Goal: Task Accomplishment & Management: Manage account settings

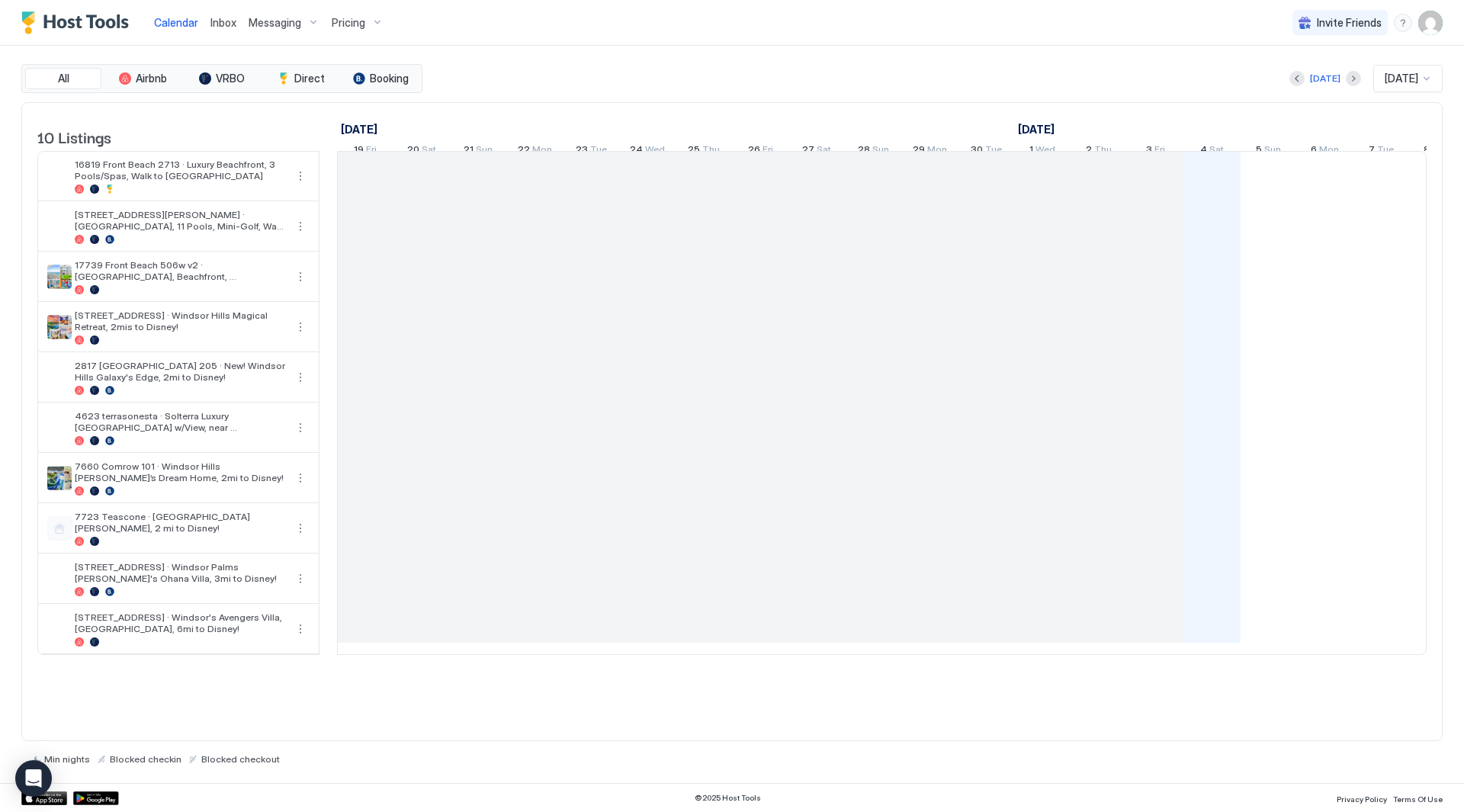
scroll to position [0, 848]
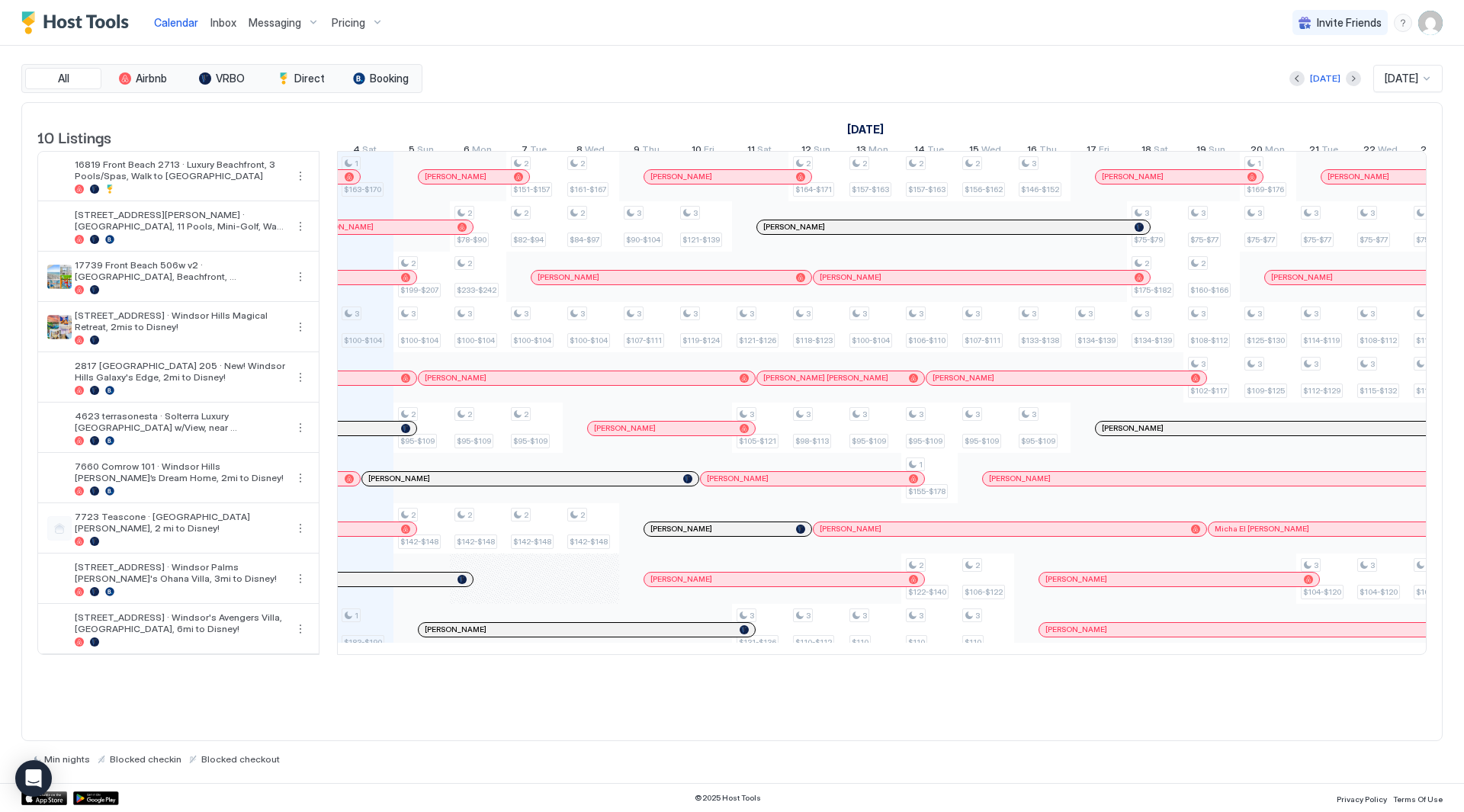
click at [213, 20] on span "Inbox" at bounding box center [223, 22] width 26 height 13
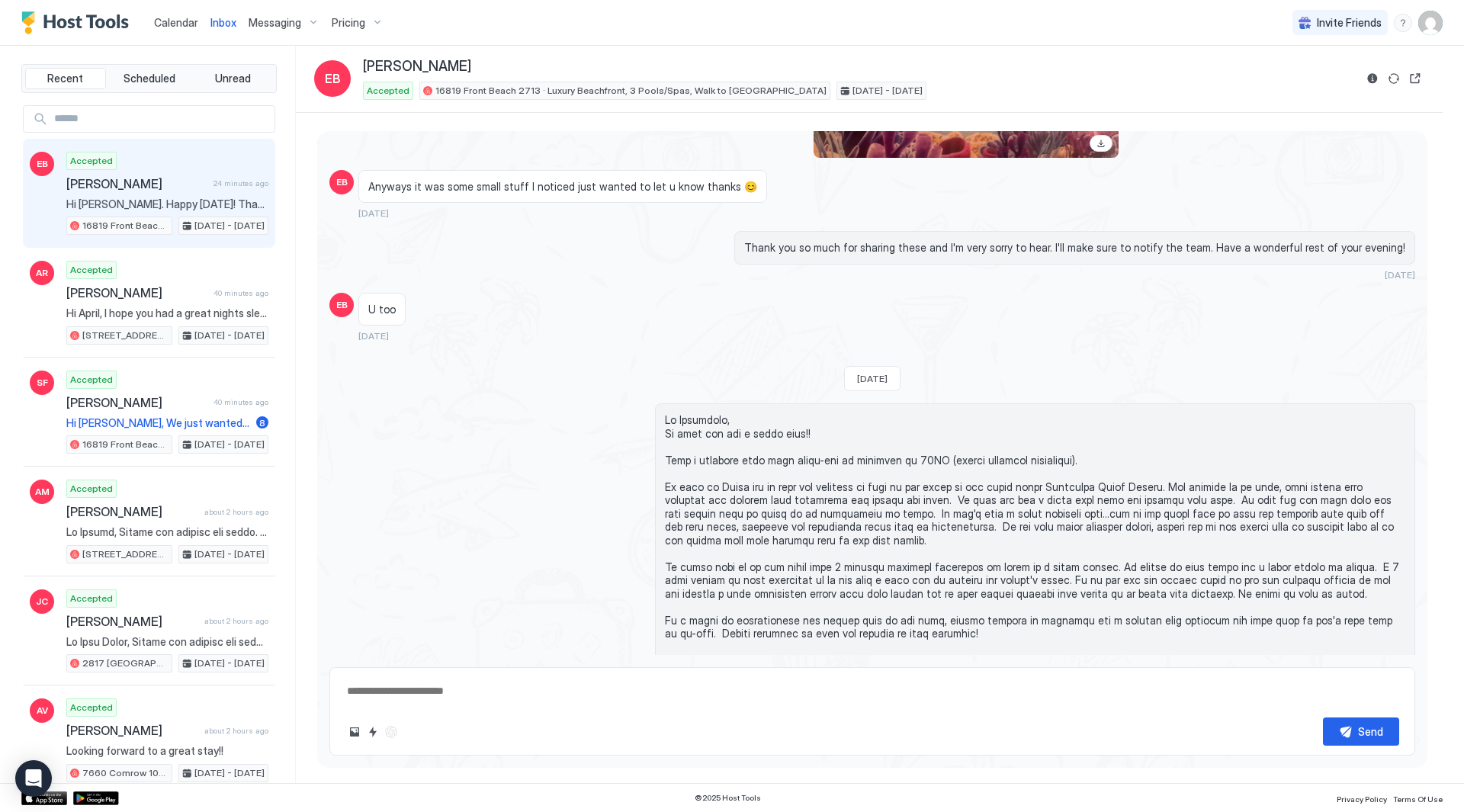
scroll to position [2391, 0]
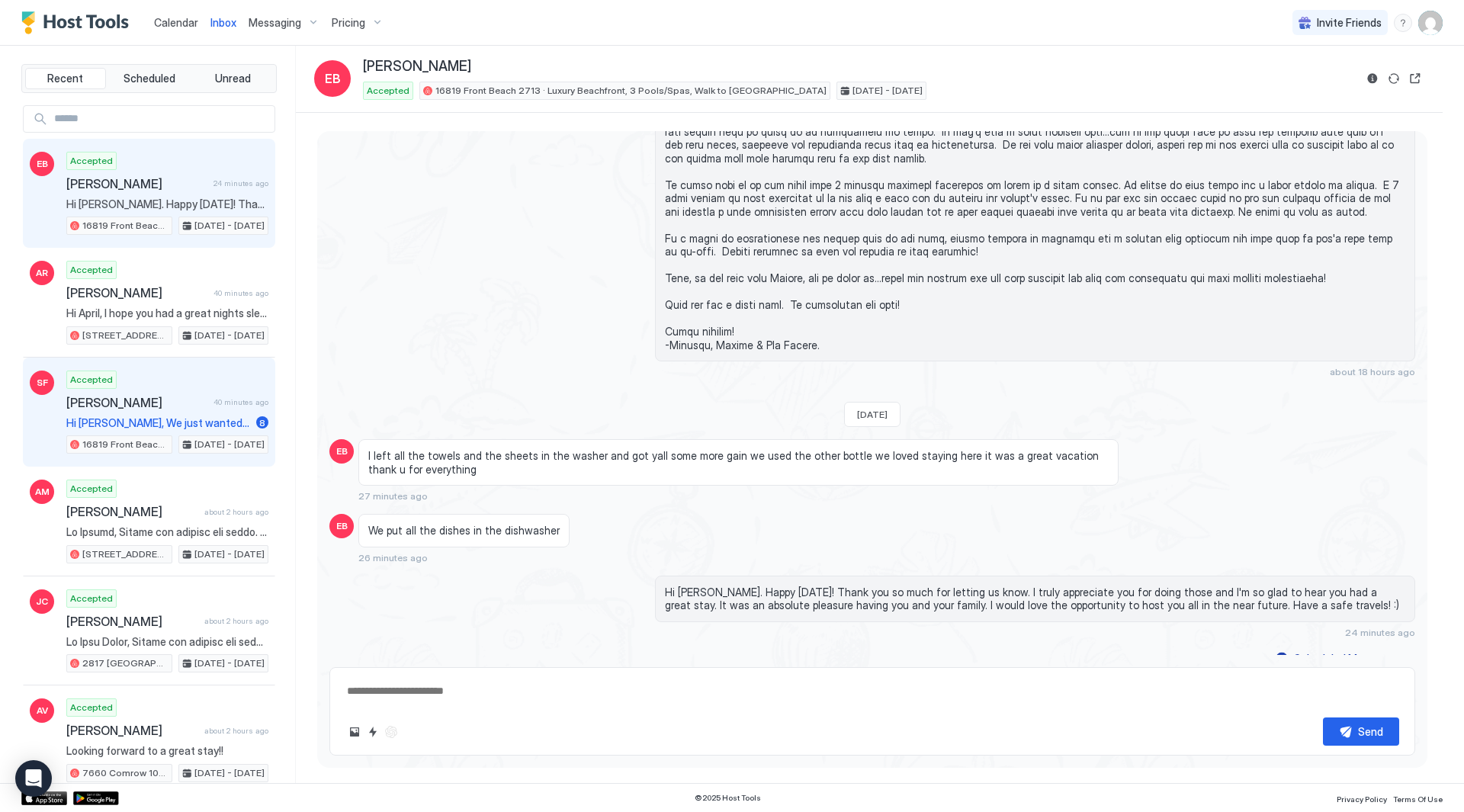
click at [181, 403] on span "[PERSON_NAME]" at bounding box center [136, 402] width 141 height 15
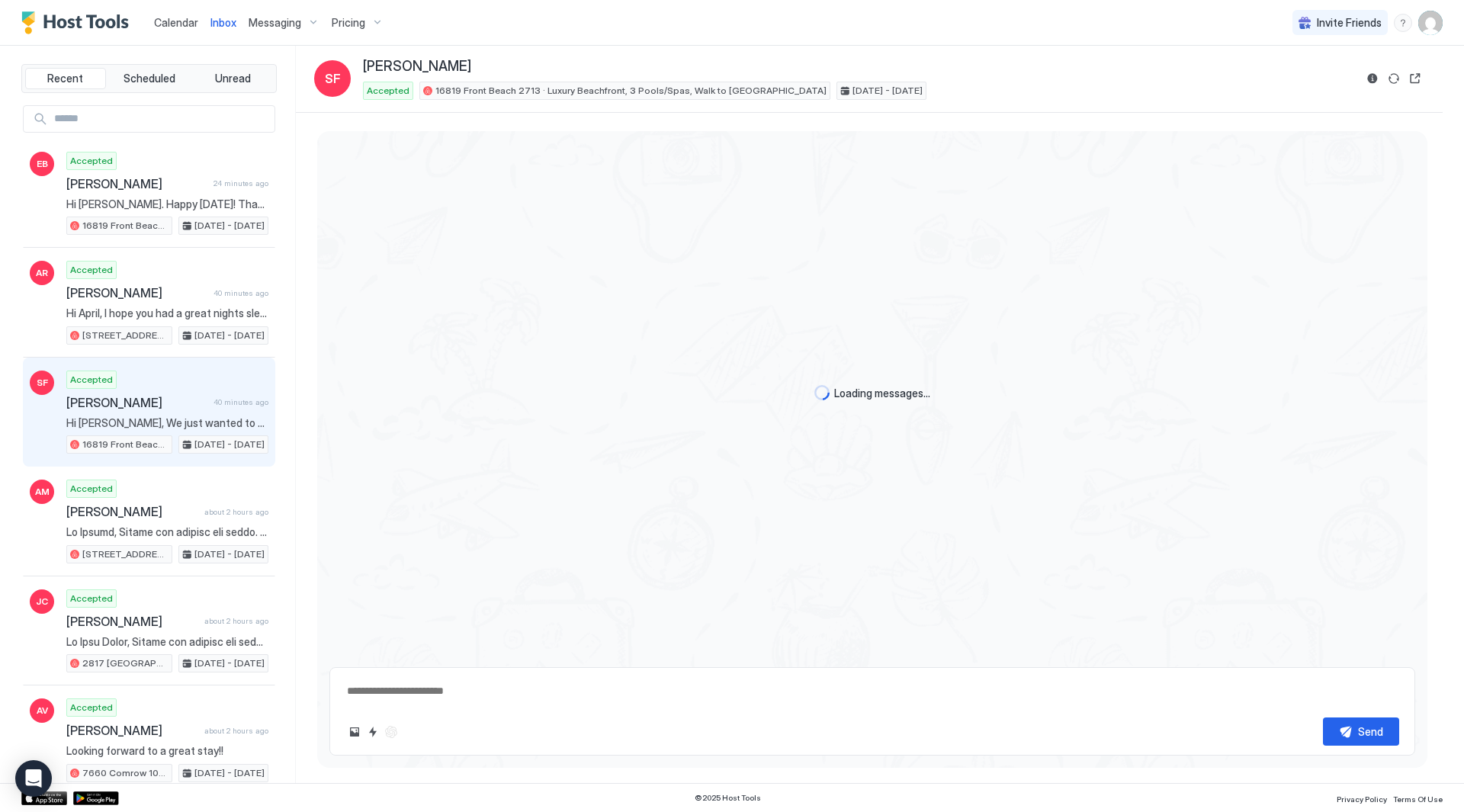
scroll to position [4722, 0]
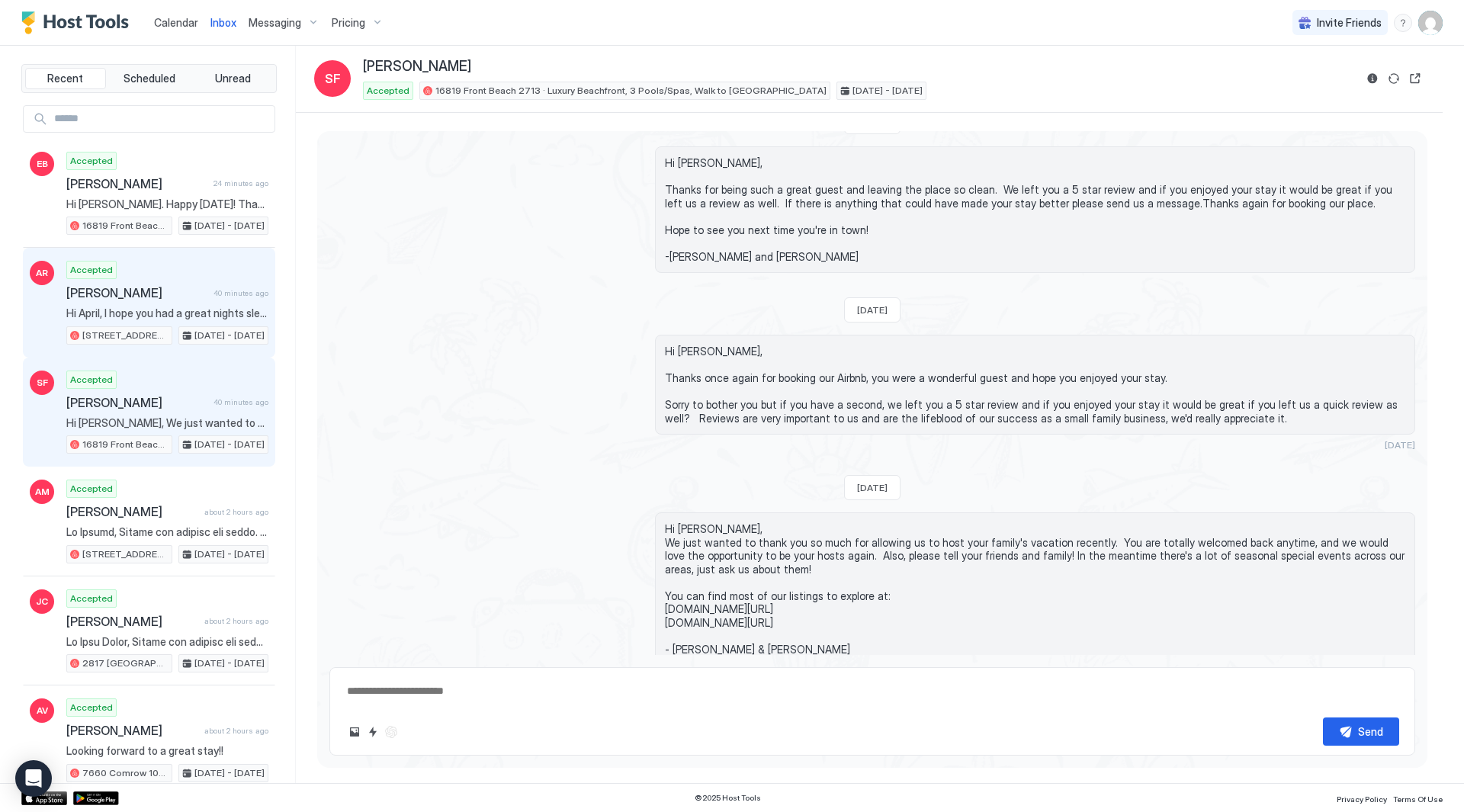
click at [136, 306] on div "Accepted [PERSON_NAME] 40 minutes ago Hi April, I hope you had a great nights s…" at bounding box center [167, 303] width 202 height 84
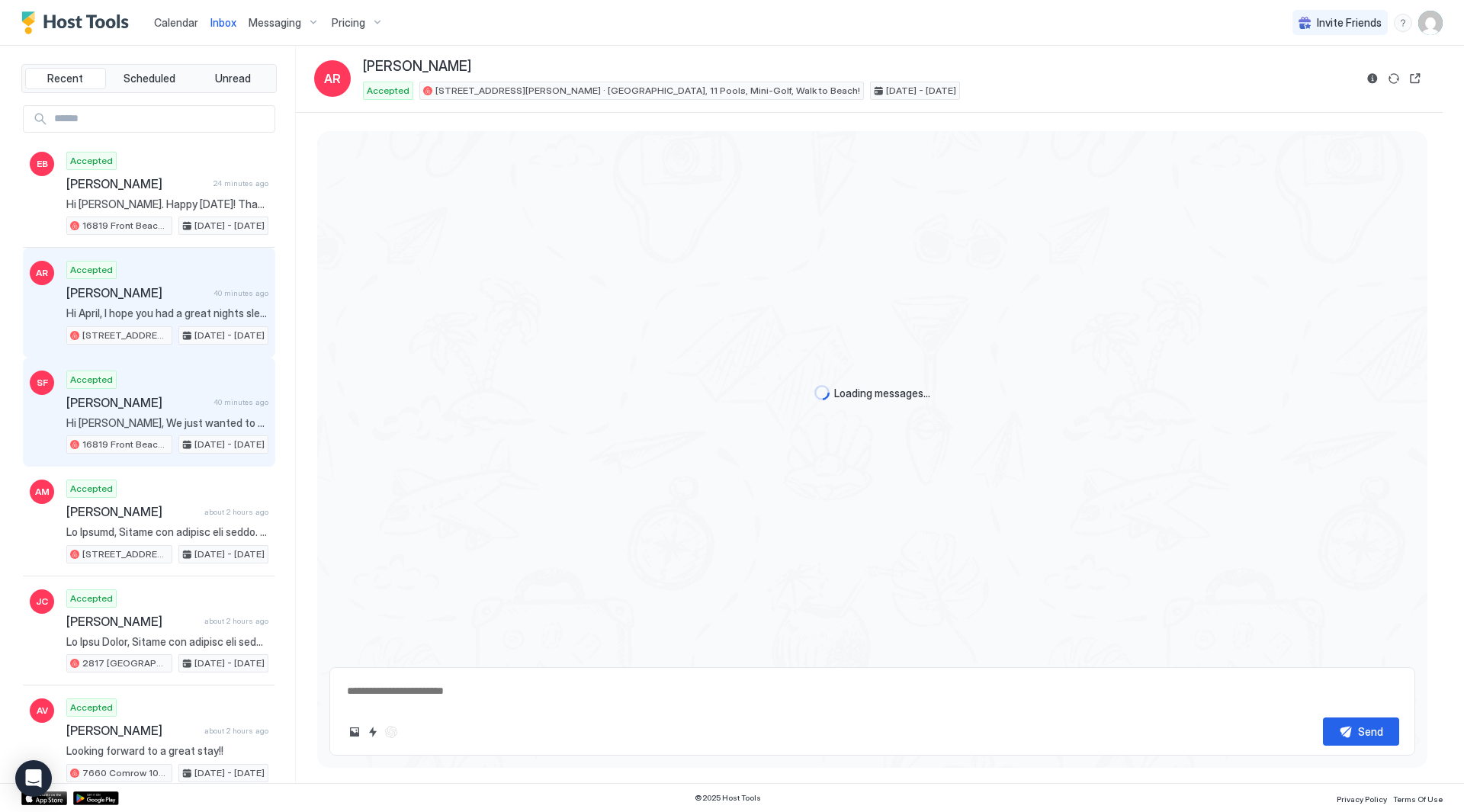
click at [149, 430] on div "Accepted [PERSON_NAME] 40 minutes ago Hi [PERSON_NAME], We just wanted to thank…" at bounding box center [167, 413] width 202 height 84
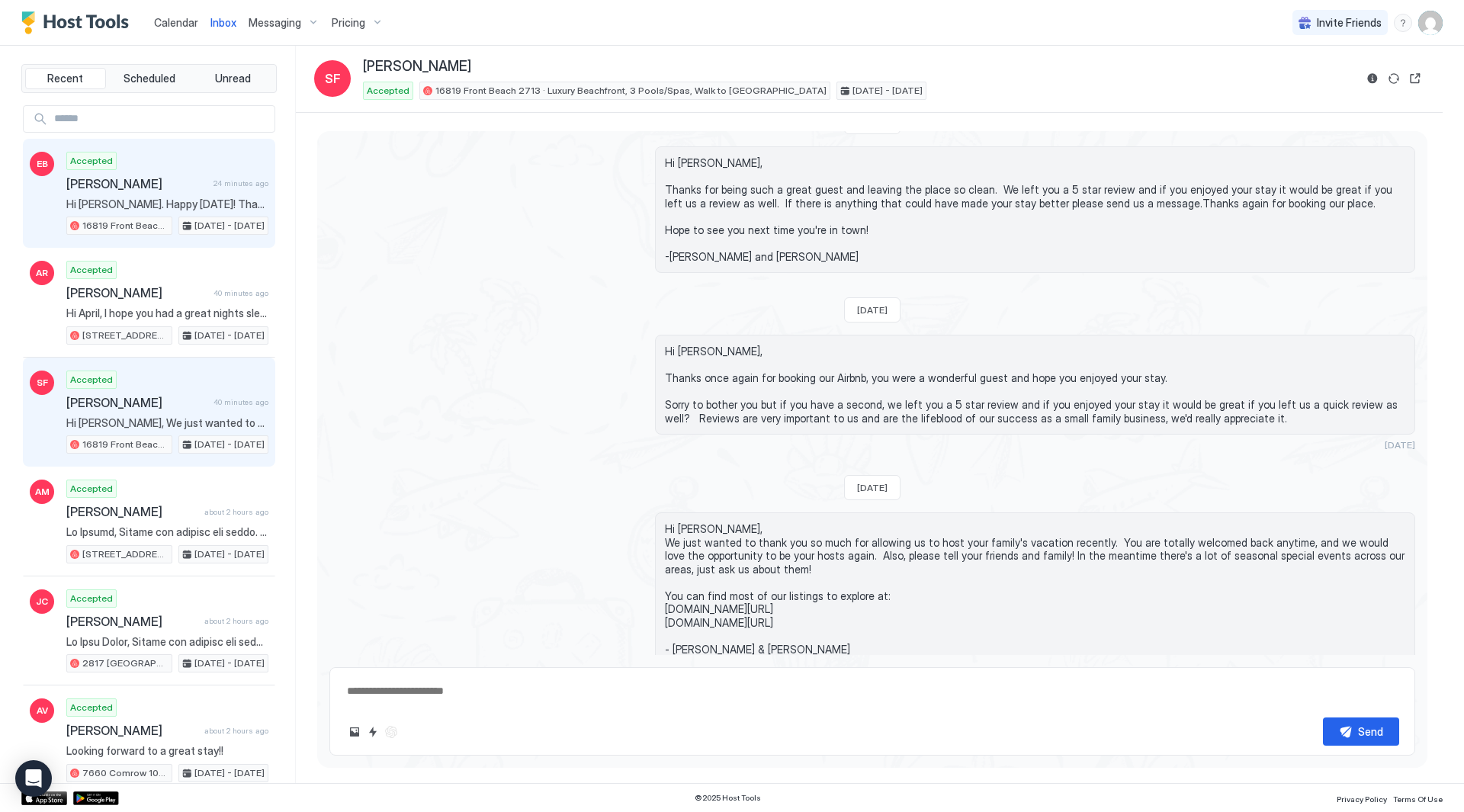
click at [153, 196] on div "Accepted [PERSON_NAME] 24 minutes ago Hi [PERSON_NAME]. Happy [DATE]! Thank you…" at bounding box center [167, 194] width 202 height 84
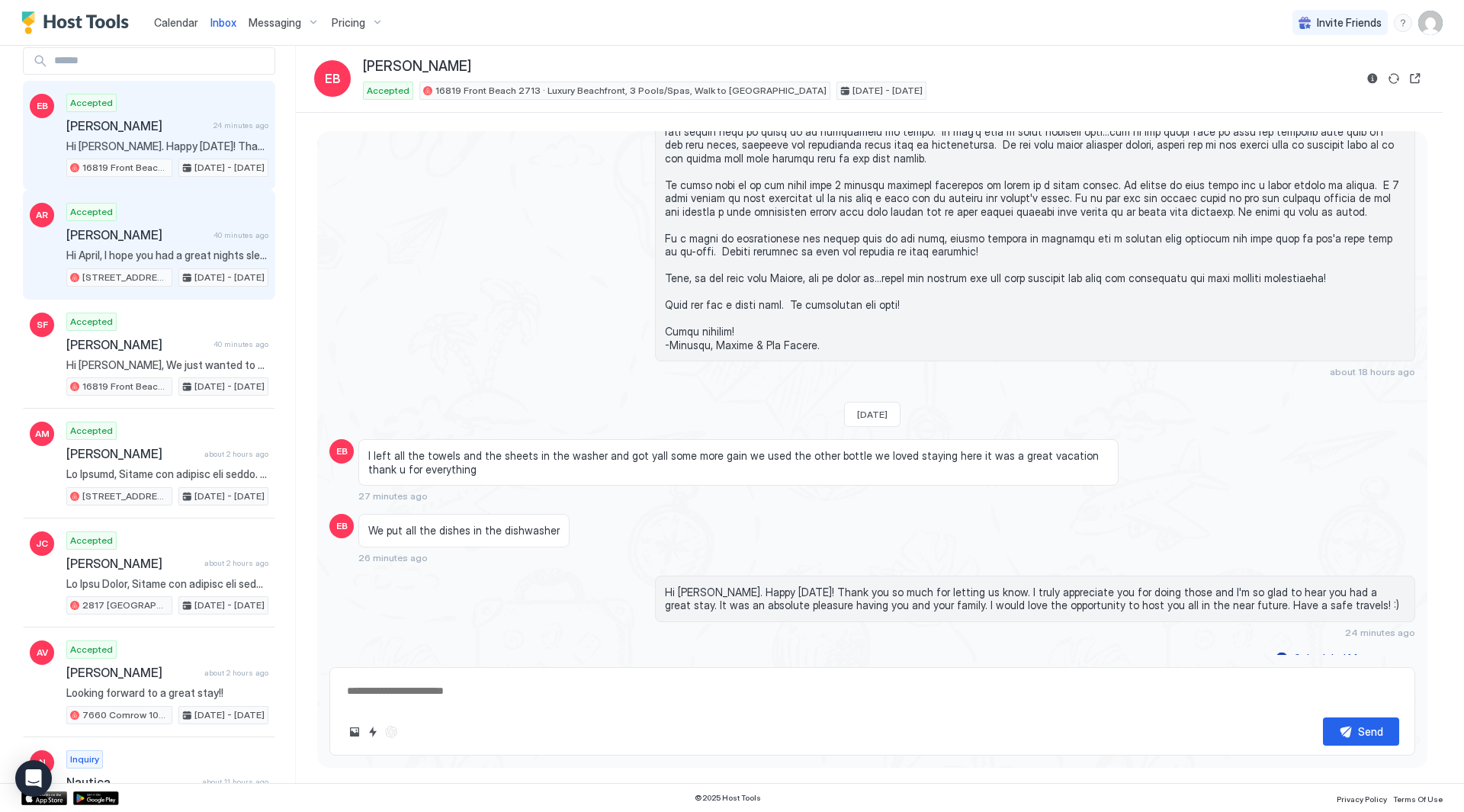
scroll to position [153, 0]
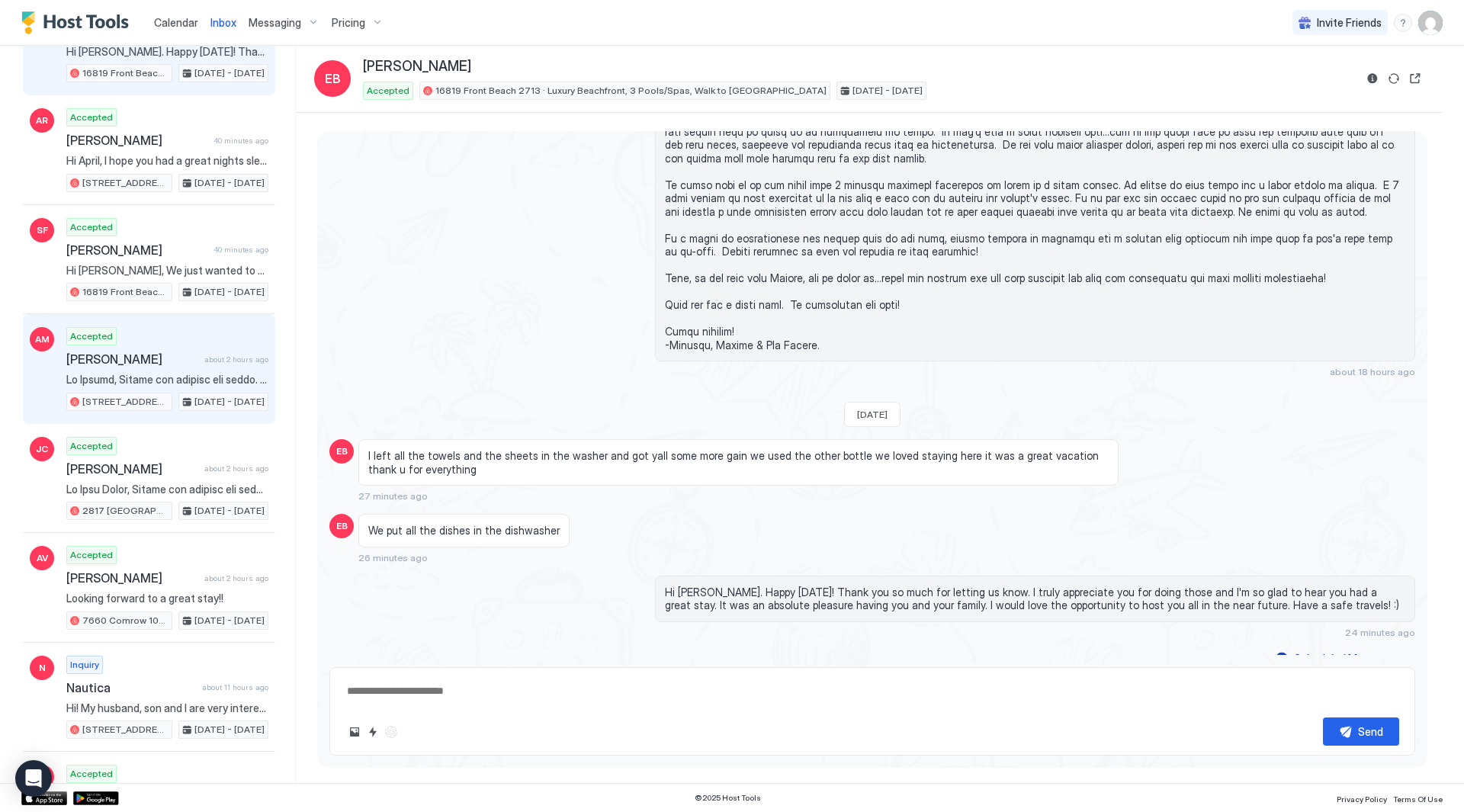
click at [164, 353] on span "[PERSON_NAME]" at bounding box center [132, 359] width 132 height 15
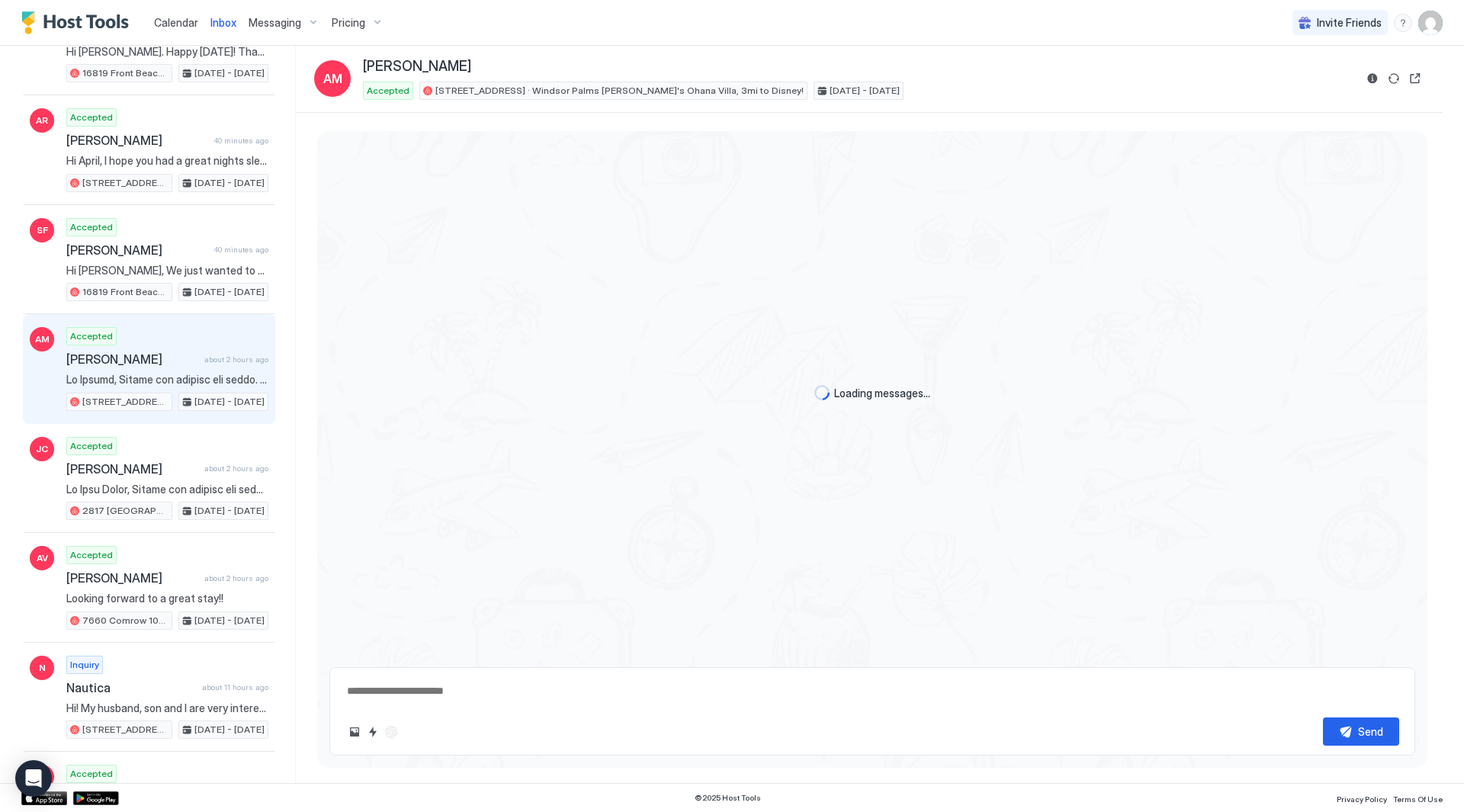
scroll to position [5055, 0]
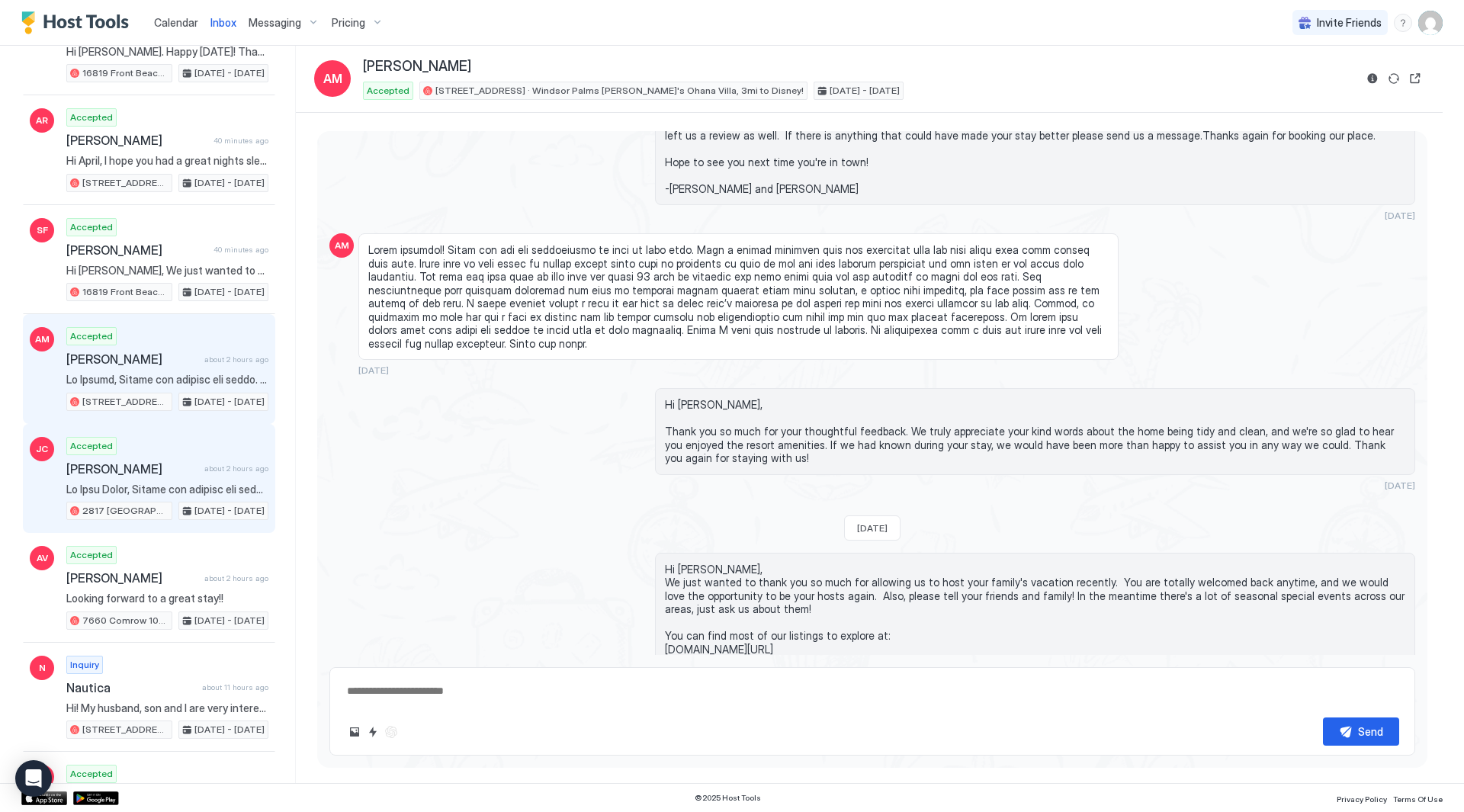
click at [213, 450] on div "Accepted [PERSON_NAME] about 2 hours ago [STREET_ADDRESS] · New! Windsor Hills …" at bounding box center [167, 479] width 202 height 84
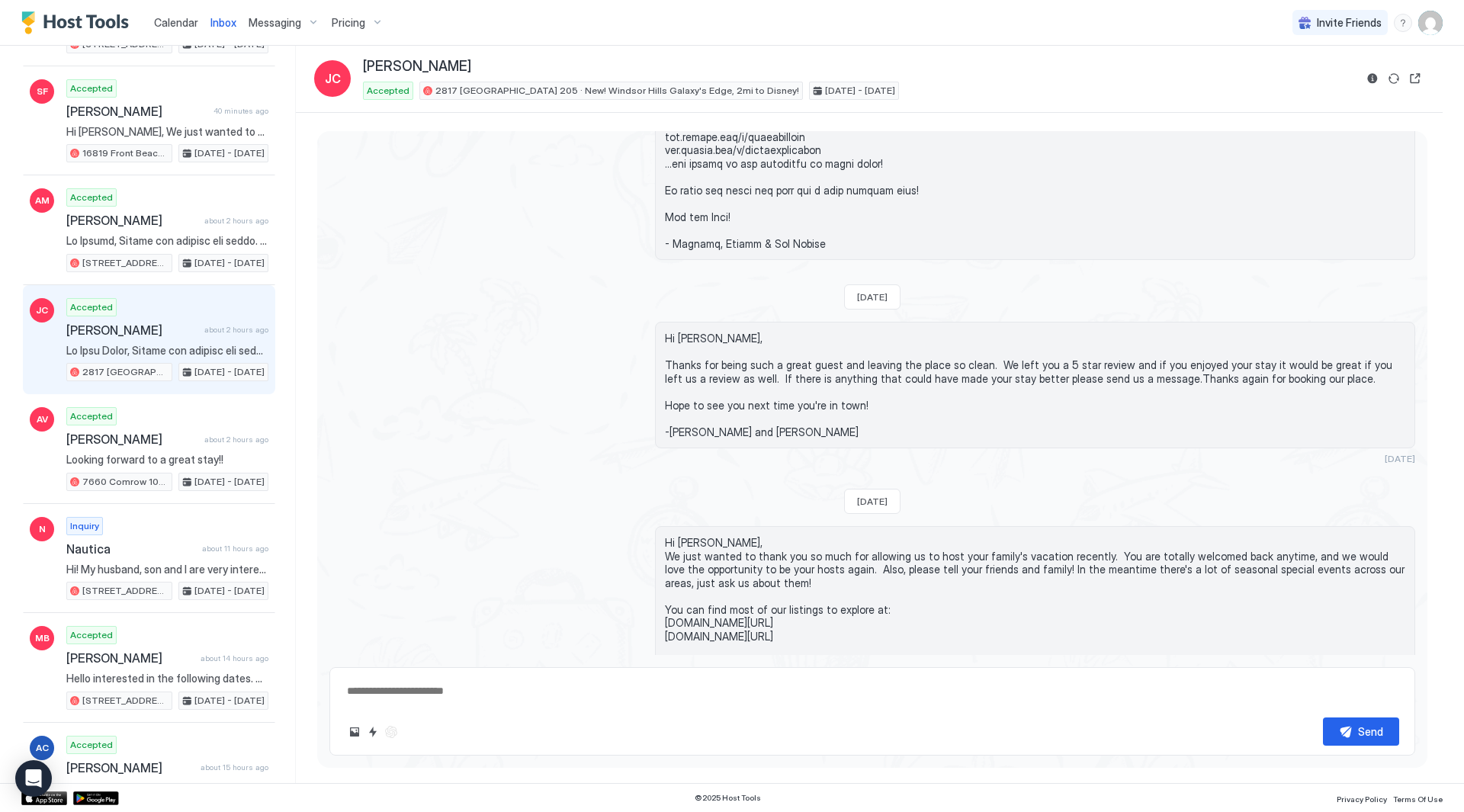
scroll to position [305, 0]
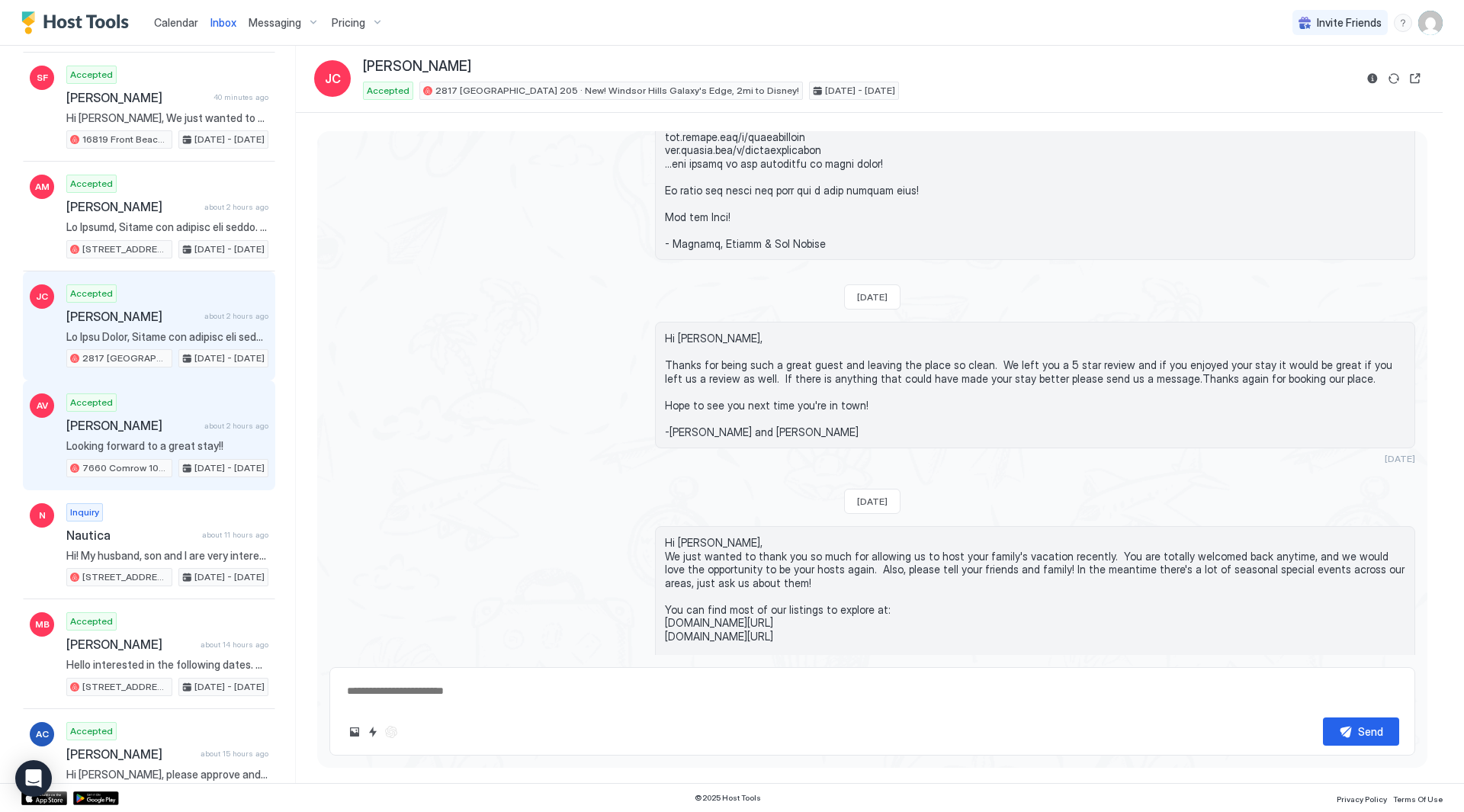
click at [220, 440] on span "Looking forward to a great stay!!" at bounding box center [167, 446] width 202 height 14
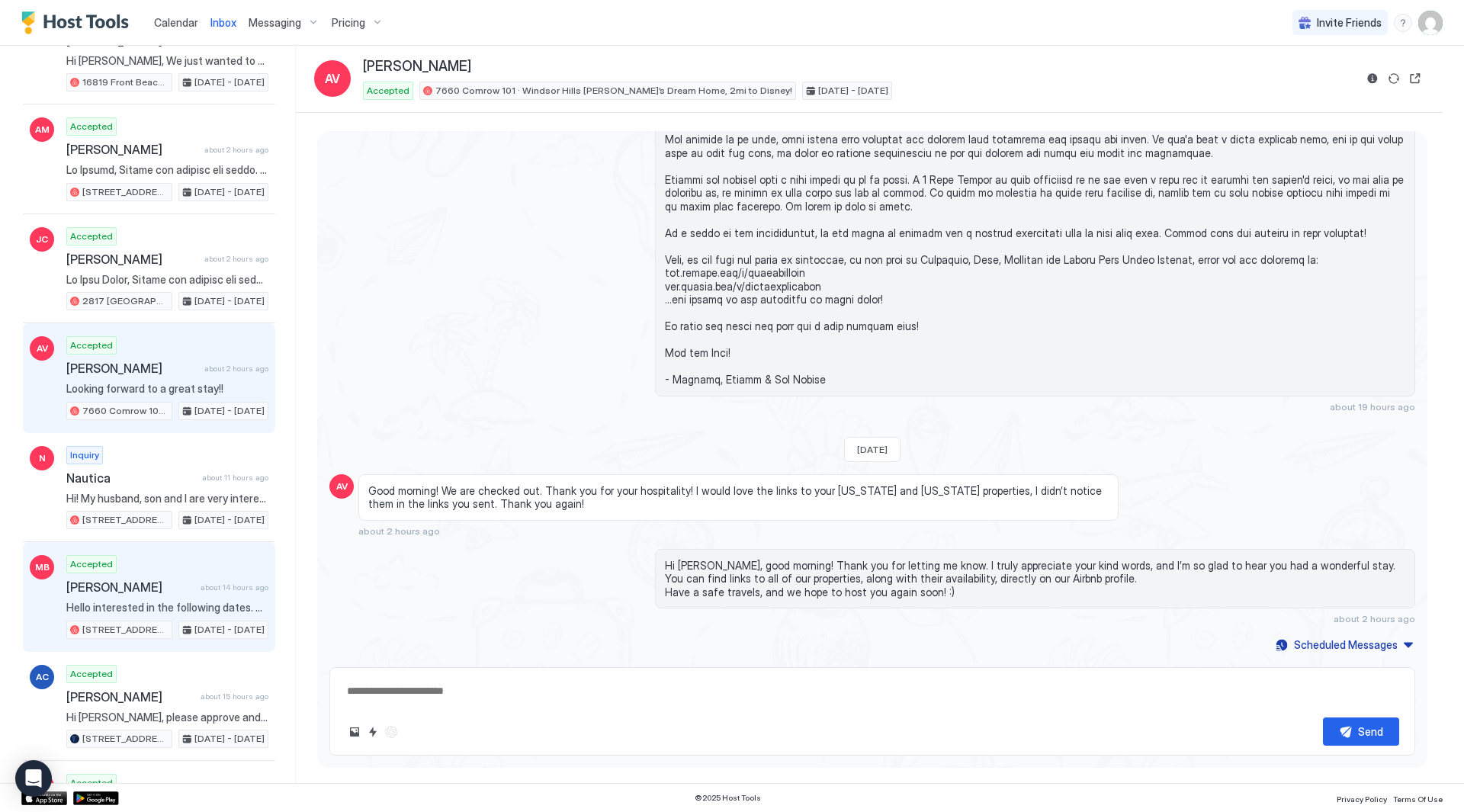
scroll to position [458, 0]
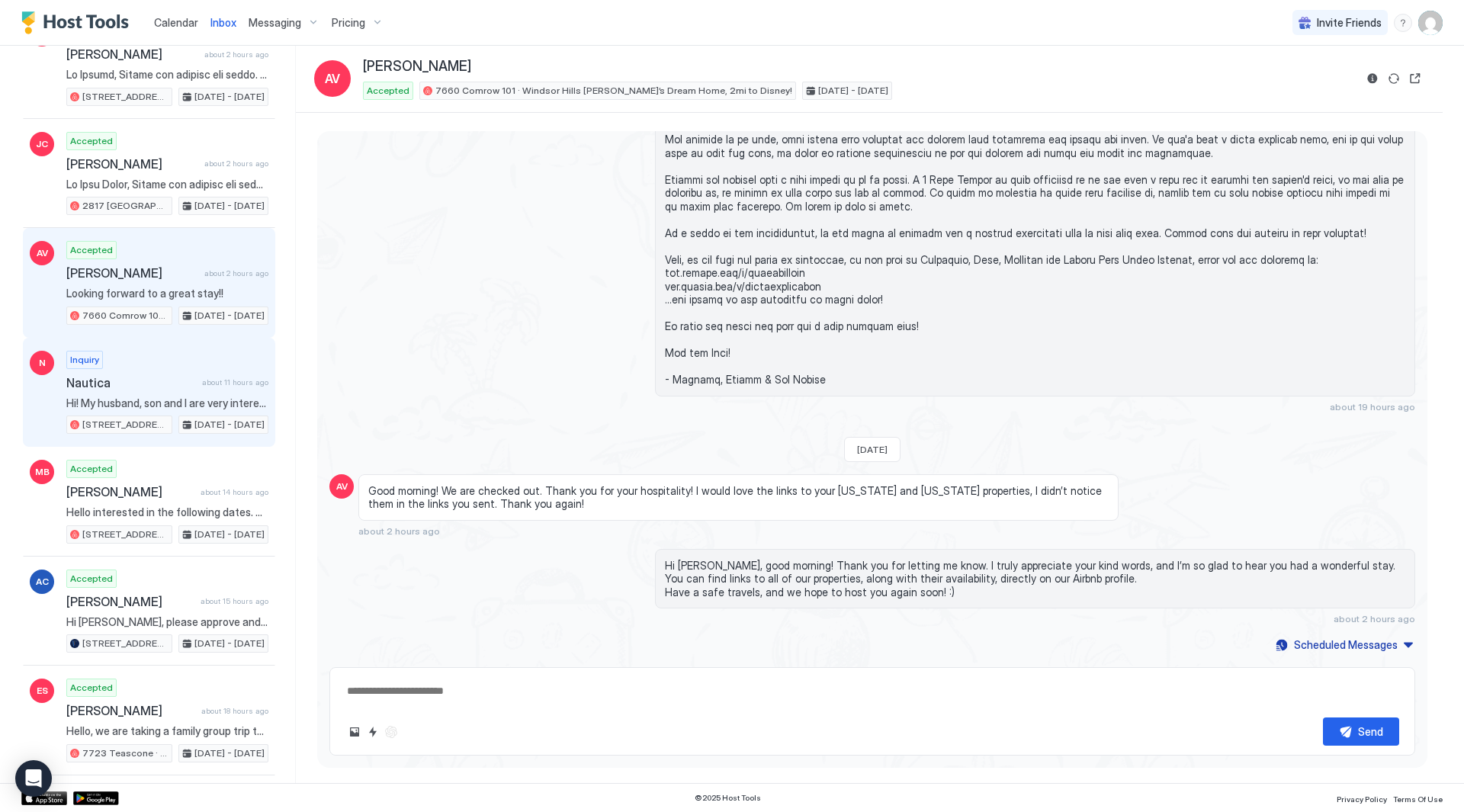
click at [160, 378] on span "Nautica" at bounding box center [131, 382] width 130 height 15
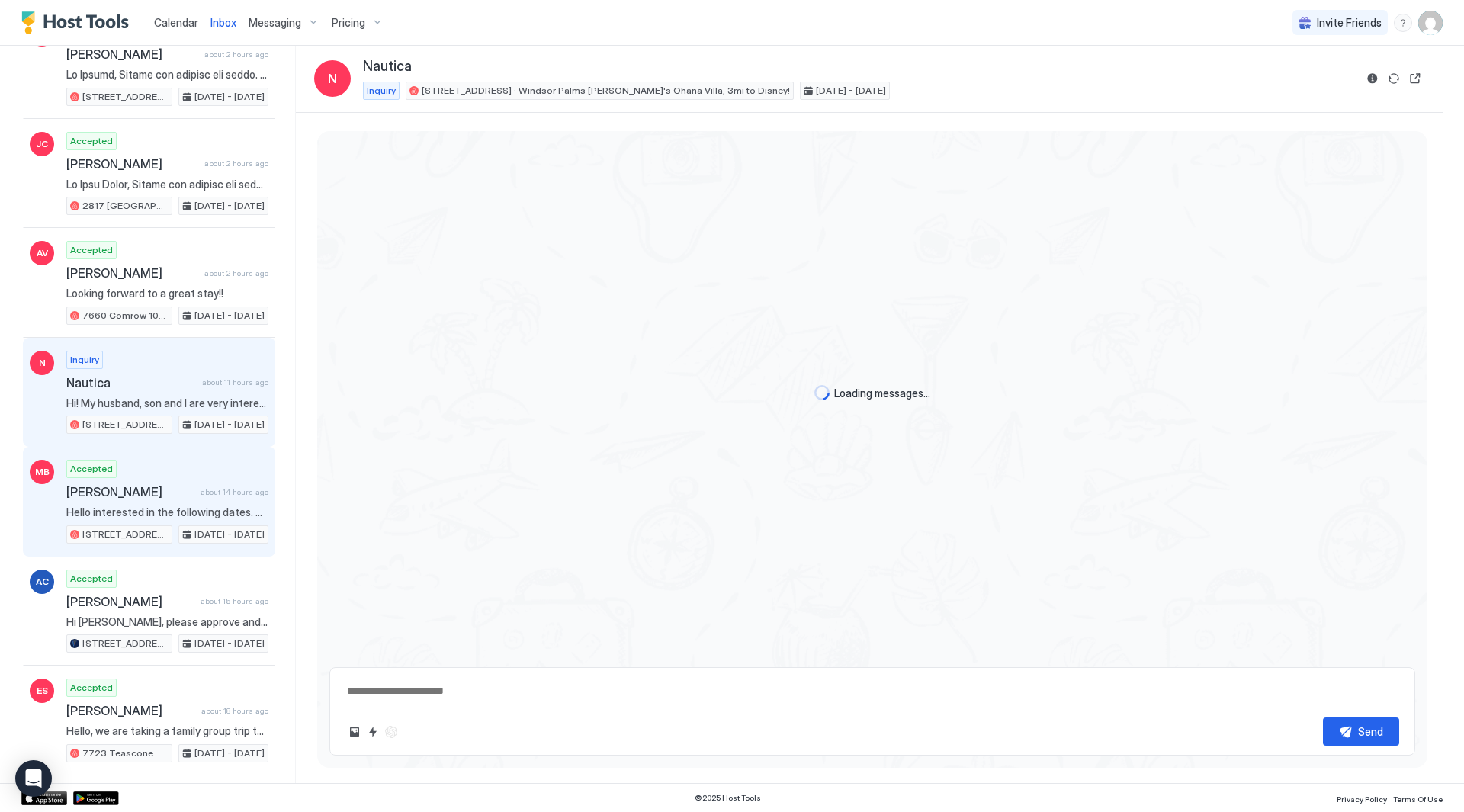
click at [170, 486] on span "[PERSON_NAME]" at bounding box center [130, 491] width 128 height 15
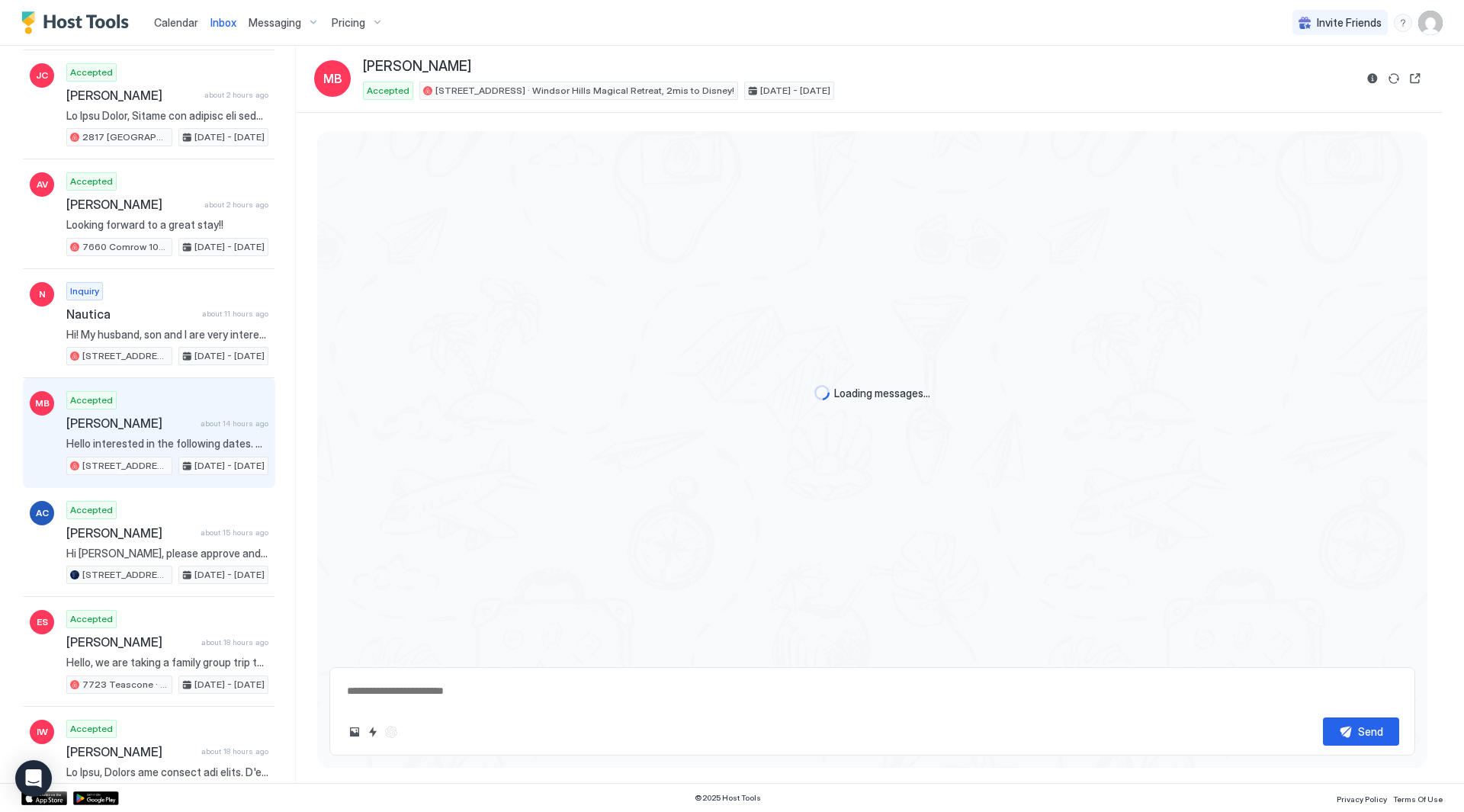
scroll to position [610, 0]
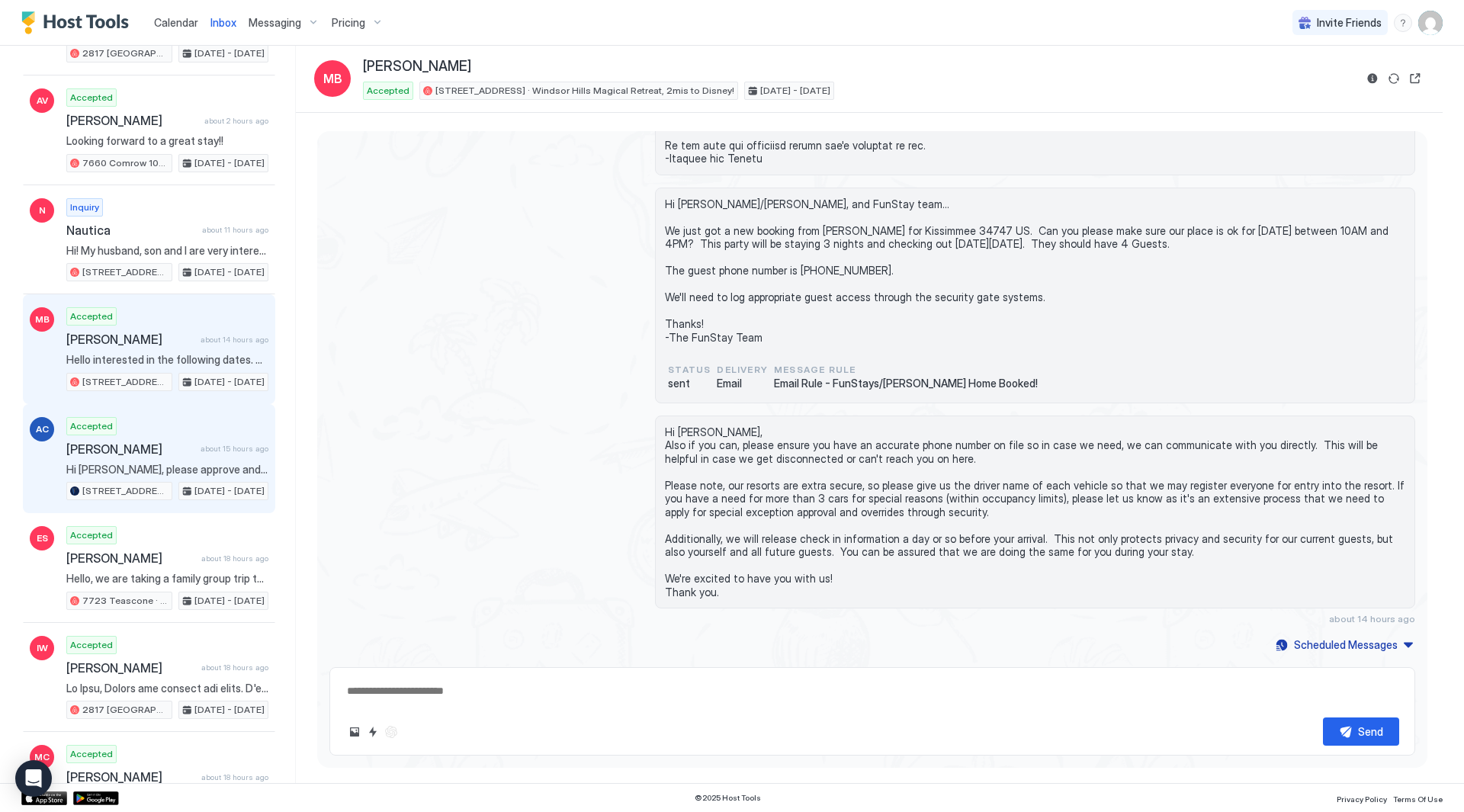
click at [173, 480] on div "Accepted [PERSON_NAME] about 15 hours ago Hi [PERSON_NAME], please approve and …" at bounding box center [167, 459] width 202 height 84
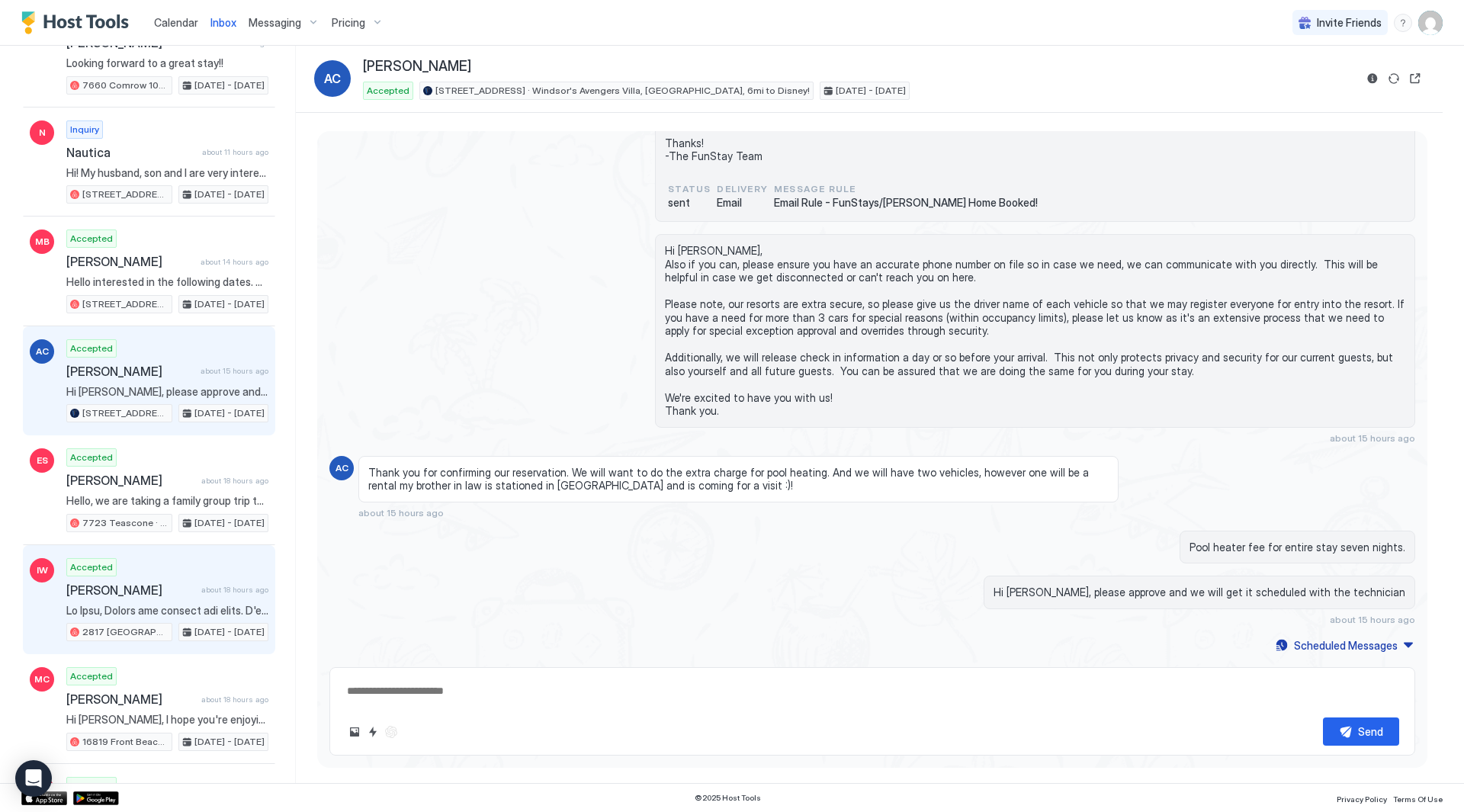
scroll to position [762, 0]
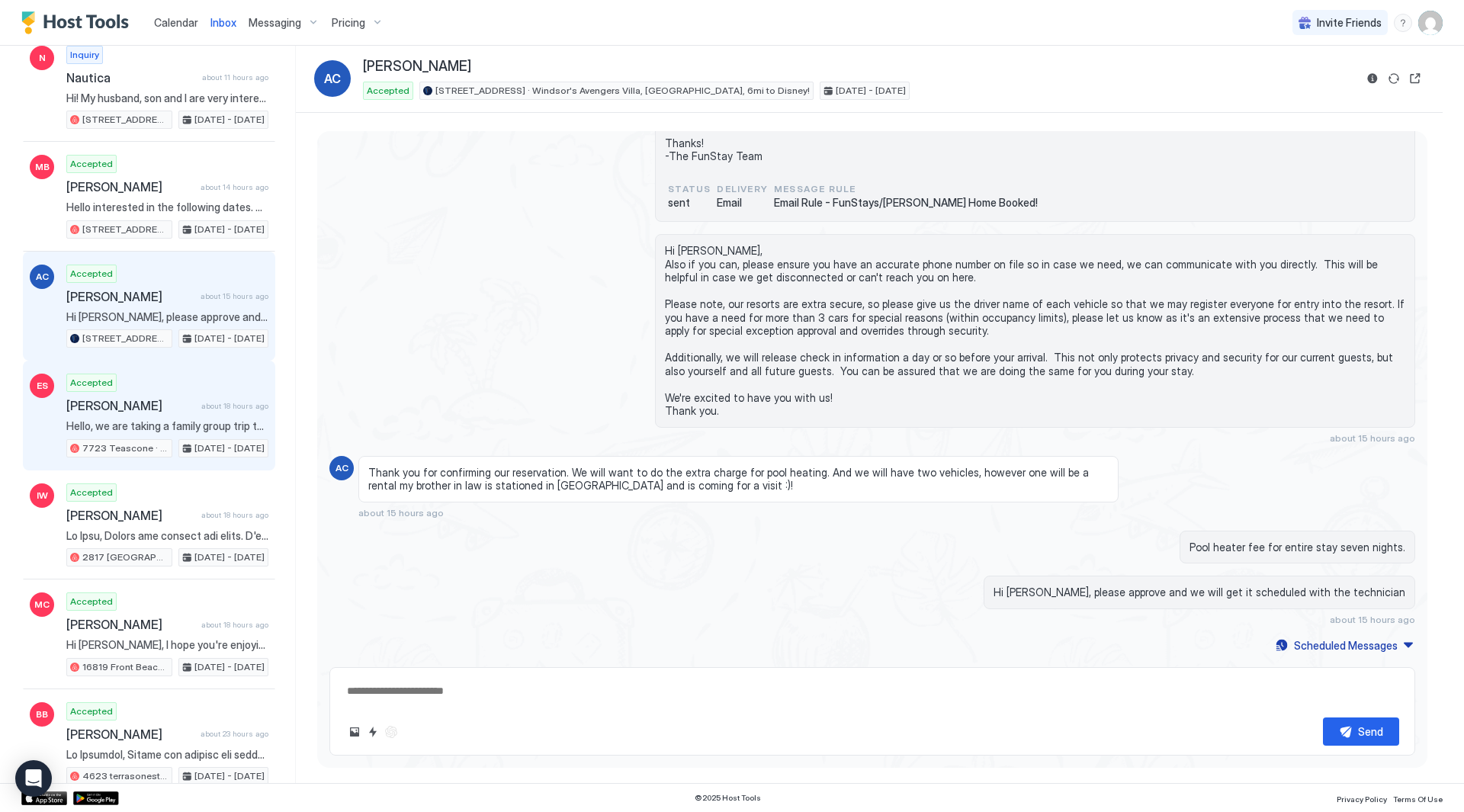
click at [190, 376] on div "Accepted [PERSON_NAME] about 18 hours ago Hello, we are taking a family group t…" at bounding box center [167, 415] width 202 height 84
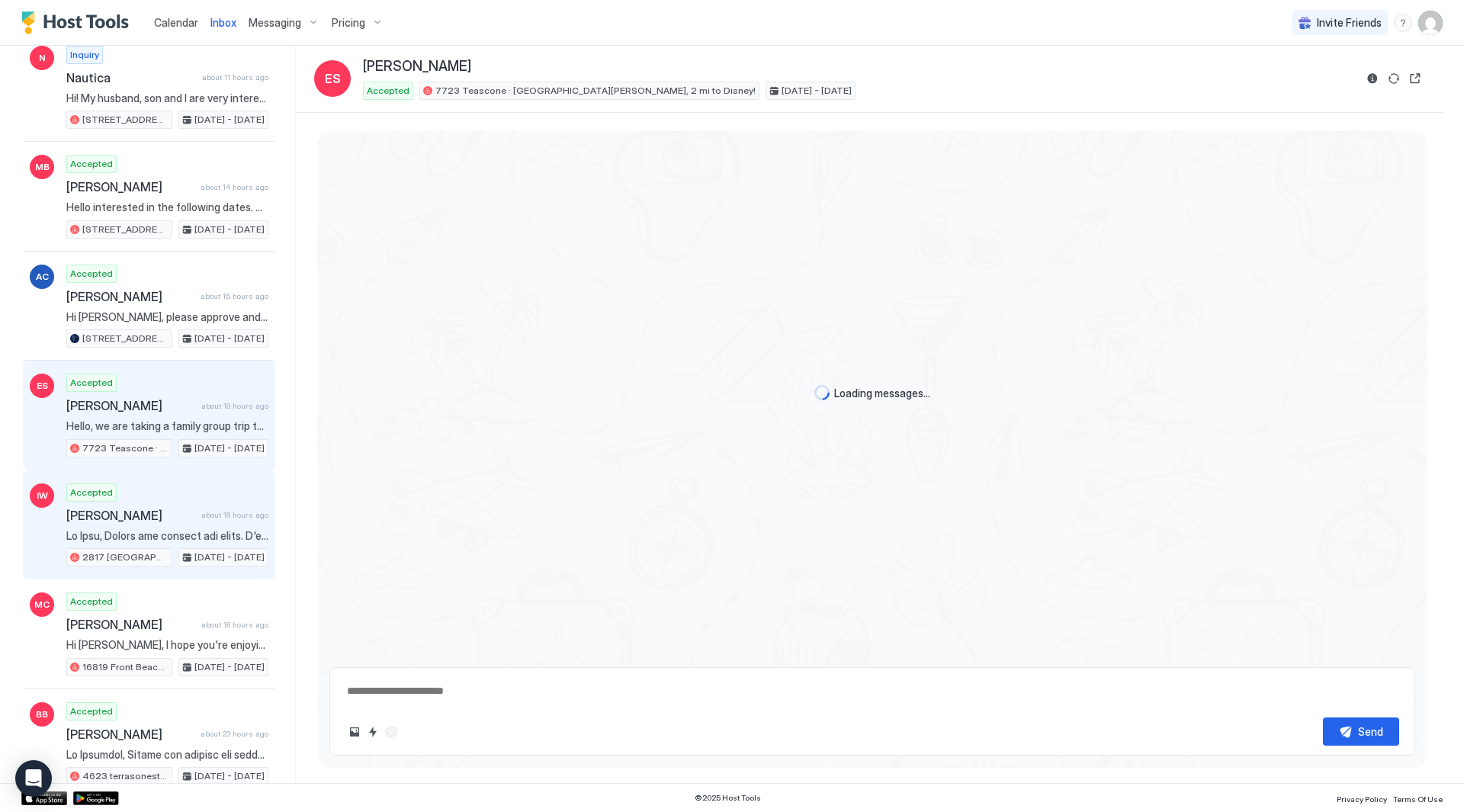
click at [189, 515] on div "[PERSON_NAME] about 18 hours ago" at bounding box center [167, 515] width 202 height 15
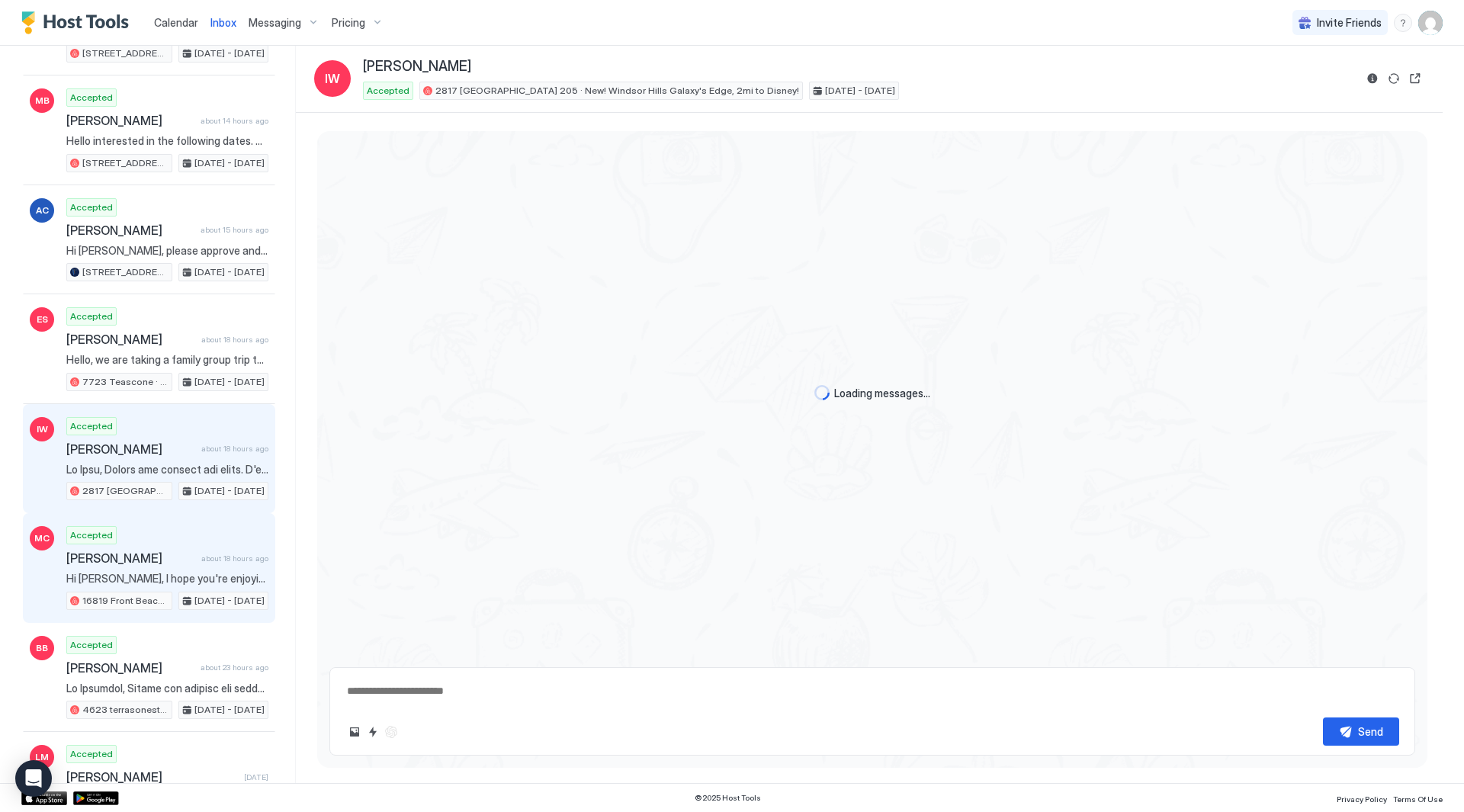
scroll to position [915, 0]
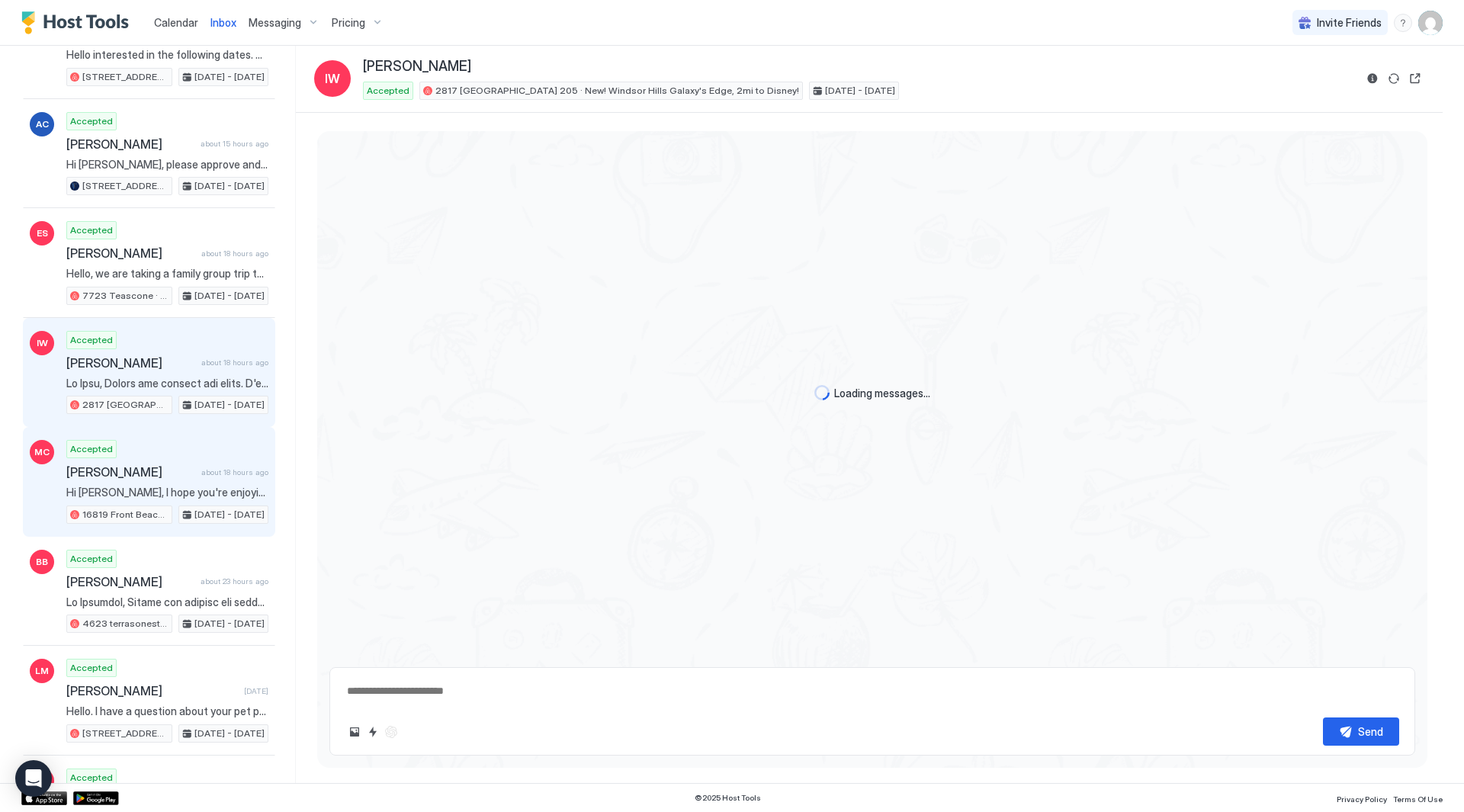
click at [193, 506] on div "[DATE] - [DATE]" at bounding box center [223, 515] width 90 height 18
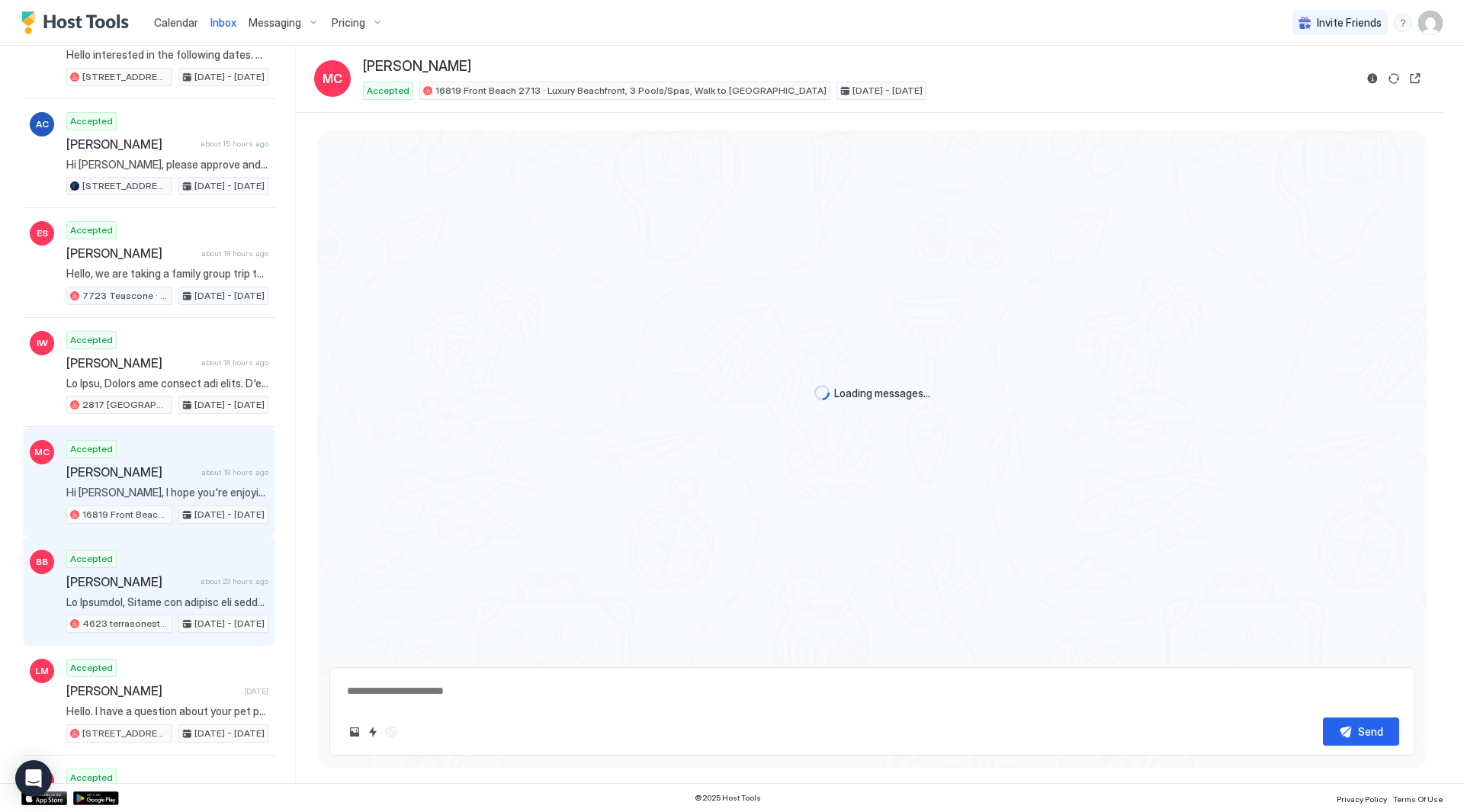
scroll to position [778, 0]
click at [194, 631] on div "[DATE] - [DATE]" at bounding box center [223, 624] width 90 height 18
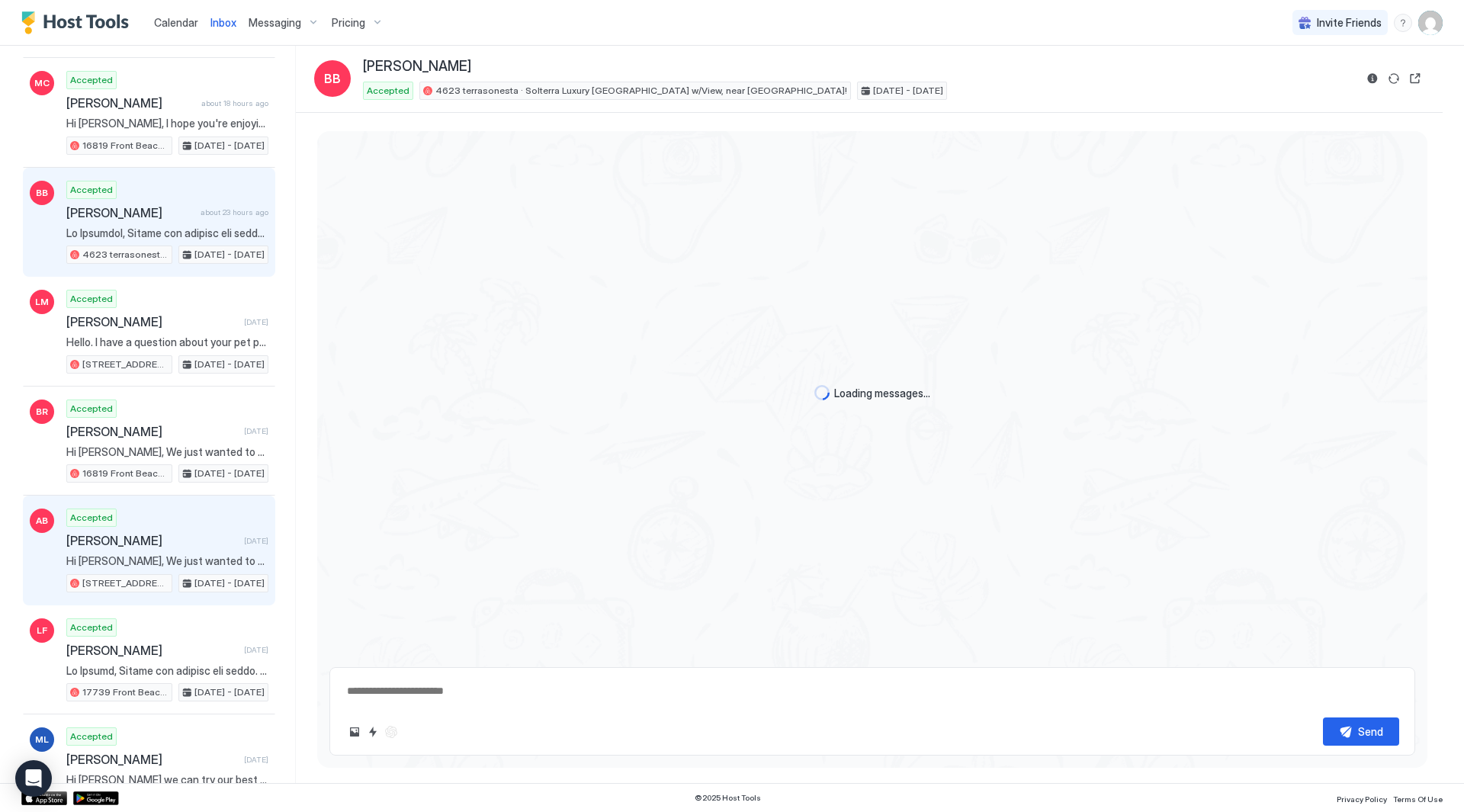
scroll to position [1296, 0]
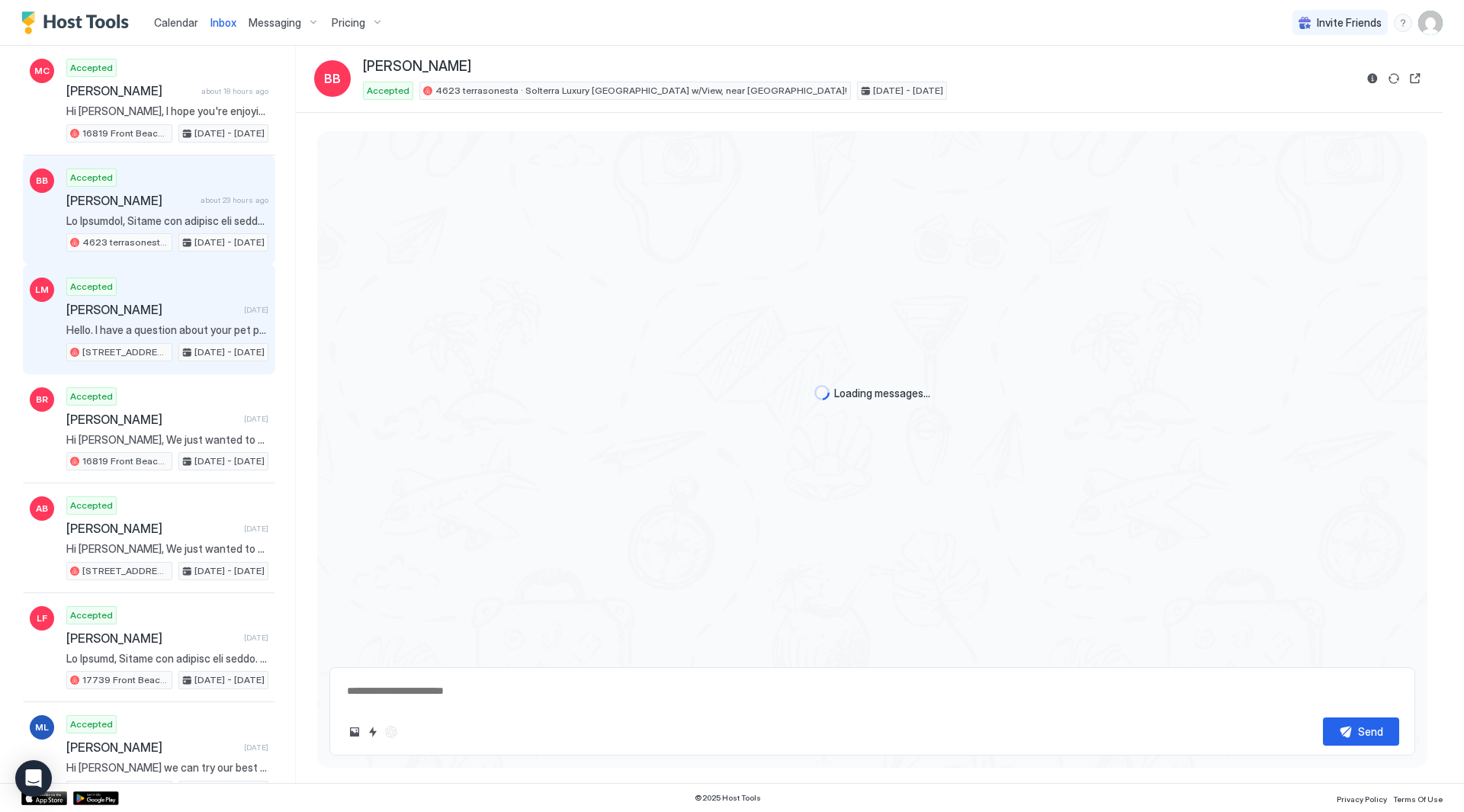
click at [198, 343] on div "[DATE] - [DATE]" at bounding box center [223, 352] width 90 height 18
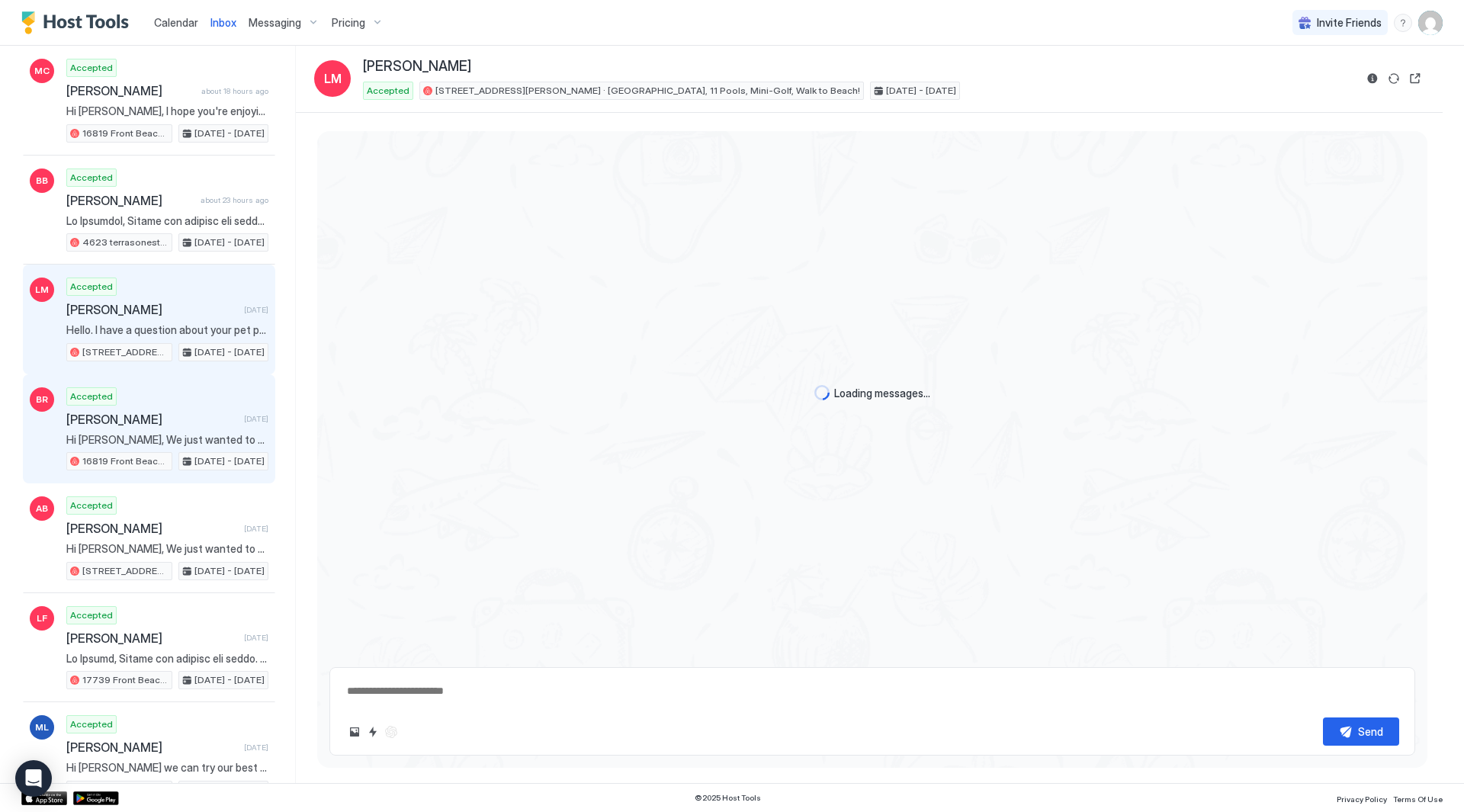
drag, startPoint x: 199, startPoint y: 429, endPoint x: 199, endPoint y: 439, distance: 10.0
click at [199, 430] on div "Accepted [PERSON_NAME] [DATE] Hi [PERSON_NAME], We just wanted to thank you so …" at bounding box center [167, 430] width 202 height 84
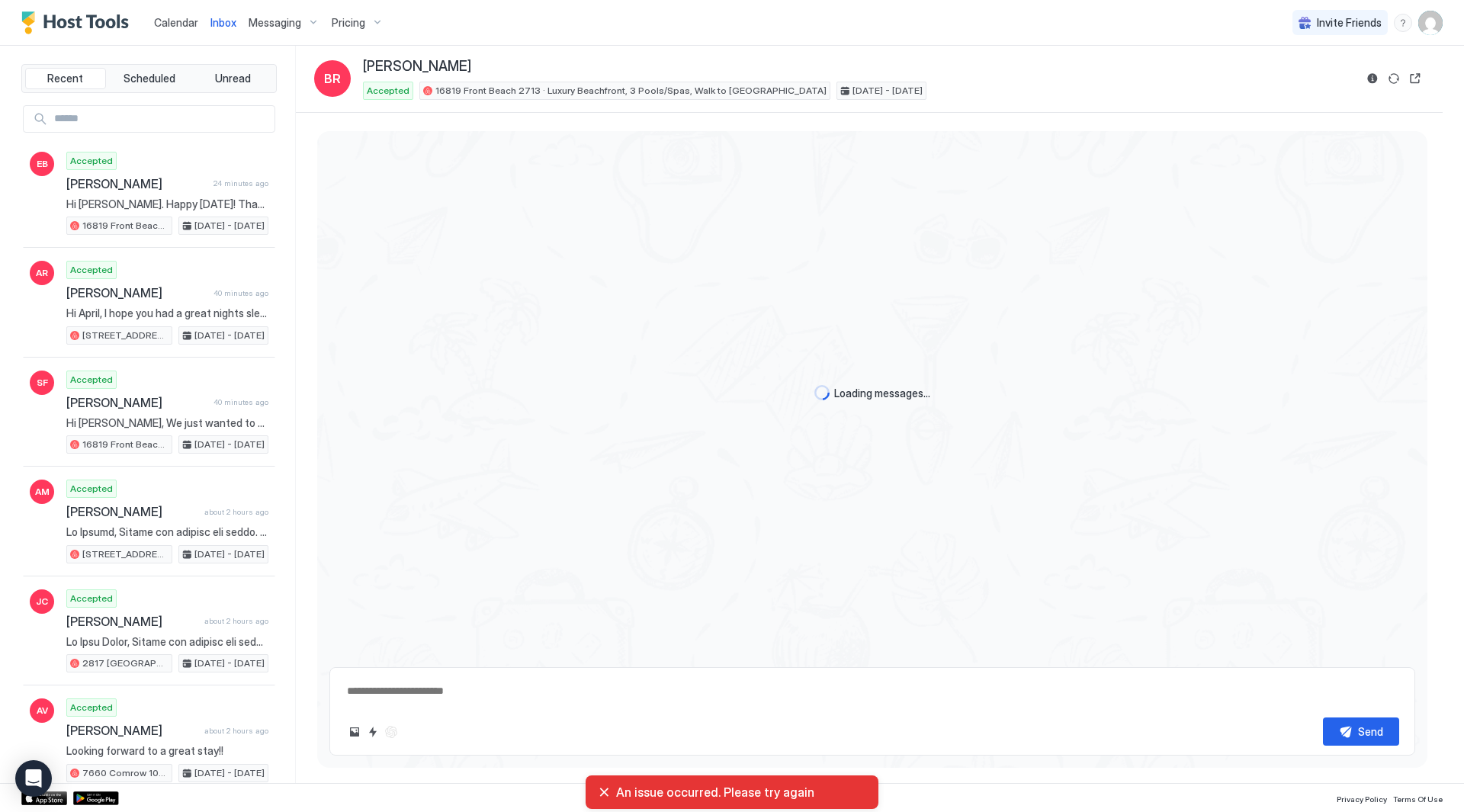
click at [223, 29] on link "Inbox" at bounding box center [223, 22] width 26 height 16
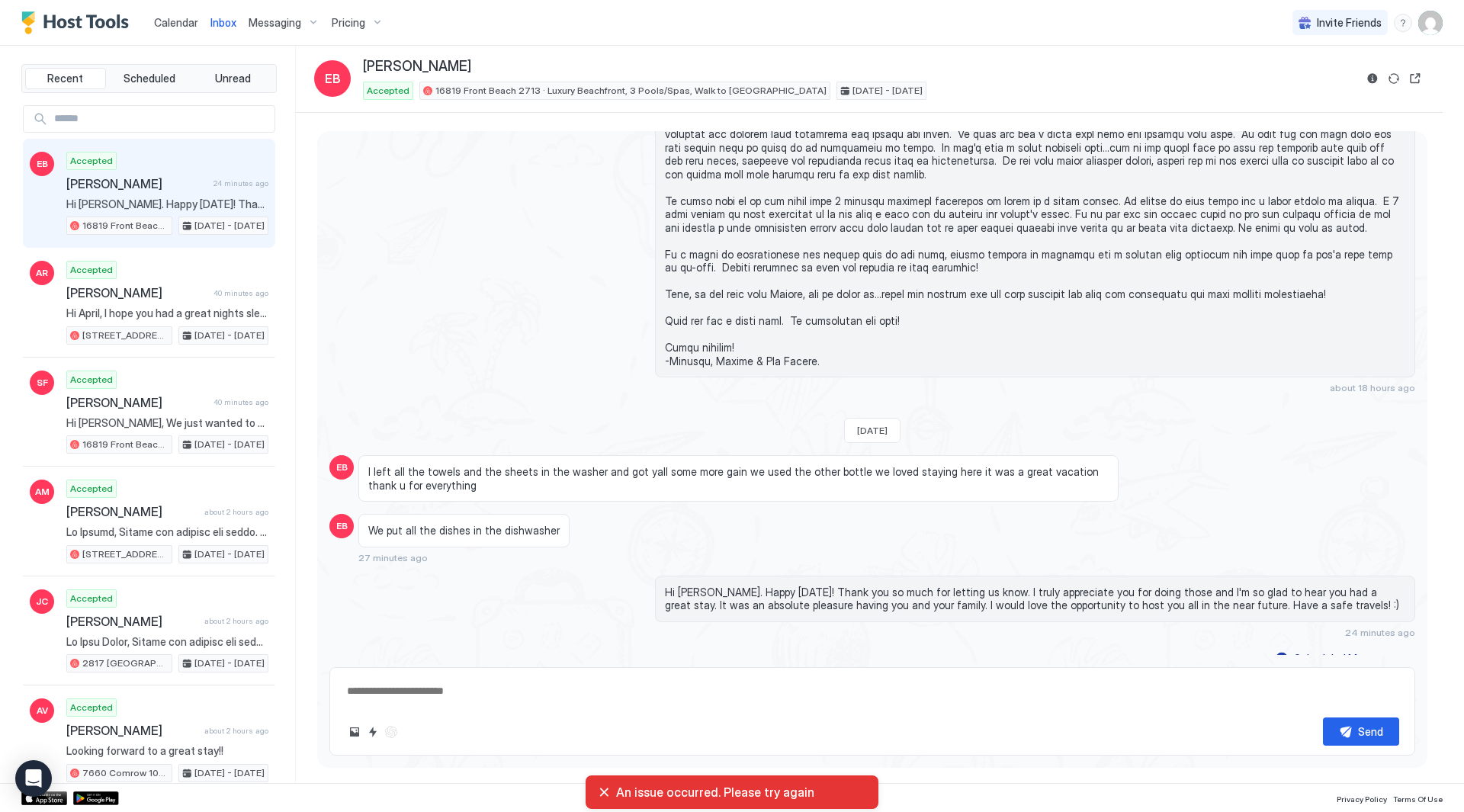
click at [277, 20] on span "Messaging" at bounding box center [275, 22] width 53 height 14
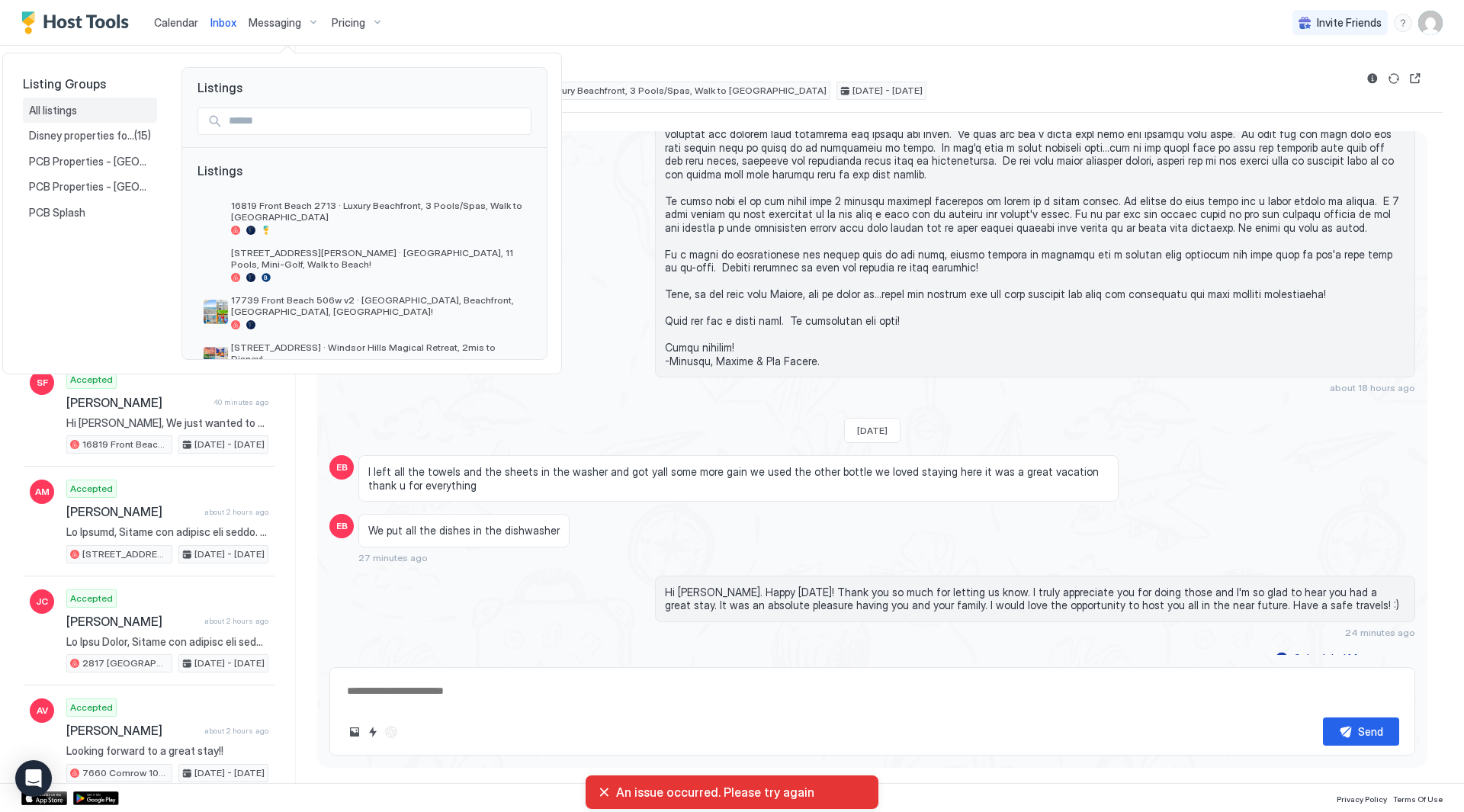
click at [105, 112] on div "All listings" at bounding box center [90, 111] width 122 height 14
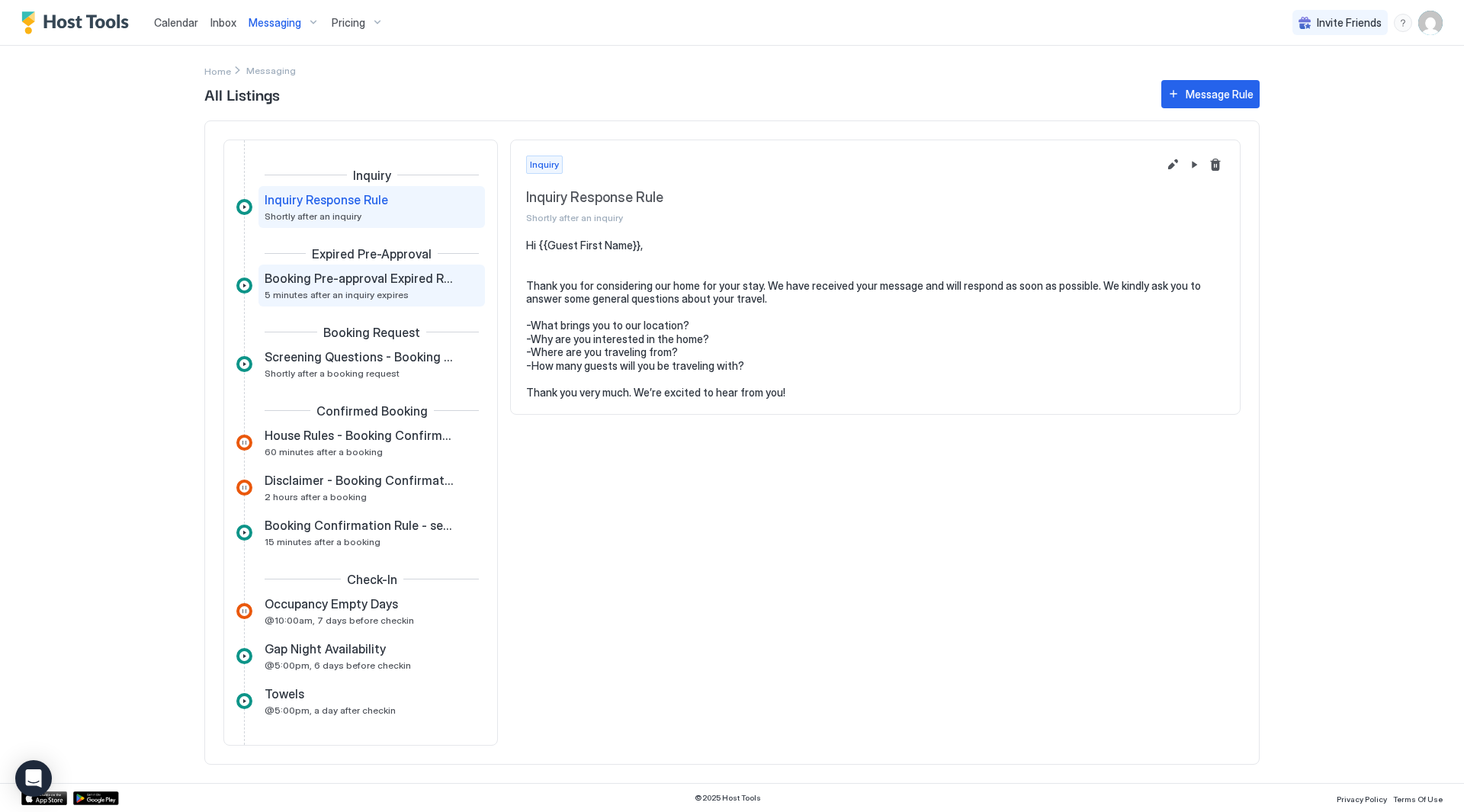
click at [415, 268] on div "Booking Pre-approval Expired Rule 5 minutes after an inquiry expires" at bounding box center [372, 285] width 226 height 42
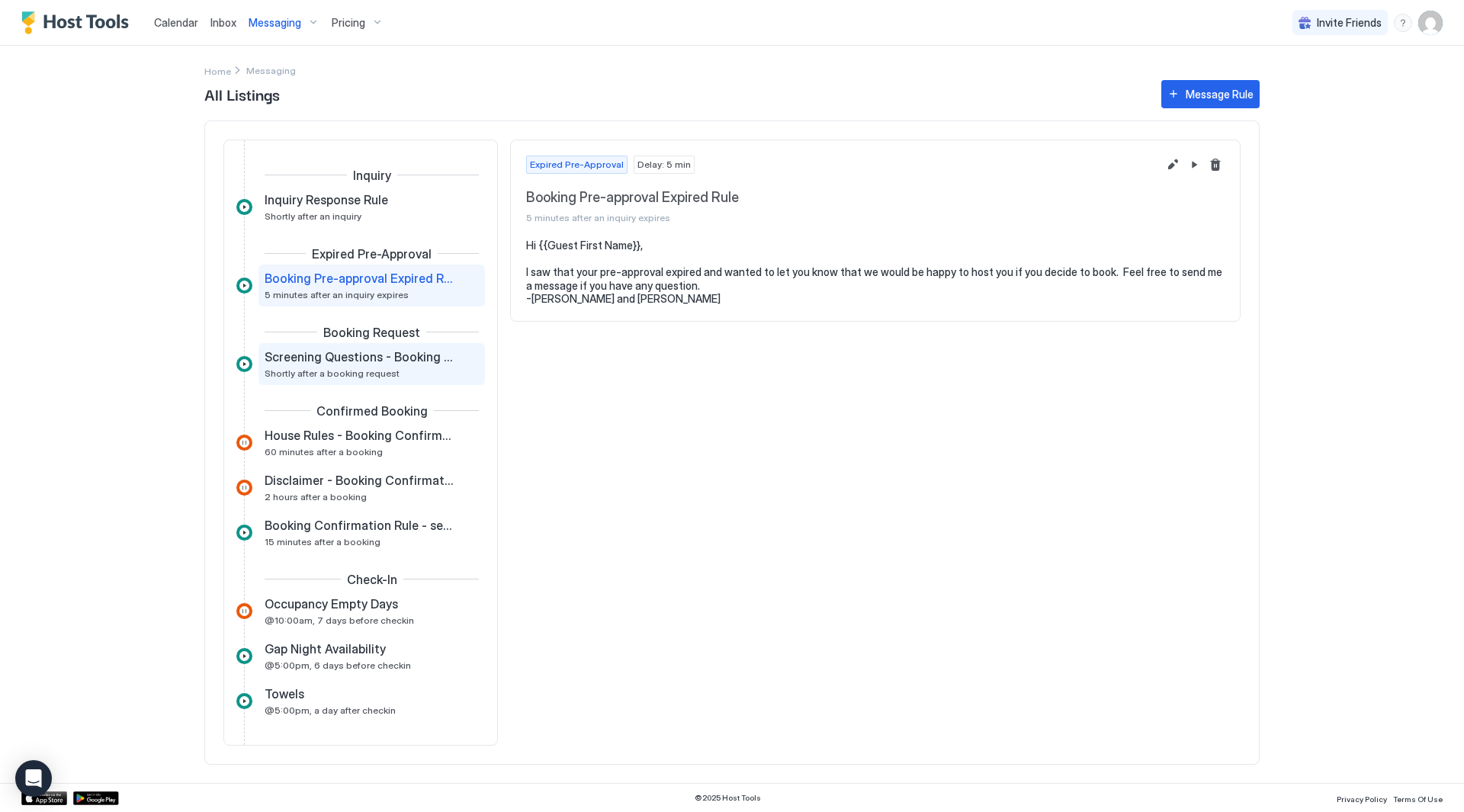
click at [407, 350] on span "Screening Questions - Booking Request Response Rule" at bounding box center [359, 357] width 190 height 15
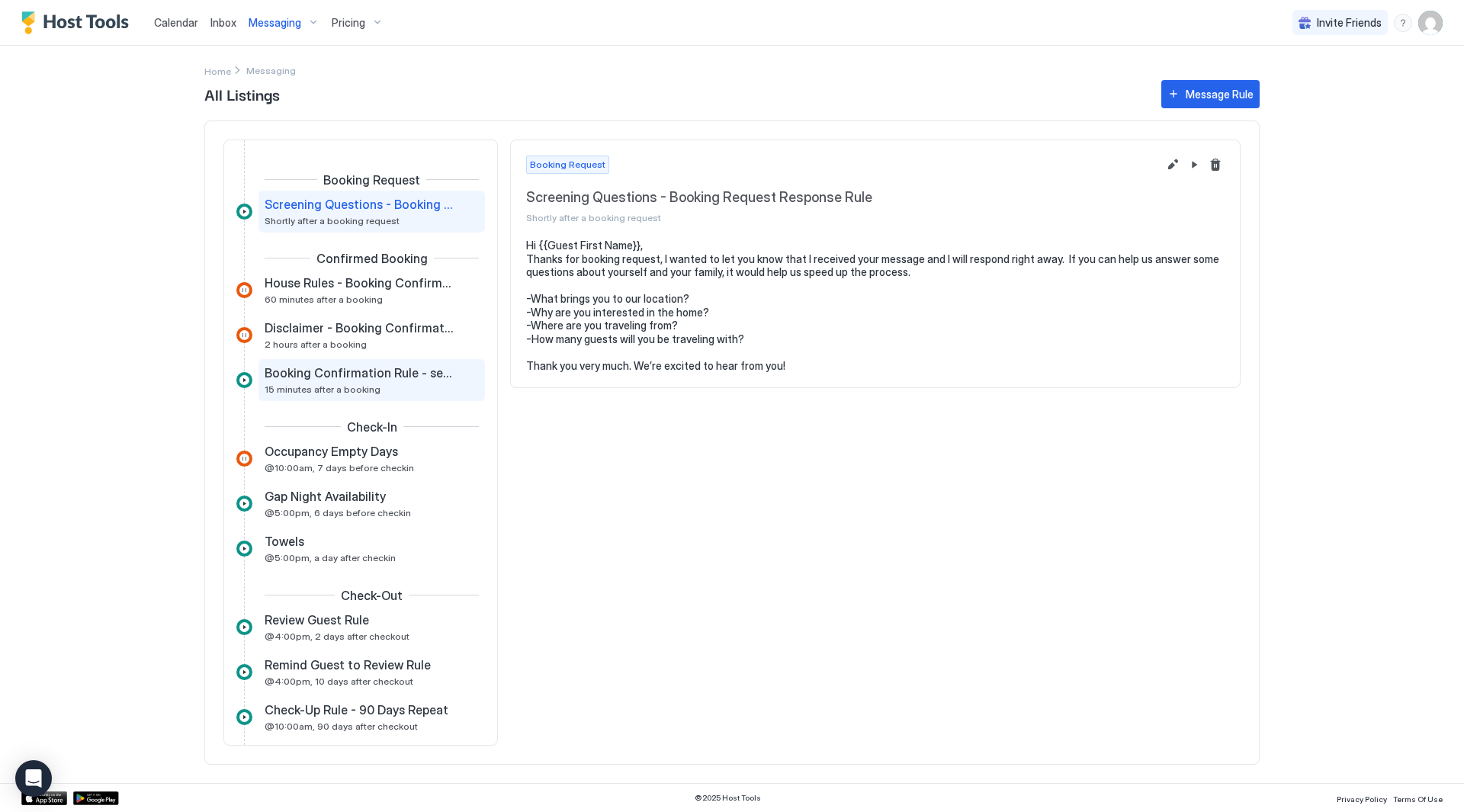
click at [410, 376] on span "Booking Confirmation Rule - security and access" at bounding box center [359, 373] width 190 height 15
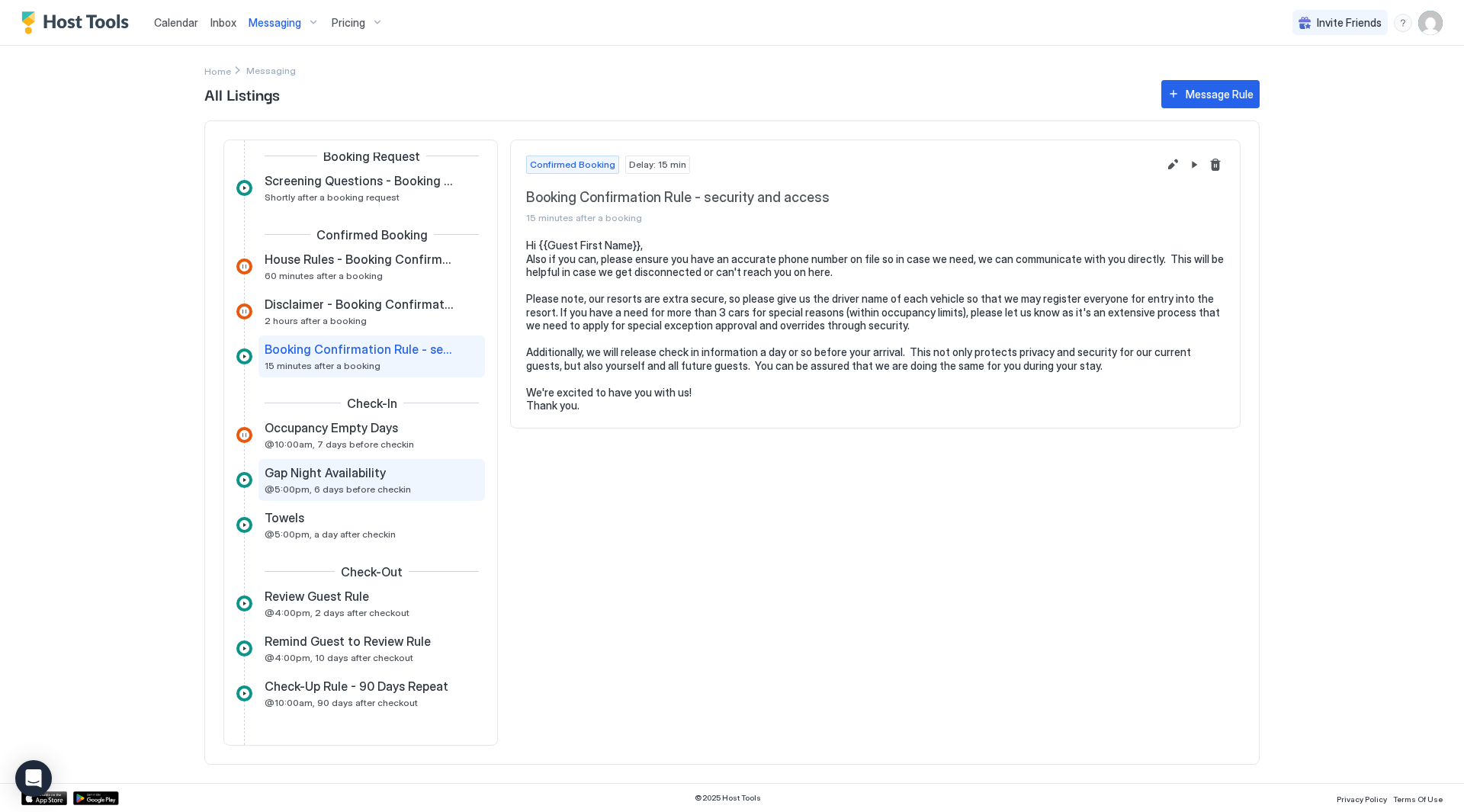
click at [402, 481] on div "Gap Night Availability @5:00pm, 6 days before checkin" at bounding box center [361, 480] width 193 height 30
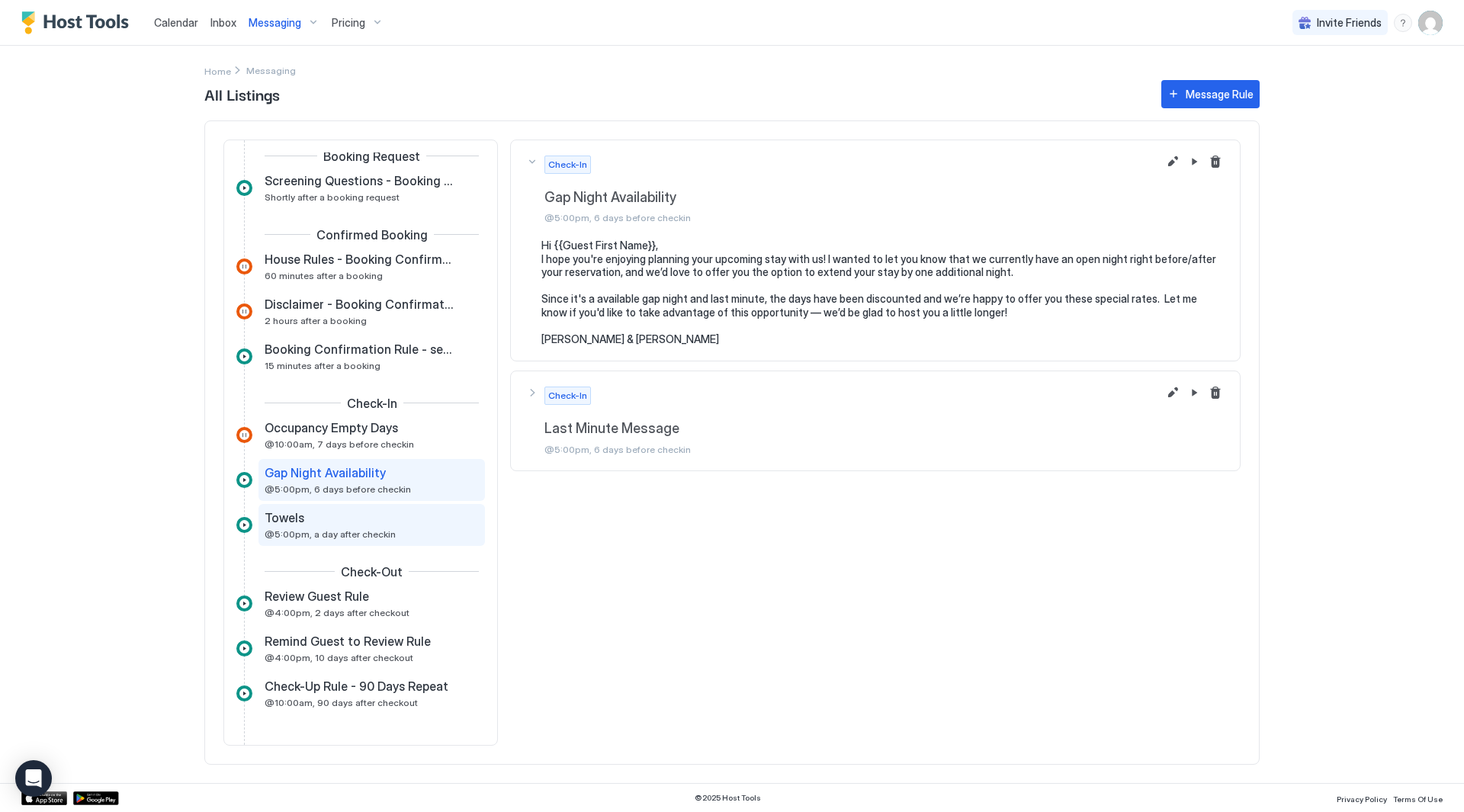
click at [380, 544] on div "Towels @5:00pm, a day after checkin" at bounding box center [372, 525] width 226 height 42
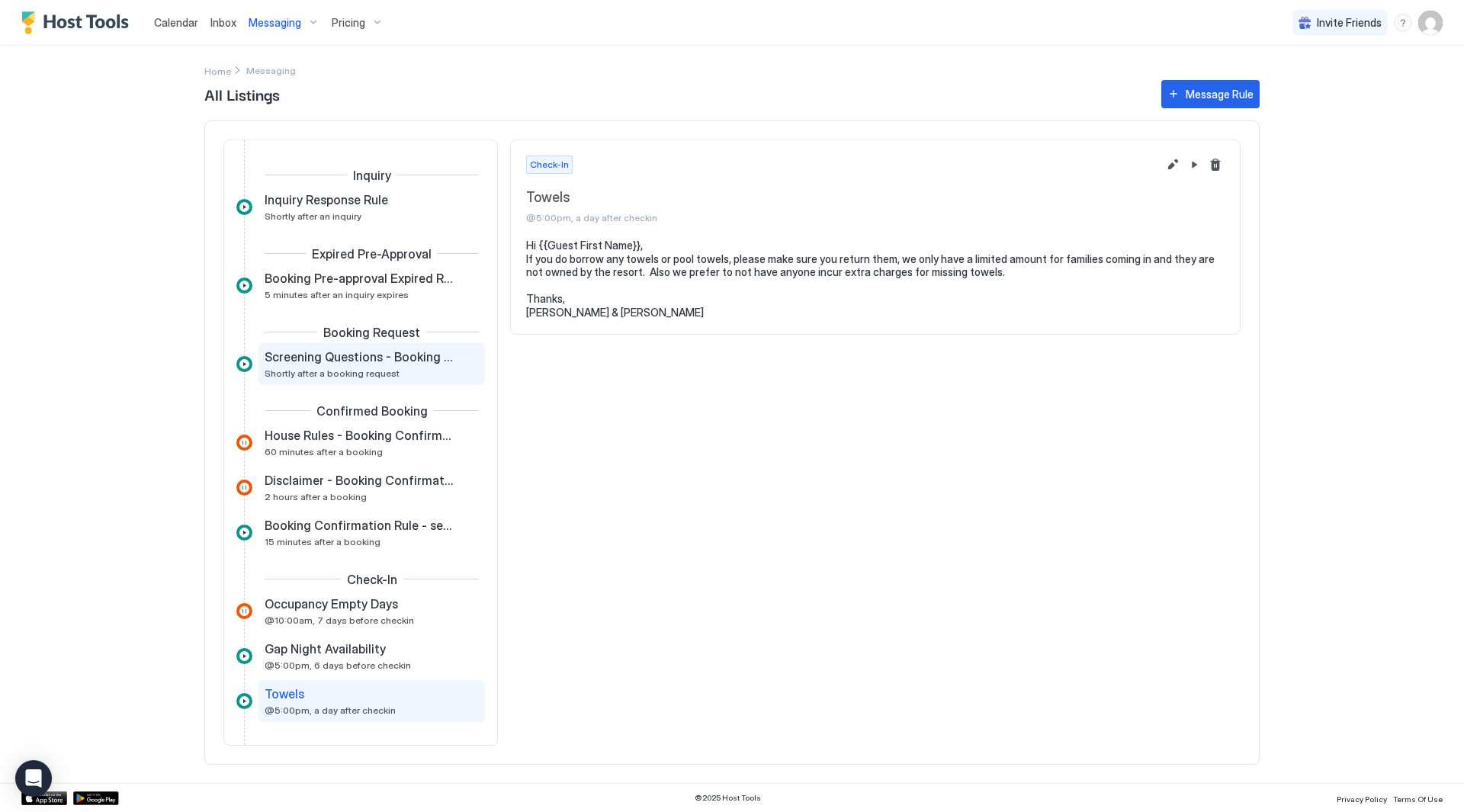
click at [417, 365] on div "Screening Questions - Booking Request Response Rule Shortly after a booking req…" at bounding box center [361, 364] width 193 height 30
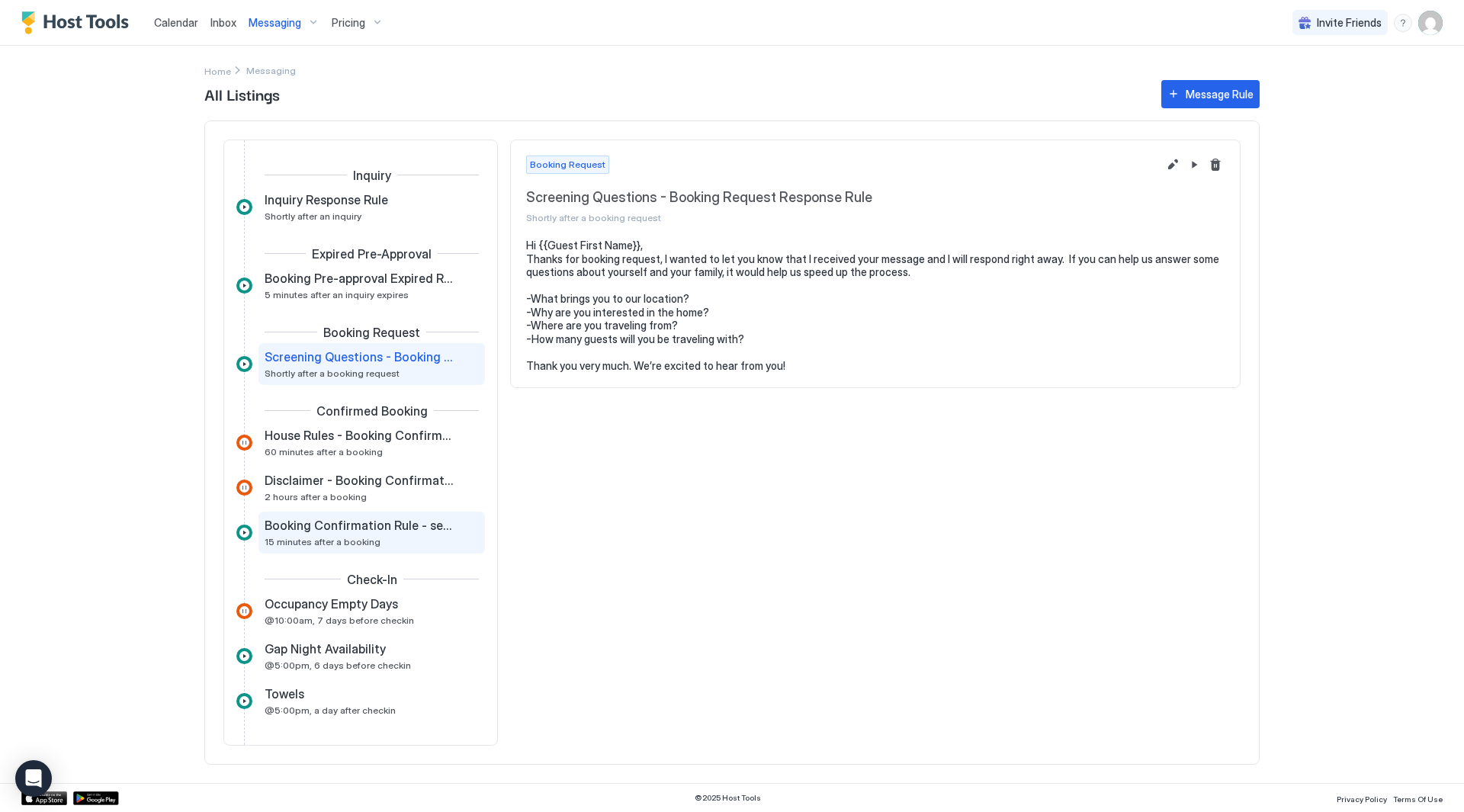
click at [410, 525] on span "Booking Confirmation Rule - security and access" at bounding box center [359, 525] width 190 height 15
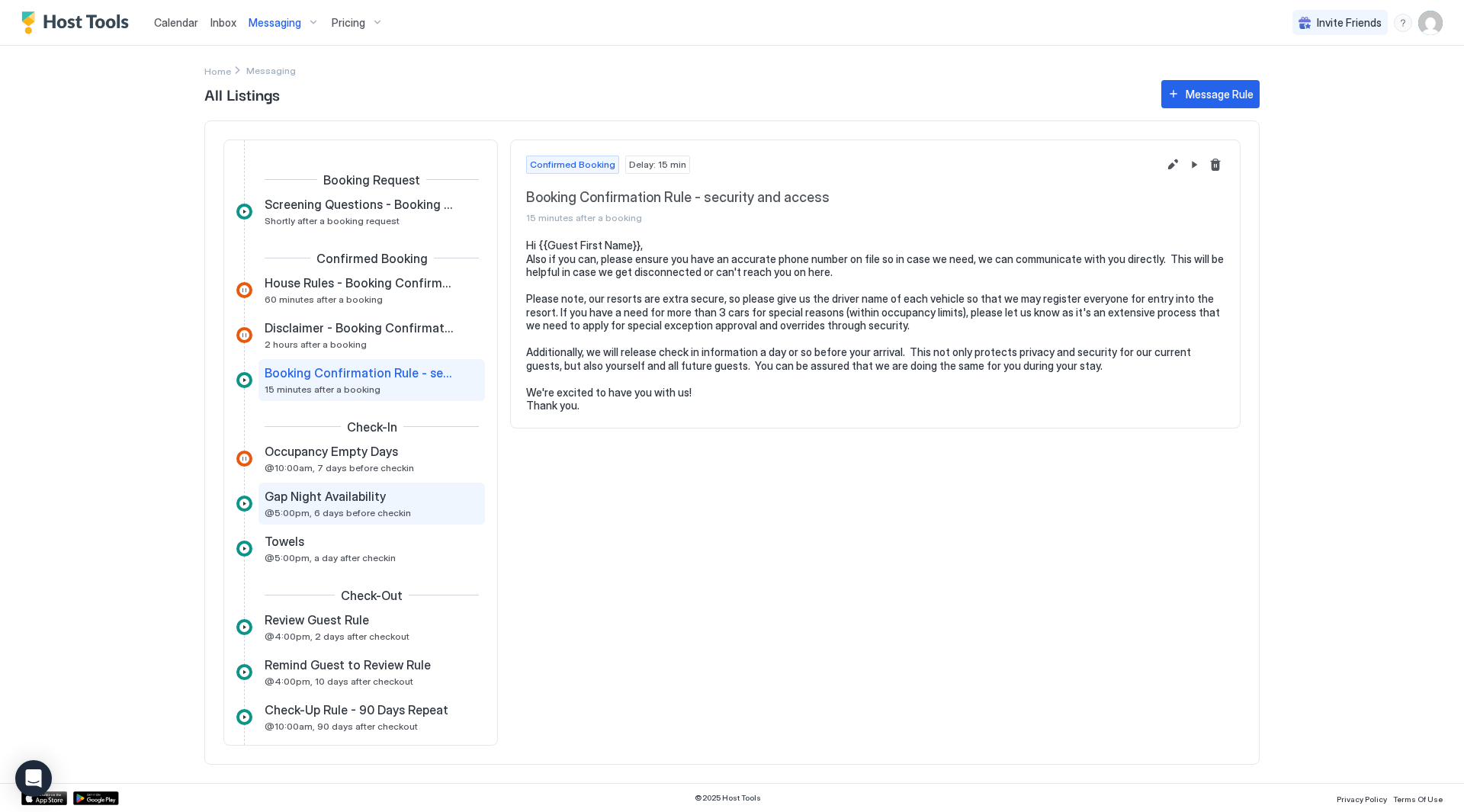
click at [402, 496] on div "Gap Night Availability" at bounding box center [361, 496] width 193 height 15
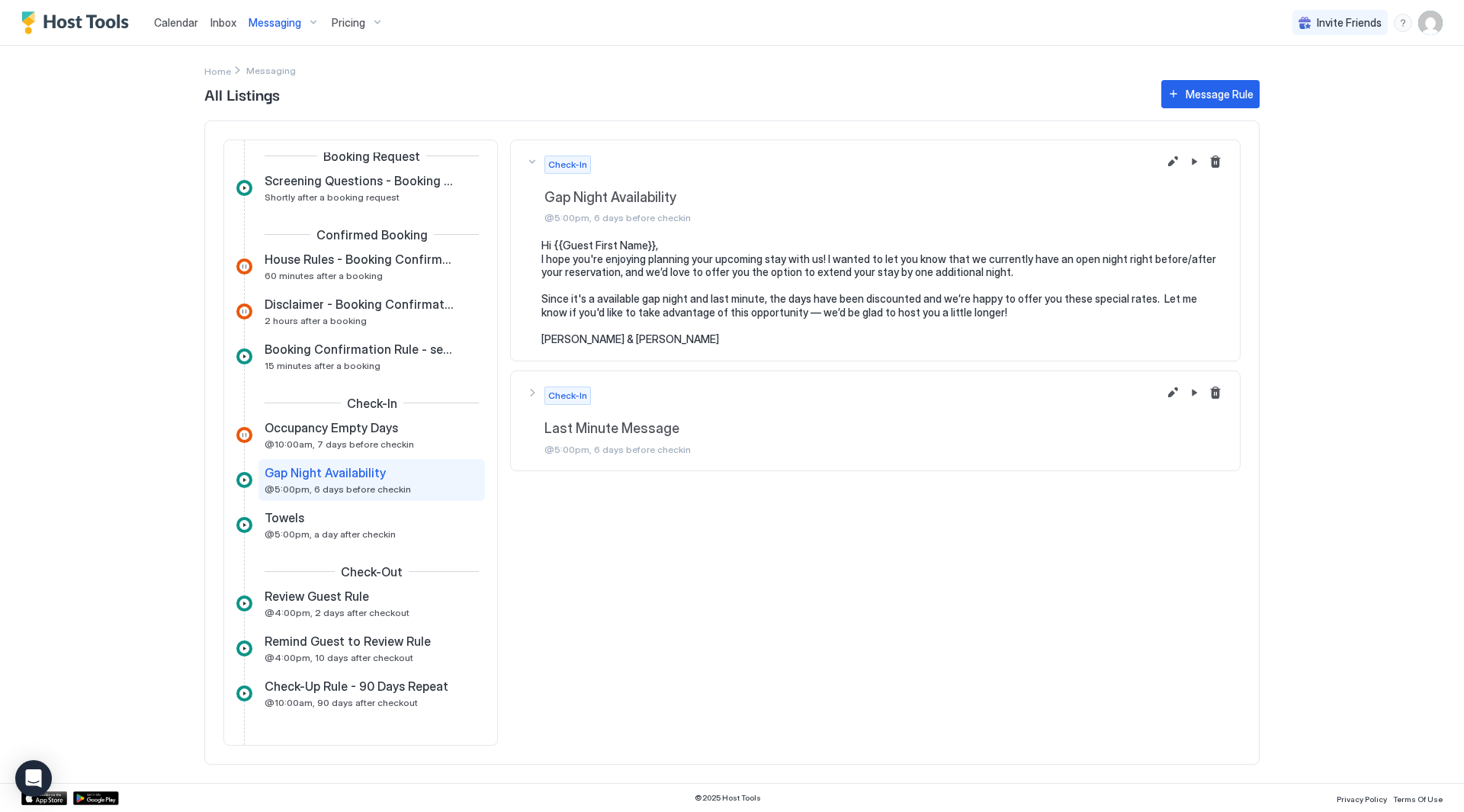
click at [362, 551] on div "Check-Out Review Guest Rule @4:00pm, 2 days after checkout" at bounding box center [360, 588] width 249 height 78
click at [364, 534] on span "@5:00pm, a day after checkin" at bounding box center [330, 534] width 131 height 12
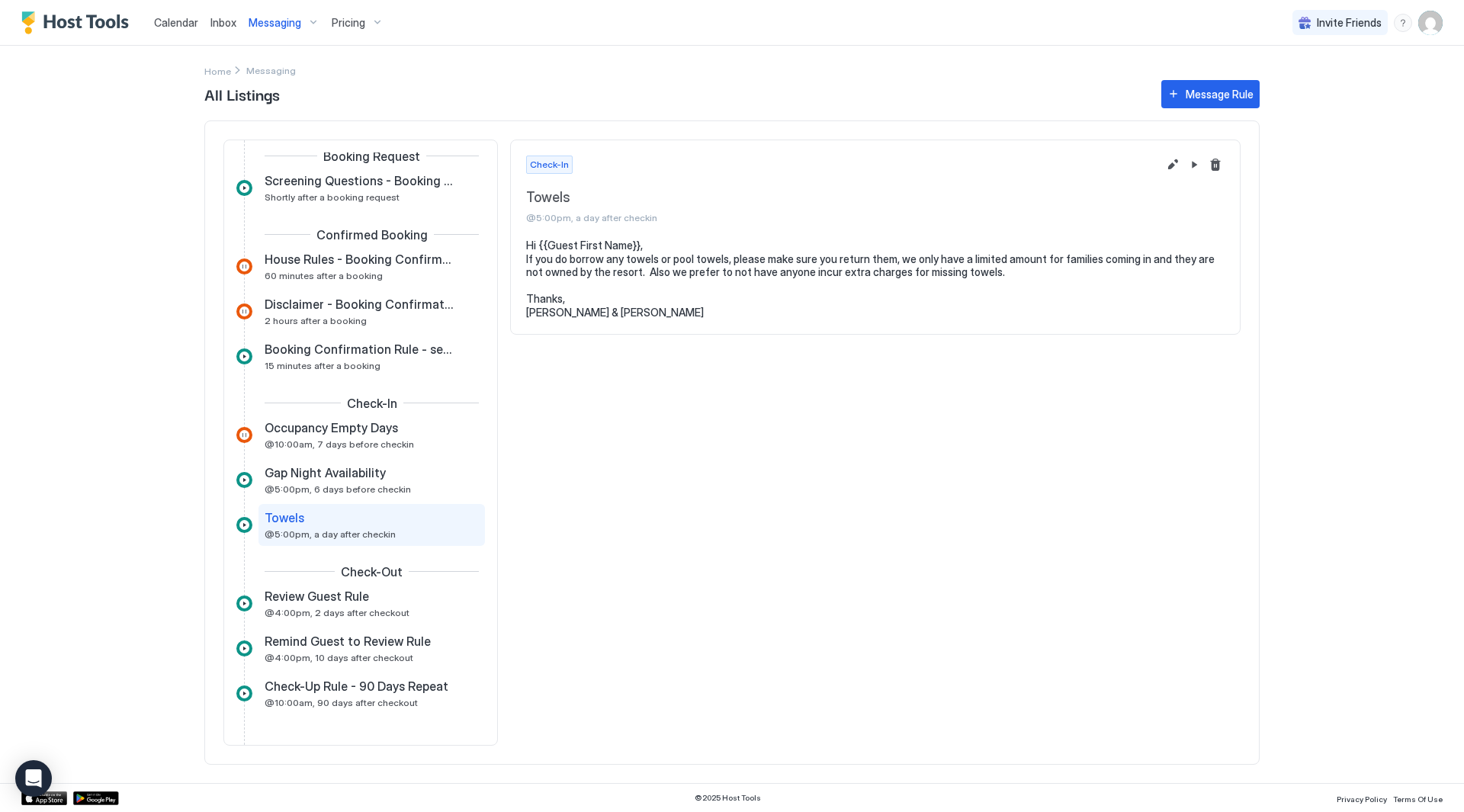
click at [382, 624] on div "Check-Out Review Guest Rule @4:00pm, 2 days after checkout" at bounding box center [360, 588] width 249 height 78
click at [382, 611] on span "@4:00pm, 2 days after checkout" at bounding box center [336, 613] width 145 height 12
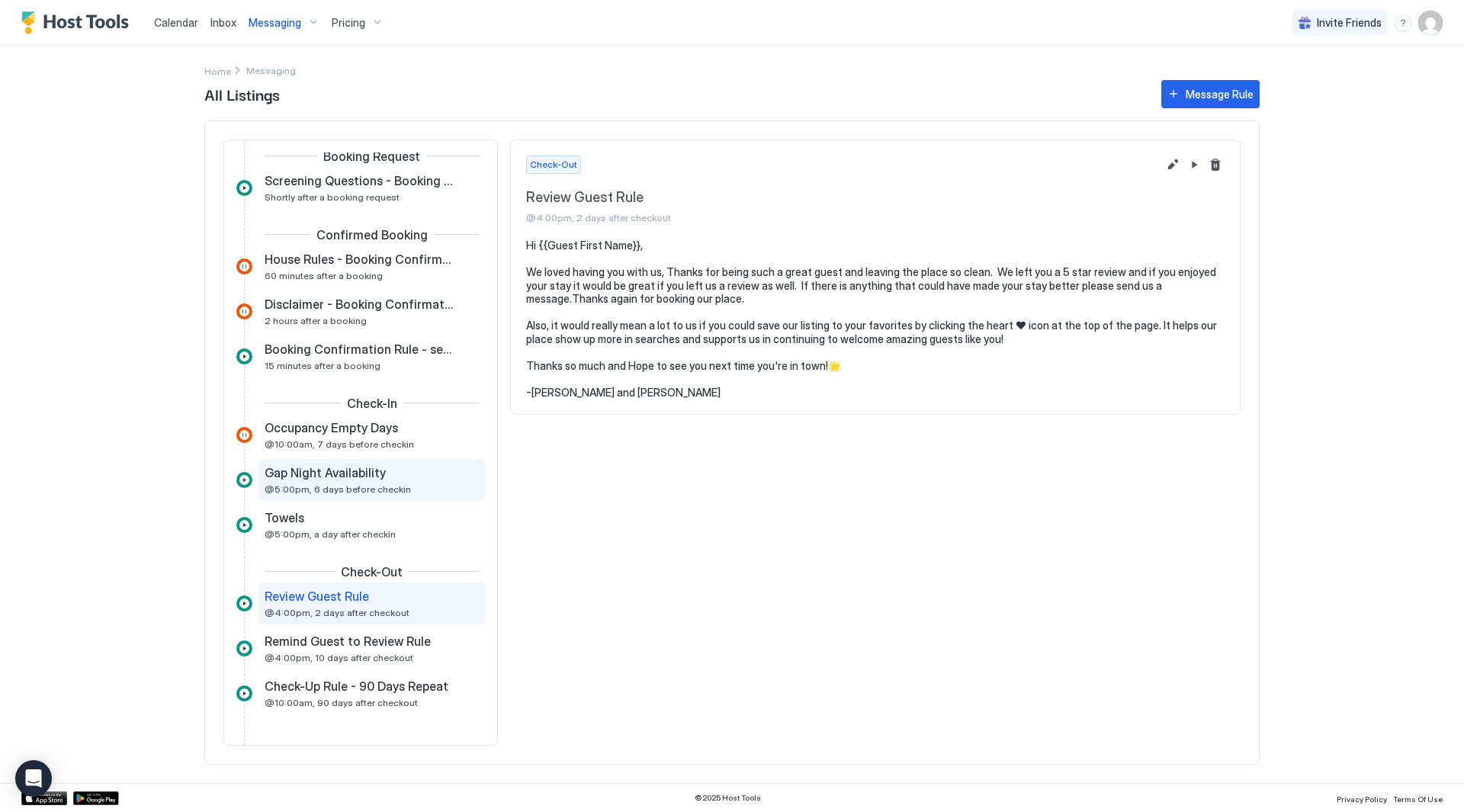
click at [375, 477] on span "Gap Night Availability" at bounding box center [325, 472] width 121 height 15
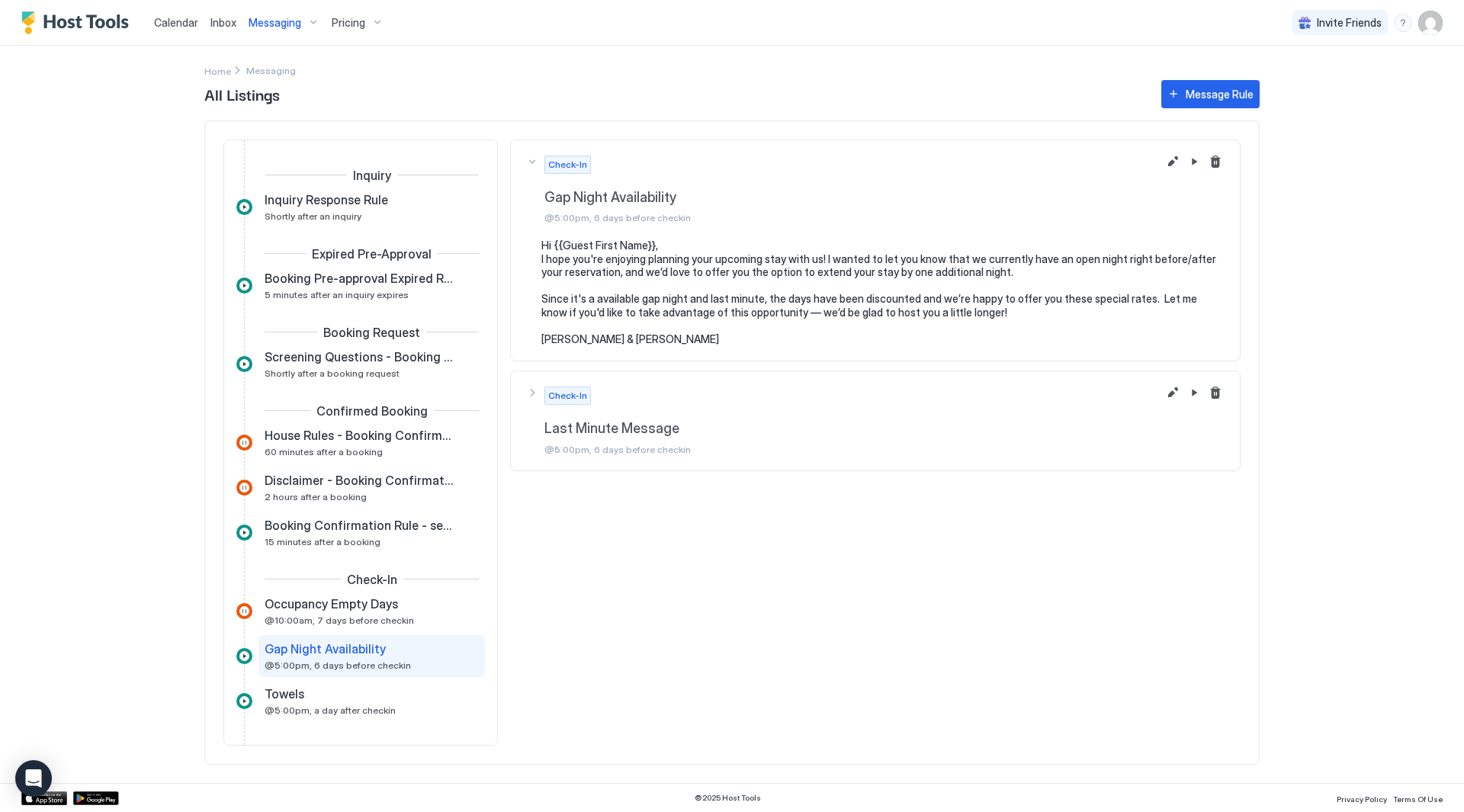
click at [272, 77] on div "All Listings Message Rule Inquiry Inquiry Response Rule Shortly after an inquir…" at bounding box center [732, 430] width 1056 height 706
click at [292, 27] on span "Messaging" at bounding box center [275, 22] width 53 height 14
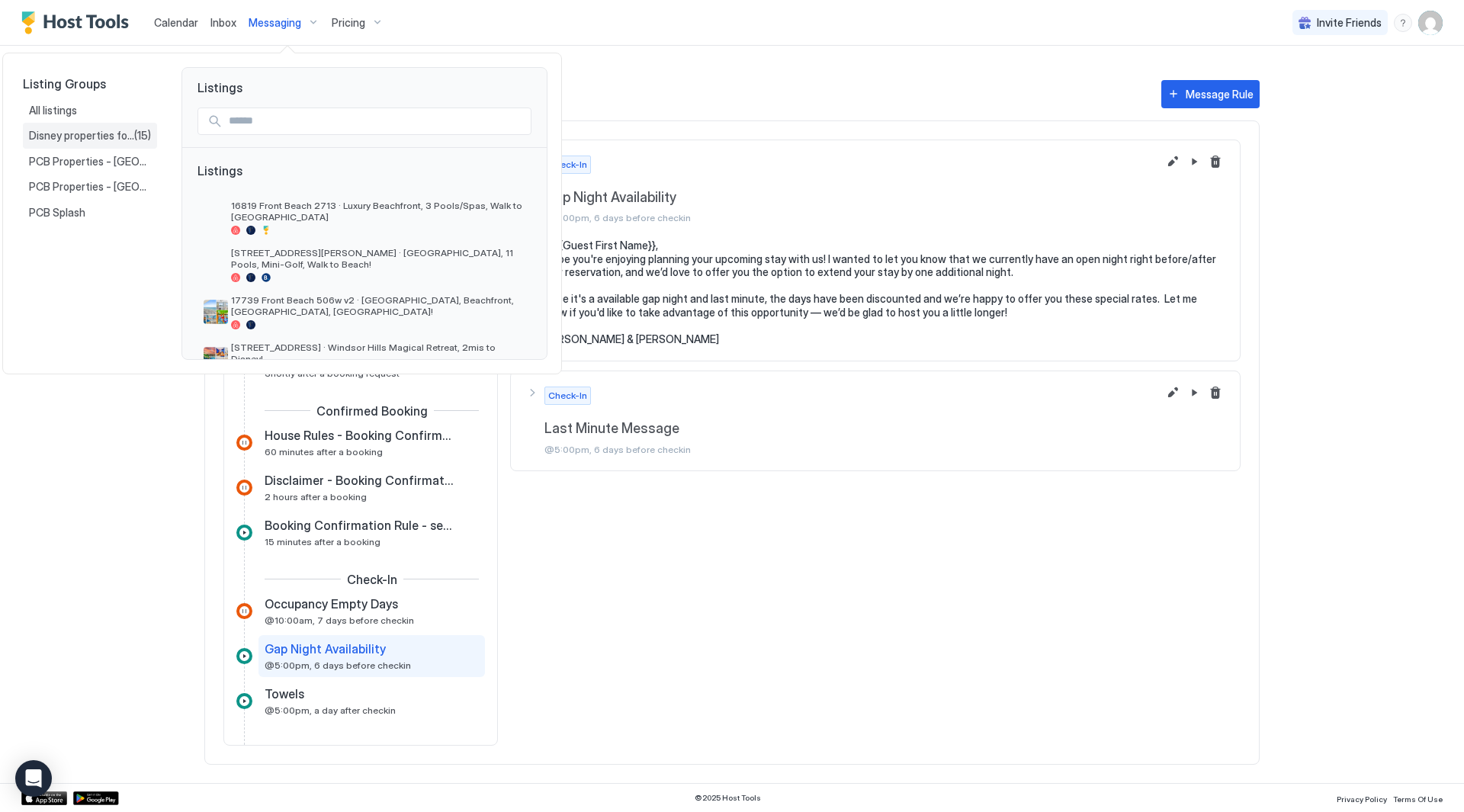
click at [147, 136] on span "(15)" at bounding box center [142, 135] width 17 height 14
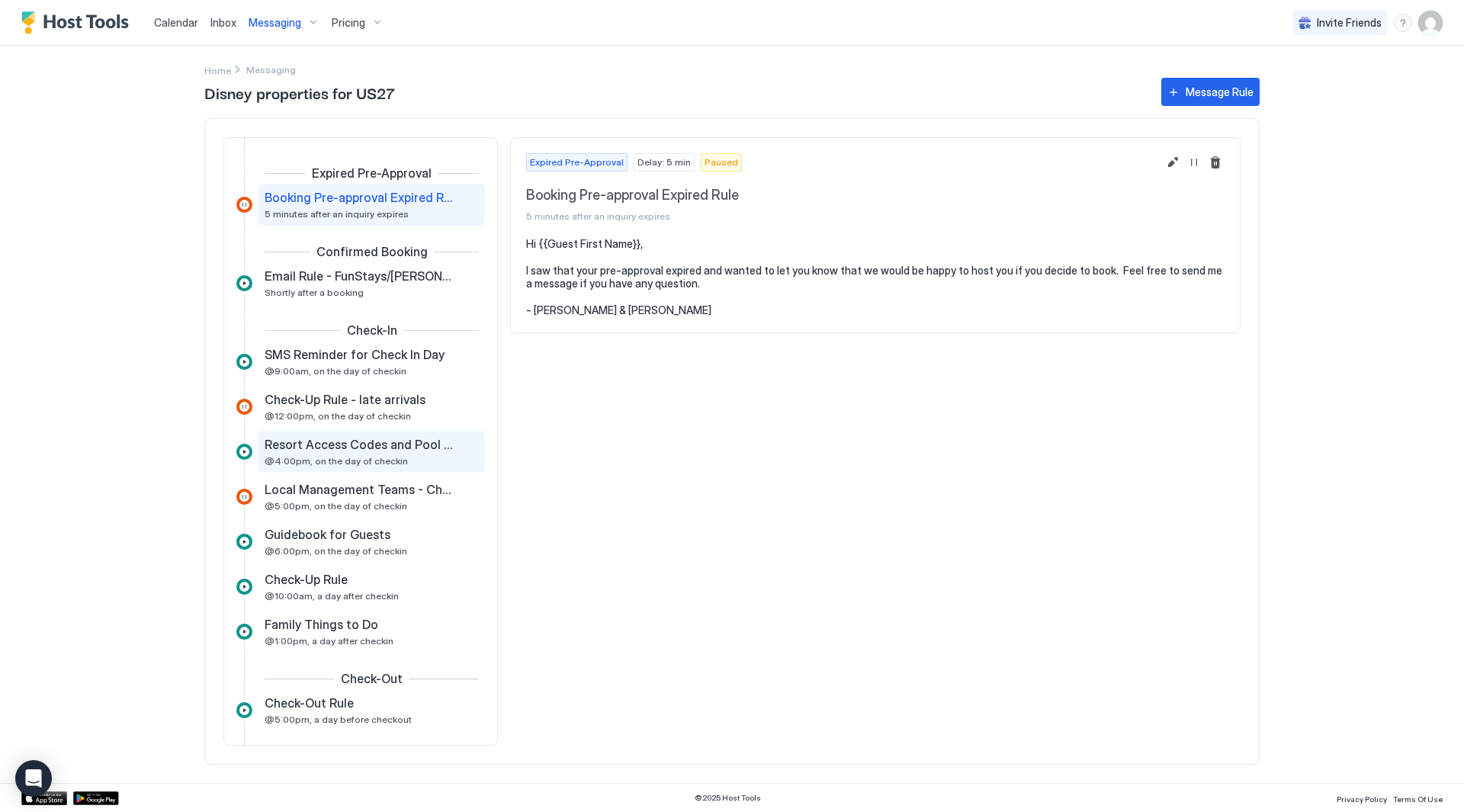
click at [409, 460] on div "Resort Access Codes and Pool Hours @4:00pm, on the day of checkin" at bounding box center [361, 452] width 193 height 30
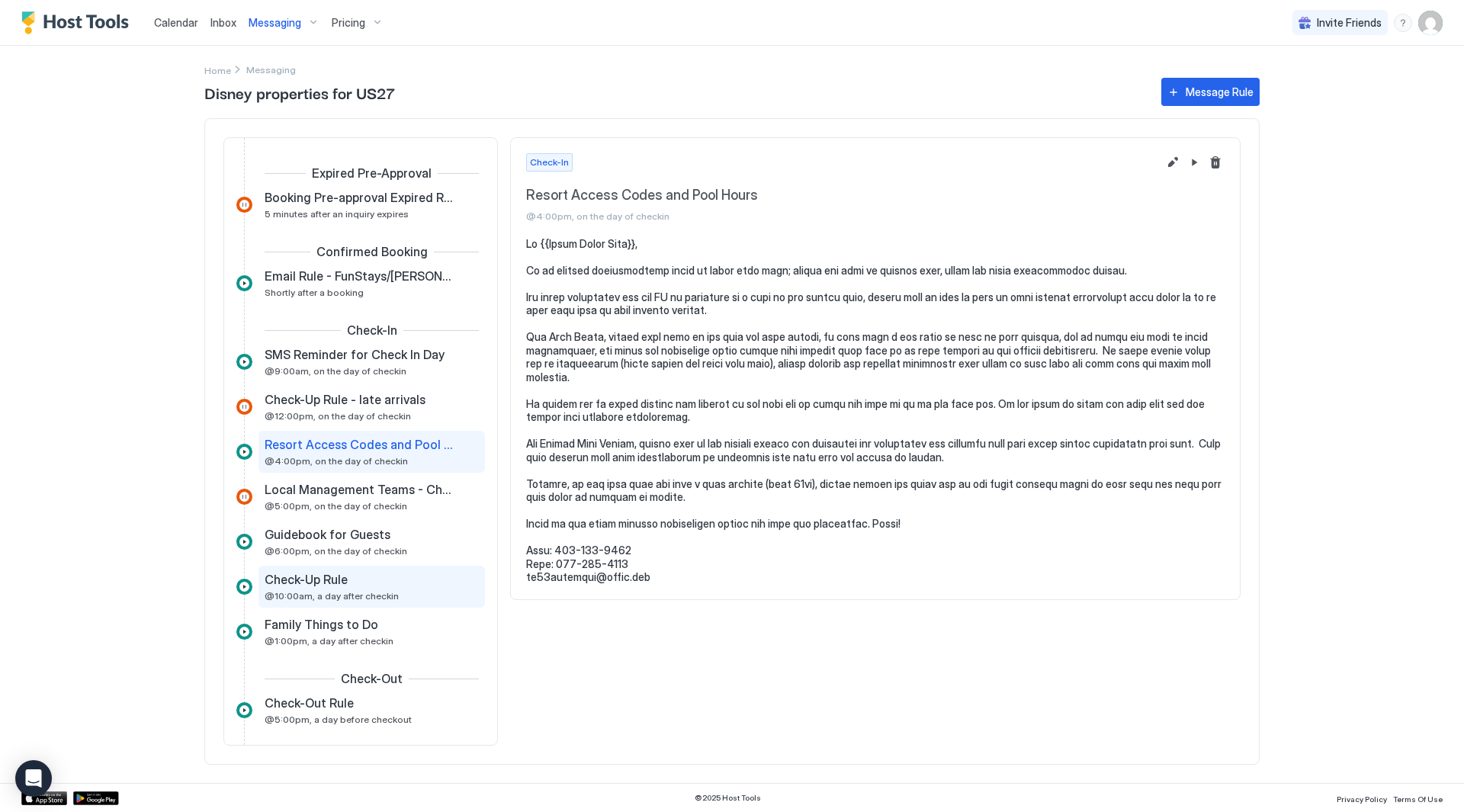
click at [404, 580] on div "Check-Up Rule" at bounding box center [361, 579] width 193 height 15
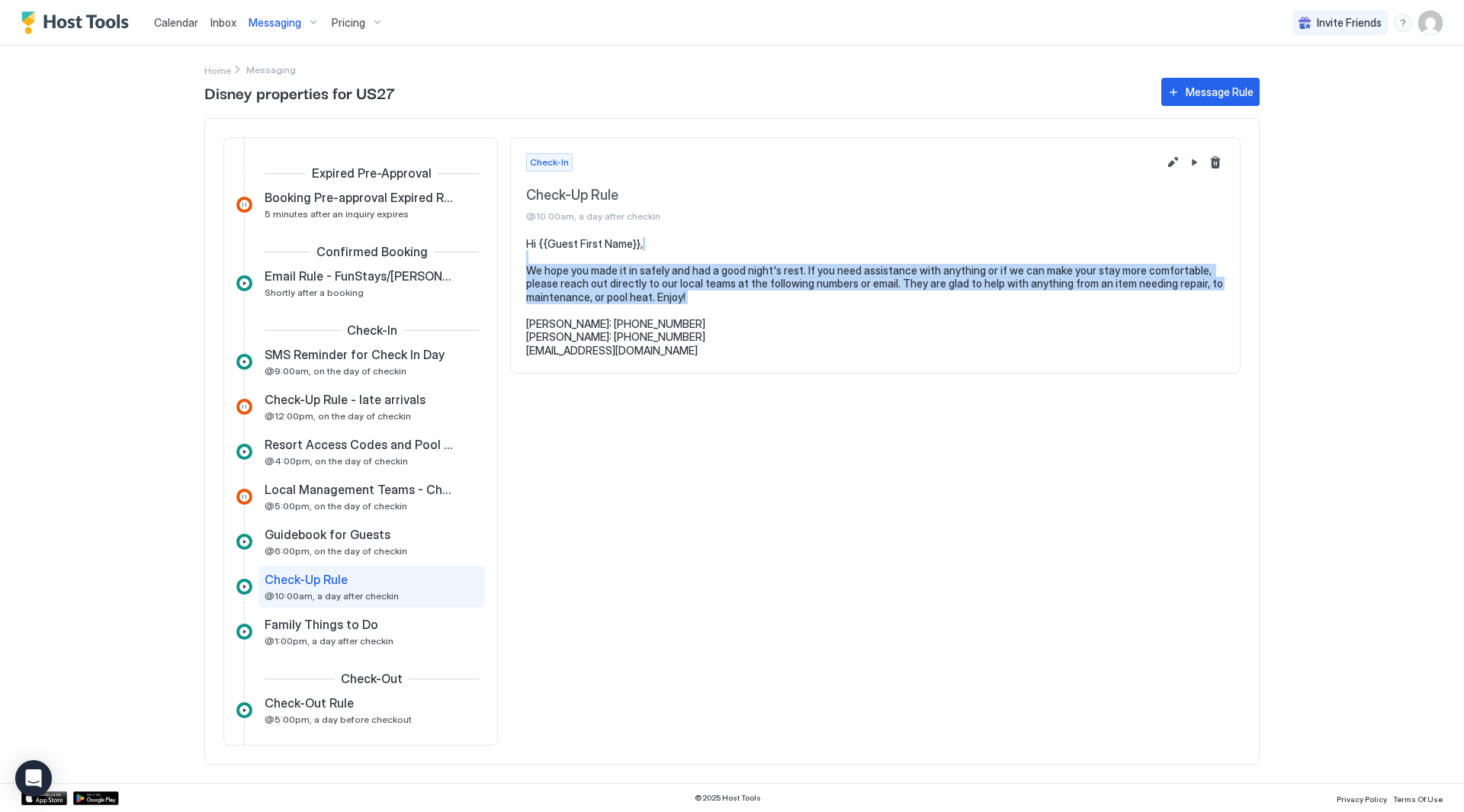
drag, startPoint x: 783, startPoint y: 308, endPoint x: 753, endPoint y: 248, distance: 67.1
click at [753, 248] on pre "Hi {{Guest First Name}}, We hope you made it in safely and had a good night's r…" at bounding box center [876, 297] width 699 height 121
click at [753, 249] on pre "Hi {{Guest First Name}}, We hope you made it in safely and had a good night's r…" at bounding box center [876, 297] width 699 height 121
click at [760, 263] on pre "Hi {{Guest First Name}}, We hope you made it in safely and had a good night's r…" at bounding box center [876, 297] width 699 height 121
drag, startPoint x: 772, startPoint y: 286, endPoint x: 756, endPoint y: 259, distance: 31.4
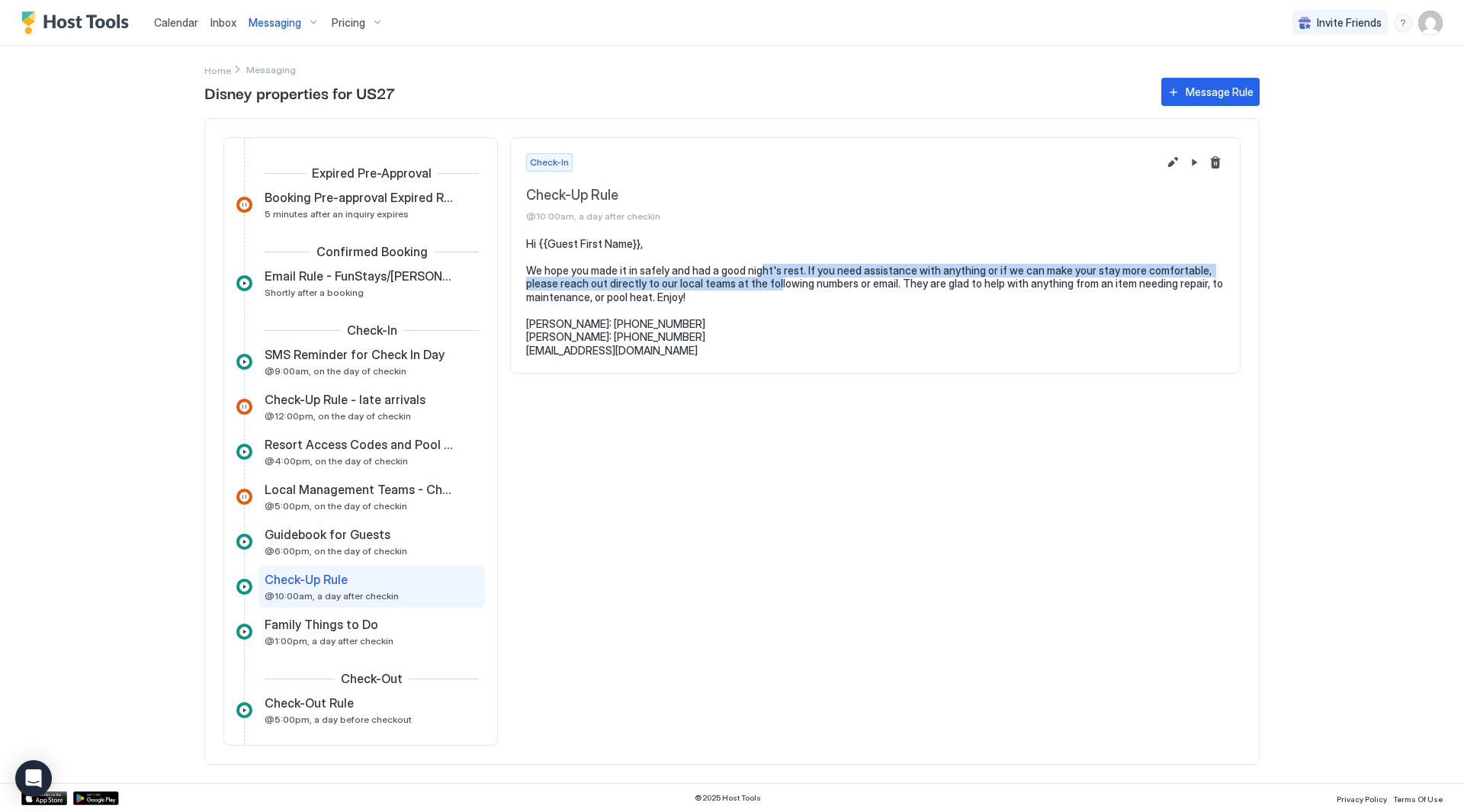
click at [756, 259] on pre "Hi {{Guest First Name}}, We hope you made it in safely and had a good night's r…" at bounding box center [876, 297] width 699 height 121
drag, startPoint x: 969, startPoint y: 279, endPoint x: 955, endPoint y: 267, distance: 18.4
click at [955, 267] on pre "Hi {{Guest First Name}}, We hope you made it in safely and had a good night's r…" at bounding box center [876, 297] width 699 height 121
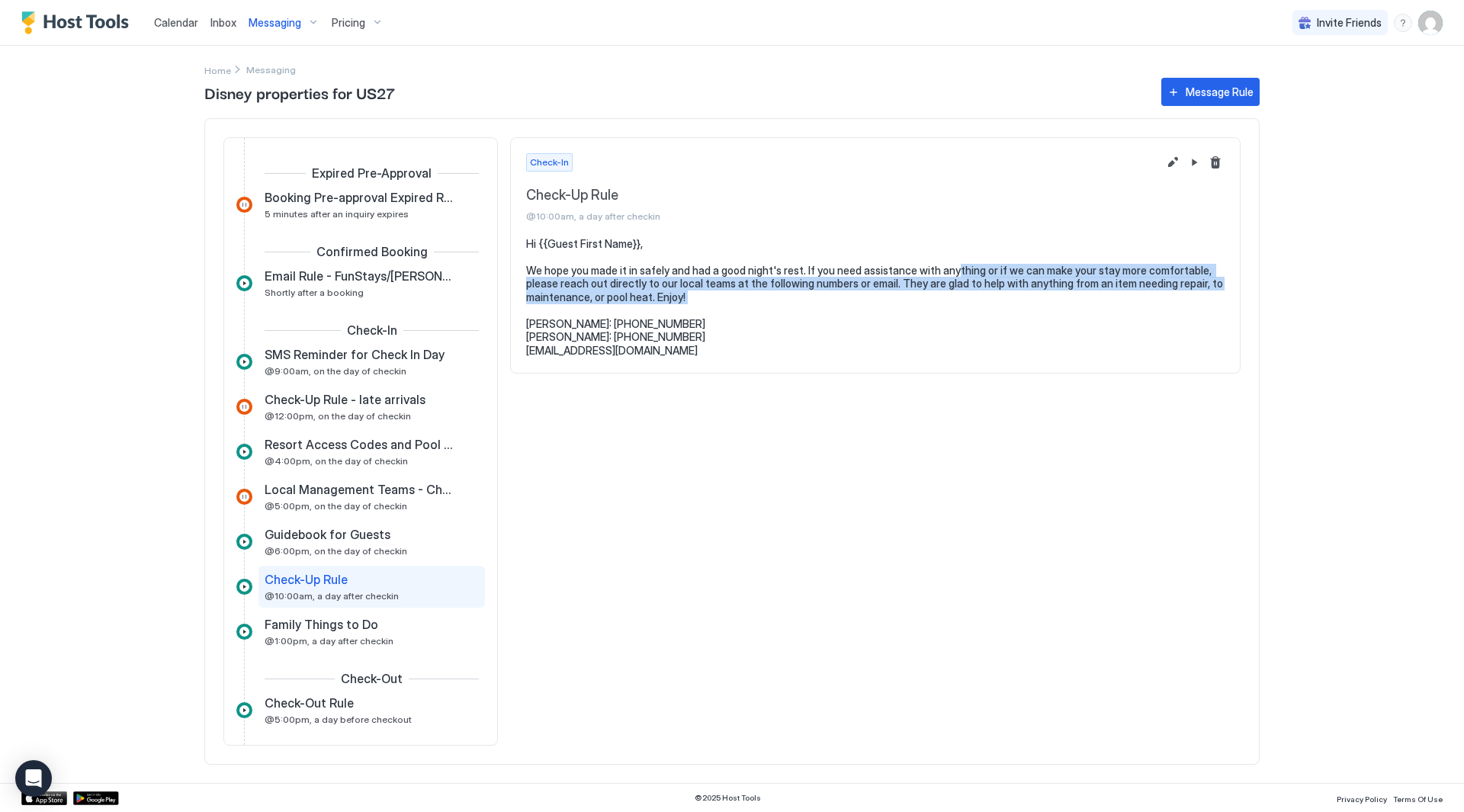
drag, startPoint x: 953, startPoint y: 266, endPoint x: 1015, endPoint y: 313, distance: 77.8
click at [1015, 313] on pre "Hi {{Guest First Name}}, We hope you made it in safely and had a good night's r…" at bounding box center [876, 297] width 699 height 121
click at [1016, 314] on pre "Hi {{Guest First Name}}, We hope you made it in safely and had a good night's r…" at bounding box center [876, 297] width 699 height 121
click at [934, 310] on pre "Hi {{Guest First Name}}, We hope you made it in safely and had a good night's r…" at bounding box center [876, 297] width 699 height 121
drag, startPoint x: 689, startPoint y: 276, endPoint x: 660, endPoint y: 268, distance: 30.1
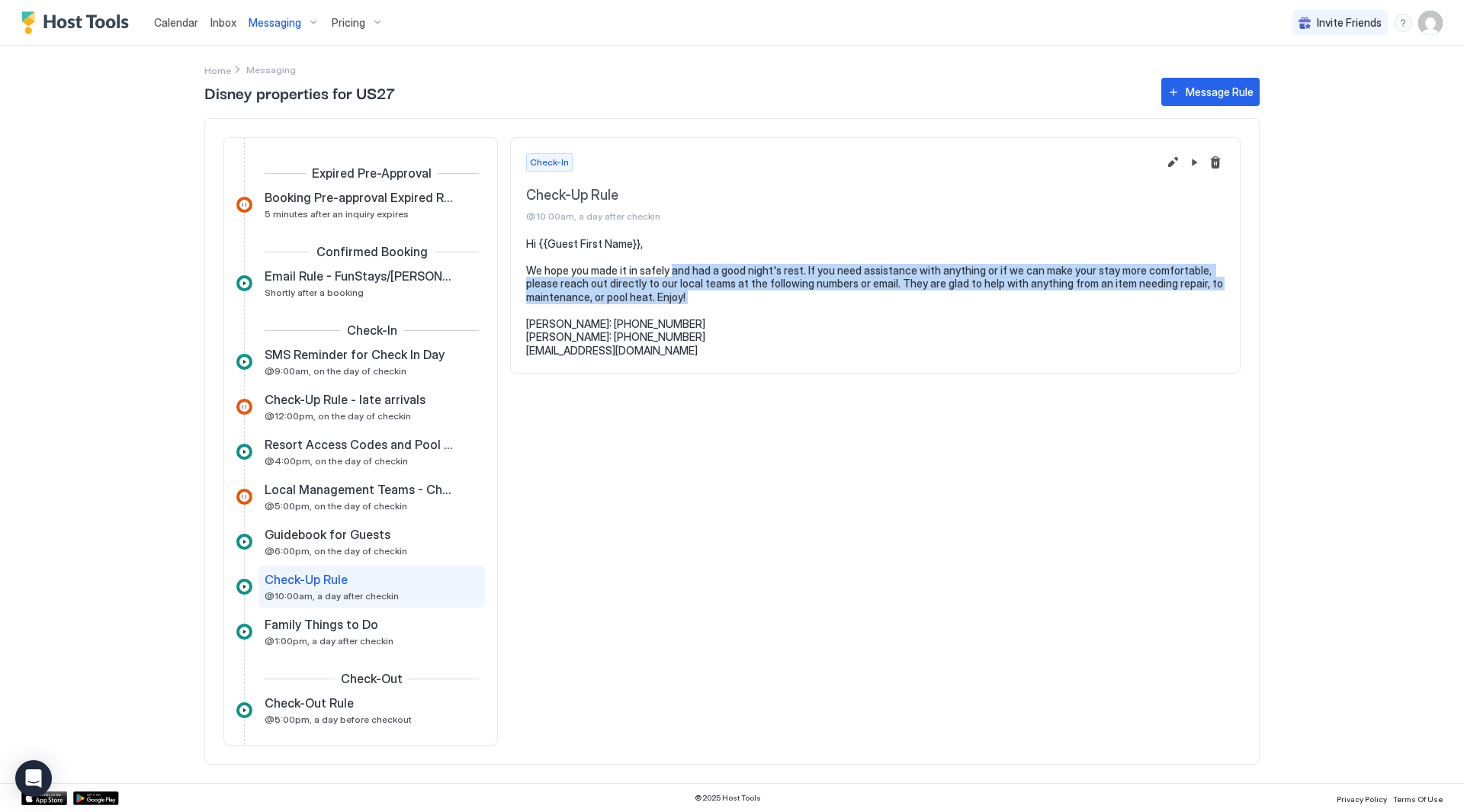
click at [660, 268] on pre "Hi {{Guest First Name}}, We hope you made it in safely and had a good night's r…" at bounding box center [876, 297] width 699 height 121
drag, startPoint x: 673, startPoint y: 267, endPoint x: 845, endPoint y: 297, distance: 174.6
click at [843, 297] on pre "Hi {{Guest First Name}}, We hope you made it in safely and had a good night's r…" at bounding box center [876, 297] width 699 height 121
click at [850, 294] on pre "Hi {{Guest First Name}}, We hope you made it in safely and had a good night's r…" at bounding box center [876, 297] width 699 height 121
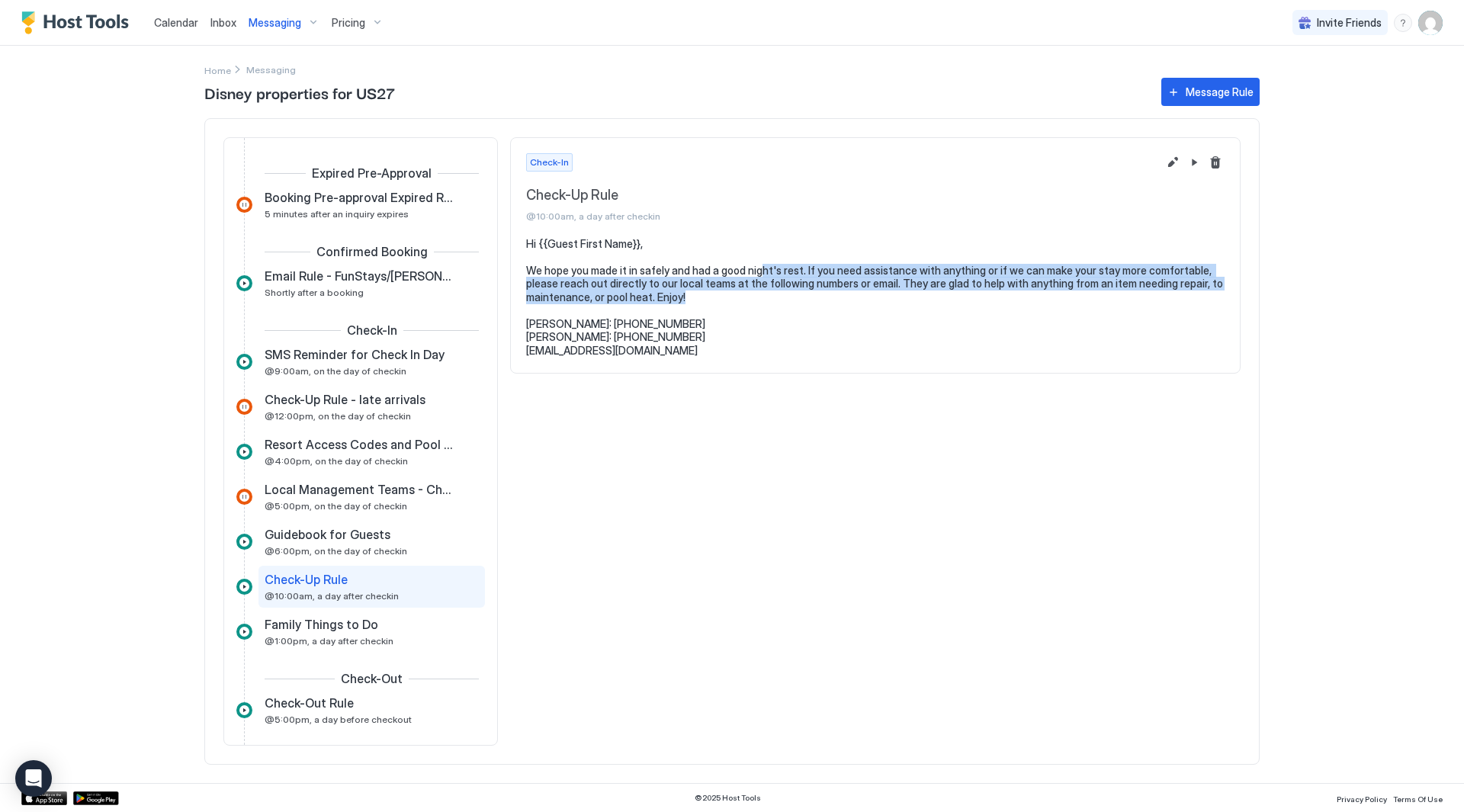
drag, startPoint x: 850, startPoint y: 292, endPoint x: 761, endPoint y: 273, distance: 91.0
click at [761, 273] on pre "Hi {{Guest First Name}}, We hope you made it in safely and had a good night's r…" at bounding box center [876, 297] width 699 height 121
click at [762, 273] on pre "Hi {{Guest First Name}}, We hope you made it in safely and had a good night's r…" at bounding box center [876, 297] width 699 height 121
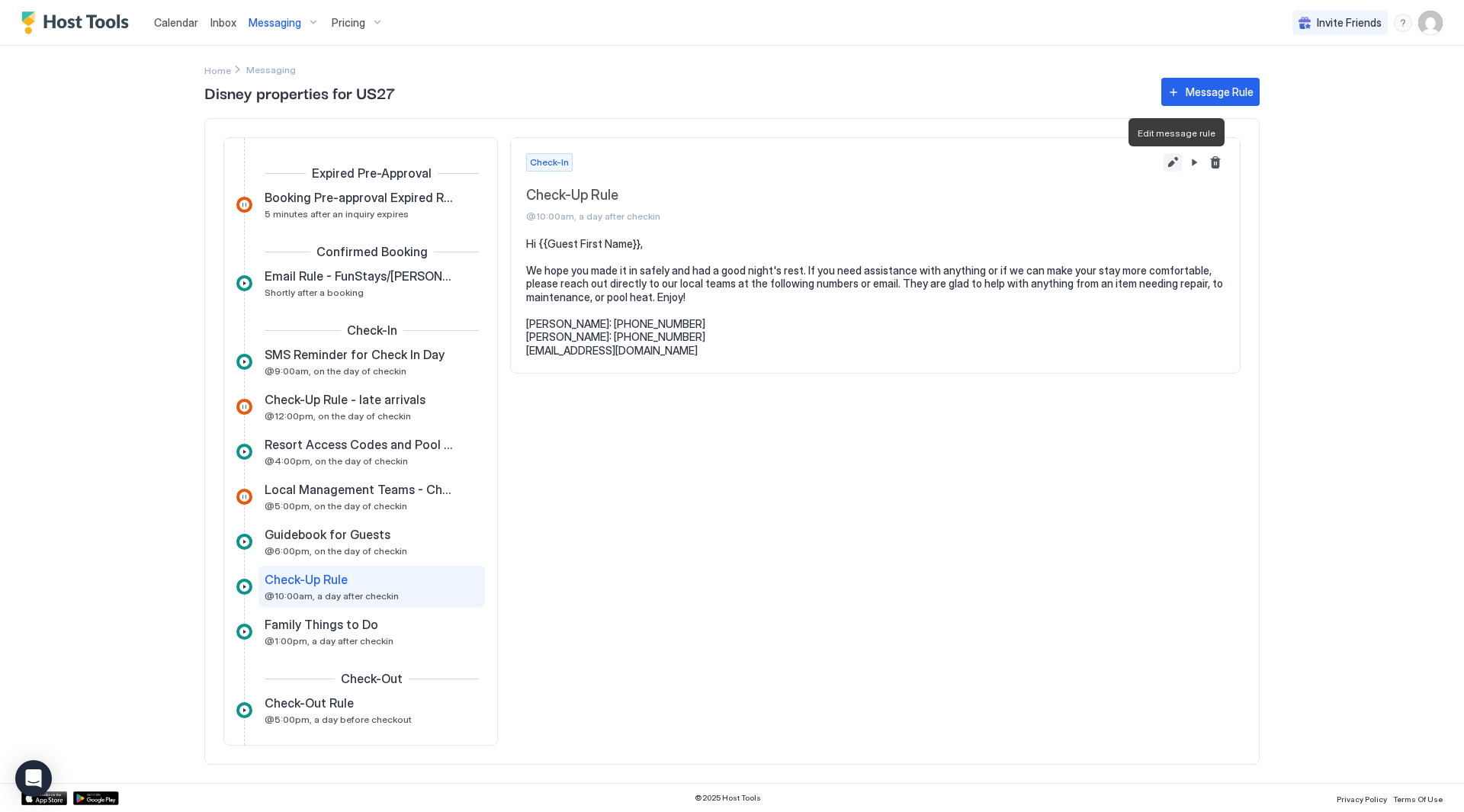
click at [1172, 163] on button "Edit message rule" at bounding box center [1173, 163] width 18 height 18
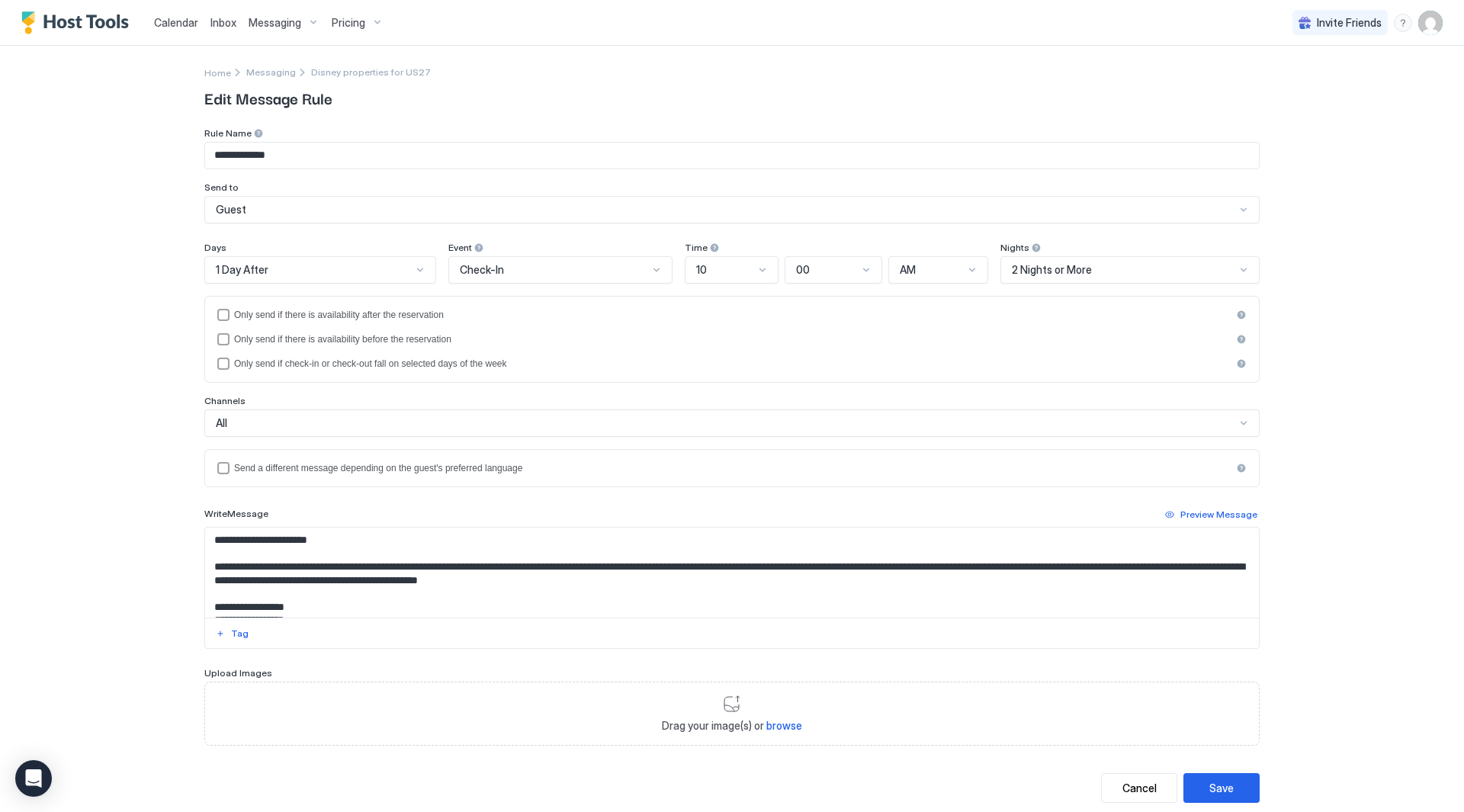
click at [887, 575] on textarea "**********" at bounding box center [732, 572] width 1054 height 90
drag, startPoint x: 663, startPoint y: 567, endPoint x: 863, endPoint y: 566, distance: 200.0
click at [863, 566] on textarea "**********" at bounding box center [732, 572] width 1054 height 90
click at [793, 560] on textarea "**********" at bounding box center [732, 572] width 1054 height 90
click at [827, 571] on textarea "**********" at bounding box center [732, 572] width 1054 height 90
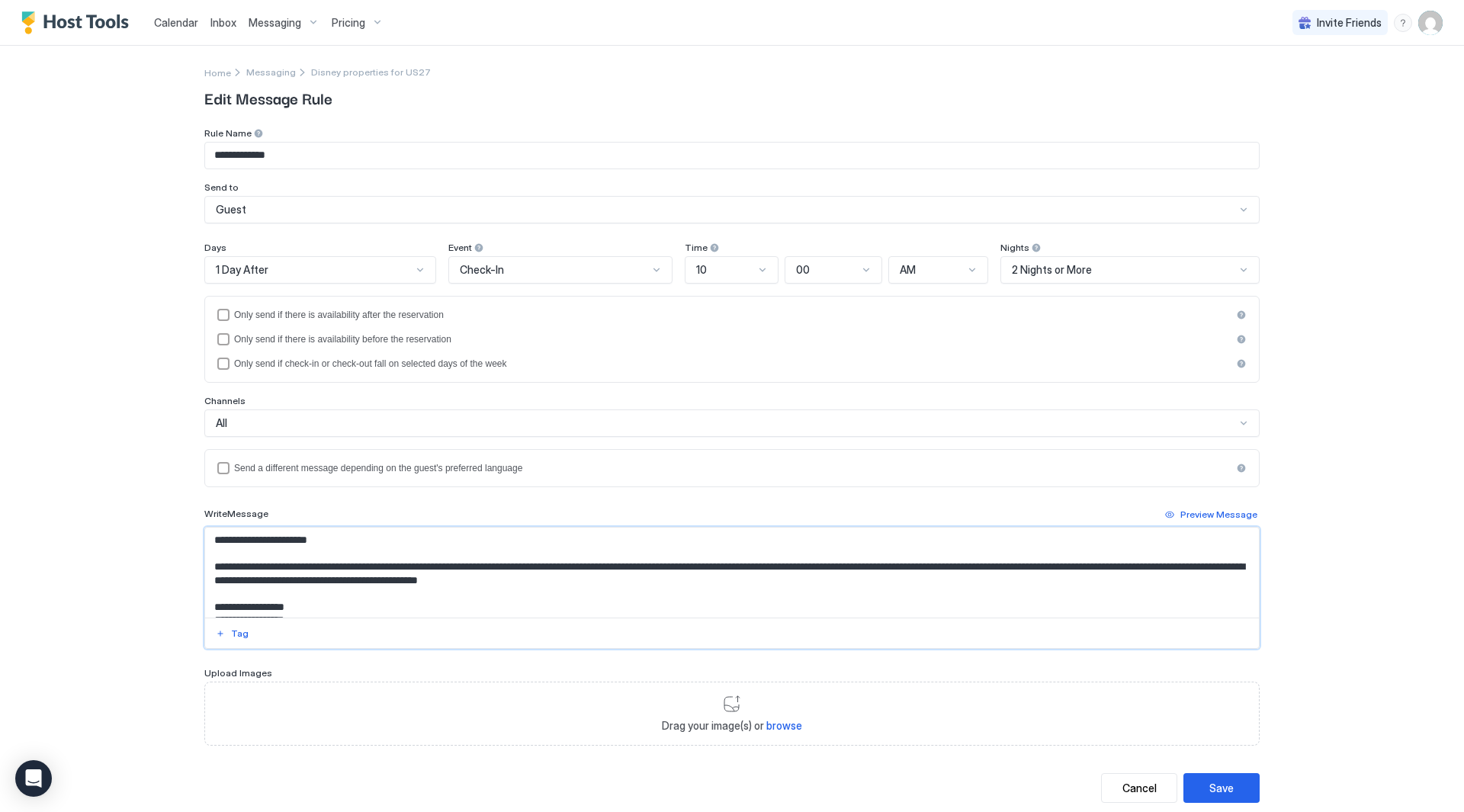
click at [836, 571] on textarea "**********" at bounding box center [732, 572] width 1054 height 90
click at [901, 572] on textarea "**********" at bounding box center [732, 572] width 1054 height 90
drag, startPoint x: 882, startPoint y: 582, endPoint x: 210, endPoint y: 553, distance: 672.6
click at [210, 553] on textarea "**********" at bounding box center [732, 572] width 1054 height 90
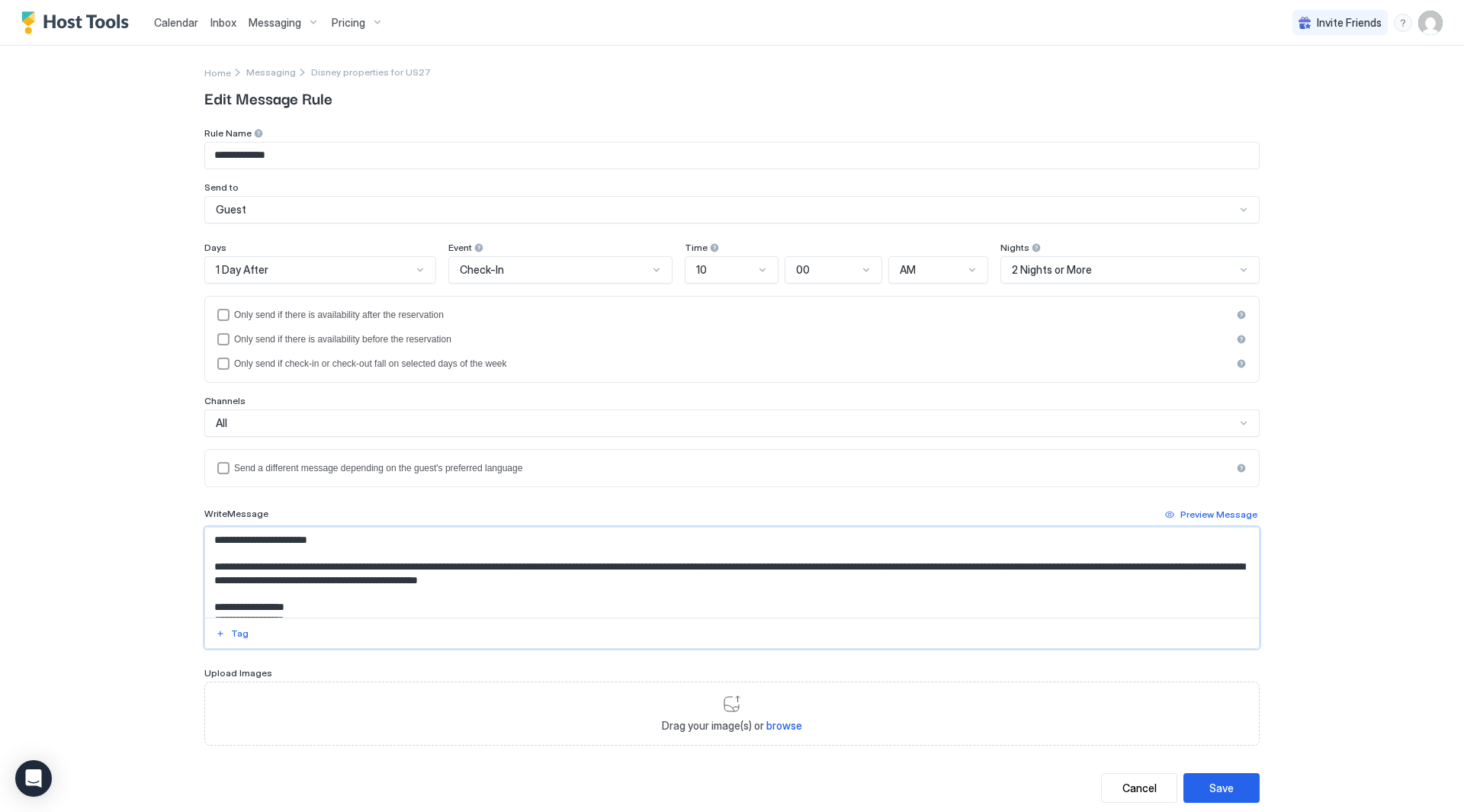
click at [862, 582] on textarea "**********" at bounding box center [732, 572] width 1054 height 90
click at [1129, 790] on div "Cancel" at bounding box center [1140, 787] width 35 height 16
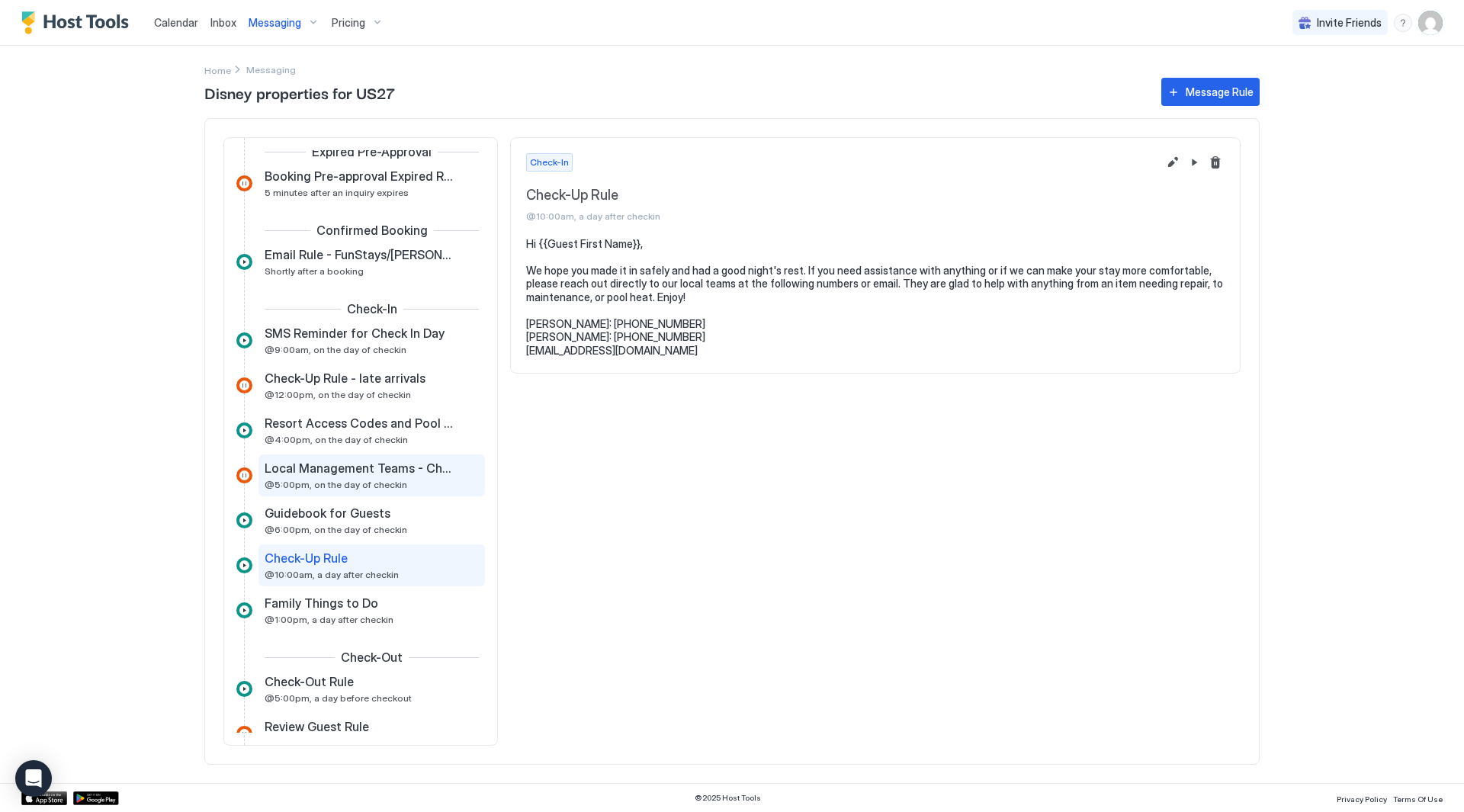
scroll to position [97, 0]
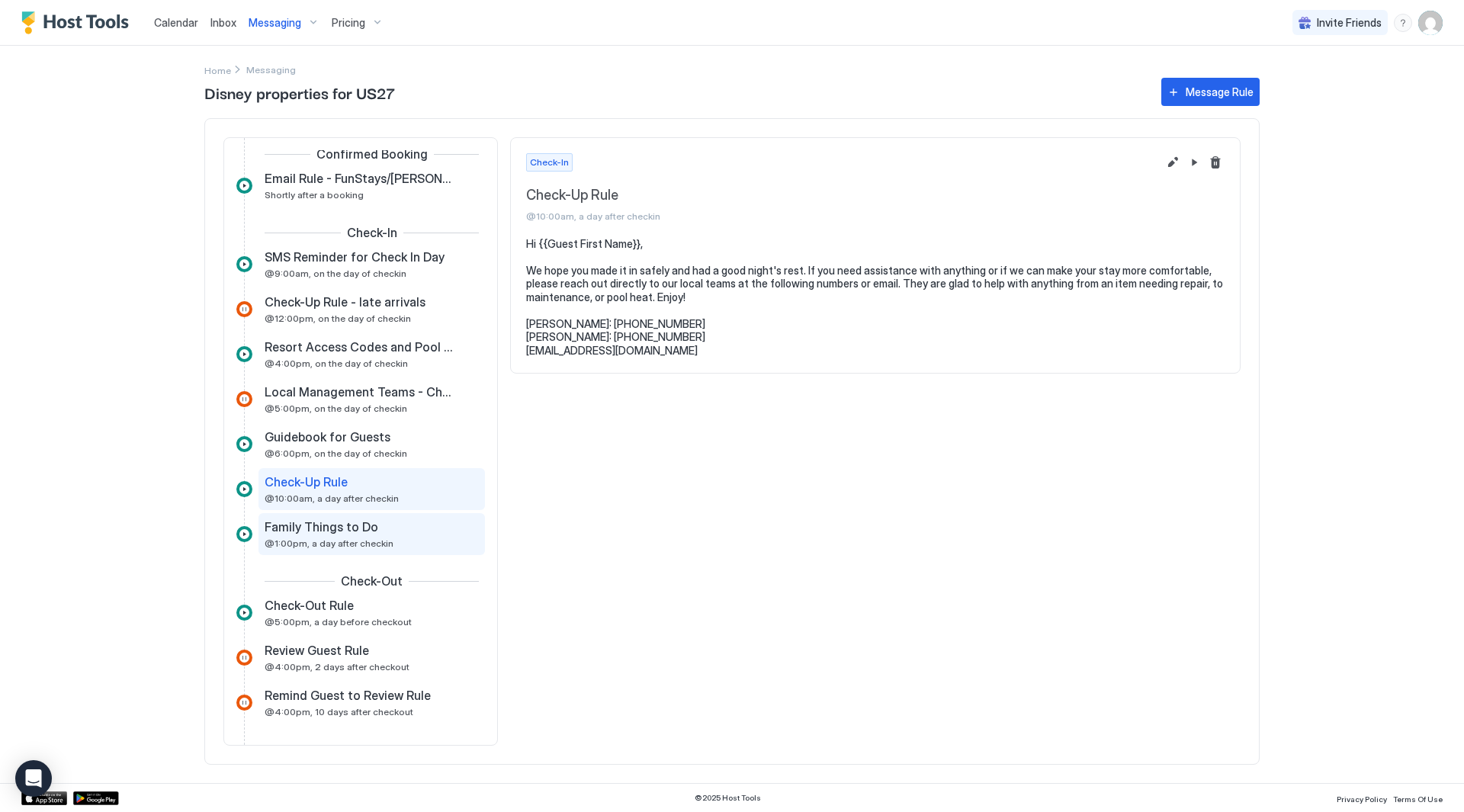
click at [333, 544] on span "@1:00pm, a day after checkin" at bounding box center [329, 544] width 129 height 12
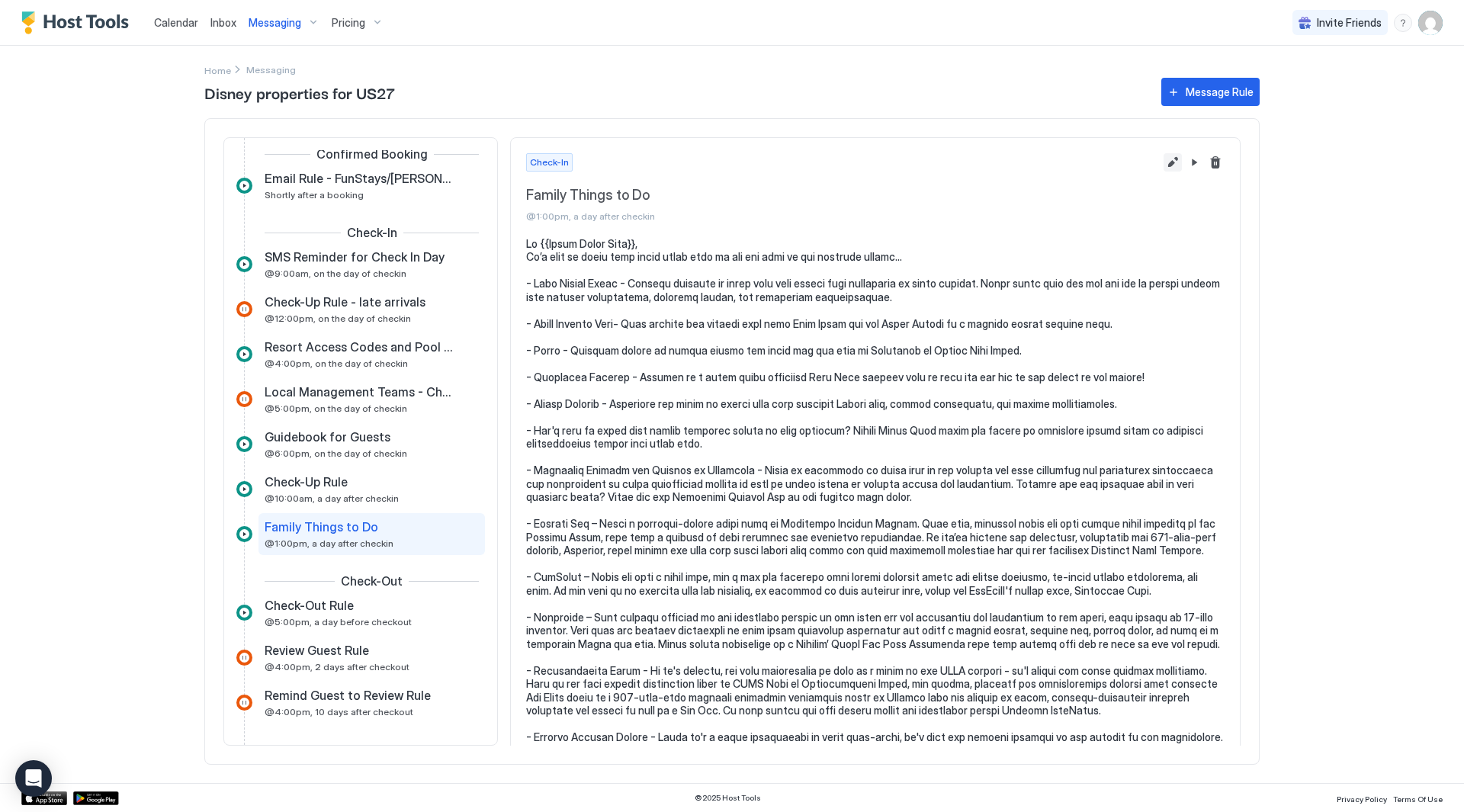
click at [1164, 160] on button "Edit message rule" at bounding box center [1173, 163] width 18 height 18
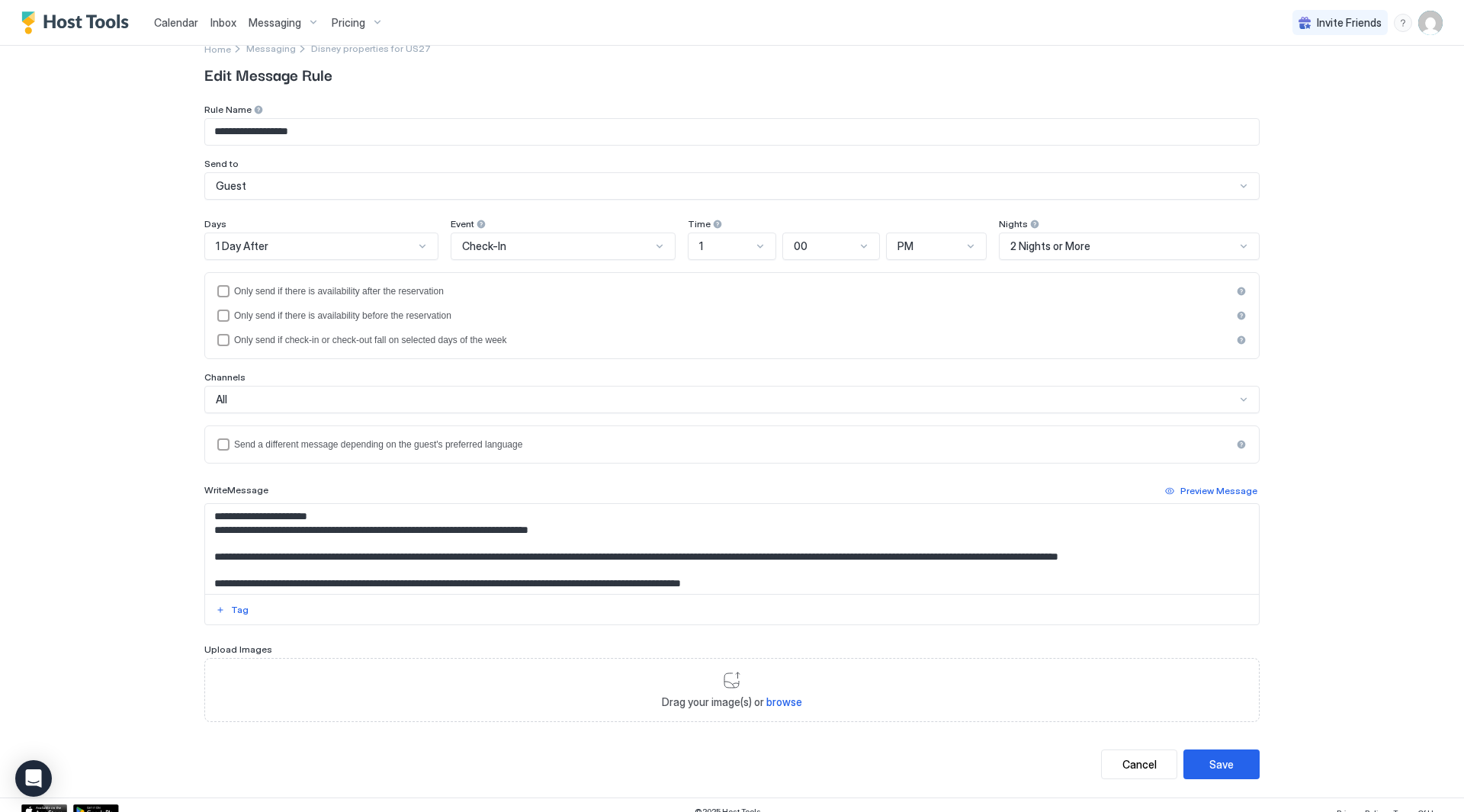
scroll to position [36, 0]
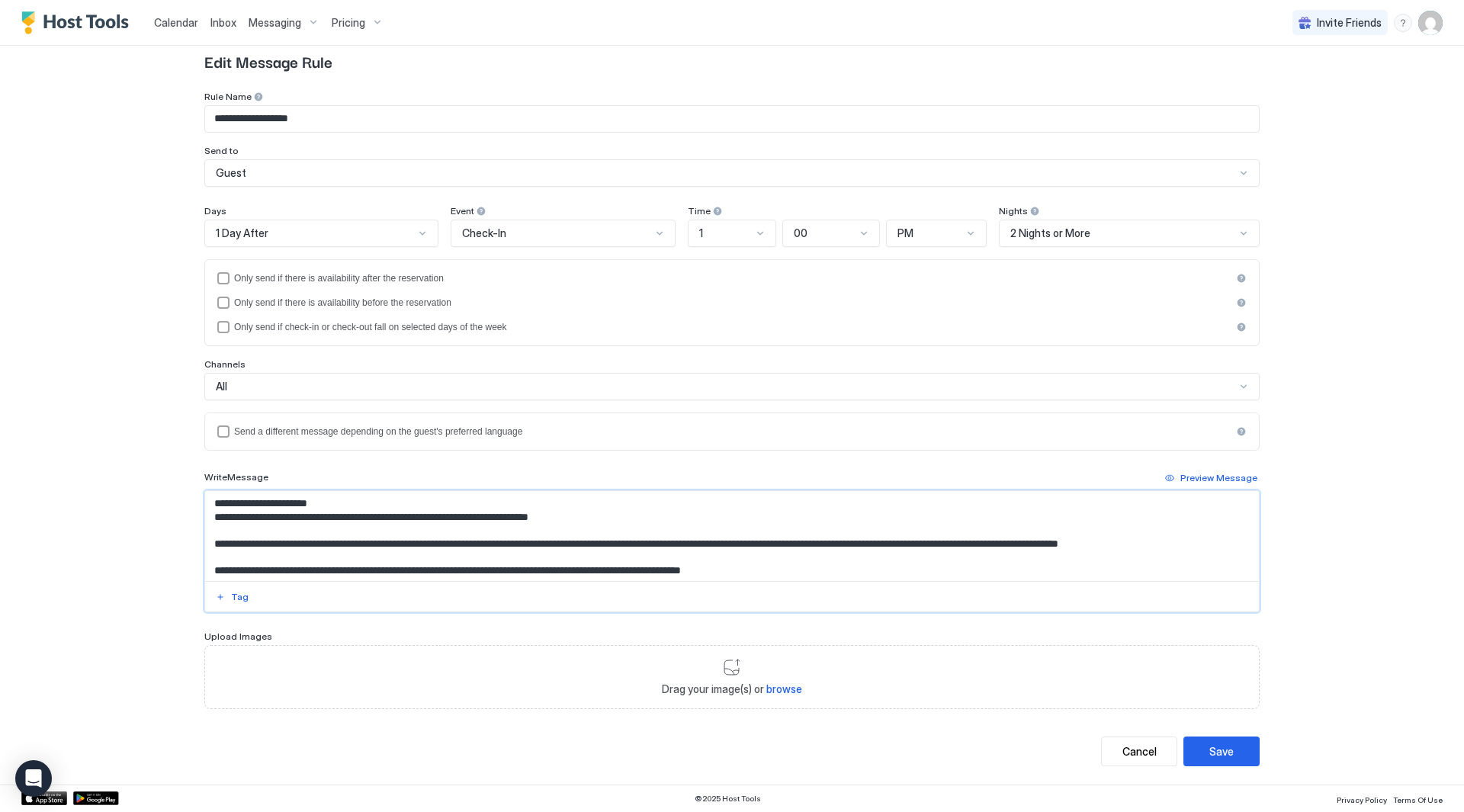
click at [720, 513] on textarea "Input Field" at bounding box center [732, 535] width 1054 height 90
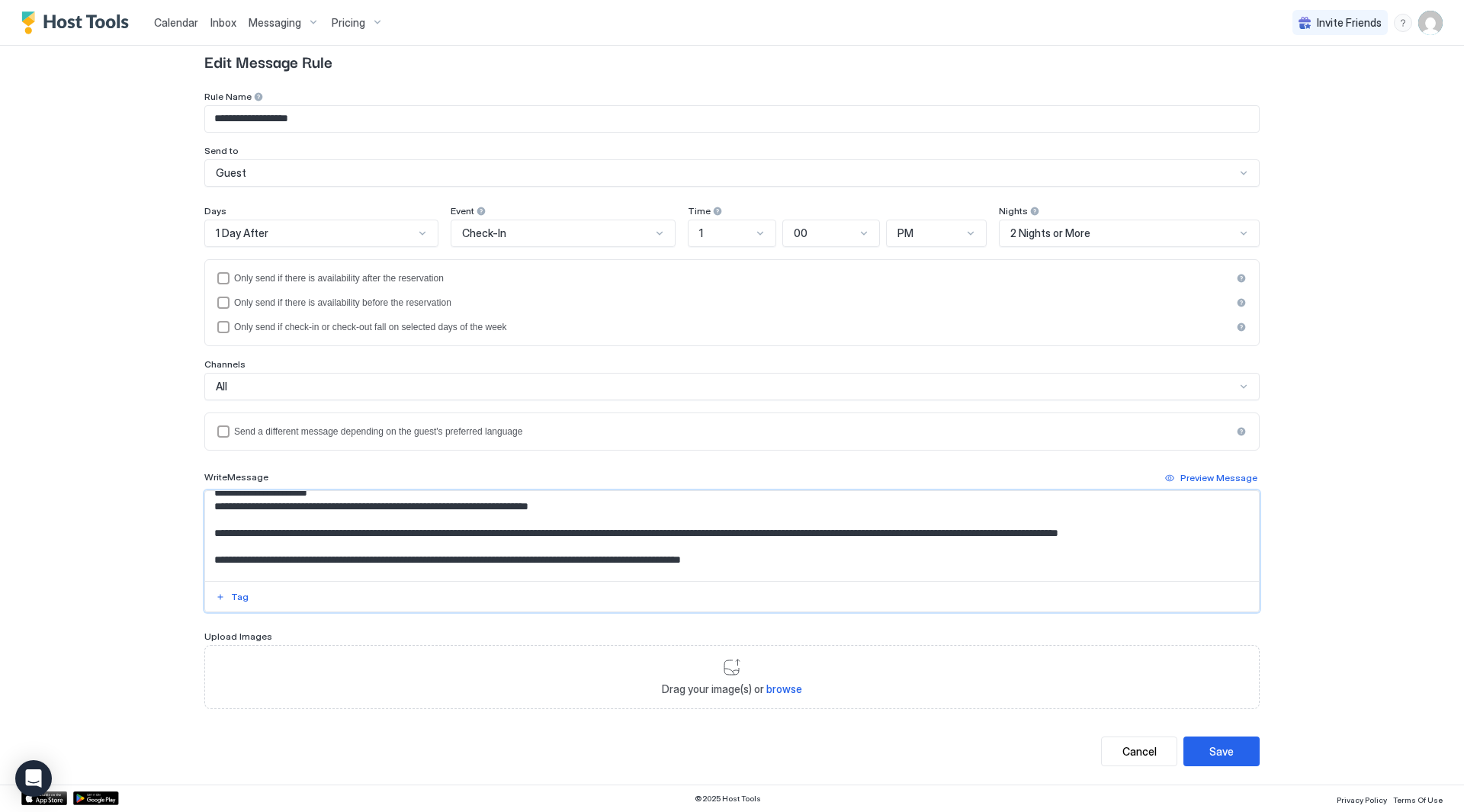
scroll to position [0, 0]
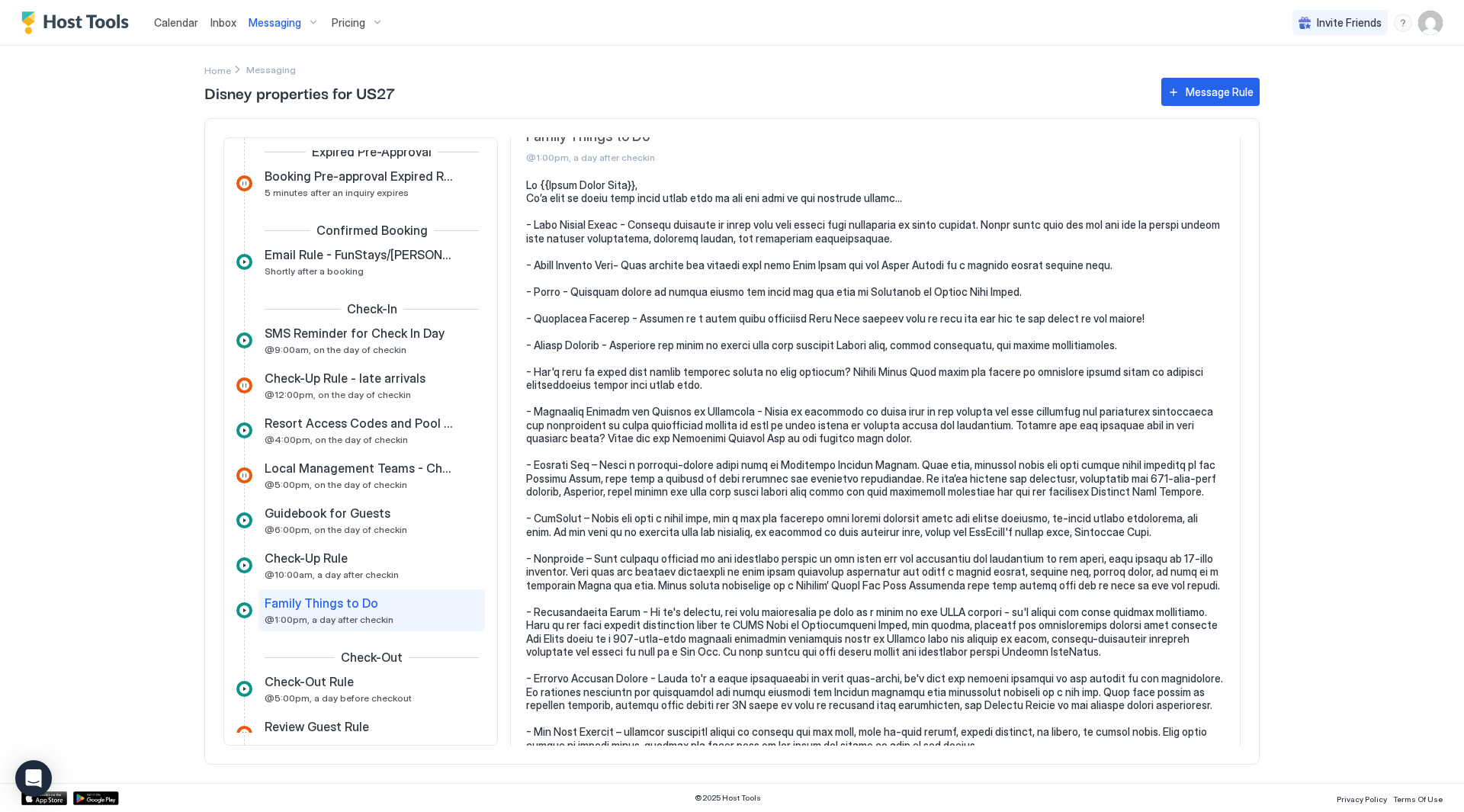
scroll to position [135, 0]
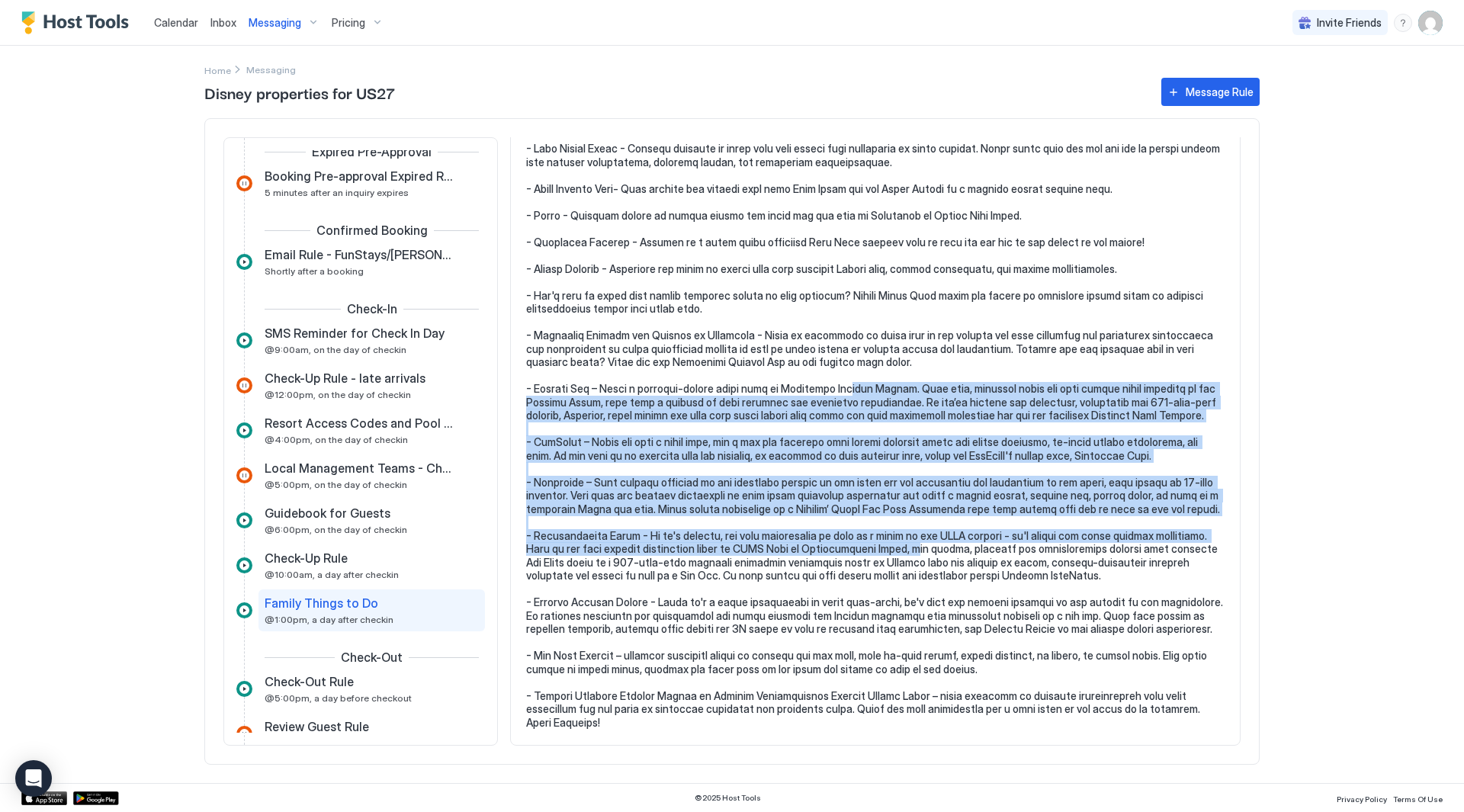
drag, startPoint x: 844, startPoint y: 383, endPoint x: 843, endPoint y: 371, distance: 12.0
click at [844, 372] on pre at bounding box center [876, 416] width 699 height 628
click at [843, 370] on pre at bounding box center [876, 416] width 699 height 628
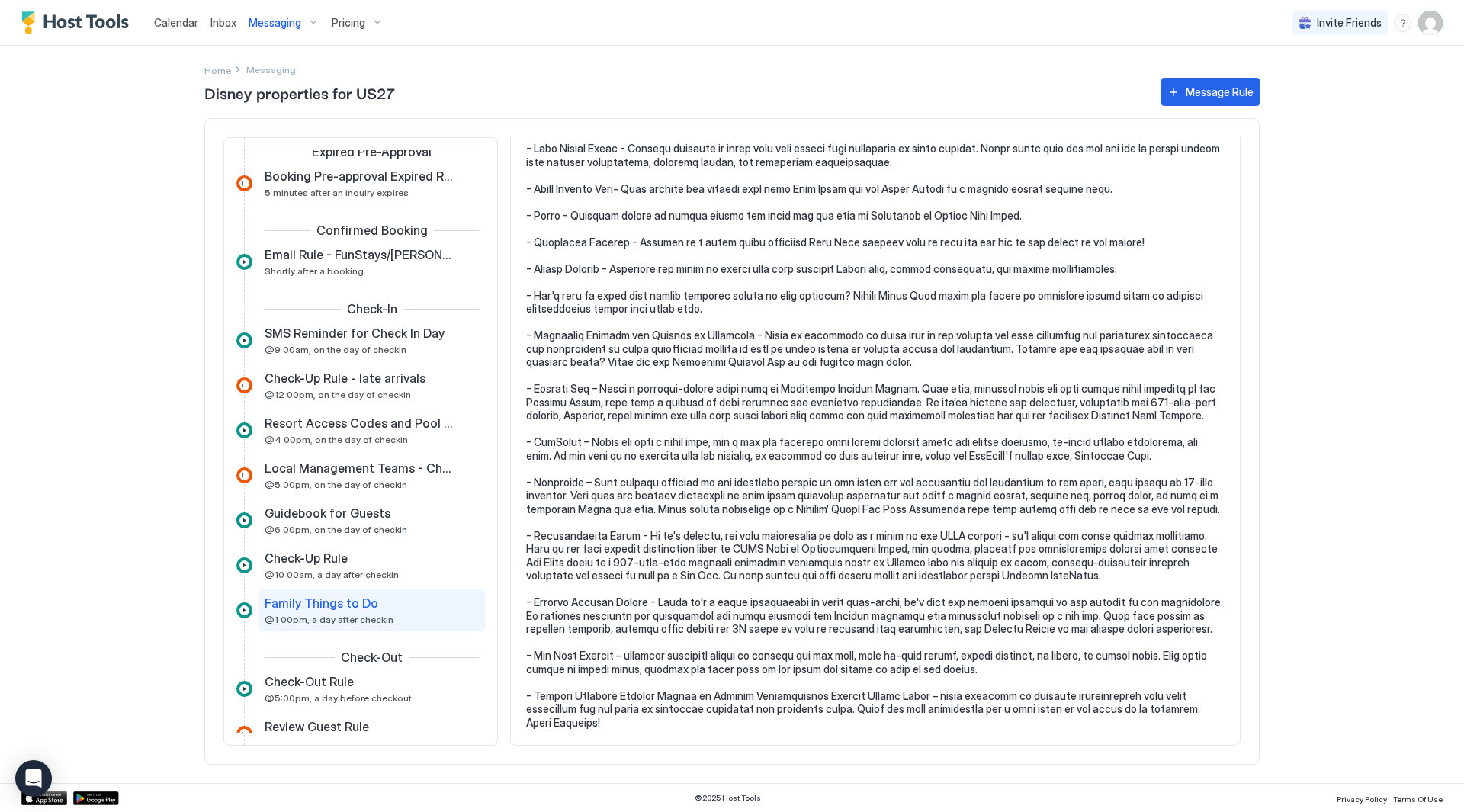
drag, startPoint x: 260, startPoint y: 27, endPoint x: 222, endPoint y: 26, distance: 38.0
click at [218, 23] on span "Inbox" at bounding box center [223, 22] width 26 height 13
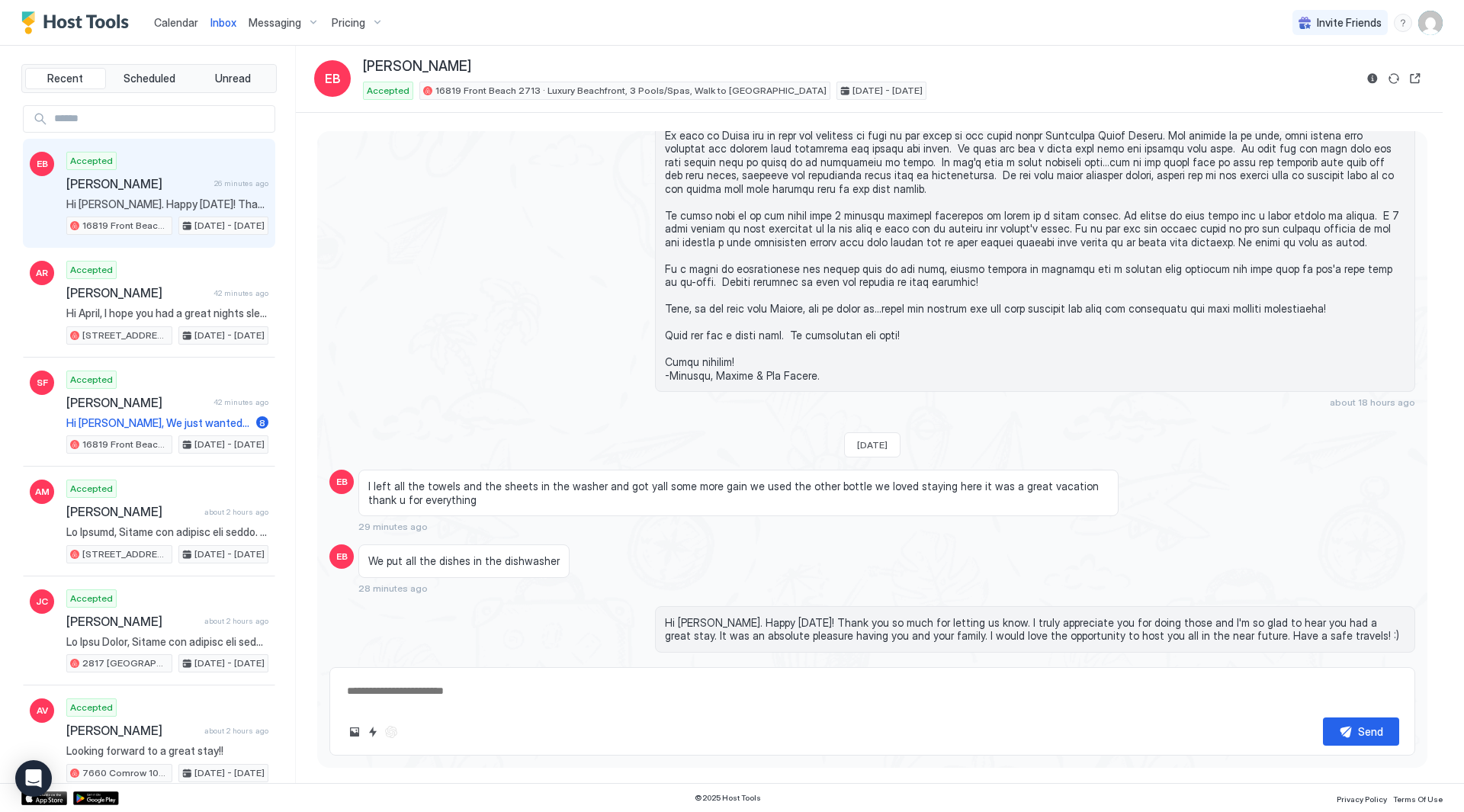
scroll to position [2391, 0]
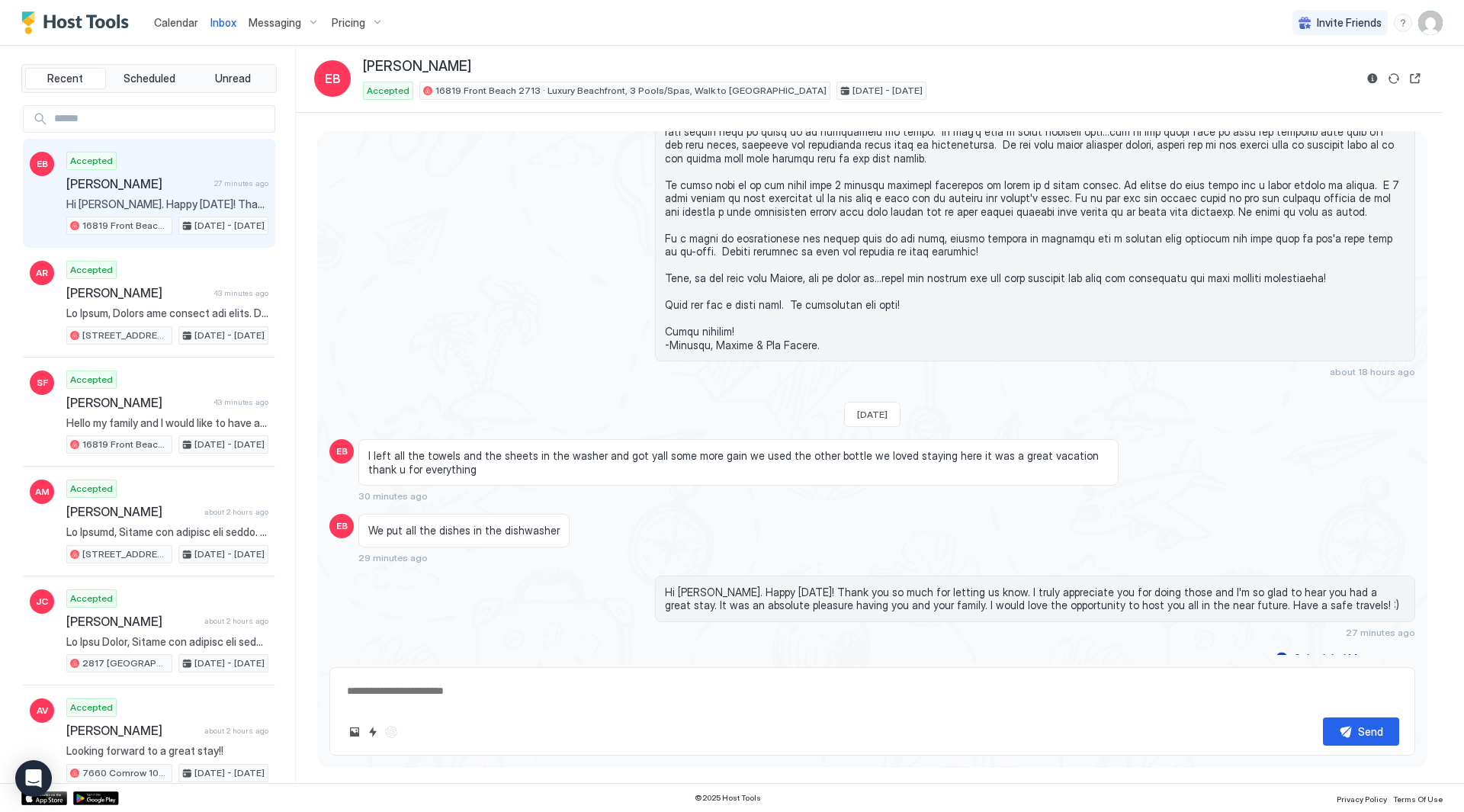
type textarea "*"
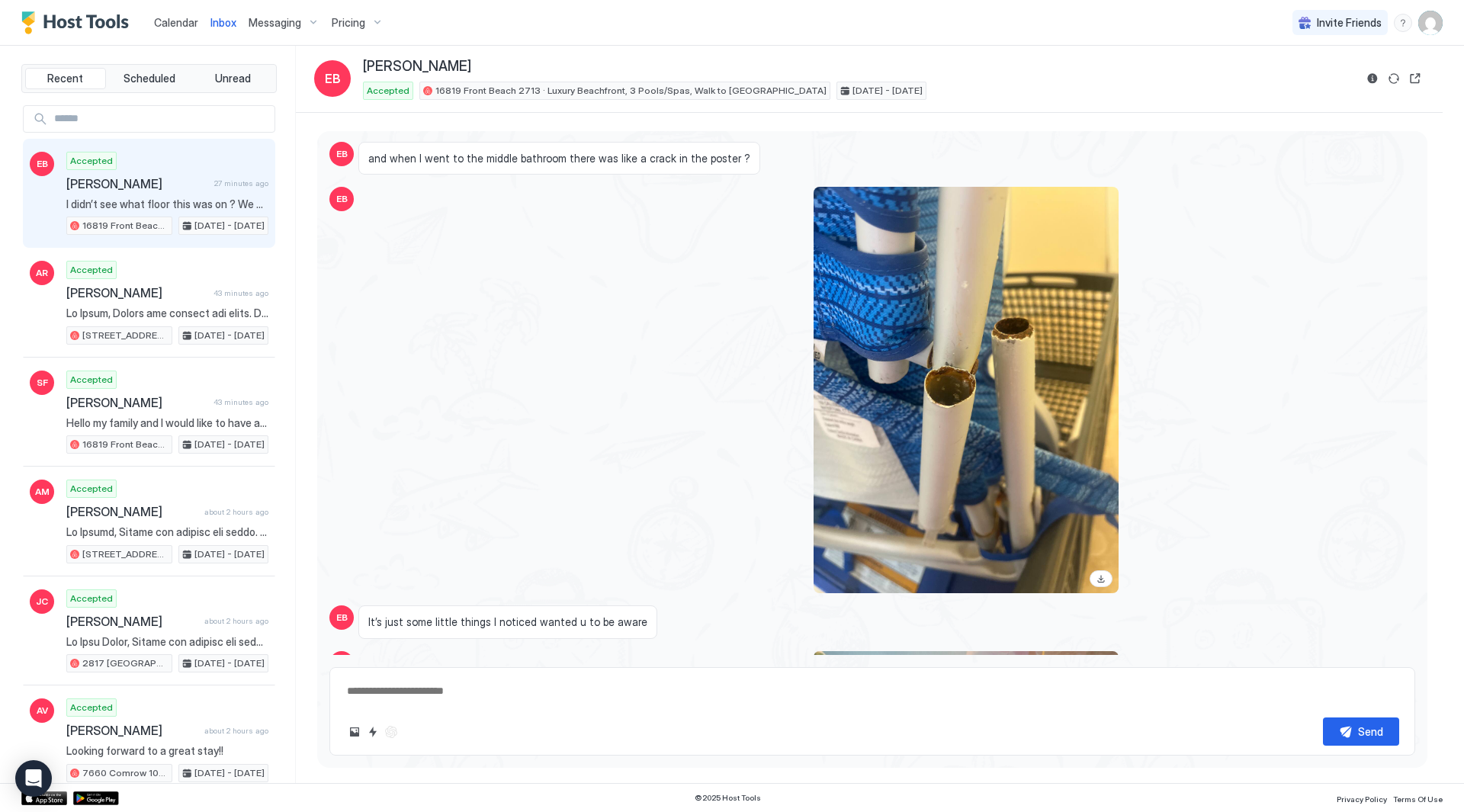
scroll to position [1018, 0]
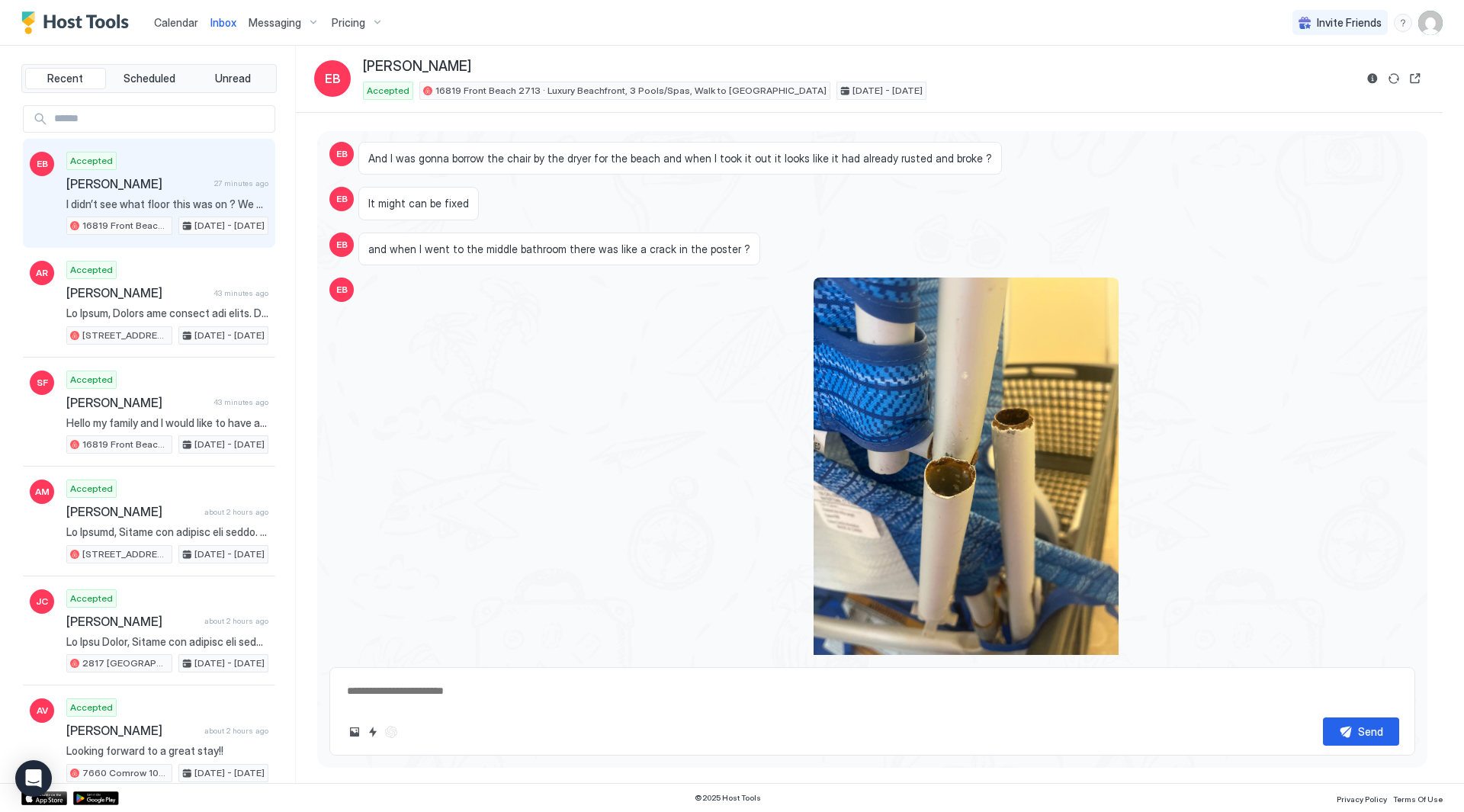
click at [260, 16] on span "Messaging" at bounding box center [275, 22] width 53 height 14
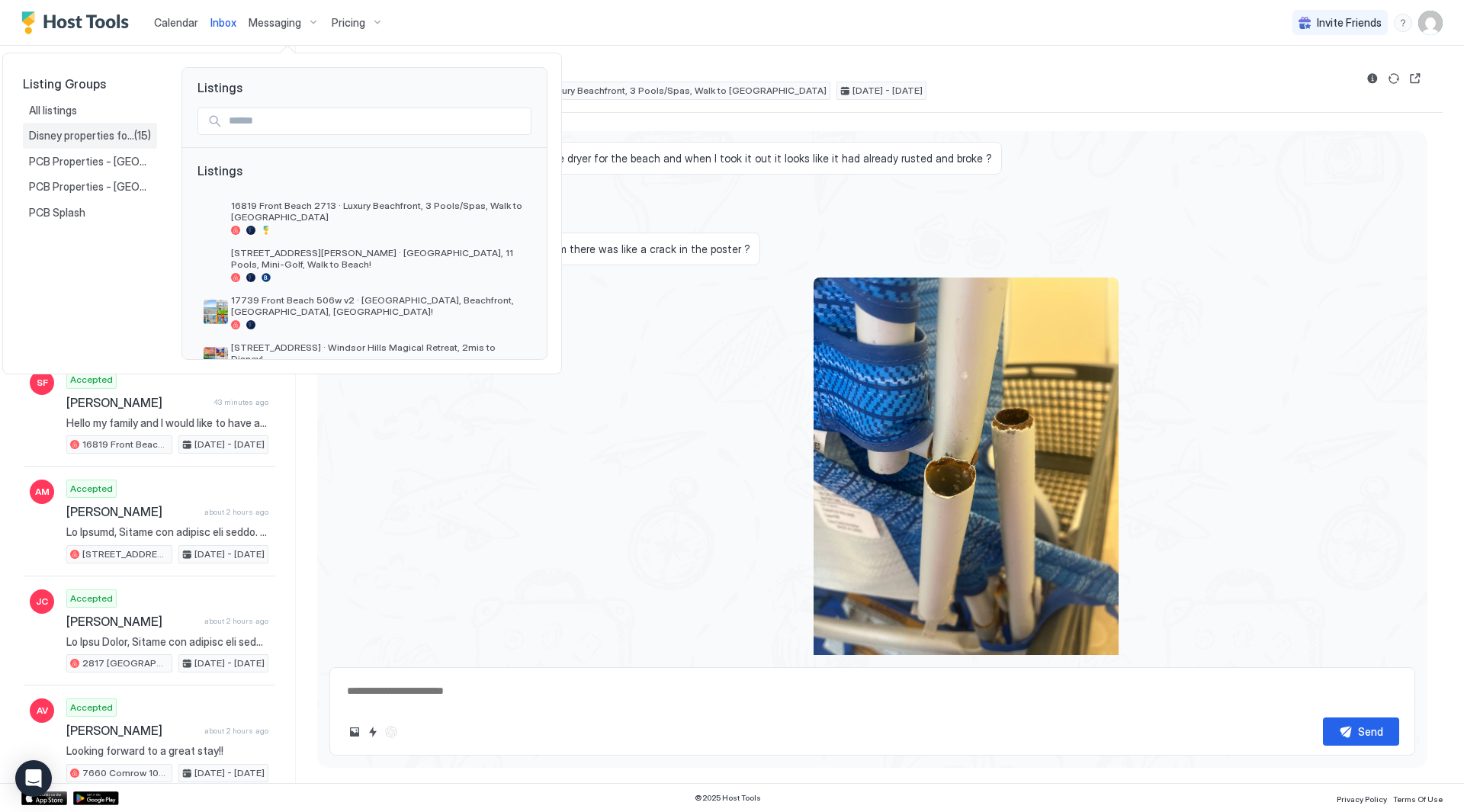
click at [83, 139] on span "Disney properties for US27" at bounding box center [81, 135] width 105 height 14
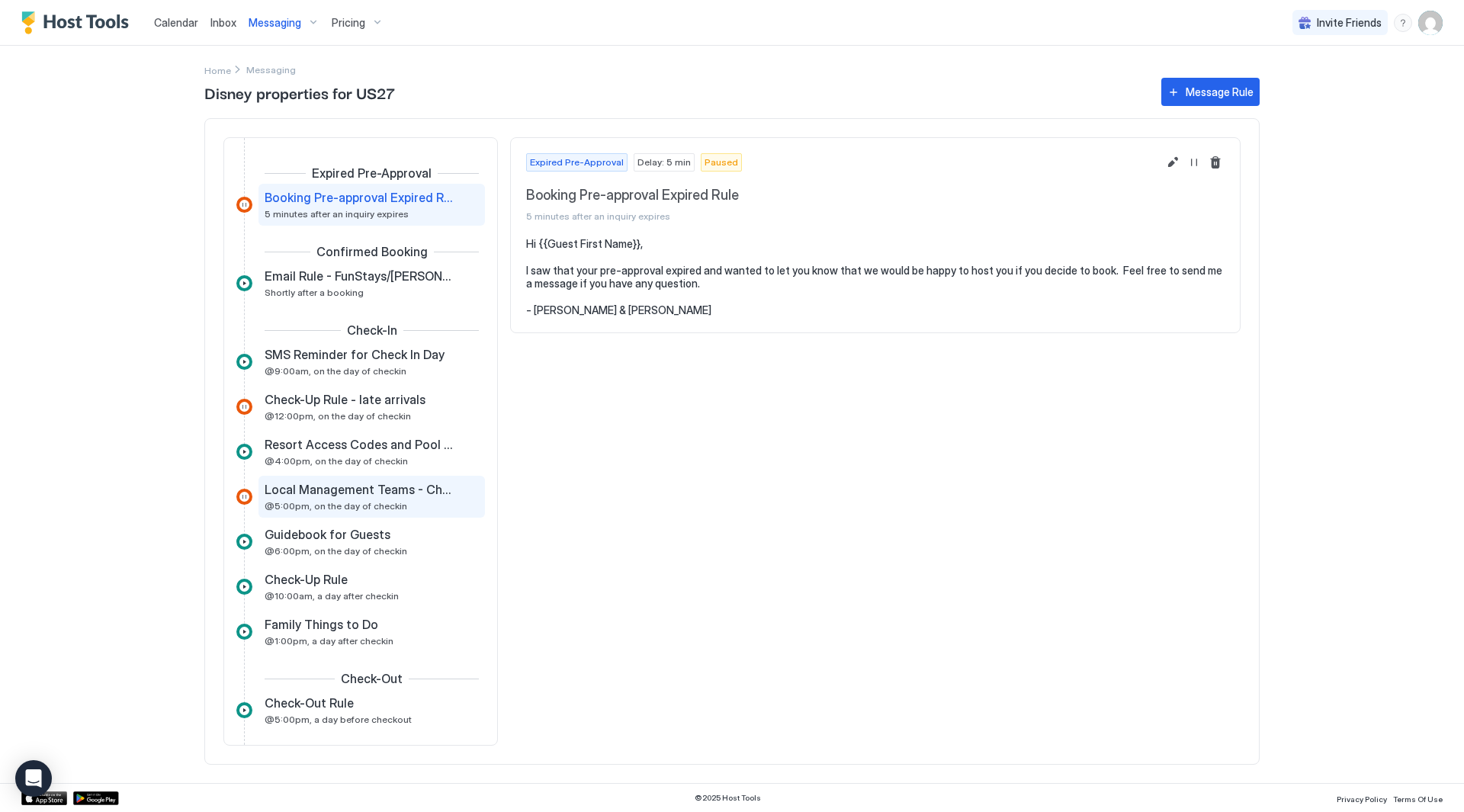
click at [357, 489] on span "Local Management Teams - Check-In Rule" at bounding box center [359, 489] width 190 height 15
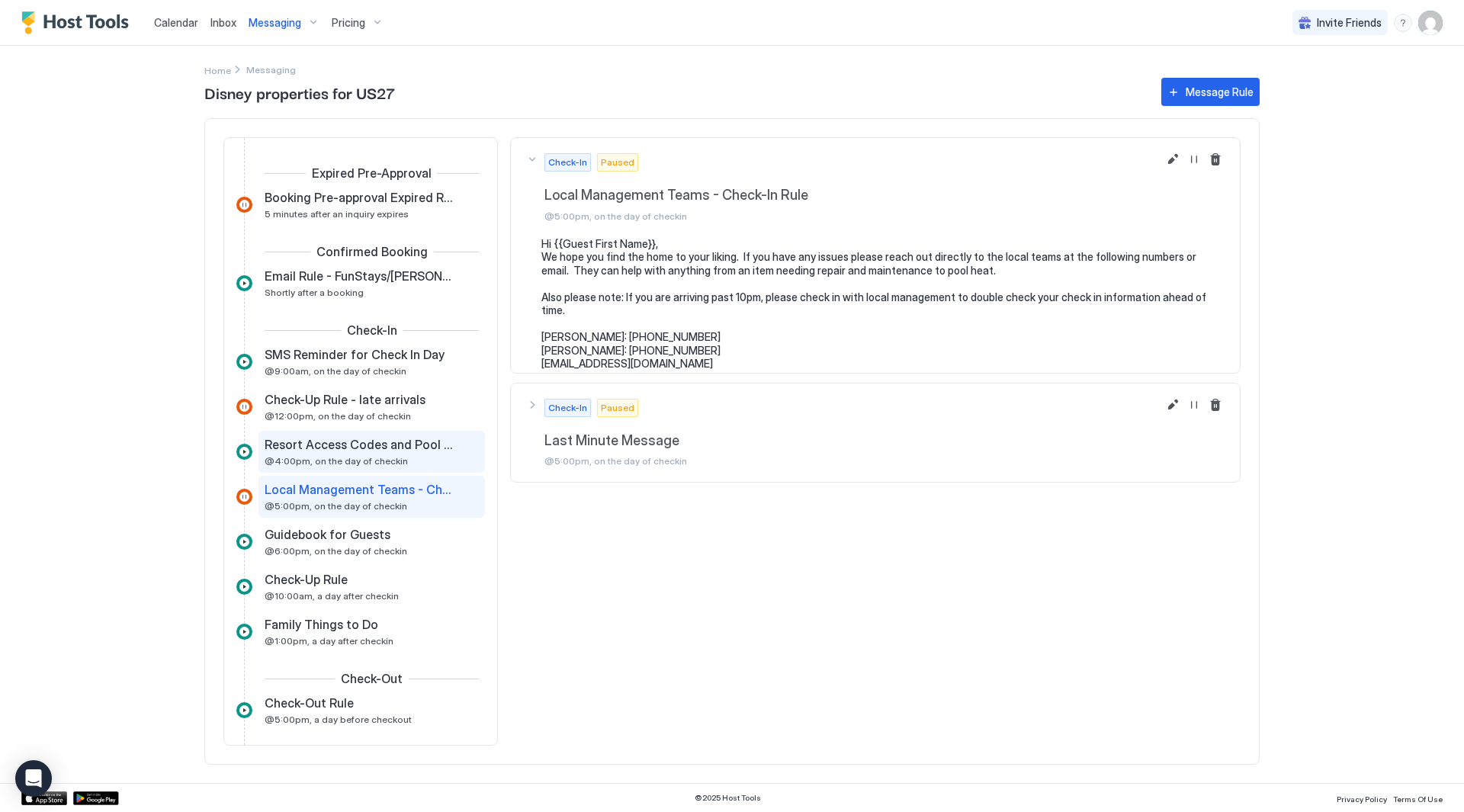
click at [357, 450] on span "Resort Access Codes and Pool Hours" at bounding box center [359, 444] width 190 height 15
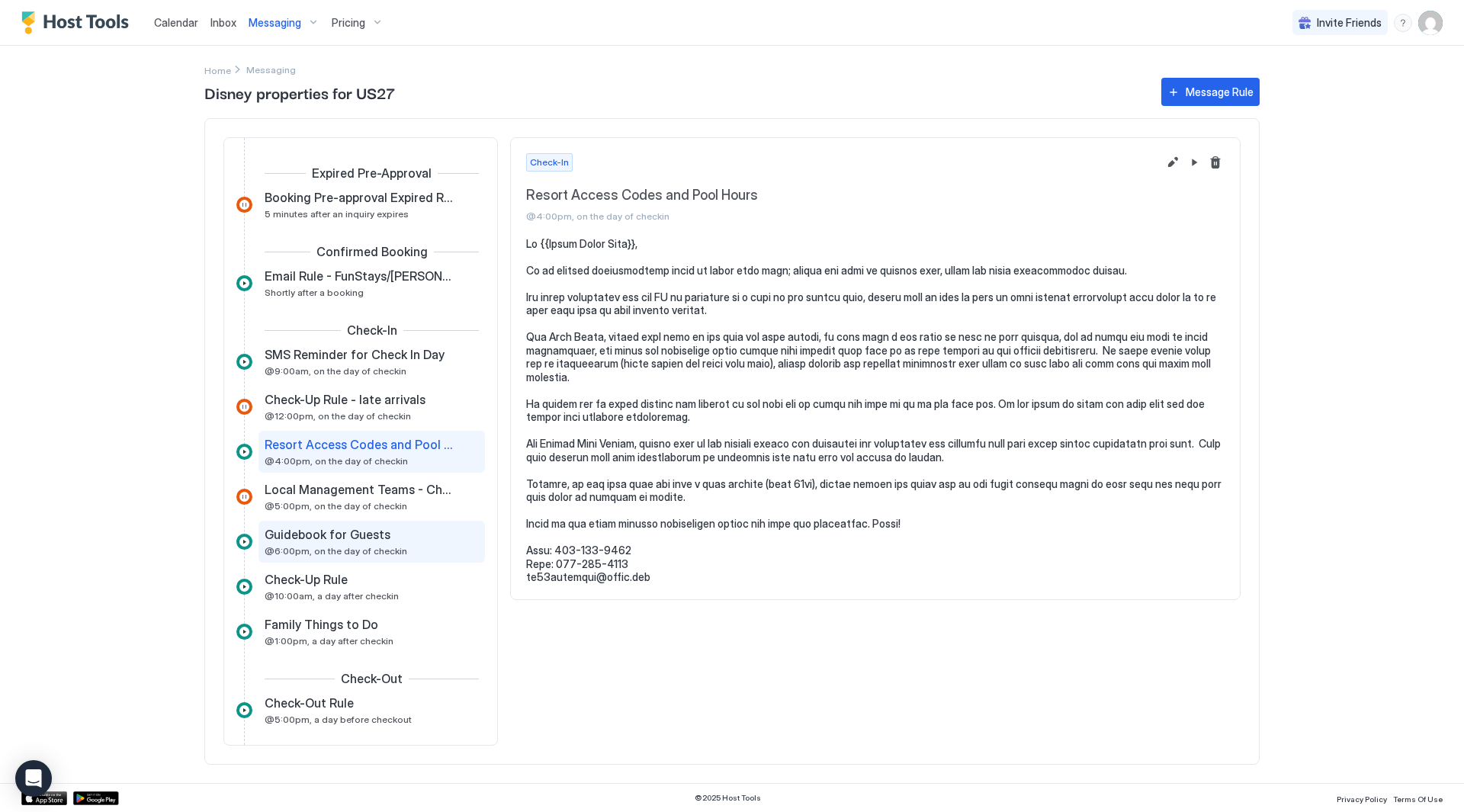
click at [356, 538] on span "Guidebook for Guests" at bounding box center [327, 534] width 126 height 15
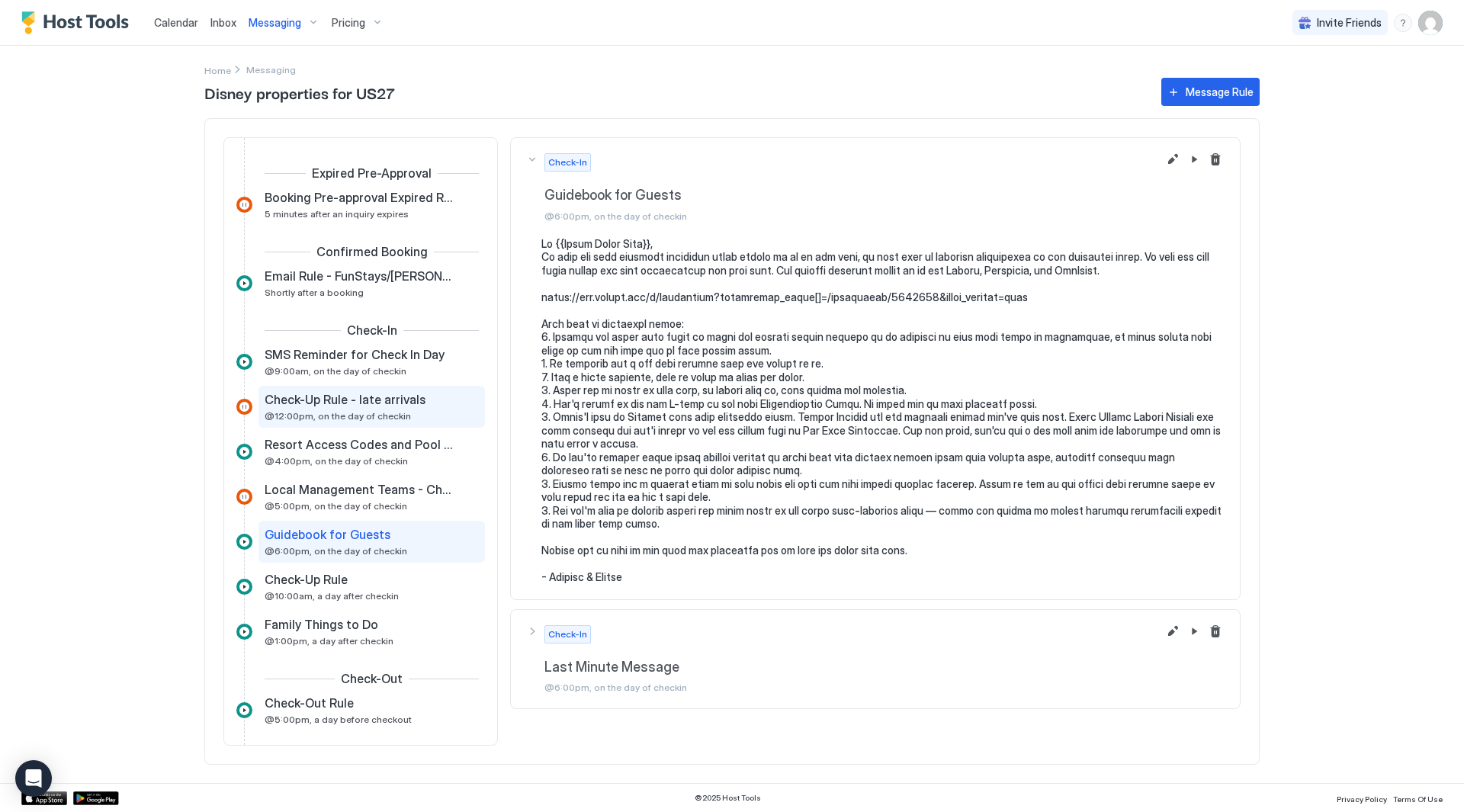
click at [360, 420] on span "@12:00pm, on the day of checkin" at bounding box center [337, 416] width 146 height 12
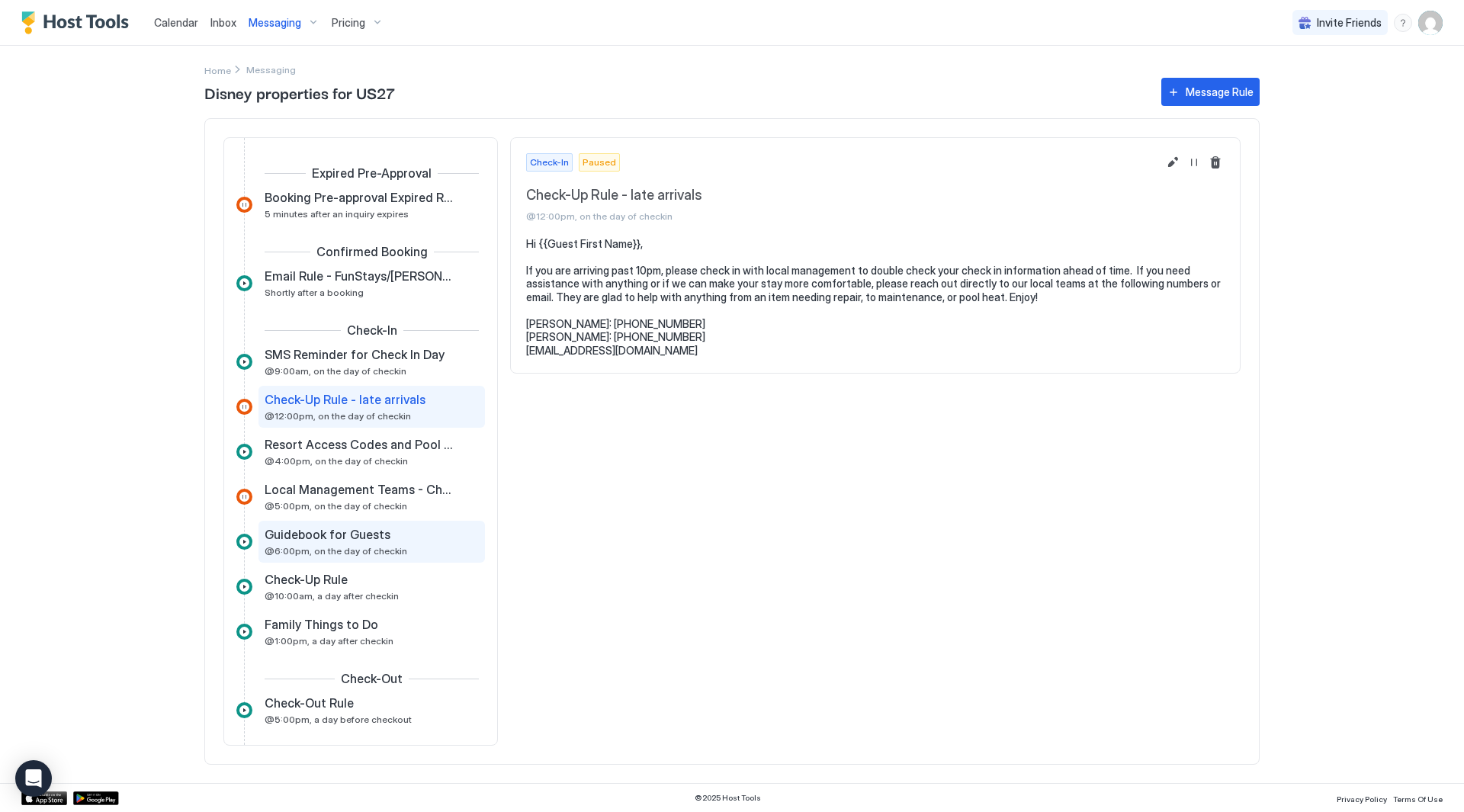
click at [354, 533] on span "Guidebook for Guests" at bounding box center [327, 534] width 126 height 15
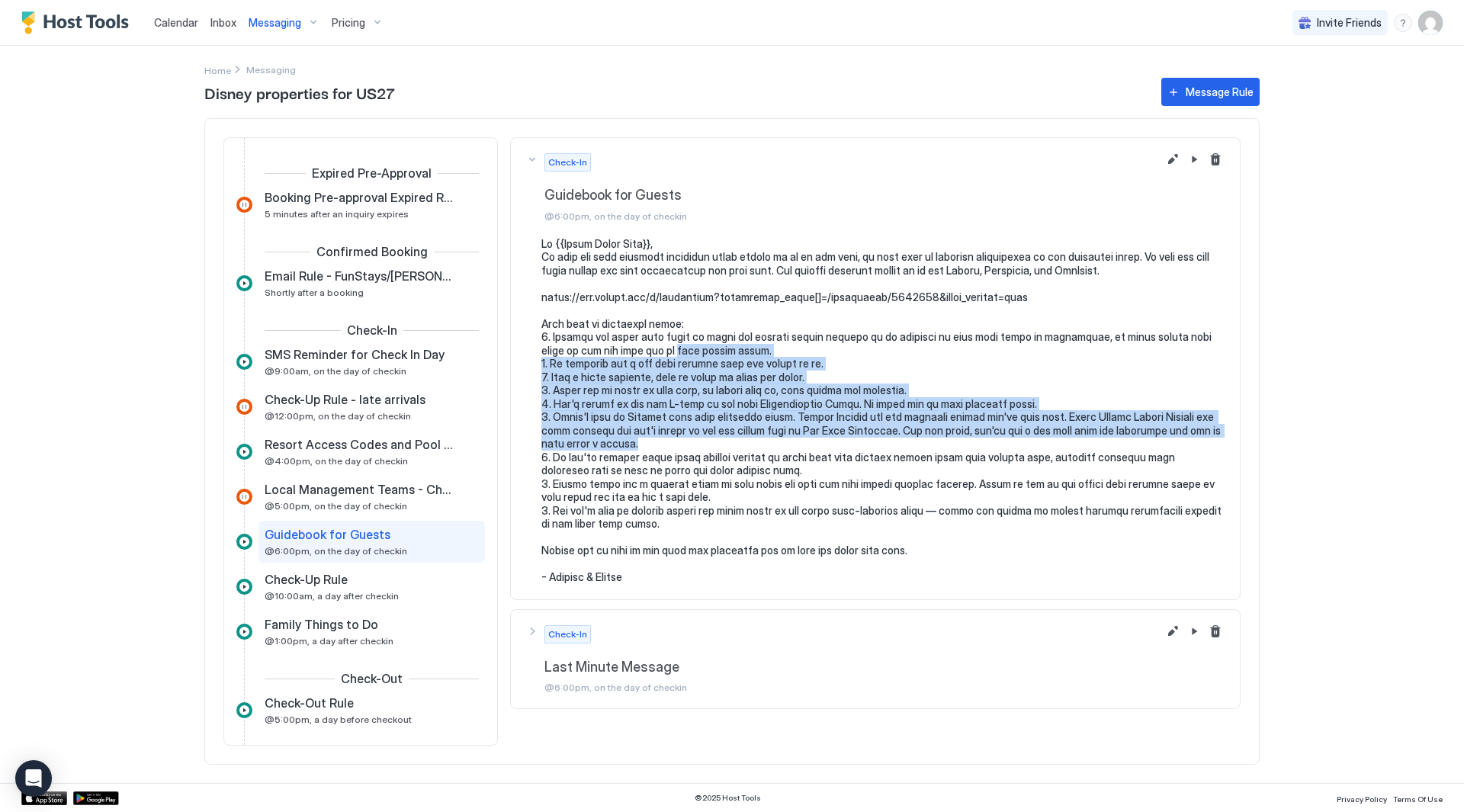
drag, startPoint x: 616, startPoint y: 359, endPoint x: 717, endPoint y: 446, distance: 133.3
click at [717, 446] on pre at bounding box center [882, 411] width 683 height 347
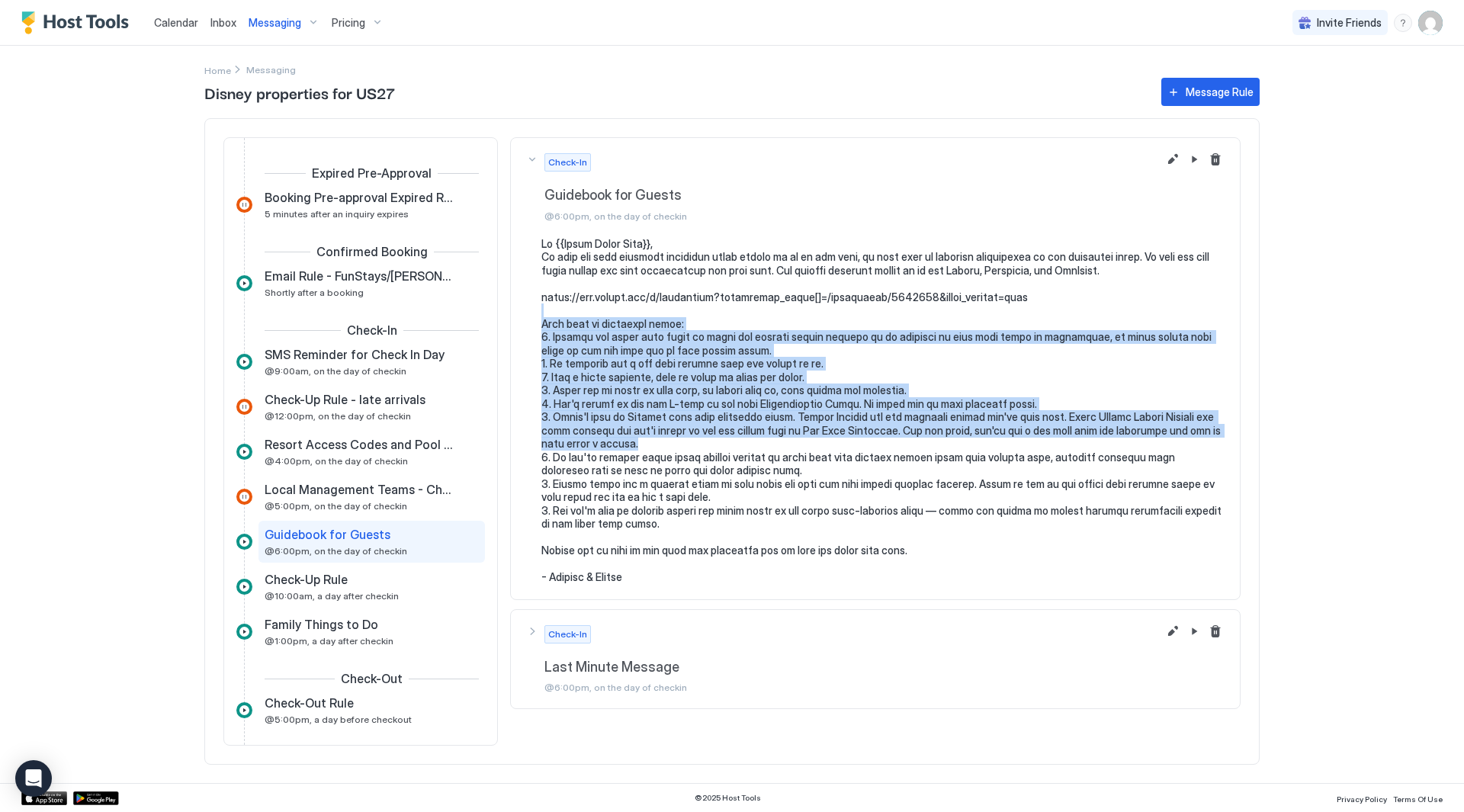
drag, startPoint x: 725, startPoint y: 312, endPoint x: 720, endPoint y: 305, distance: 8.6
click at [720, 305] on pre at bounding box center [882, 411] width 683 height 347
click at [756, 332] on pre at bounding box center [882, 411] width 683 height 347
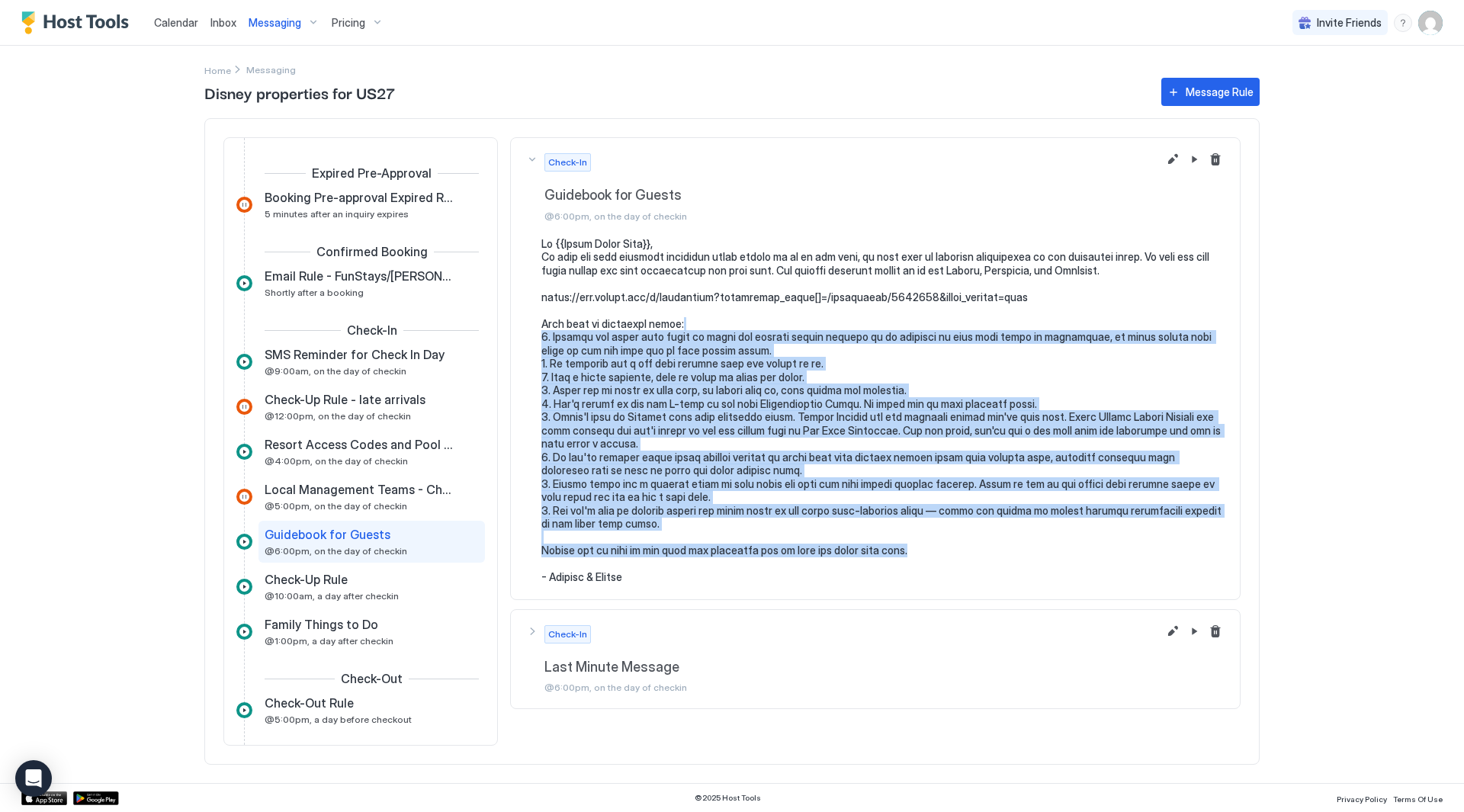
drag, startPoint x: 758, startPoint y: 325, endPoint x: 933, endPoint y: 544, distance: 280.3
click at [933, 544] on pre at bounding box center [882, 411] width 683 height 347
click at [930, 534] on pre at bounding box center [882, 411] width 683 height 347
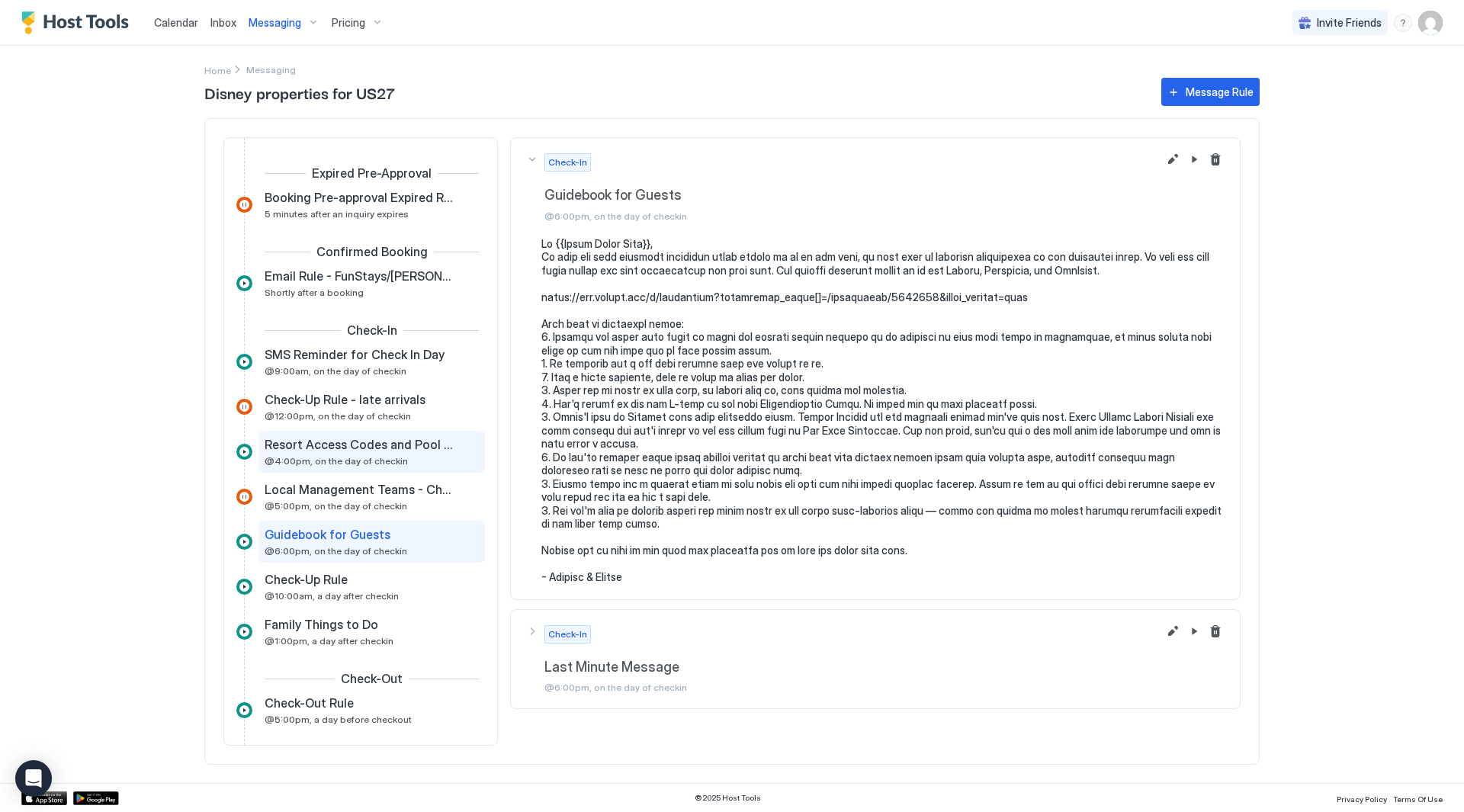
click at [265, 463] on span "@4:00pm, on the day of checkin" at bounding box center [336, 461] width 144 height 12
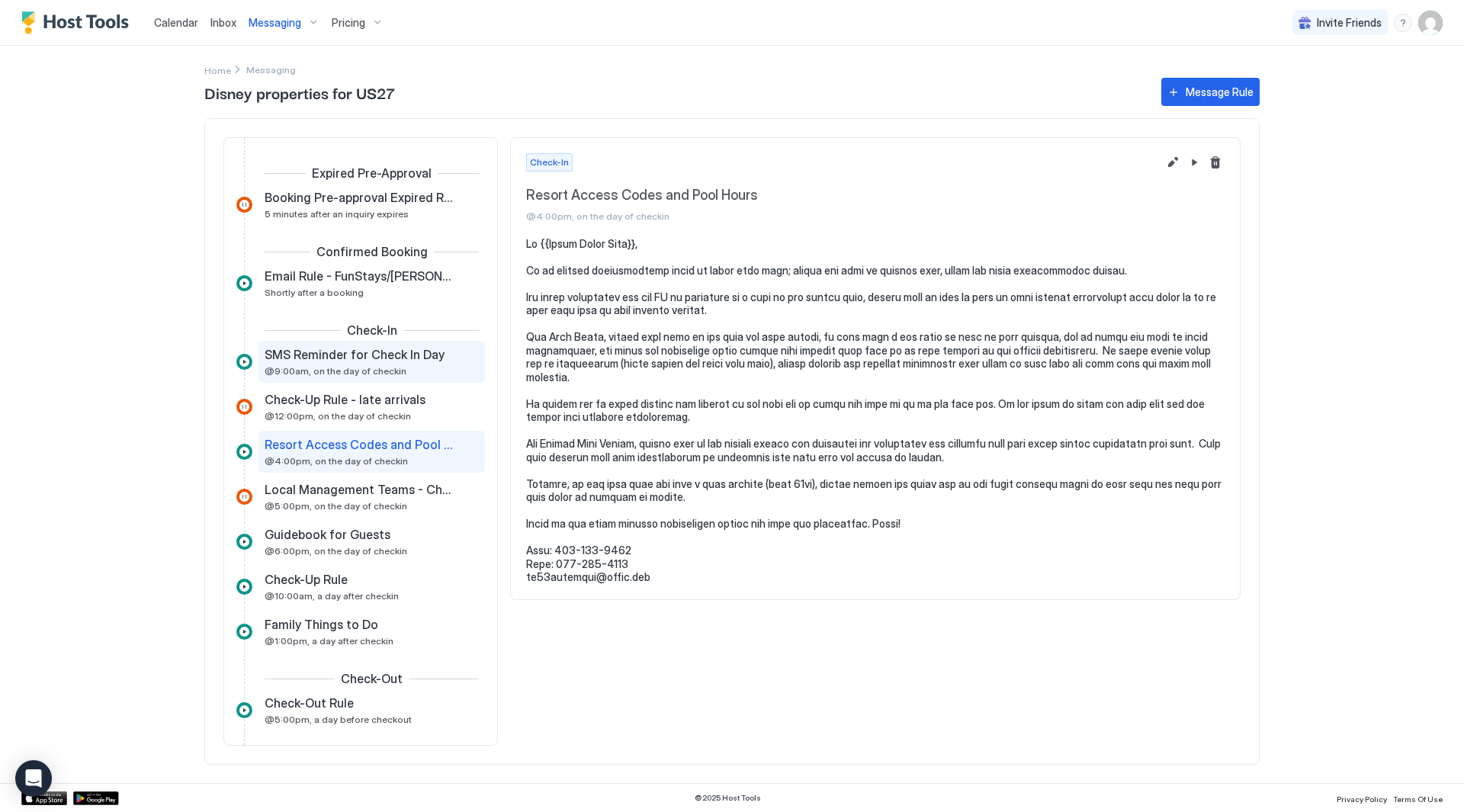
click at [313, 369] on span "@9:00am, on the day of checkin" at bounding box center [335, 371] width 142 height 12
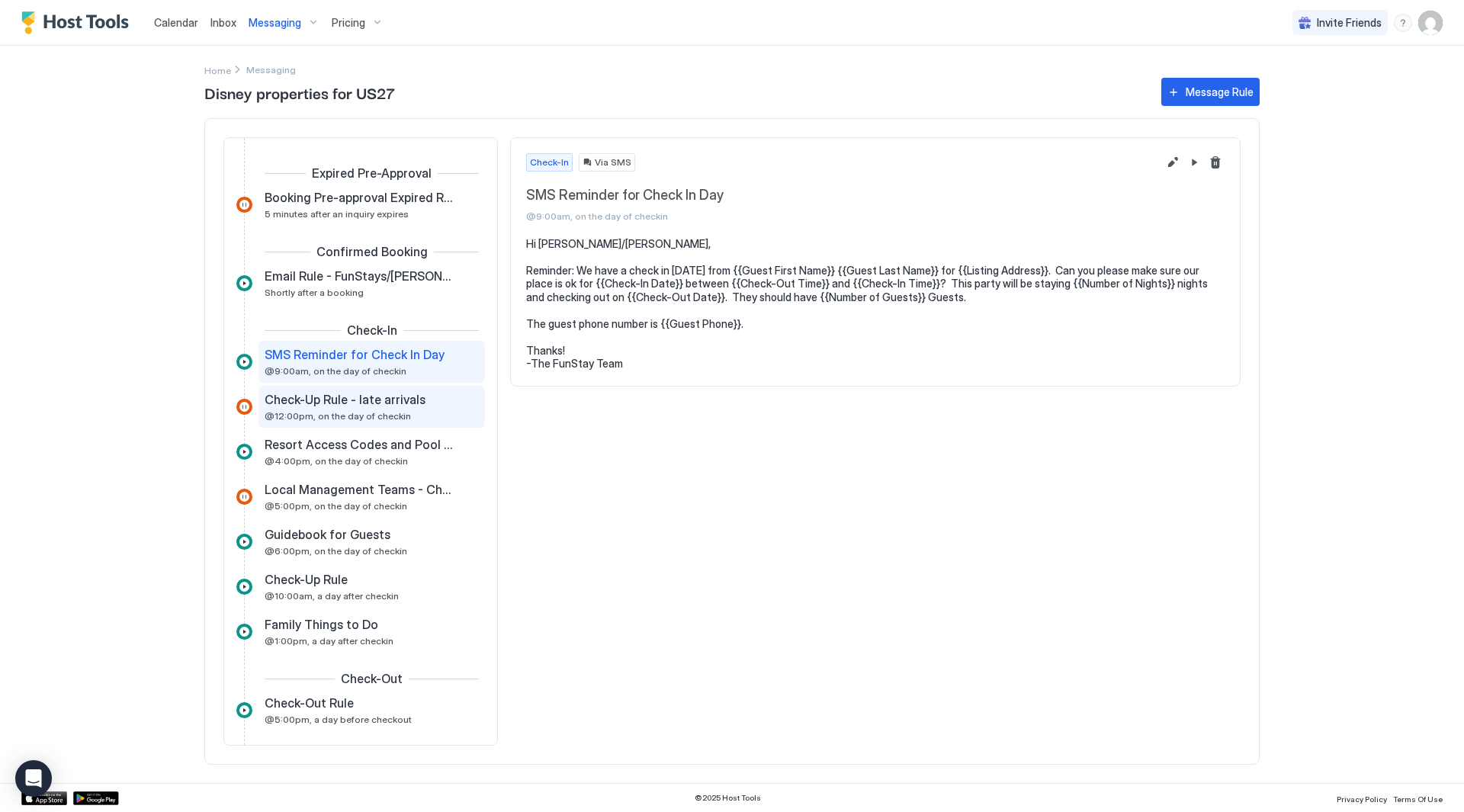
click at [326, 426] on div "Check-Up Rule - late arrivals @12:00pm, on the day of checkin" at bounding box center [372, 406] width 226 height 42
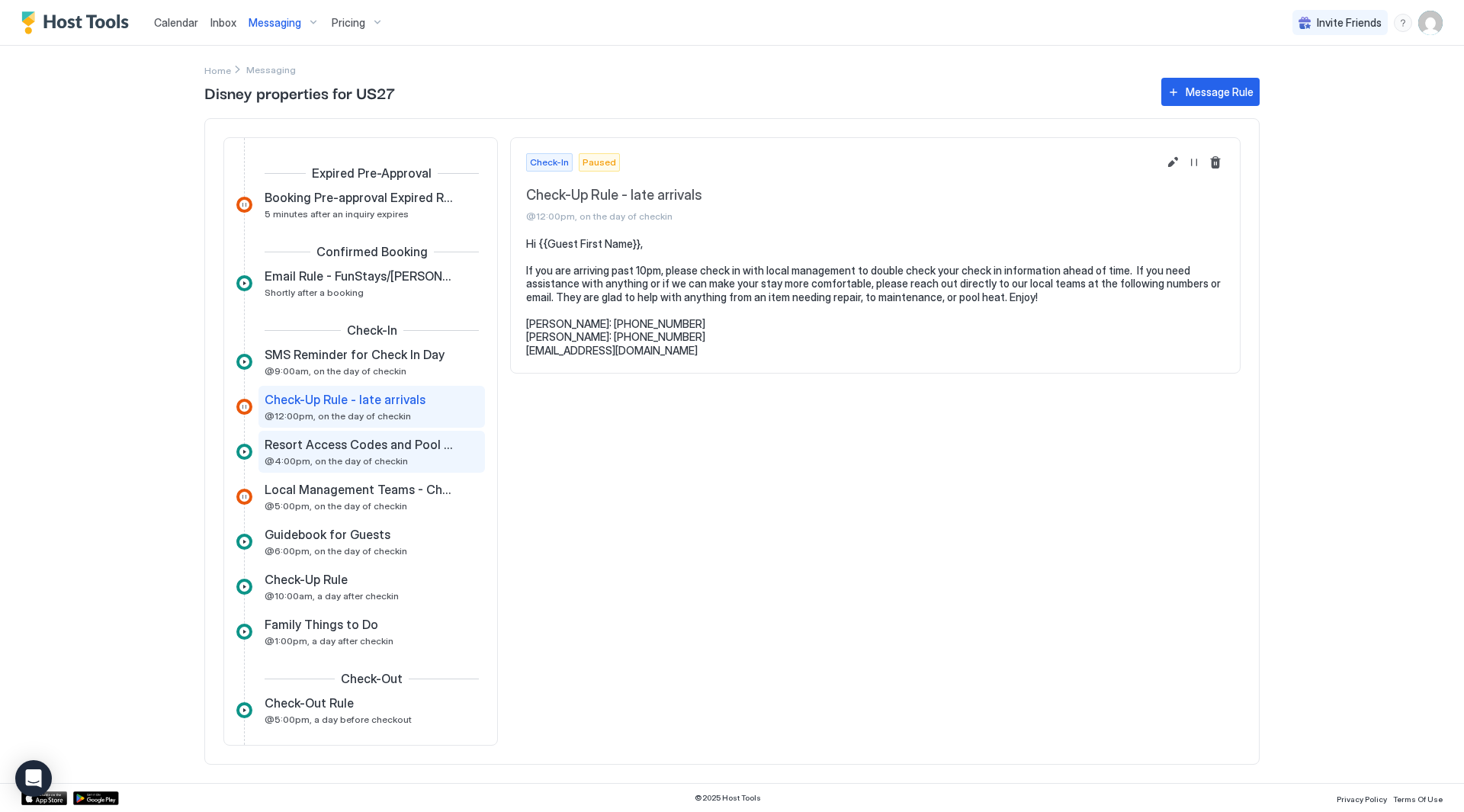
click at [330, 451] on span "Resort Access Codes and Pool Hours" at bounding box center [359, 444] width 190 height 15
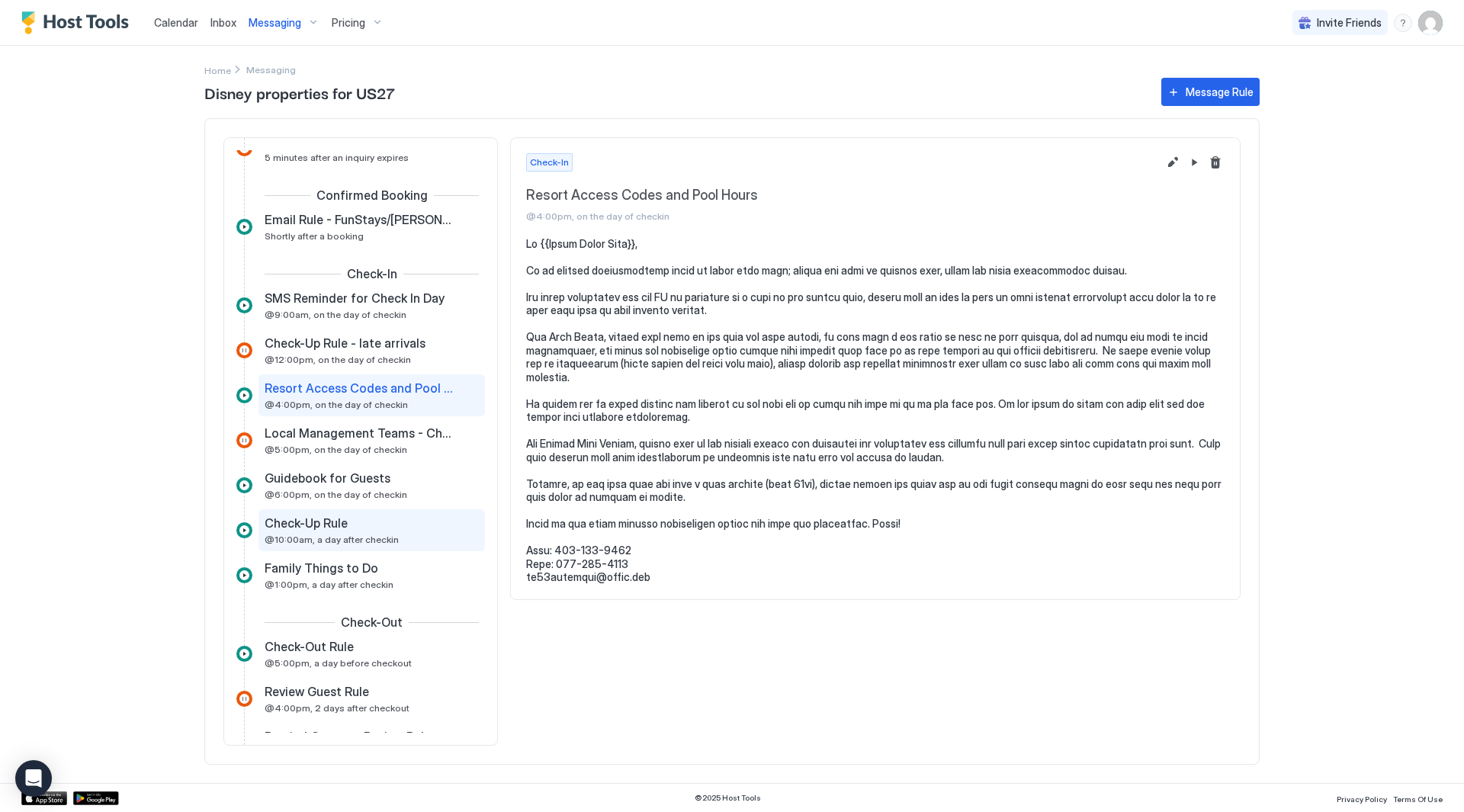
scroll to position [76, 0]
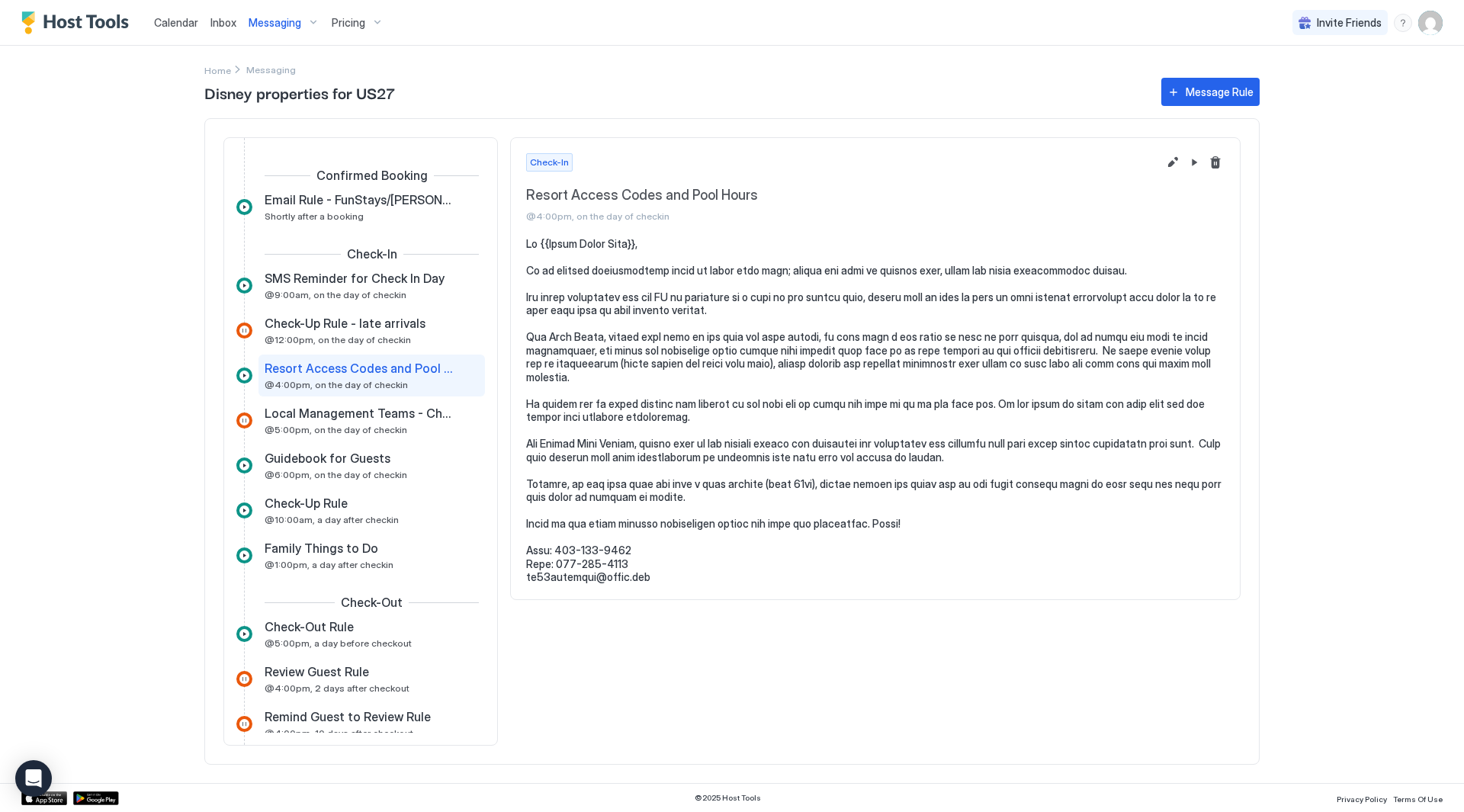
click at [406, 533] on div "Check-Up Rule @10:00am, a day after checkin" at bounding box center [360, 512] width 249 height 45
click at [397, 510] on div "Check-Up Rule" at bounding box center [361, 503] width 193 height 15
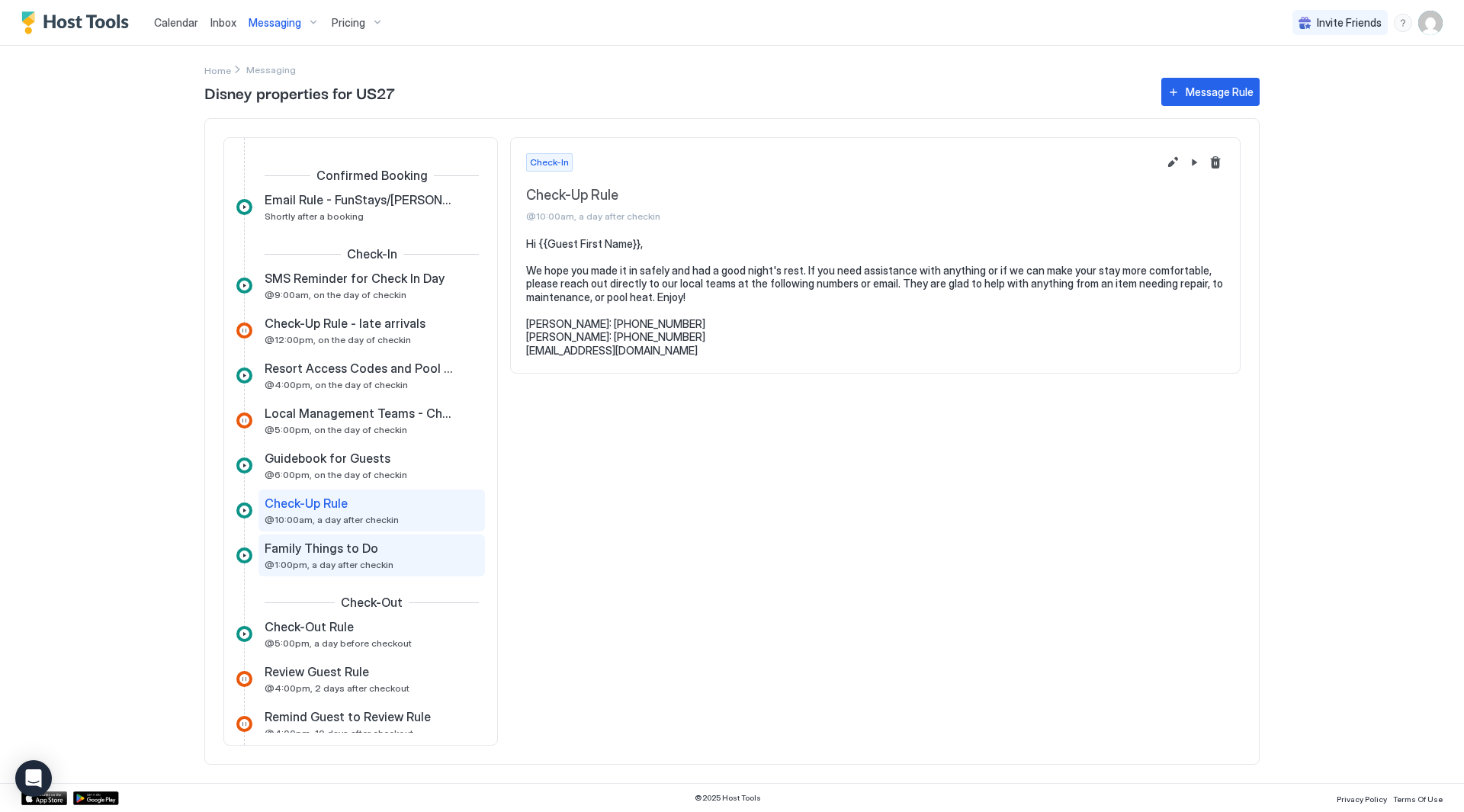
click at [401, 548] on div "Family Things to Do" at bounding box center [361, 548] width 193 height 15
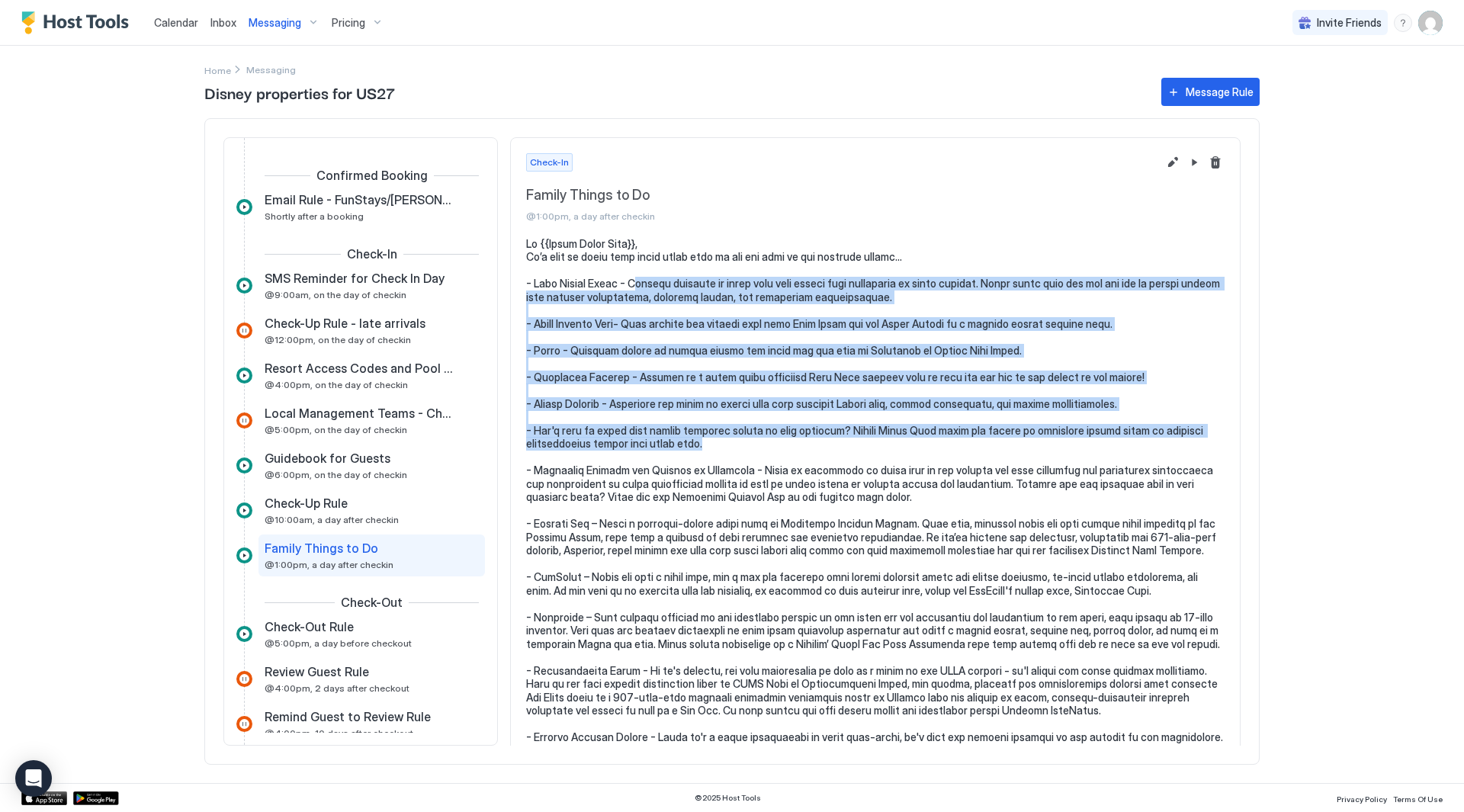
drag, startPoint x: 633, startPoint y: 283, endPoint x: 1025, endPoint y: 445, distance: 424.2
click at [1025, 445] on pre at bounding box center [876, 551] width 699 height 628
drag, startPoint x: 1025, startPoint y: 445, endPoint x: 568, endPoint y: 272, distance: 488.6
click at [568, 272] on pre at bounding box center [876, 551] width 699 height 628
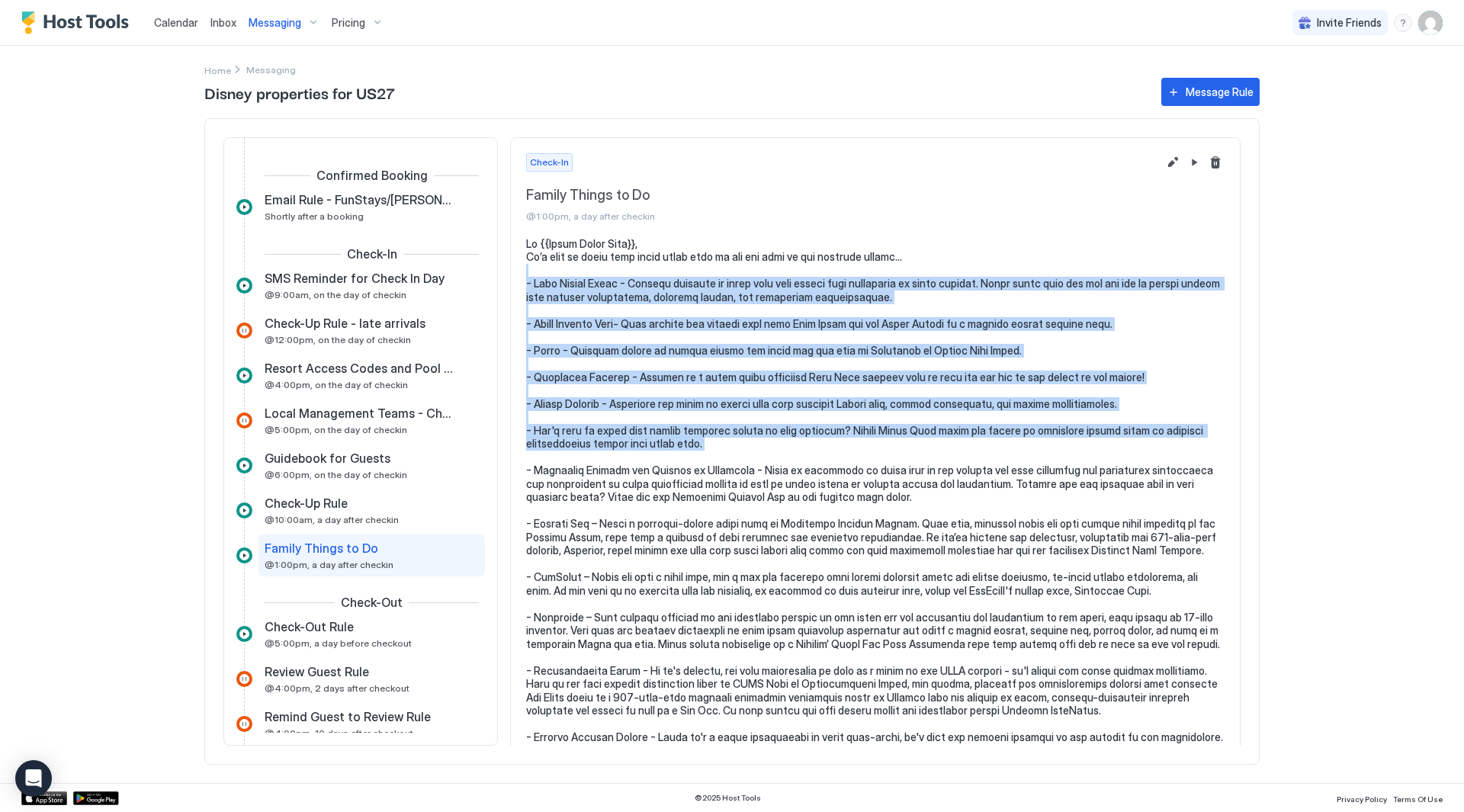
click at [568, 272] on pre at bounding box center [876, 551] width 699 height 628
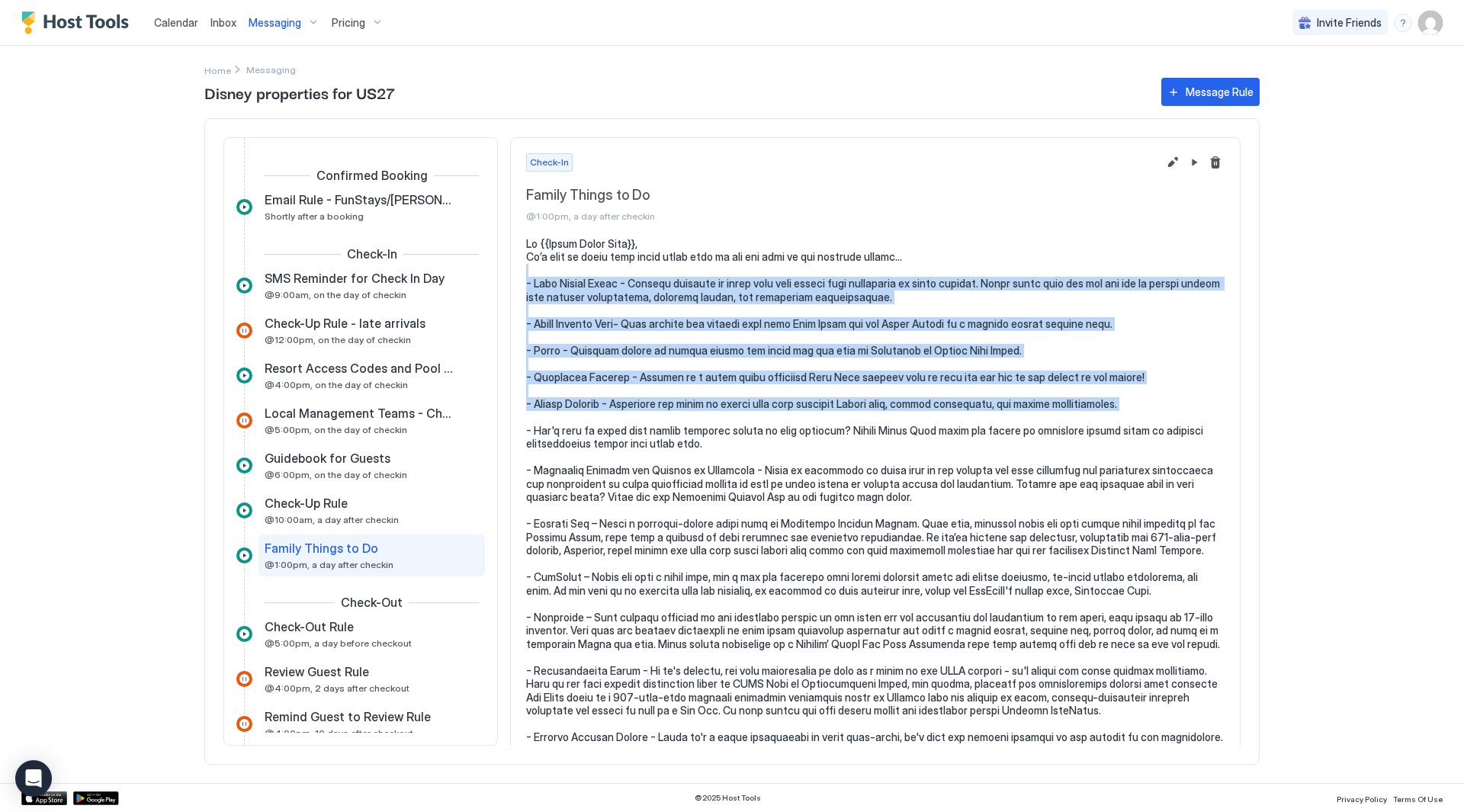
drag, startPoint x: 568, startPoint y: 272, endPoint x: 1140, endPoint y: 401, distance: 586.4
click at [1140, 401] on pre at bounding box center [876, 551] width 699 height 628
drag, startPoint x: 1140, startPoint y: 401, endPoint x: 1106, endPoint y: 288, distance: 118.0
click at [1106, 289] on pre at bounding box center [876, 551] width 699 height 628
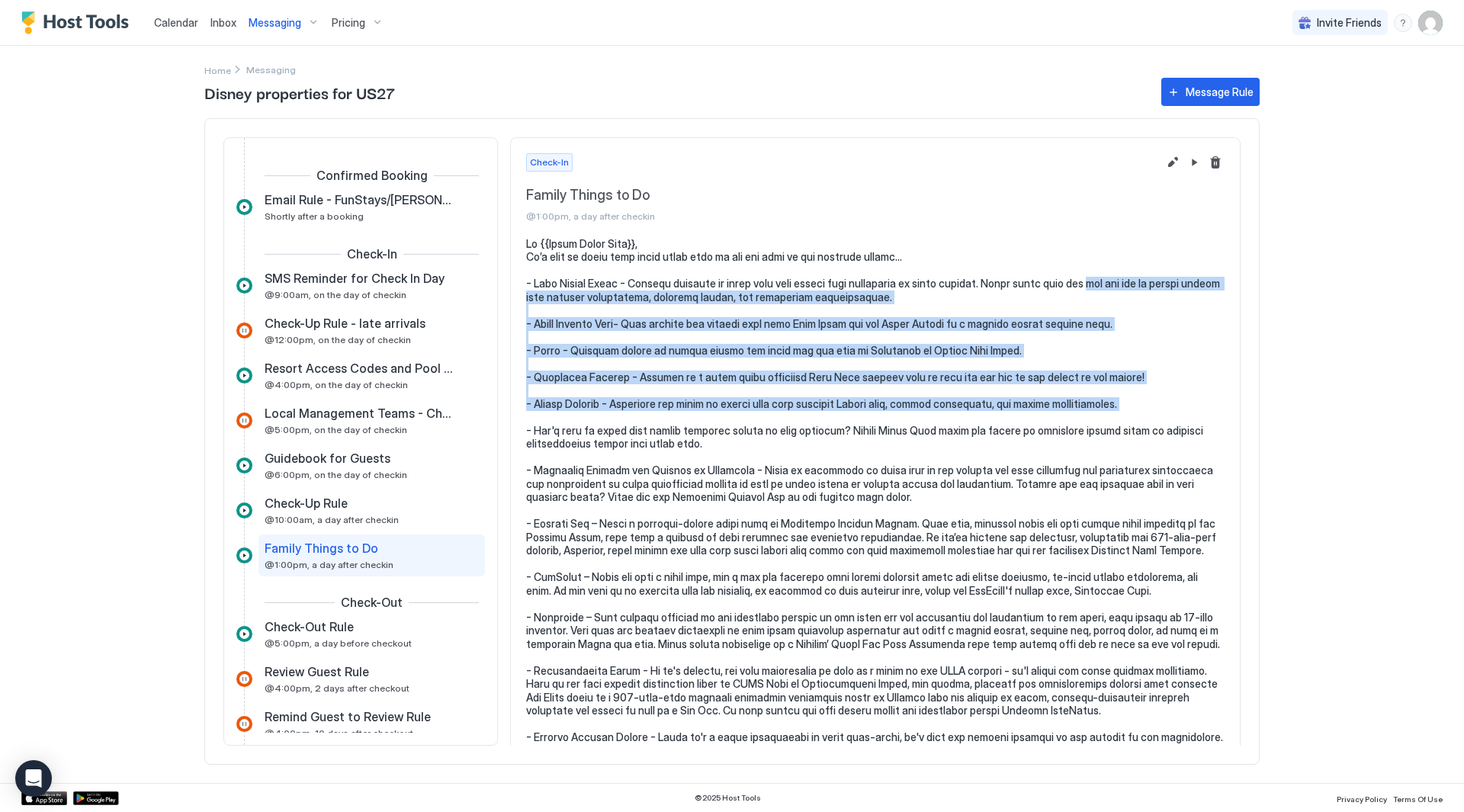
click at [1105, 285] on pre at bounding box center [876, 551] width 699 height 628
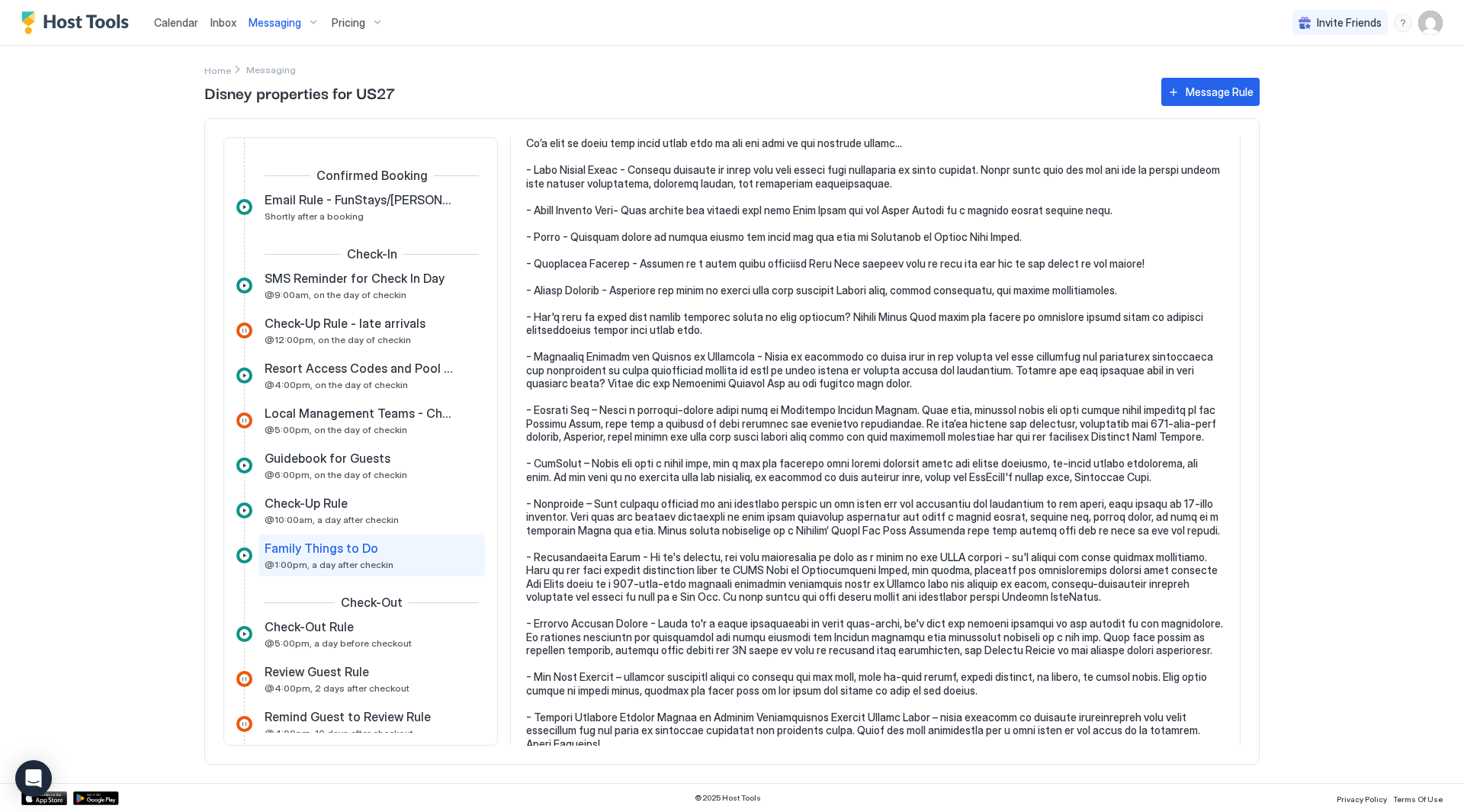
scroll to position [135, 0]
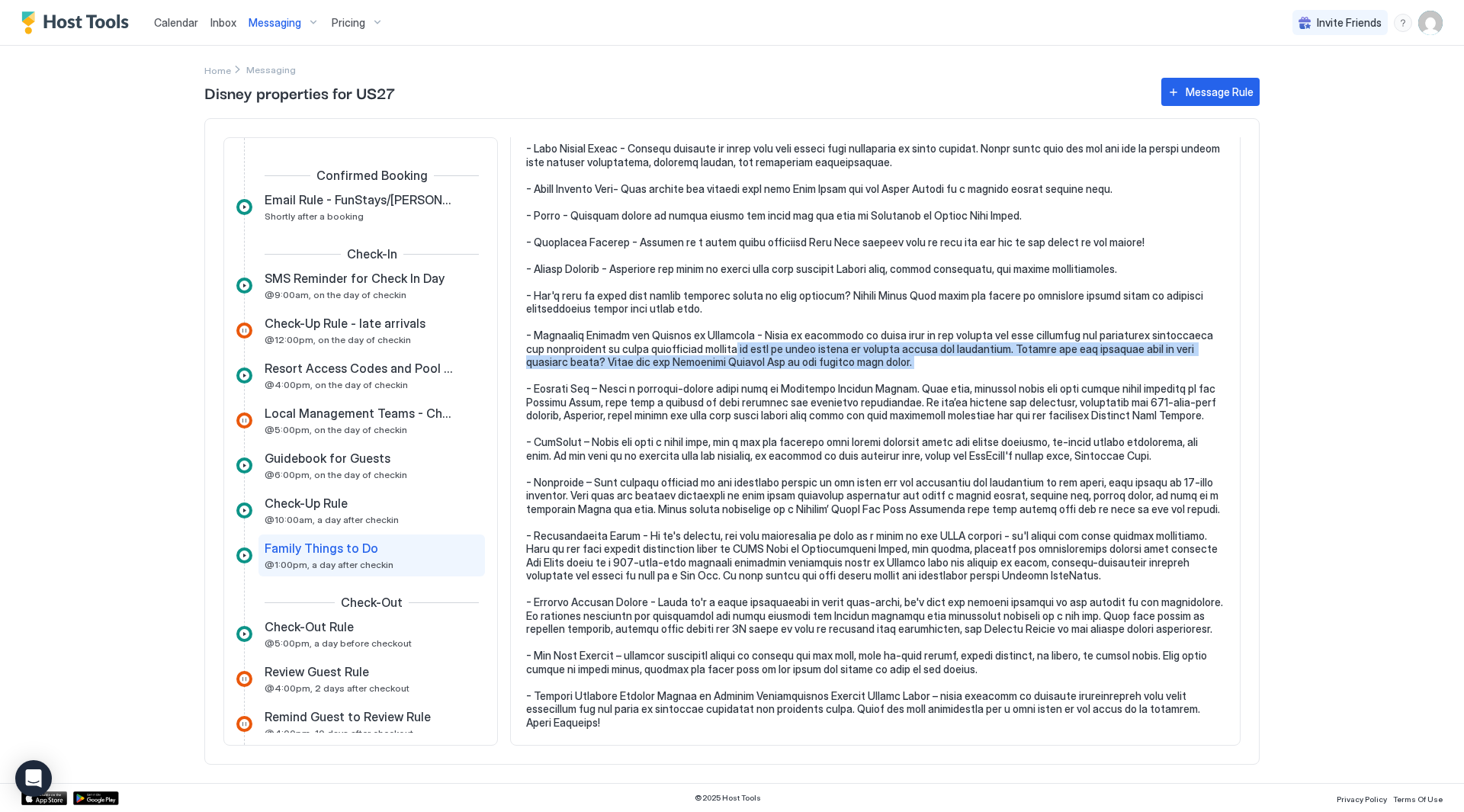
drag, startPoint x: 717, startPoint y: 346, endPoint x: 744, endPoint y: 380, distance: 43.4
click at [744, 380] on pre at bounding box center [876, 416] width 699 height 628
click at [744, 381] on pre at bounding box center [876, 416] width 699 height 628
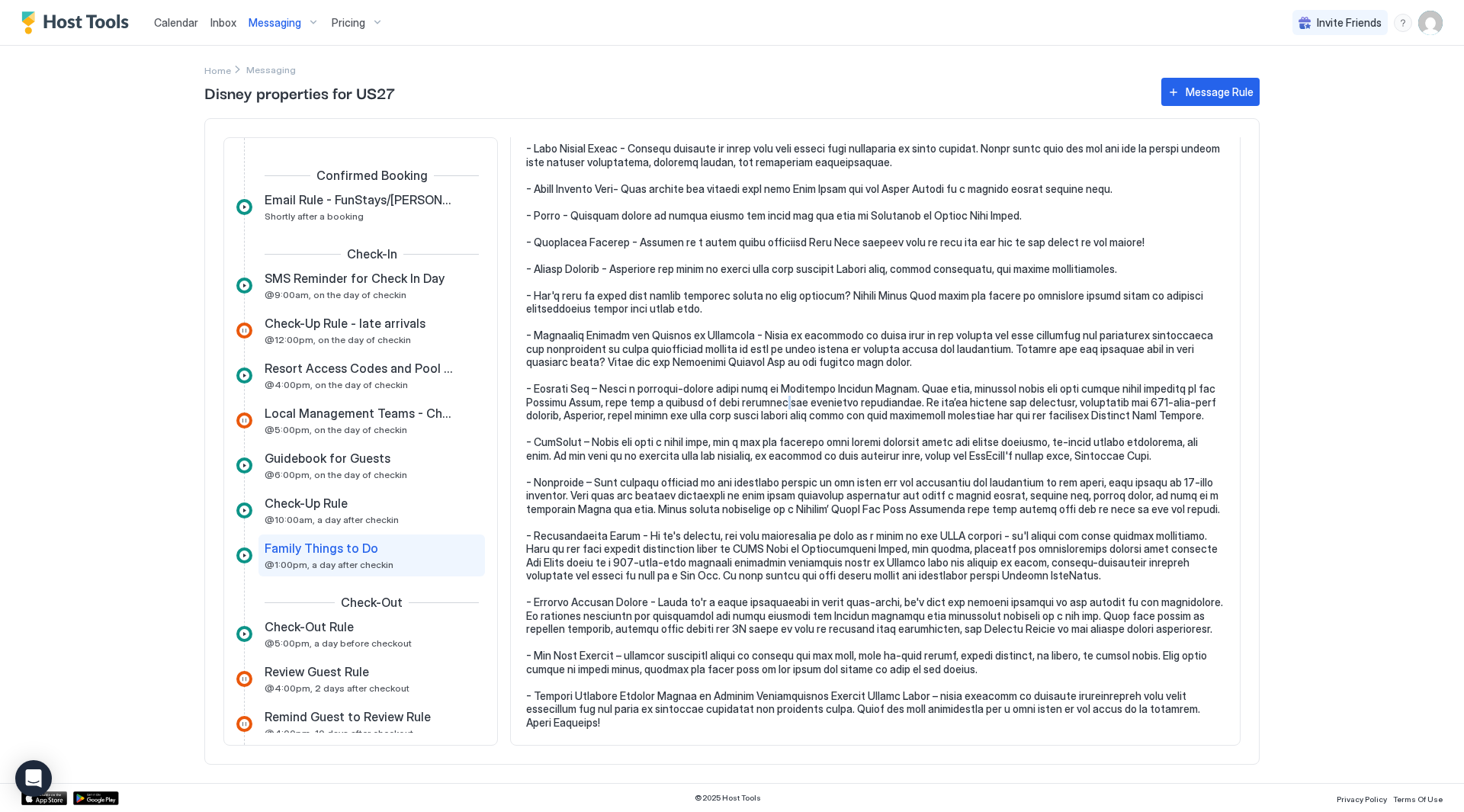
drag, startPoint x: 756, startPoint y: 406, endPoint x: 772, endPoint y: 408, distance: 16.1
click at [758, 406] on pre at bounding box center [876, 416] width 699 height 628
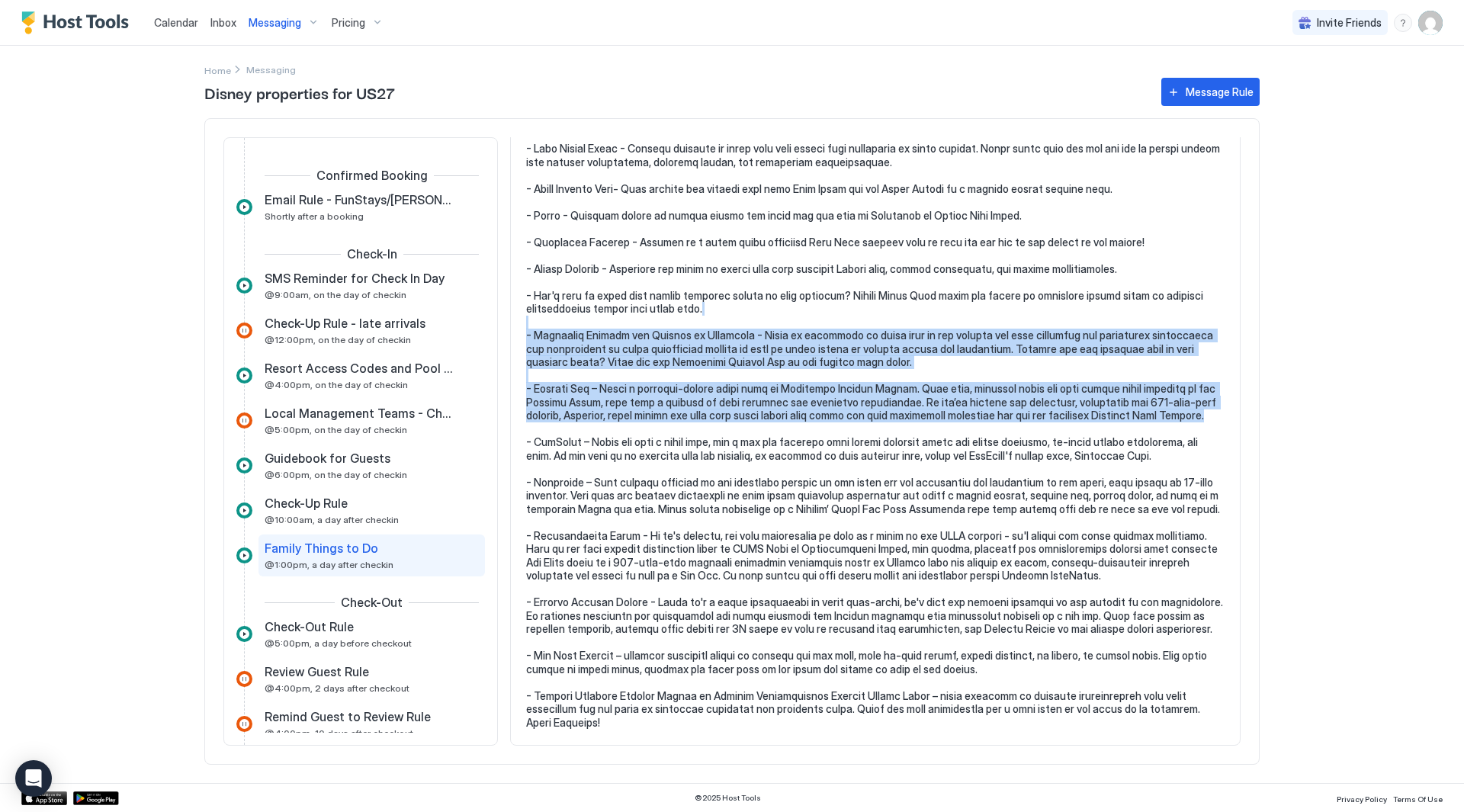
drag, startPoint x: 1175, startPoint y: 411, endPoint x: 1087, endPoint y: 302, distance: 140.1
click at [1086, 306] on pre at bounding box center [876, 416] width 699 height 628
click at [1087, 302] on pre at bounding box center [876, 416] width 699 height 628
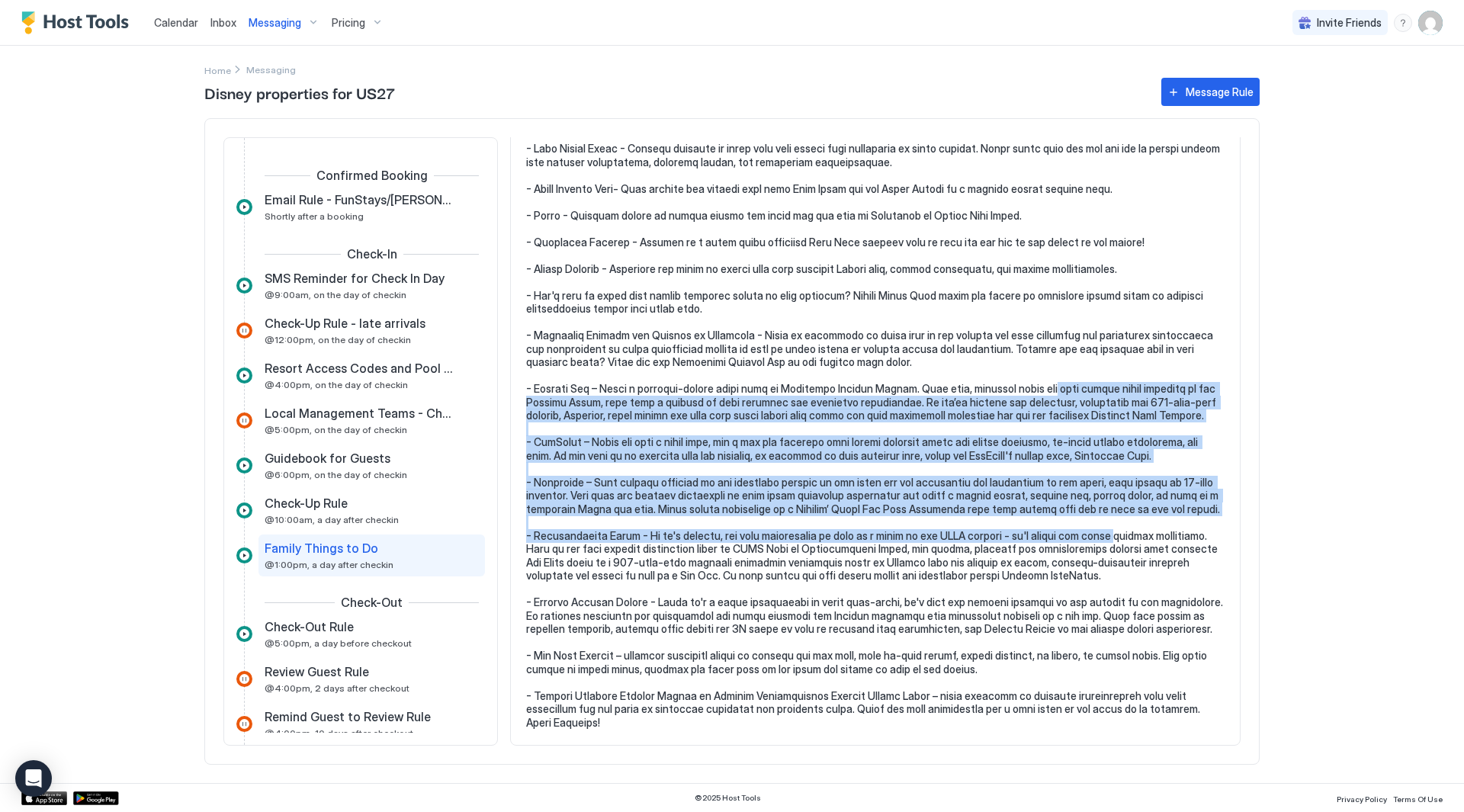
drag, startPoint x: 1069, startPoint y: 530, endPoint x: 1031, endPoint y: 387, distance: 148.0
click at [1031, 388] on pre at bounding box center [876, 416] width 699 height 628
click at [1031, 386] on pre at bounding box center [876, 416] width 699 height 628
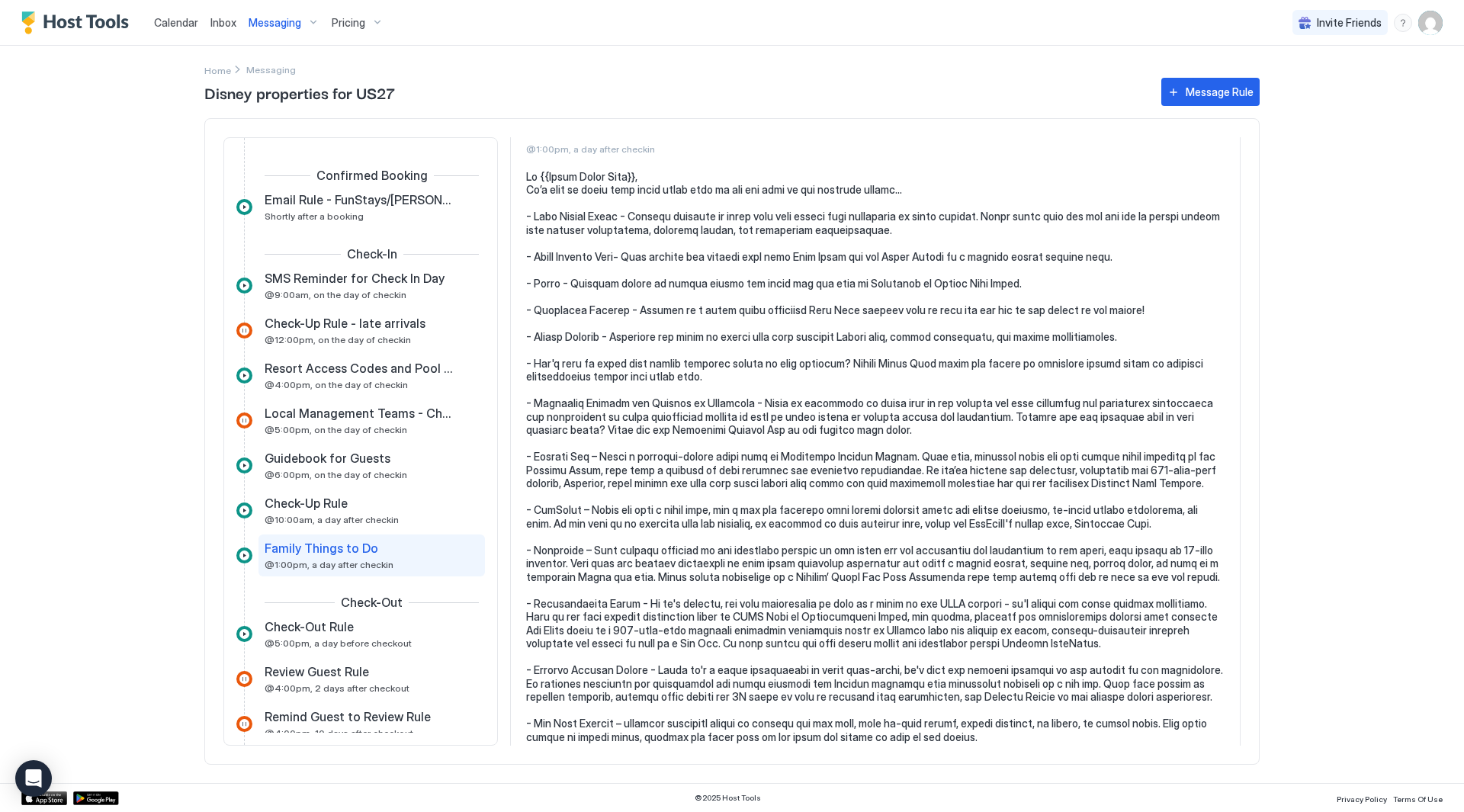
scroll to position [0, 0]
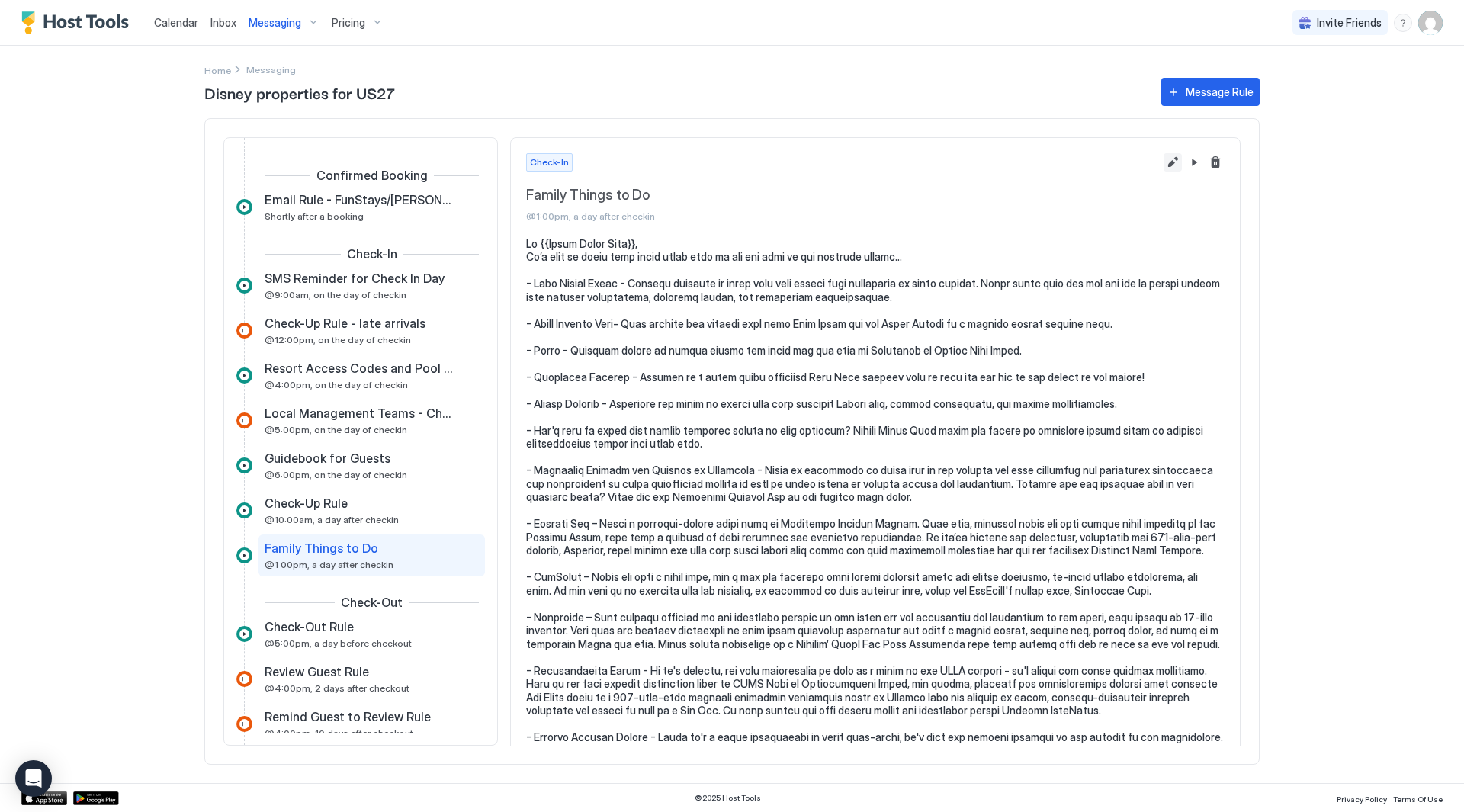
click at [1164, 158] on button "Edit message rule" at bounding box center [1173, 163] width 18 height 18
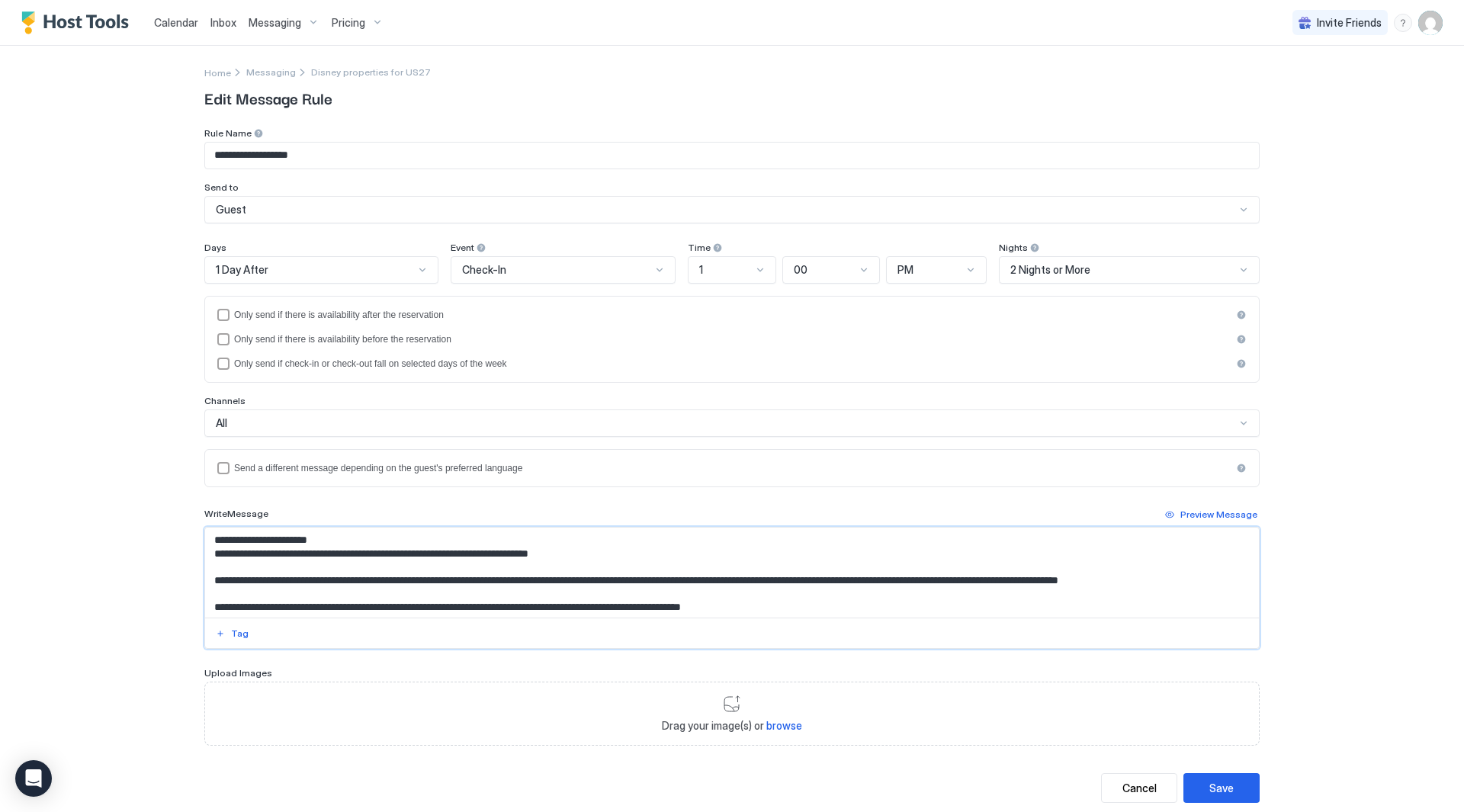
click at [263, 558] on textarea "Input Field" at bounding box center [732, 572] width 1054 height 90
click at [338, 551] on textarea "Input Field" at bounding box center [732, 572] width 1054 height 90
drag, startPoint x: 385, startPoint y: 551, endPoint x: 335, endPoint y: 560, distance: 50.8
click at [335, 560] on textarea "Input Field" at bounding box center [732, 572] width 1054 height 90
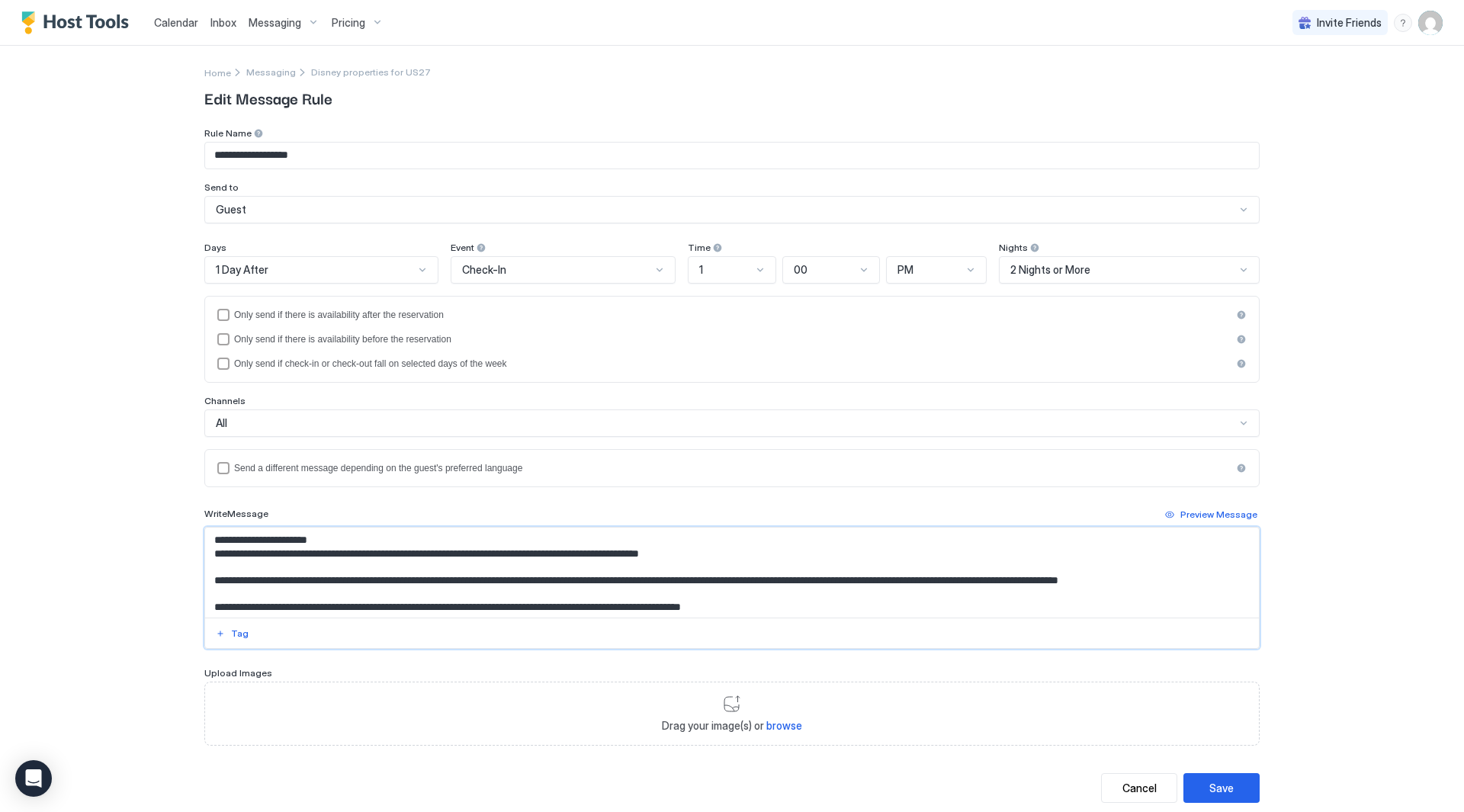
click at [399, 557] on textarea "Input Field" at bounding box center [732, 572] width 1054 height 90
drag, startPoint x: 324, startPoint y: 554, endPoint x: 255, endPoint y: 558, distance: 69.1
click at [255, 558] on textarea "Input Field" at bounding box center [732, 572] width 1054 height 90
click at [341, 550] on textarea "Input Field" at bounding box center [732, 572] width 1054 height 90
drag, startPoint x: 337, startPoint y: 554, endPoint x: 411, endPoint y: 550, distance: 74.1
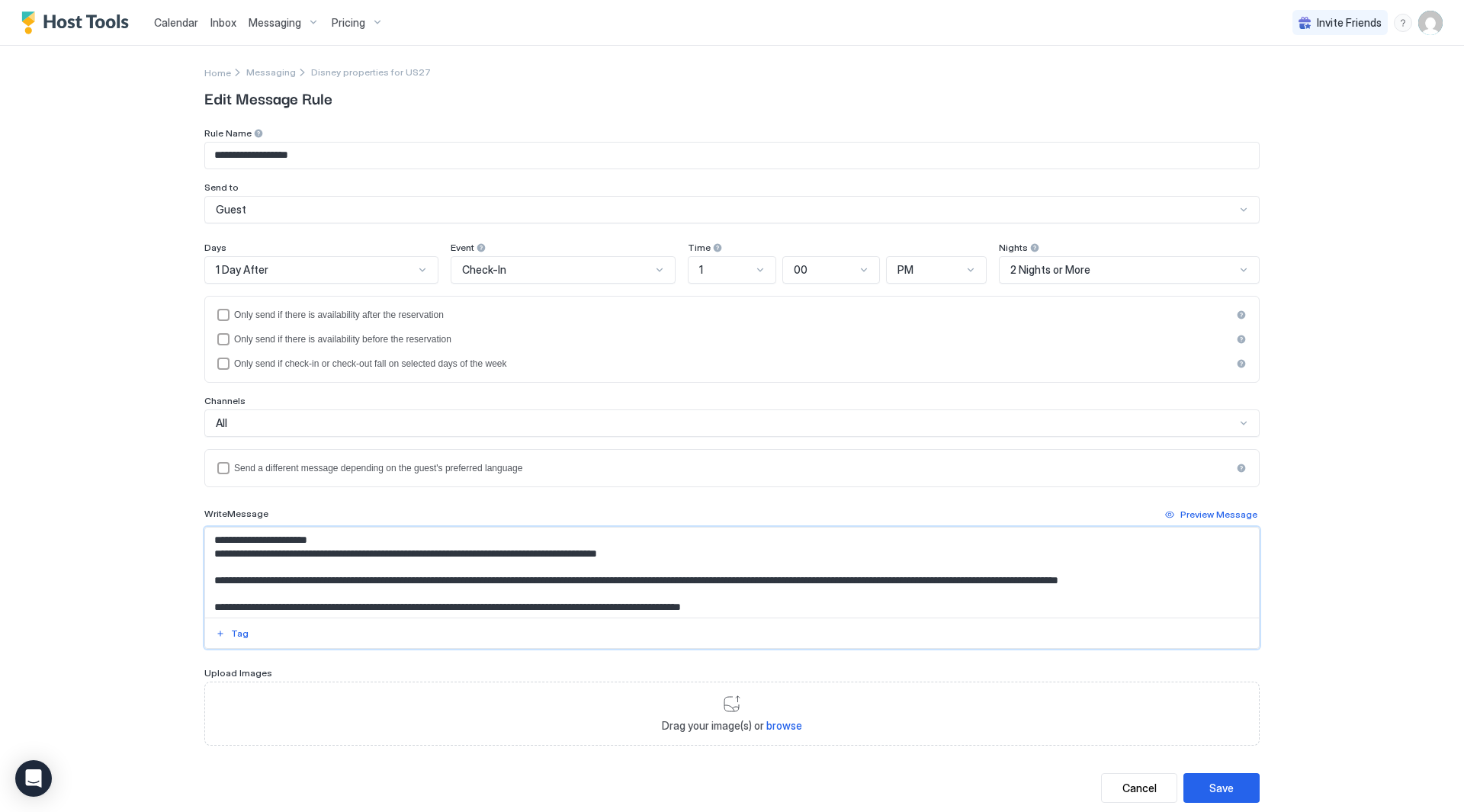
click at [337, 553] on textarea "Input Field" at bounding box center [732, 572] width 1054 height 90
click at [506, 596] on textarea "Input Field" at bounding box center [732, 572] width 1054 height 90
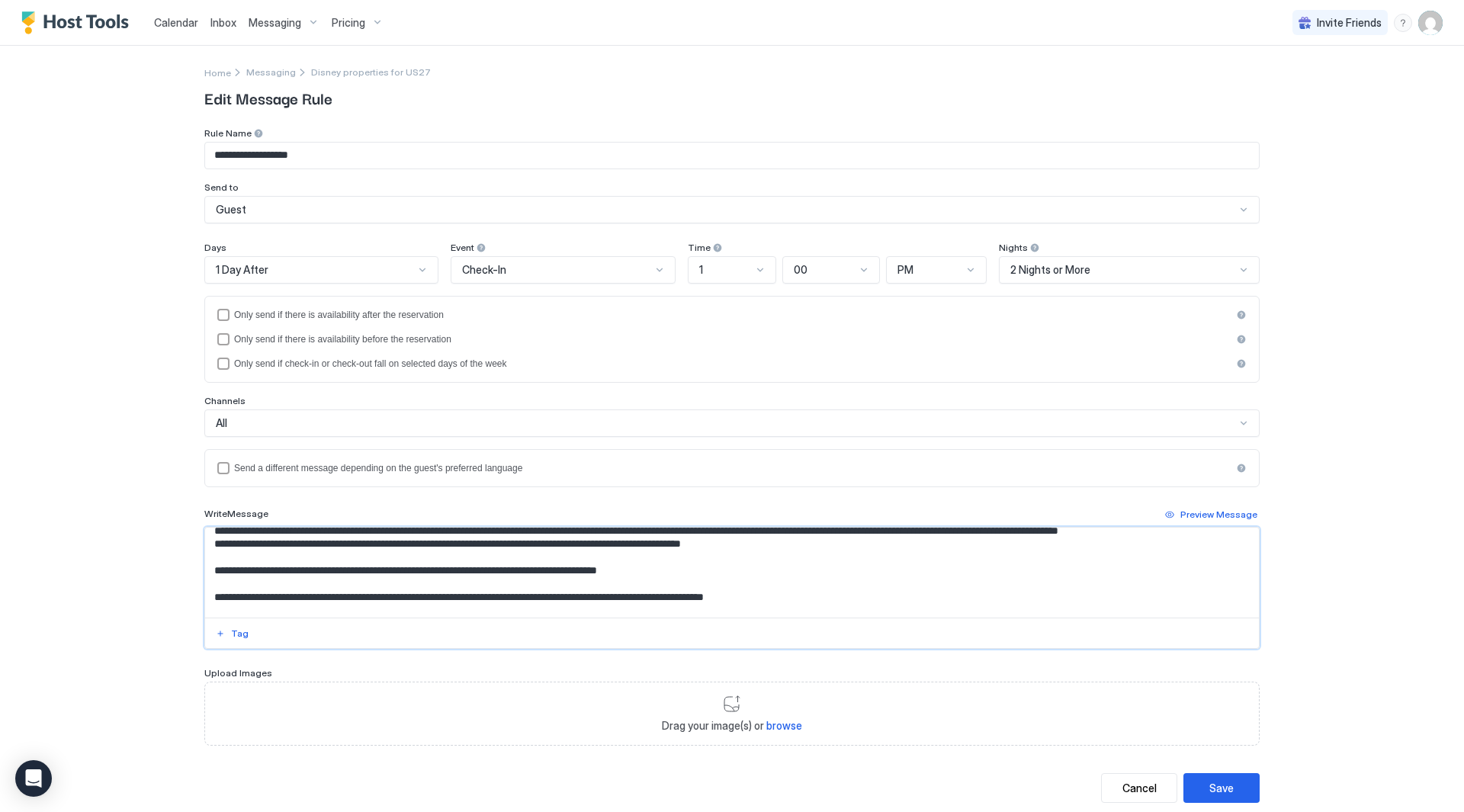
scroll to position [76, 0]
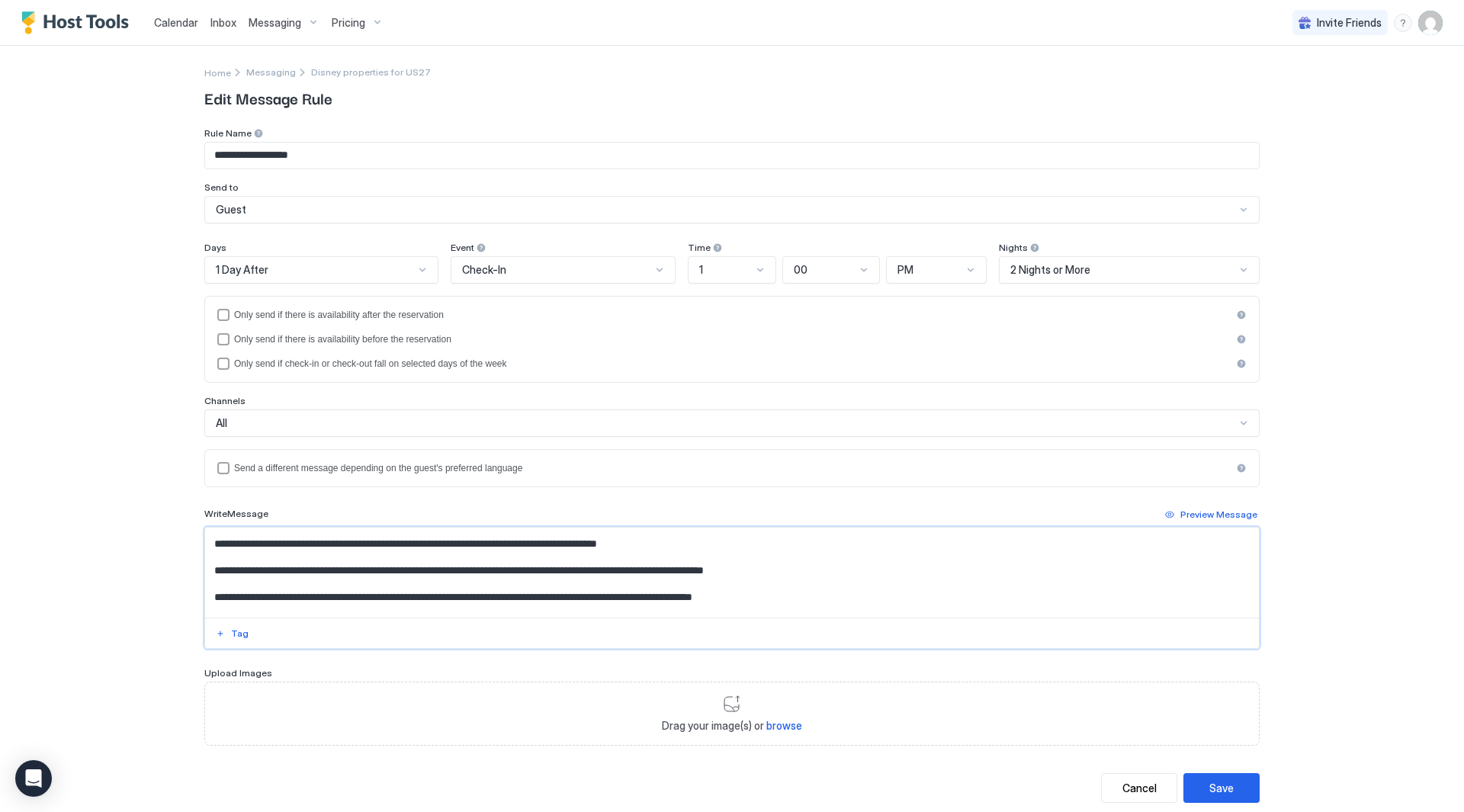
click at [346, 534] on textarea "Input Field" at bounding box center [732, 572] width 1054 height 90
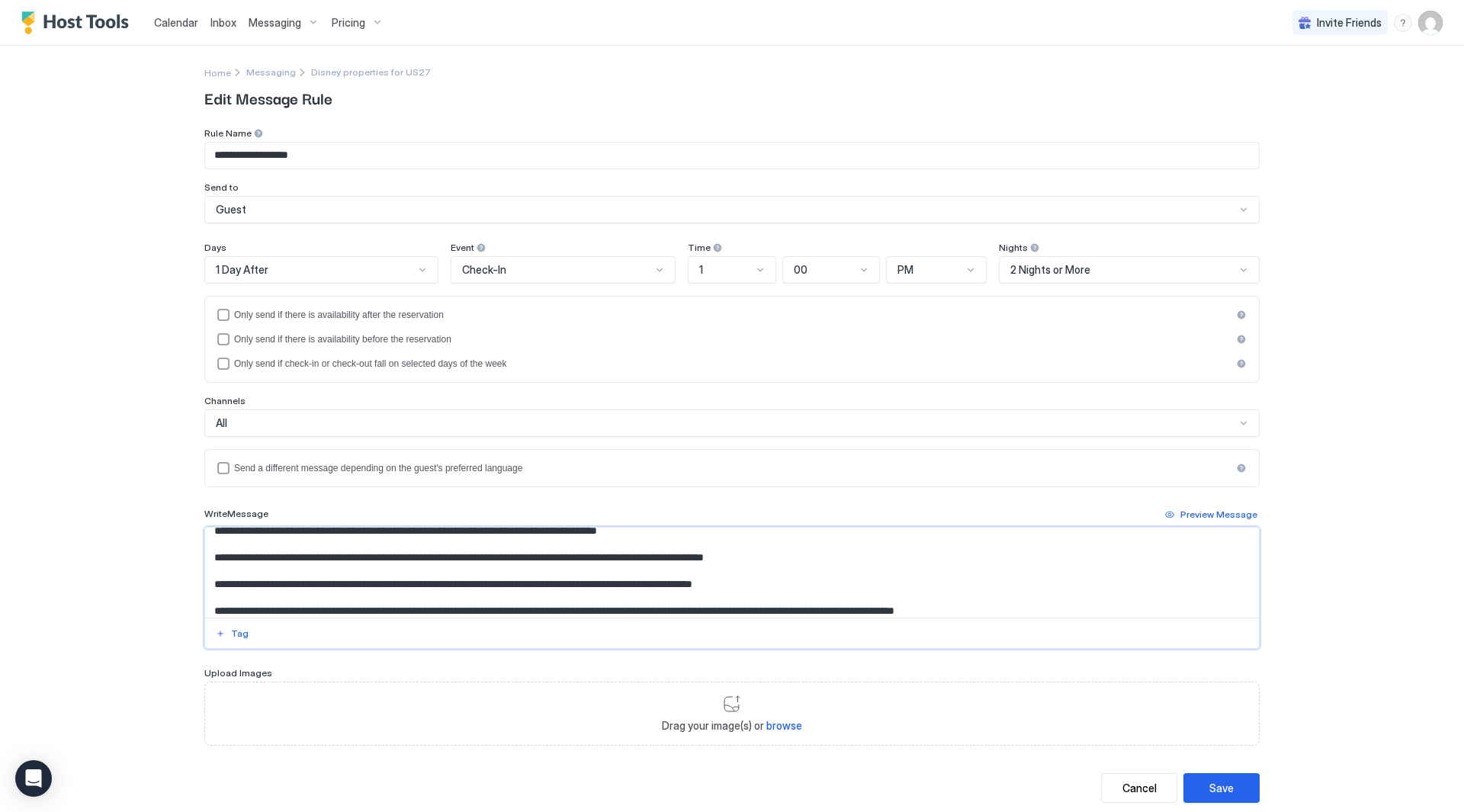
scroll to position [59, 0]
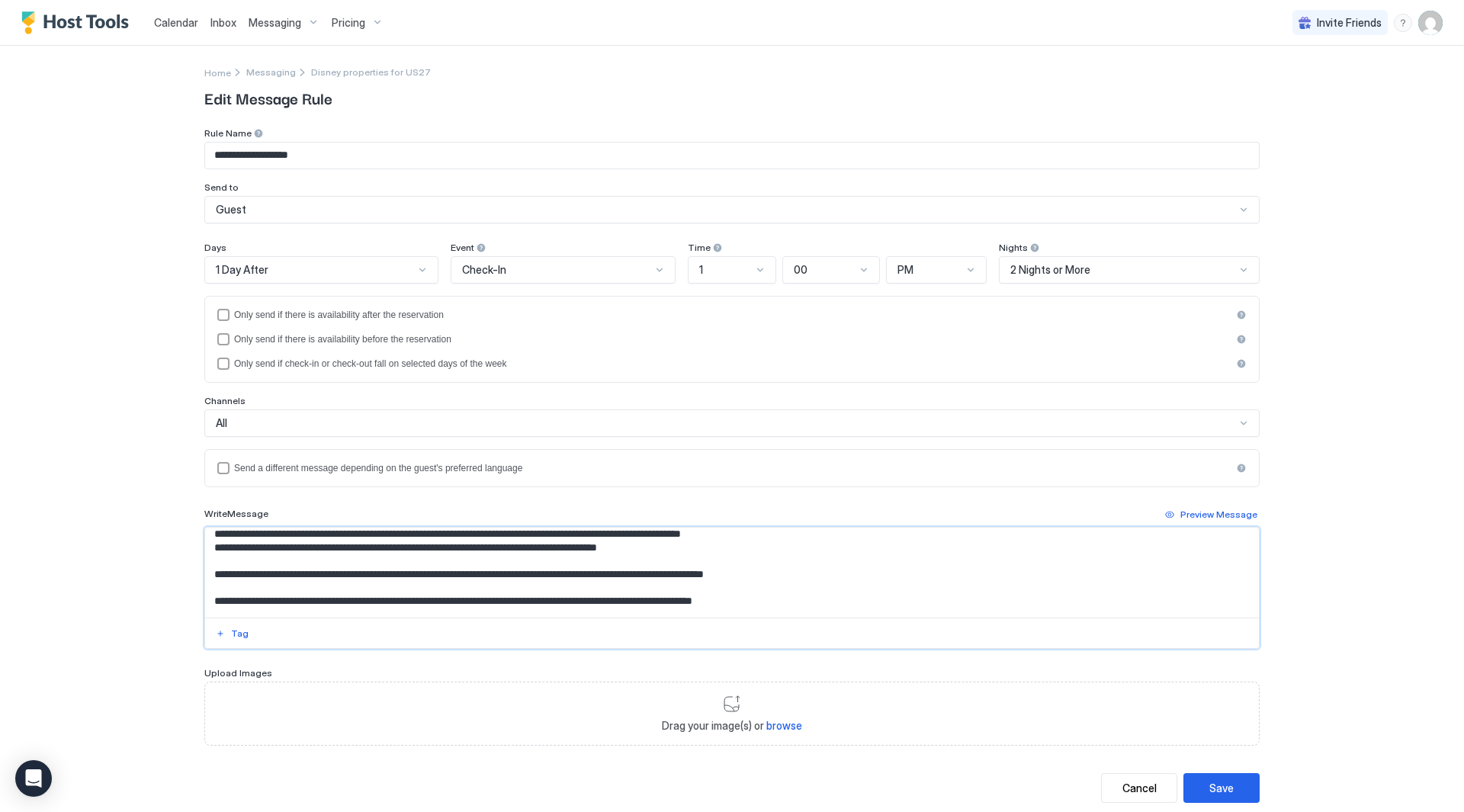
click at [346, 566] on textarea "Input Field" at bounding box center [732, 572] width 1054 height 90
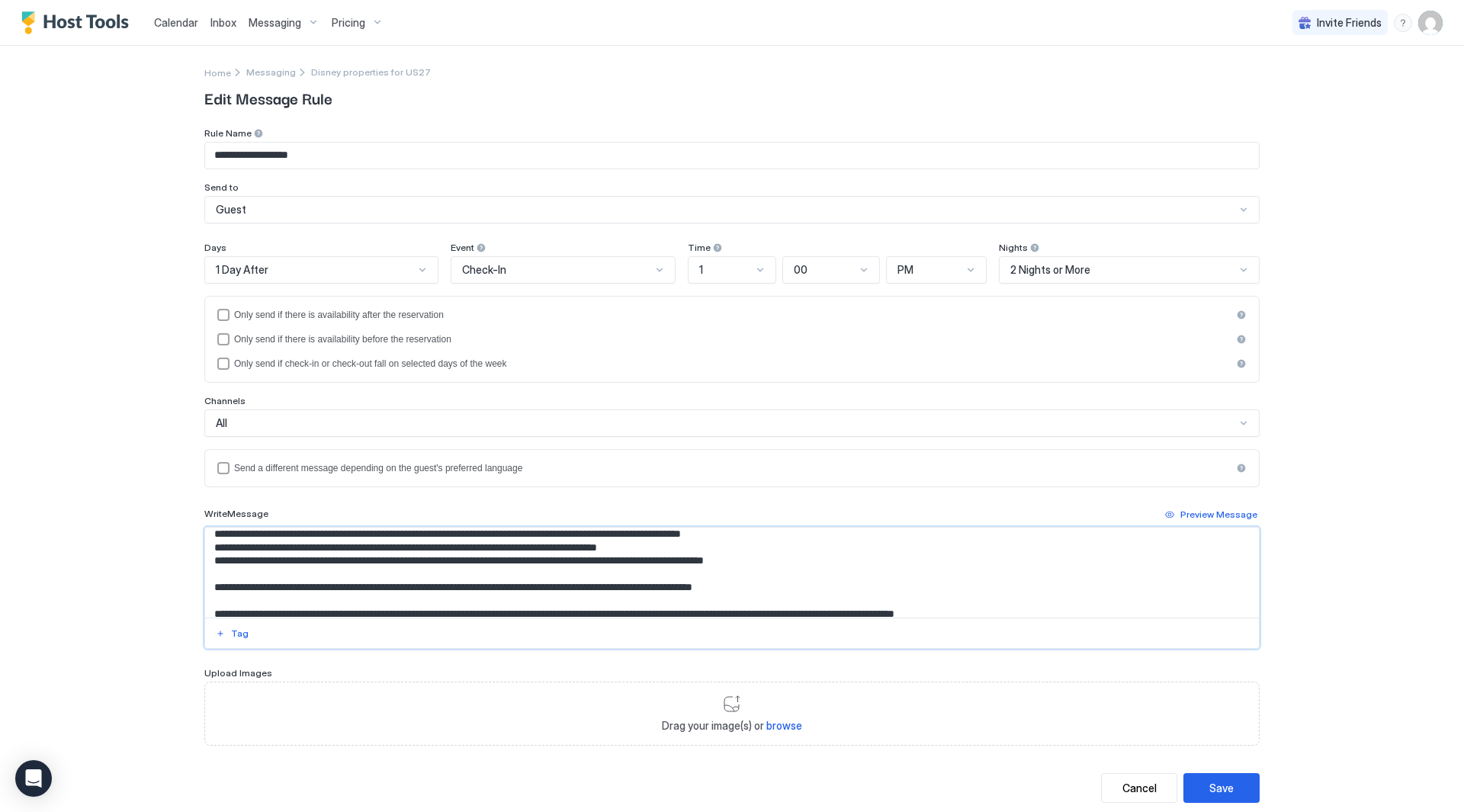
click at [364, 577] on textarea "Input Field" at bounding box center [732, 572] width 1054 height 90
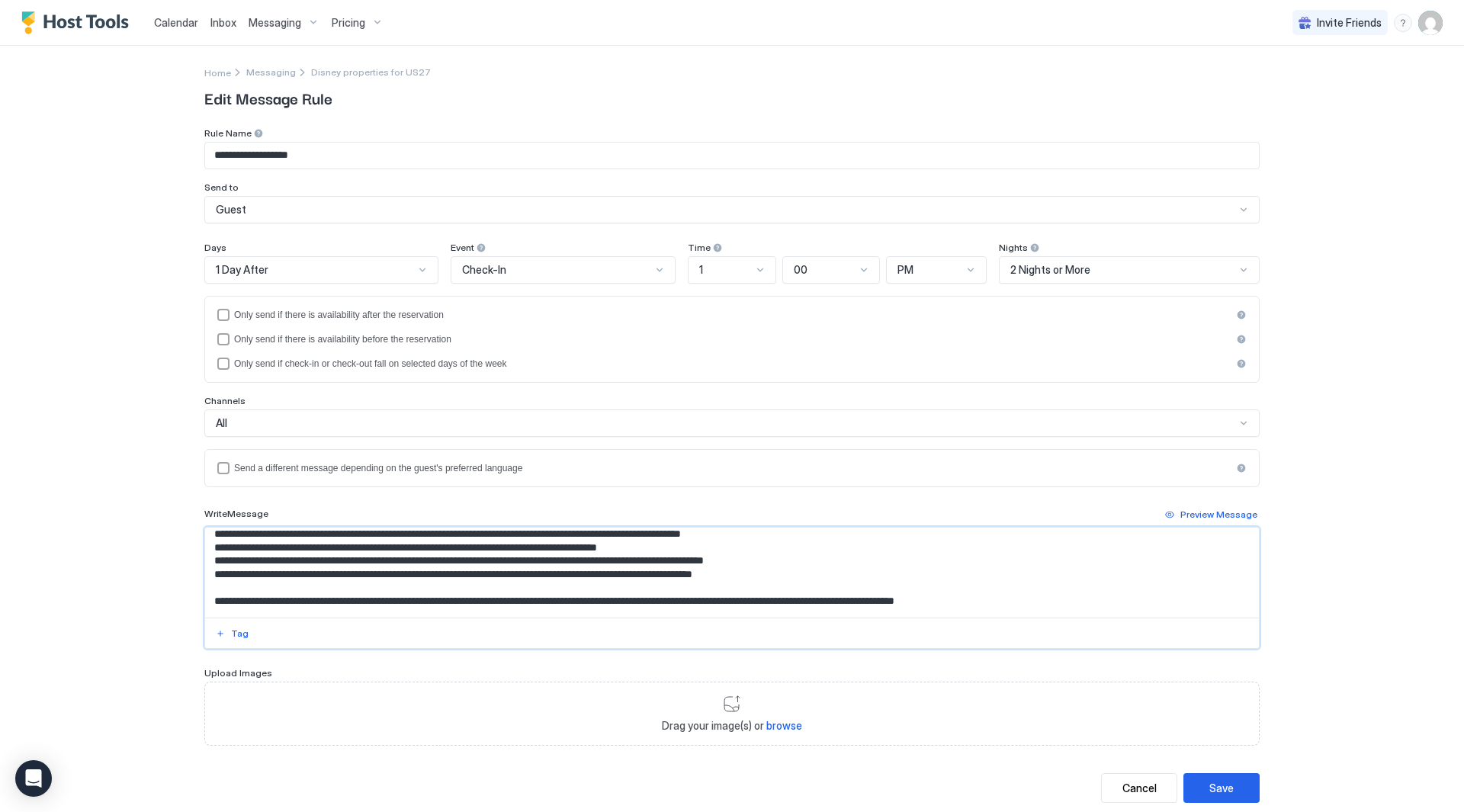
click at [373, 588] on textarea "Input Field" at bounding box center [732, 572] width 1054 height 90
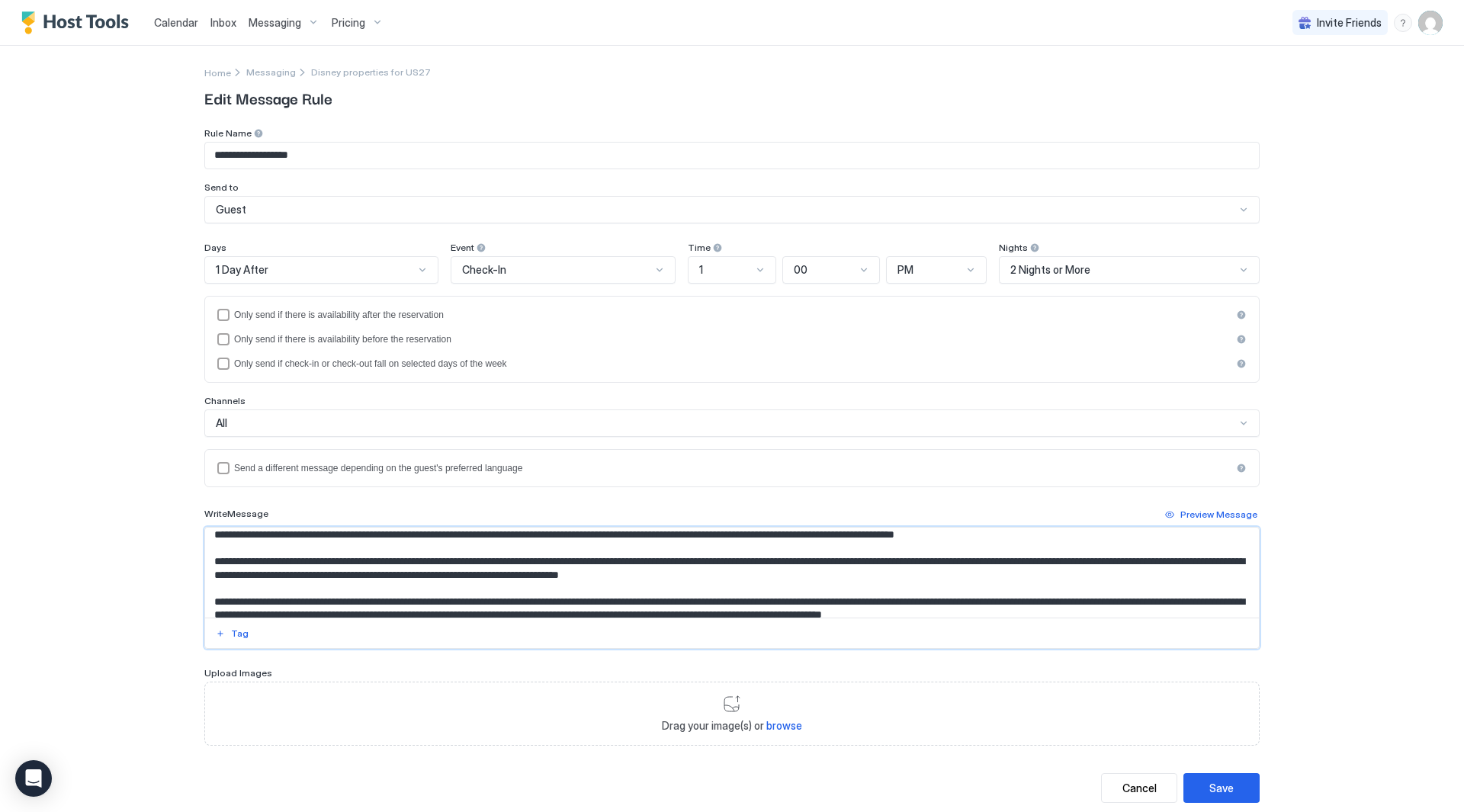
scroll to position [135, 0]
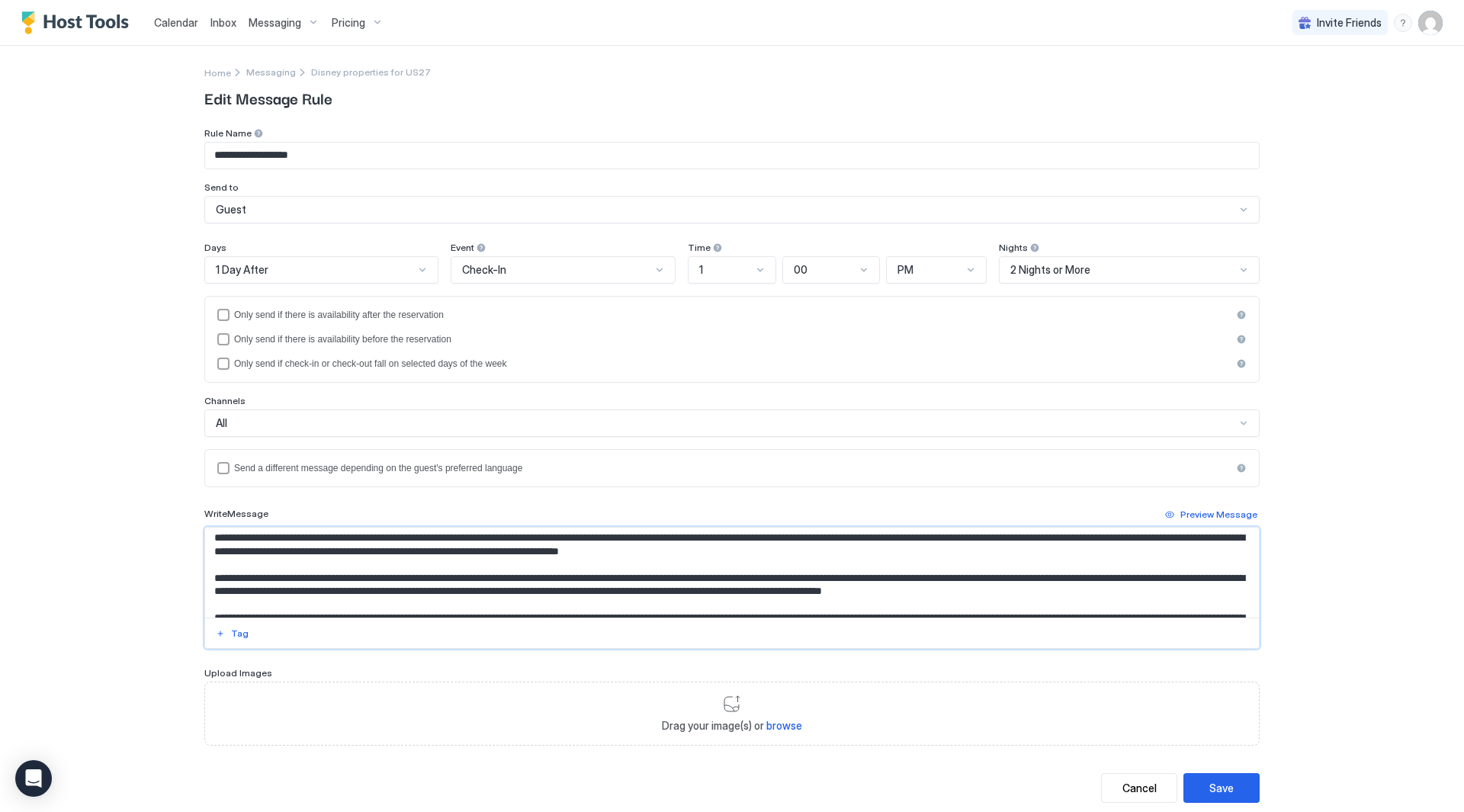
click at [587, 558] on textarea "Input Field" at bounding box center [732, 572] width 1054 height 90
click at [588, 574] on textarea "Input Field" at bounding box center [732, 572] width 1054 height 90
click at [592, 570] on textarea "Input Field" at bounding box center [732, 572] width 1054 height 90
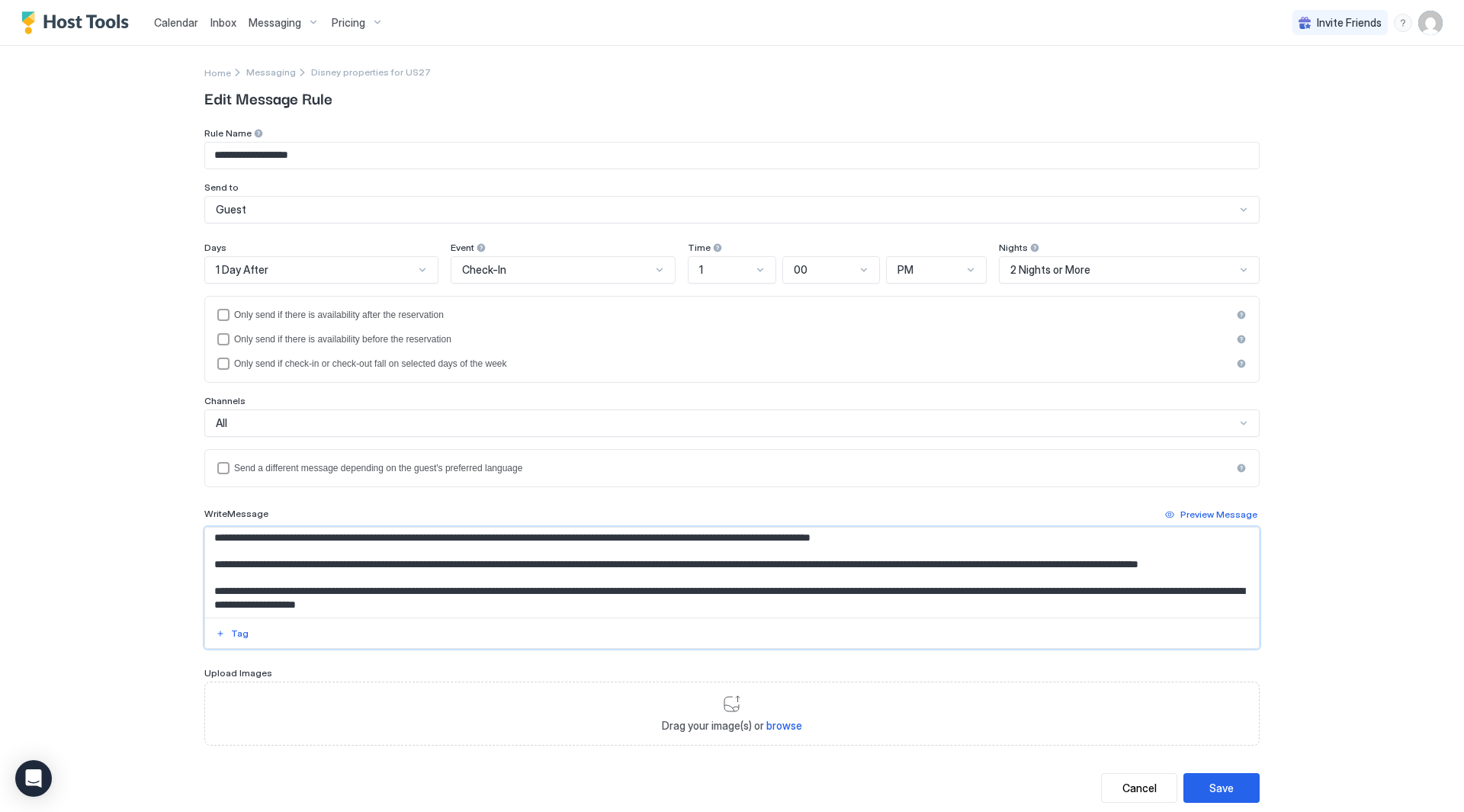
scroll to position [363, 0]
type textarea "**********"
click at [1233, 778] on button "Save" at bounding box center [1222, 788] width 76 height 30
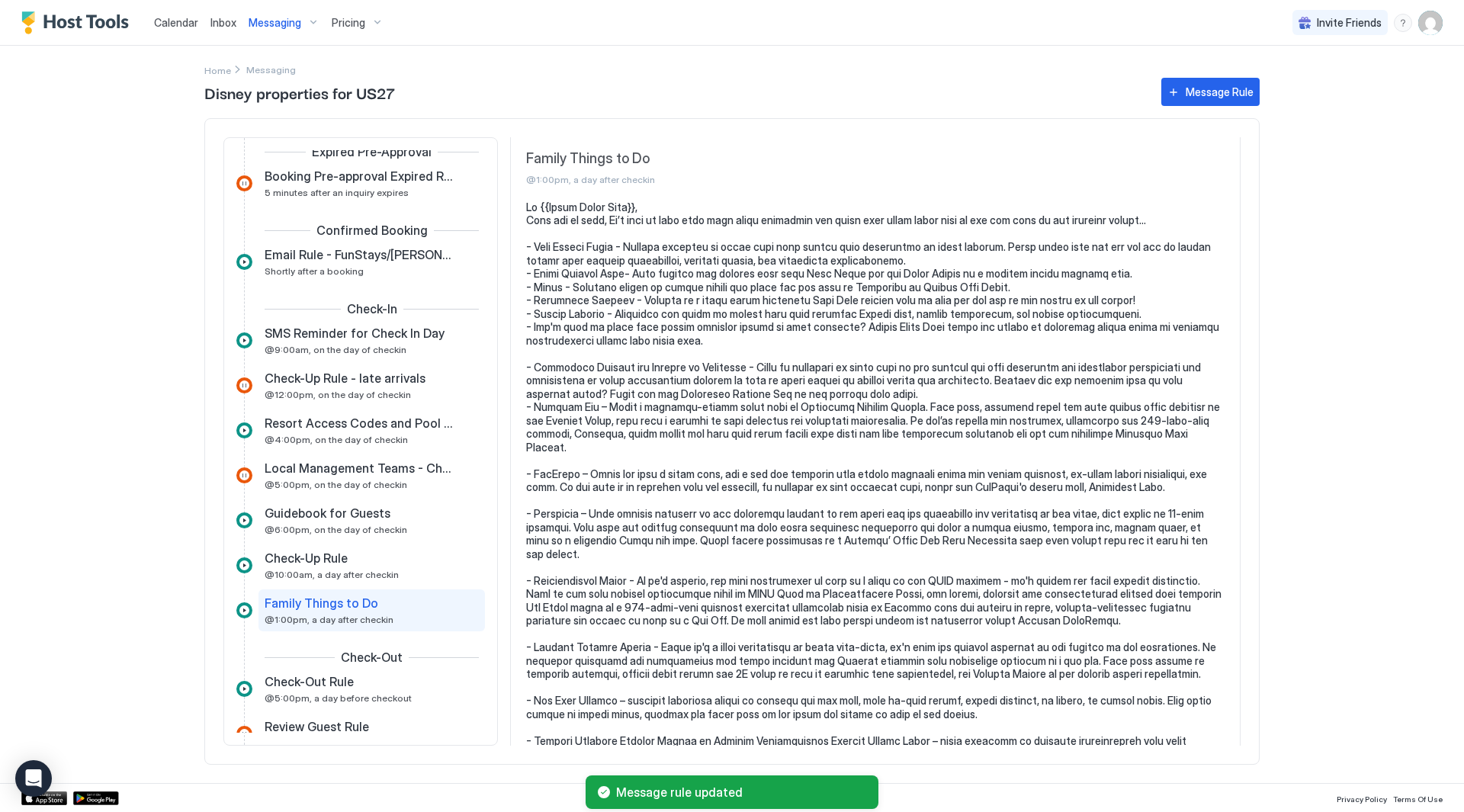
scroll to position [55, 0]
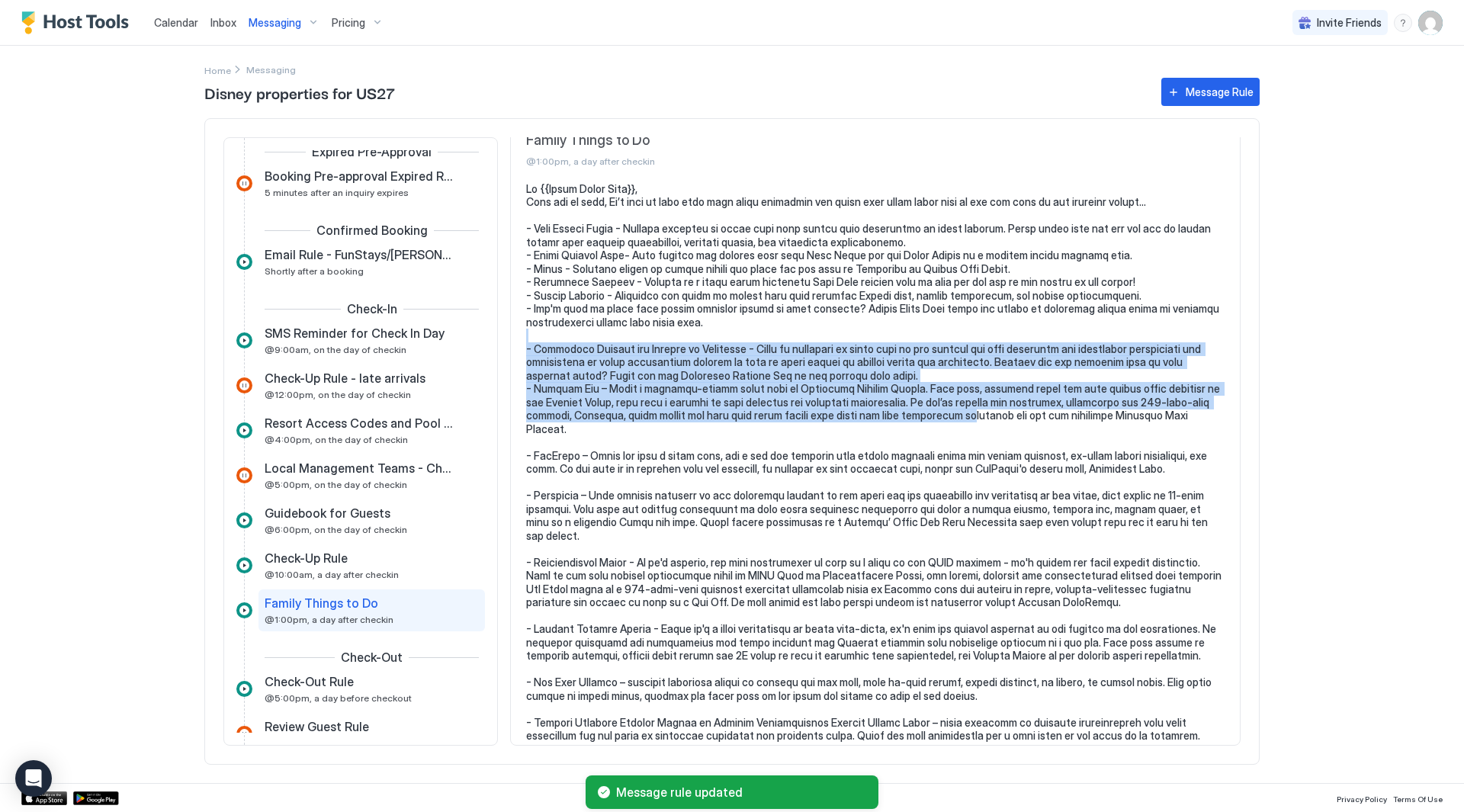
drag, startPoint x: 917, startPoint y: 409, endPoint x: 870, endPoint y: 331, distance: 91.1
click at [870, 332] on pre at bounding box center [876, 469] width 699 height 574
click at [870, 331] on pre at bounding box center [876, 469] width 699 height 574
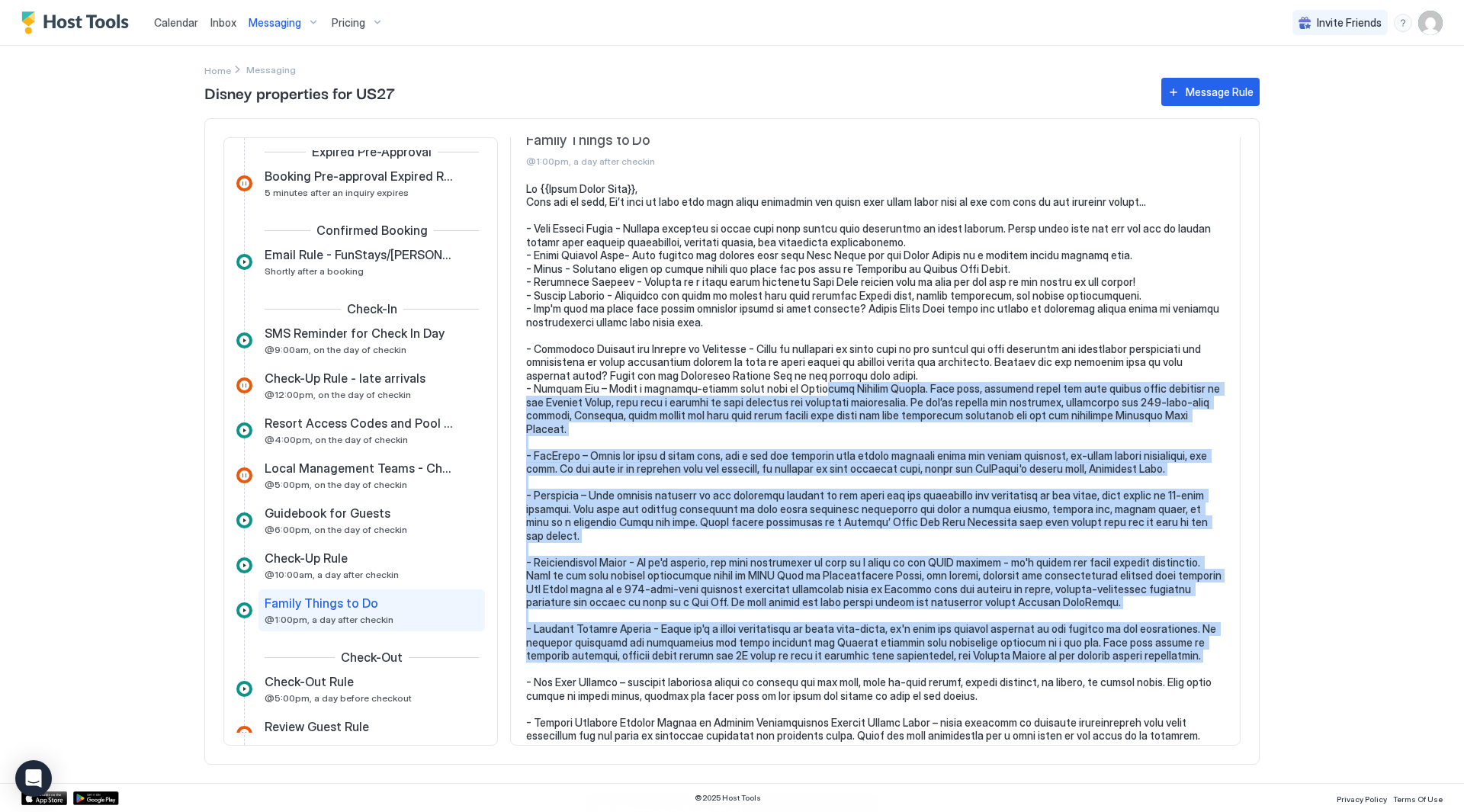
drag, startPoint x: 868, startPoint y: 636, endPoint x: 808, endPoint y: 384, distance: 259.0
click at [808, 385] on pre at bounding box center [876, 469] width 699 height 574
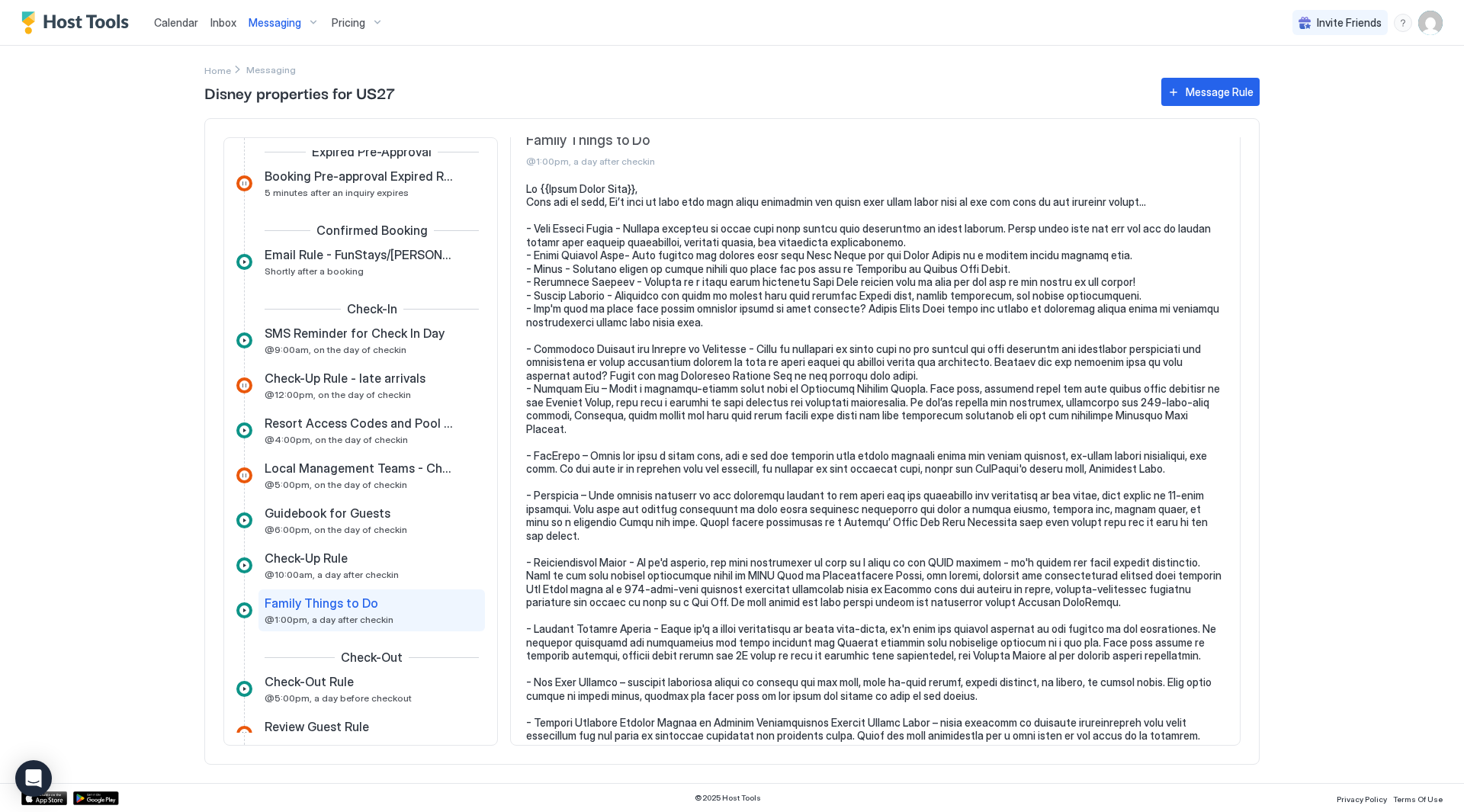
click at [810, 307] on pre at bounding box center [876, 469] width 699 height 574
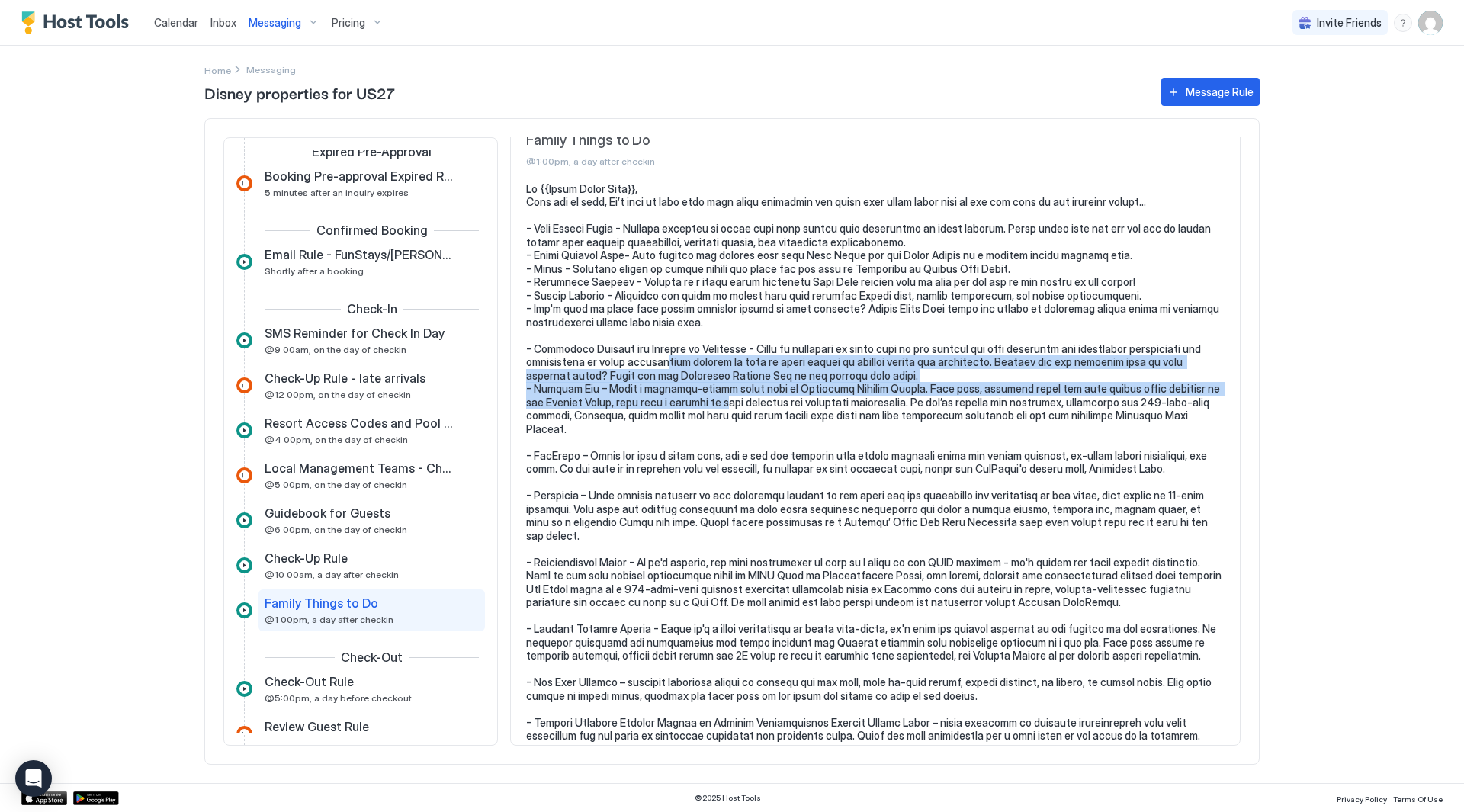
drag, startPoint x: 675, startPoint y: 379, endPoint x: 704, endPoint y: 400, distance: 35.8
click at [704, 400] on pre at bounding box center [876, 469] width 699 height 574
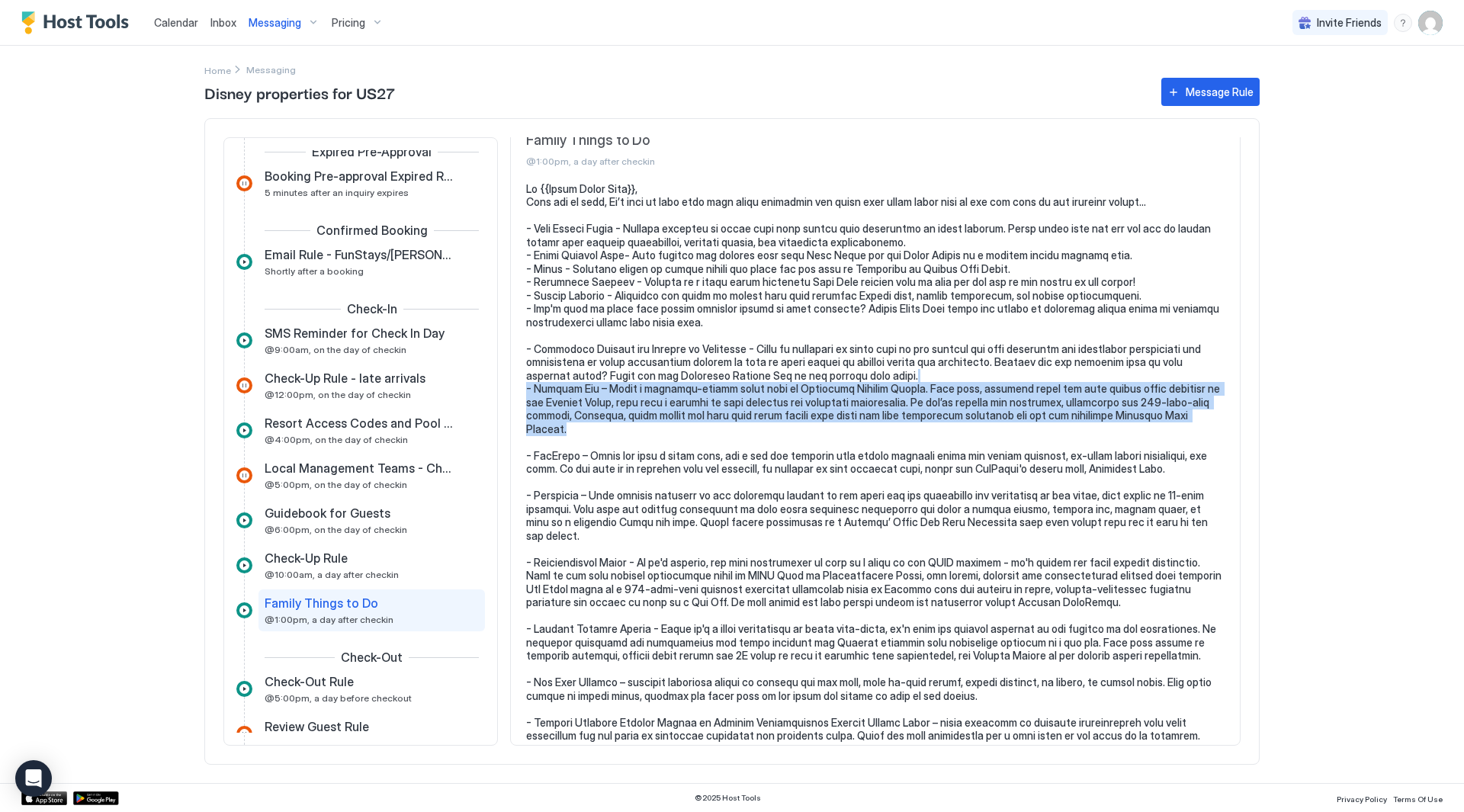
drag, startPoint x: 1157, startPoint y: 412, endPoint x: 1135, endPoint y: 369, distance: 48.3
click at [1135, 369] on pre at bounding box center [876, 469] width 699 height 574
drag, startPoint x: 1136, startPoint y: 372, endPoint x: 1164, endPoint y: 415, distance: 51.3
click at [1164, 415] on pre at bounding box center [876, 469] width 699 height 574
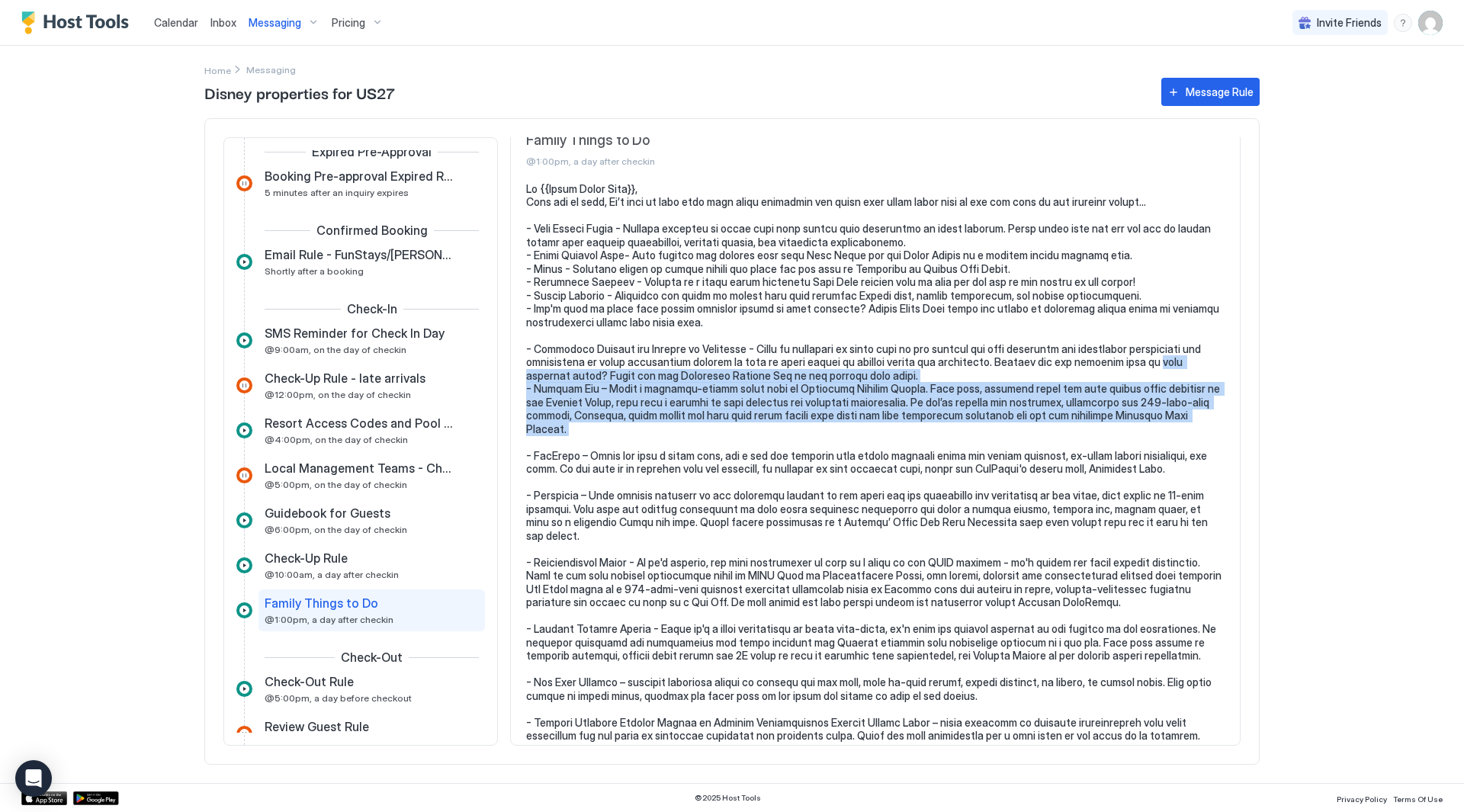
click at [1164, 415] on pre at bounding box center [876, 469] width 699 height 574
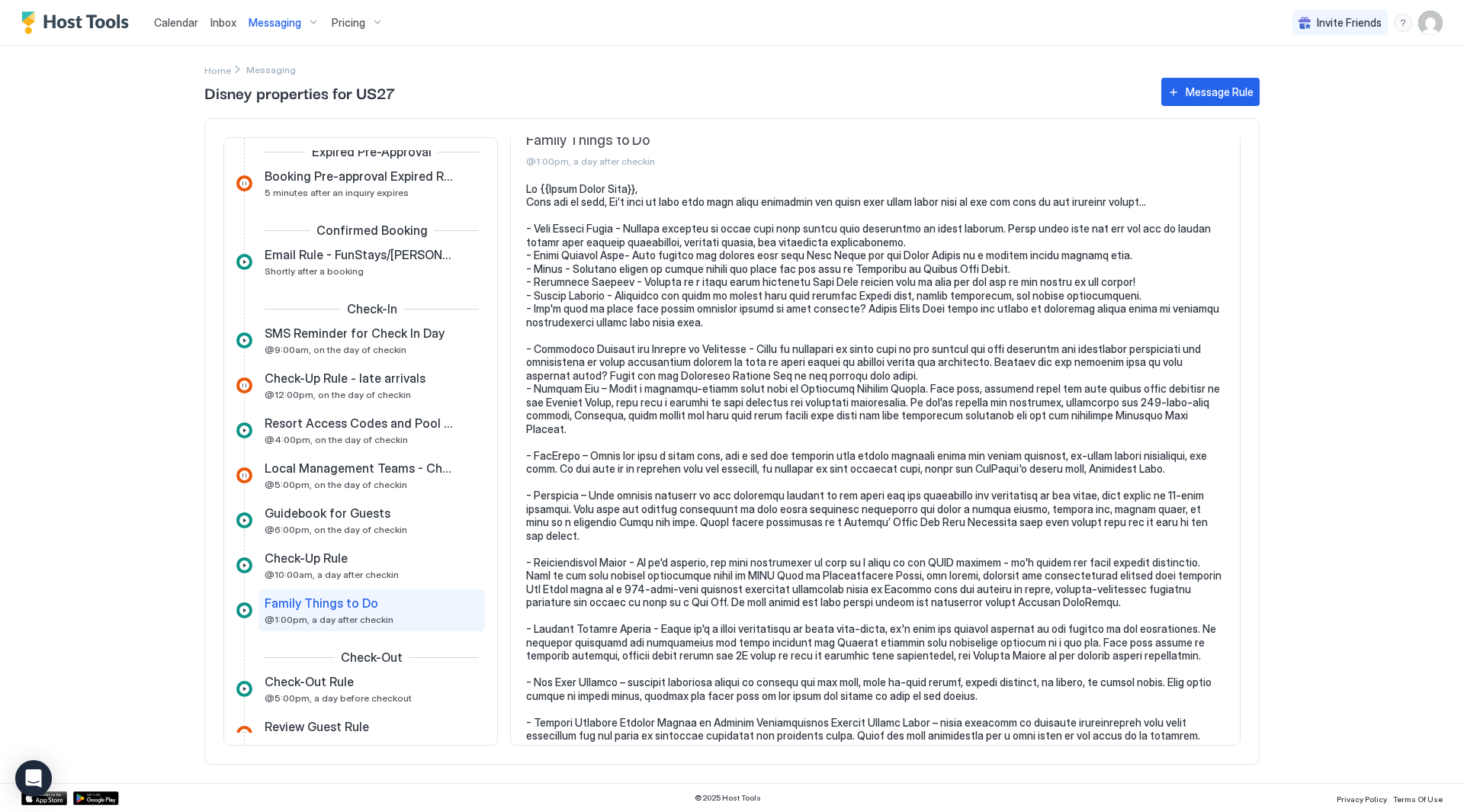
scroll to position [0, 0]
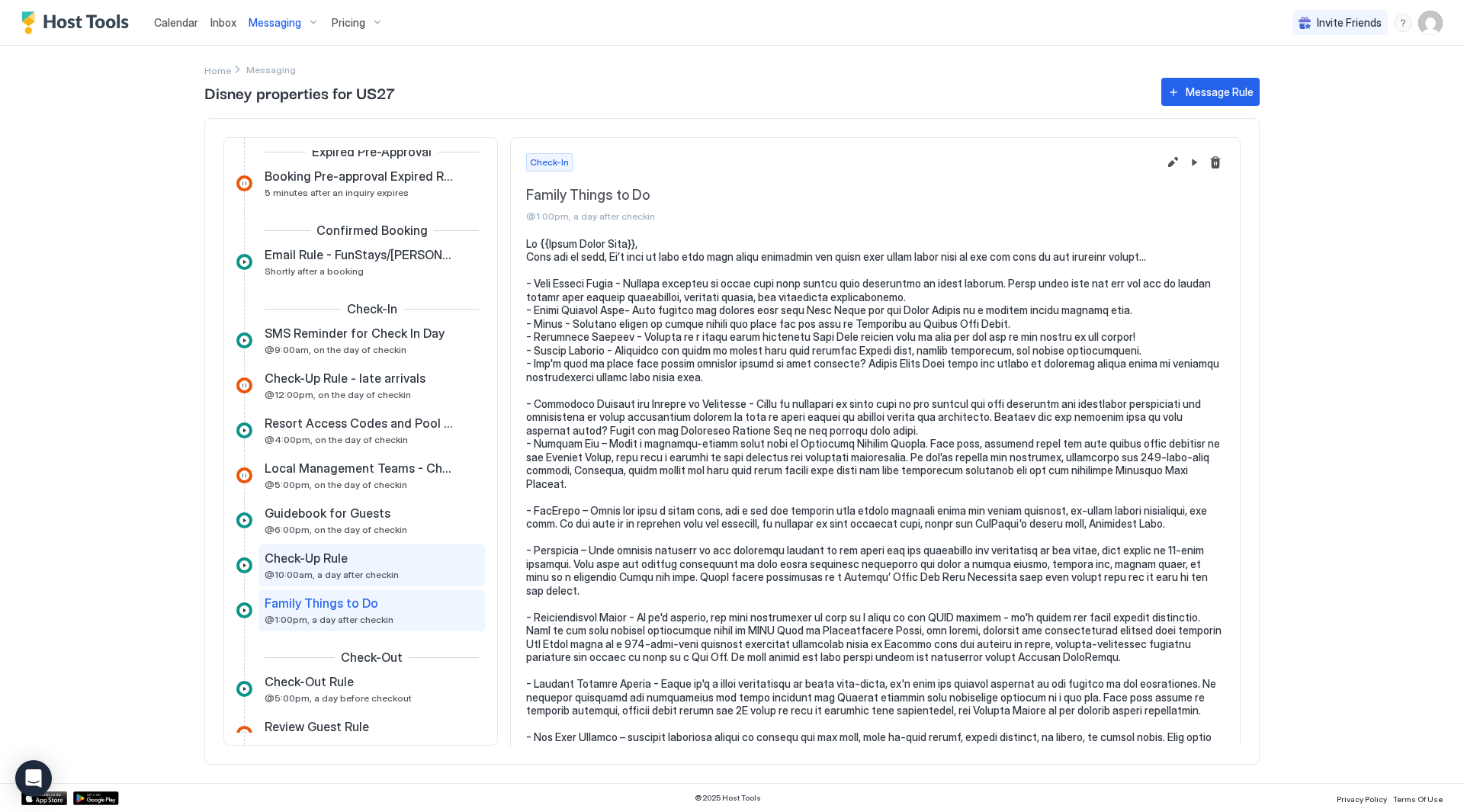
click at [342, 570] on span "@10:00am, a day after checkin" at bounding box center [331, 575] width 134 height 12
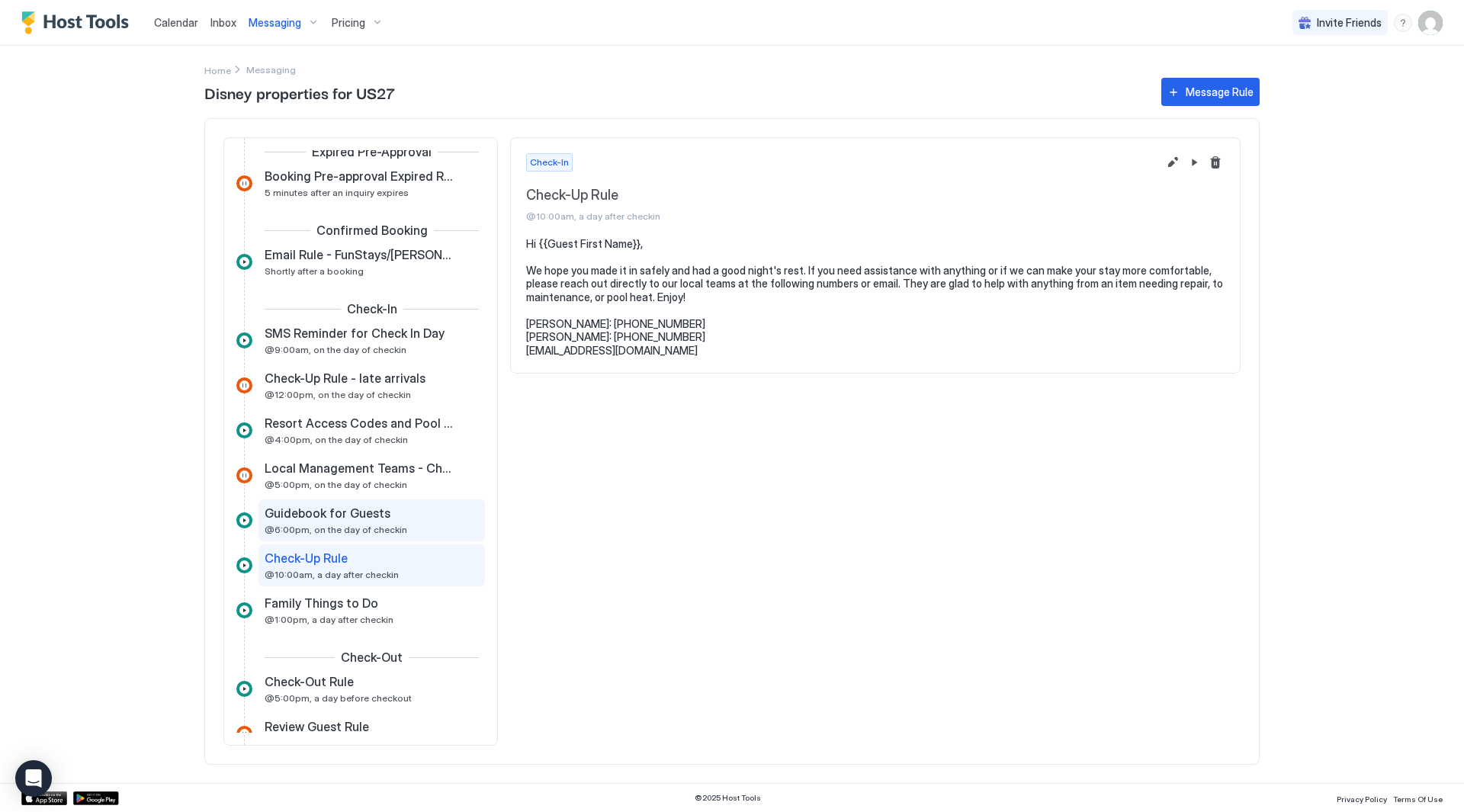
click at [355, 520] on span "Guidebook for Guests" at bounding box center [327, 513] width 126 height 15
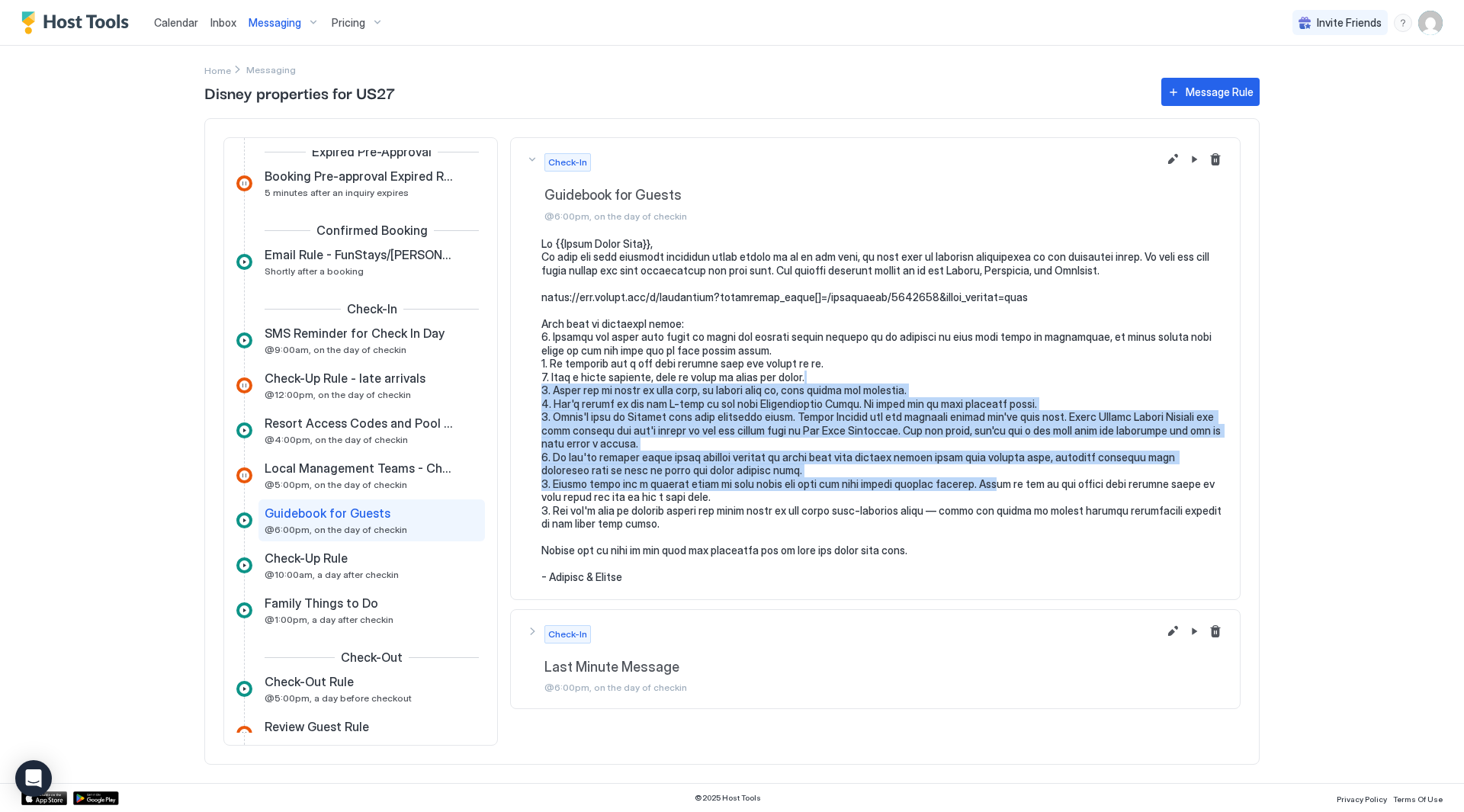
drag, startPoint x: 982, startPoint y: 489, endPoint x: 963, endPoint y: 369, distance: 121.5
click at [963, 369] on pre at bounding box center [882, 411] width 683 height 347
click at [963, 368] on pre at bounding box center [882, 411] width 683 height 347
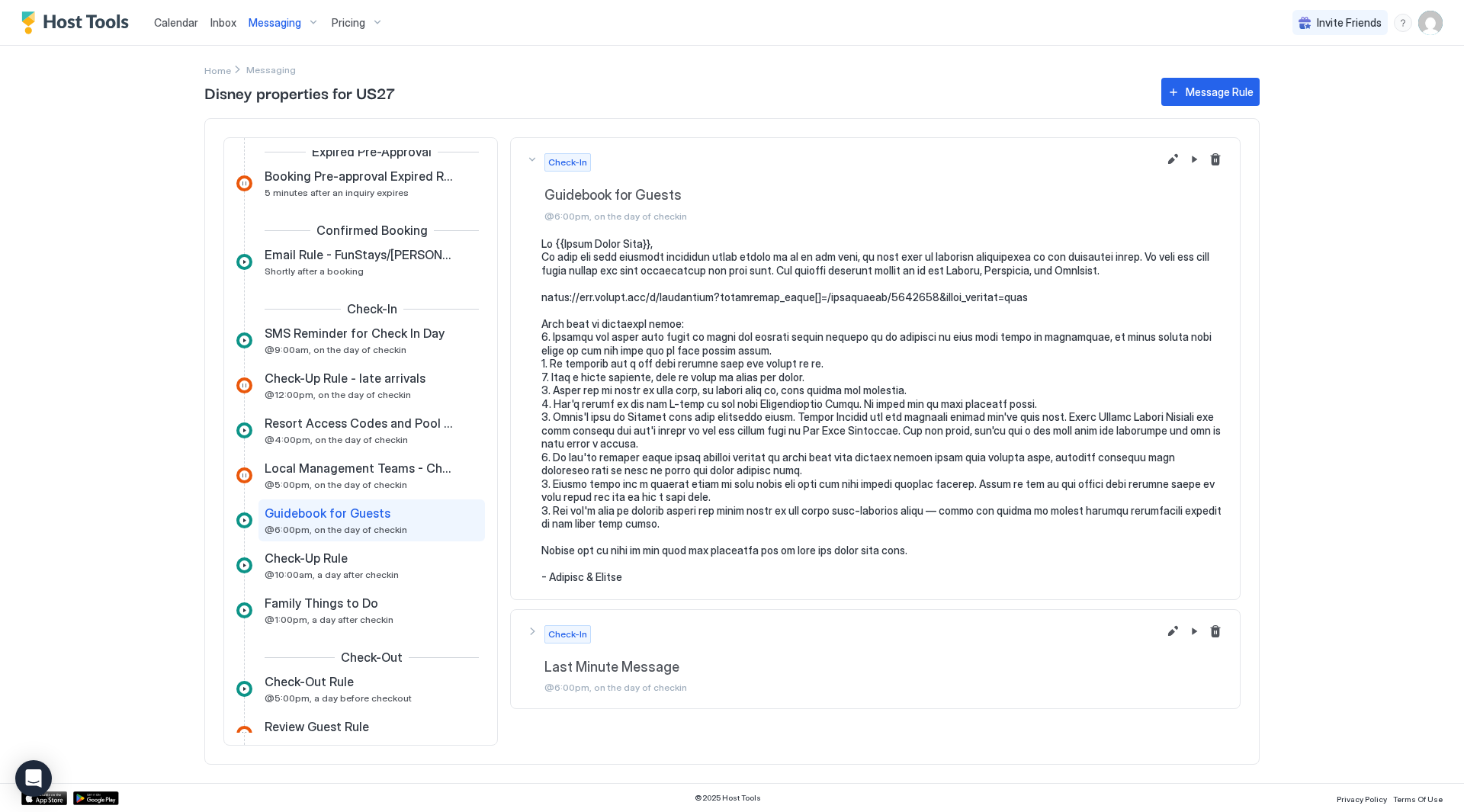
click at [967, 319] on pre at bounding box center [882, 411] width 683 height 347
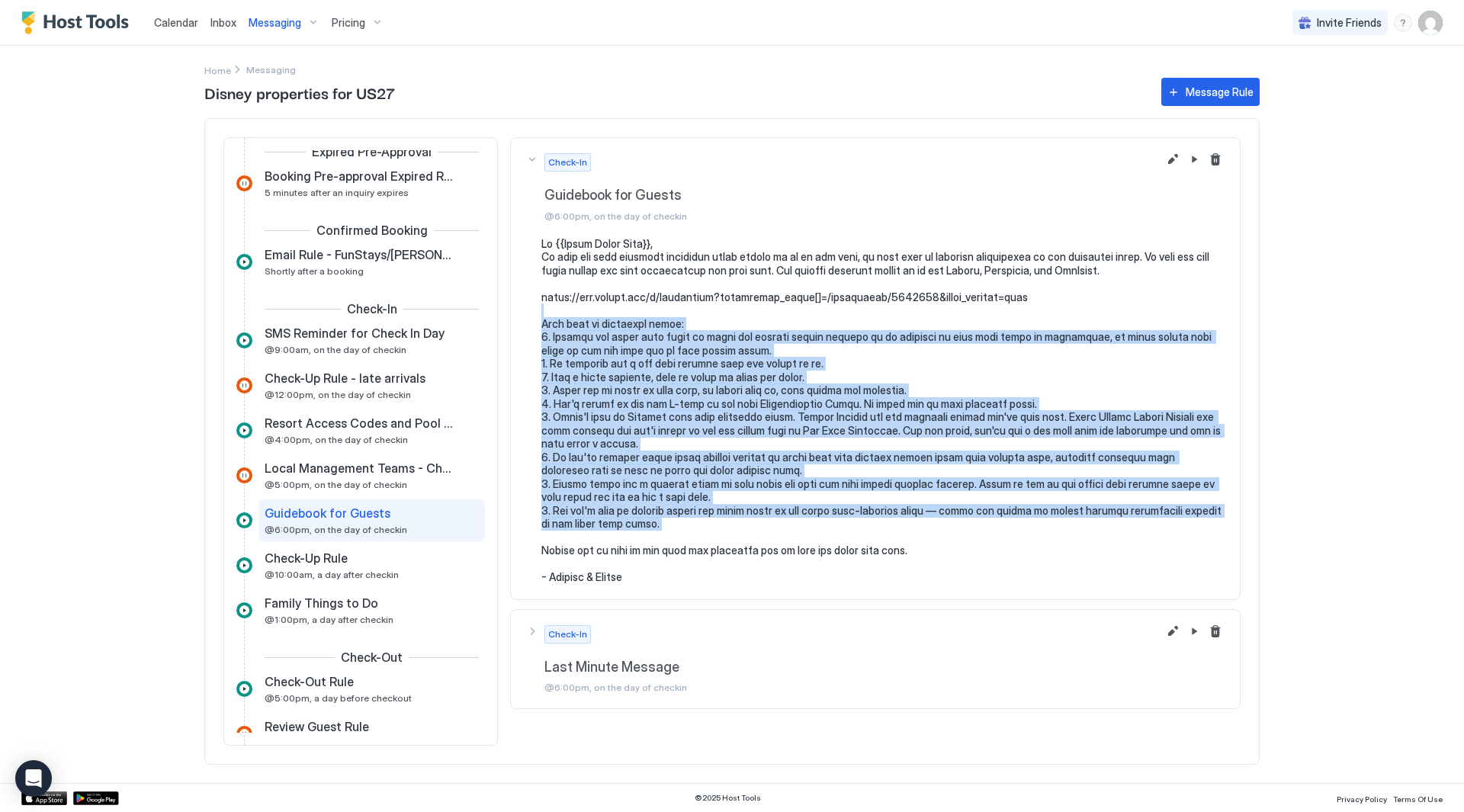
drag, startPoint x: 971, startPoint y: 304, endPoint x: 1060, endPoint y: 536, distance: 248.5
click at [1060, 536] on pre at bounding box center [882, 411] width 683 height 347
drag, startPoint x: 1062, startPoint y: 548, endPoint x: 1021, endPoint y: 317, distance: 234.6
click at [1021, 317] on pre at bounding box center [882, 411] width 683 height 347
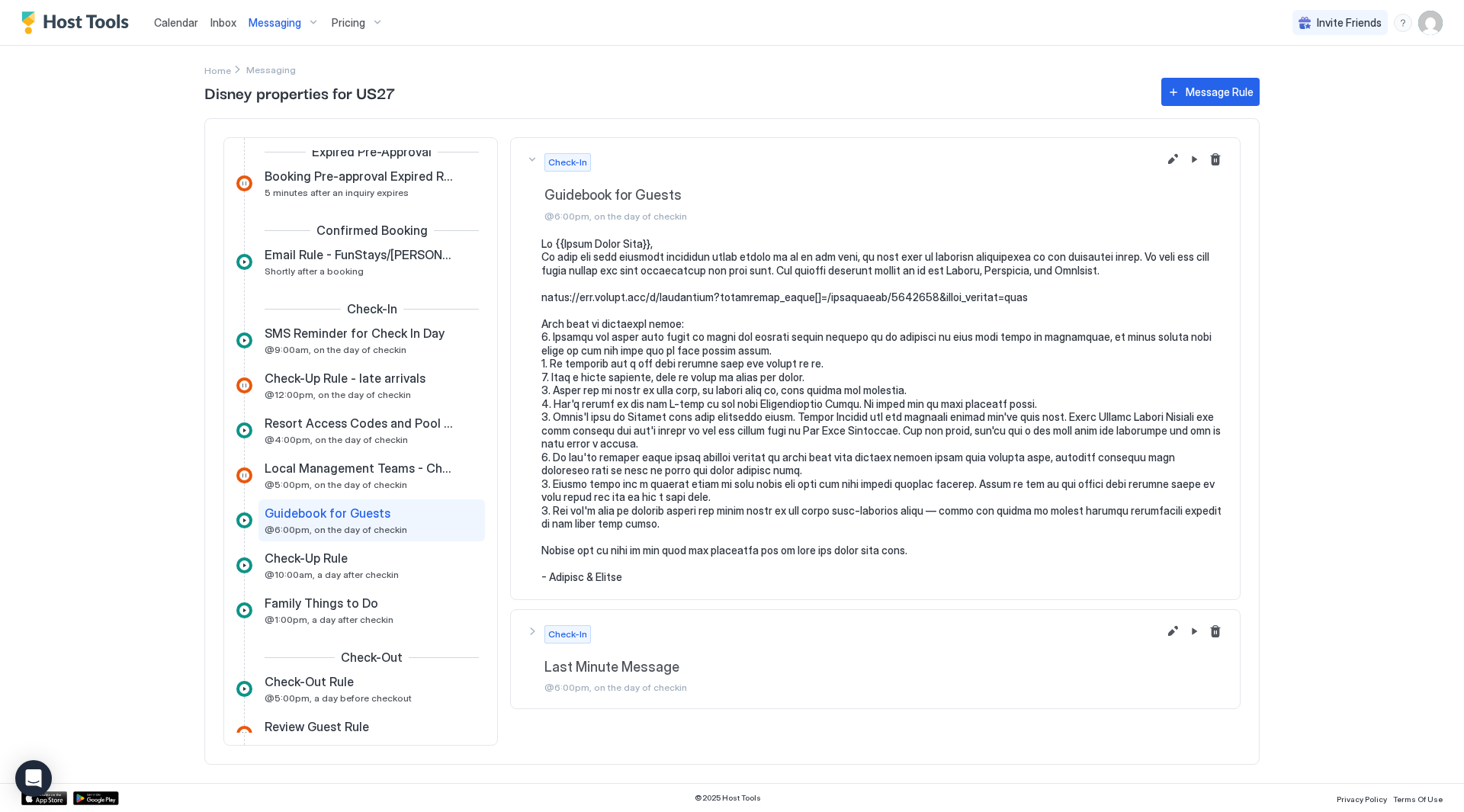
click at [1021, 316] on pre at bounding box center [882, 411] width 683 height 347
click at [278, 28] on span "Messaging" at bounding box center [275, 22] width 53 height 14
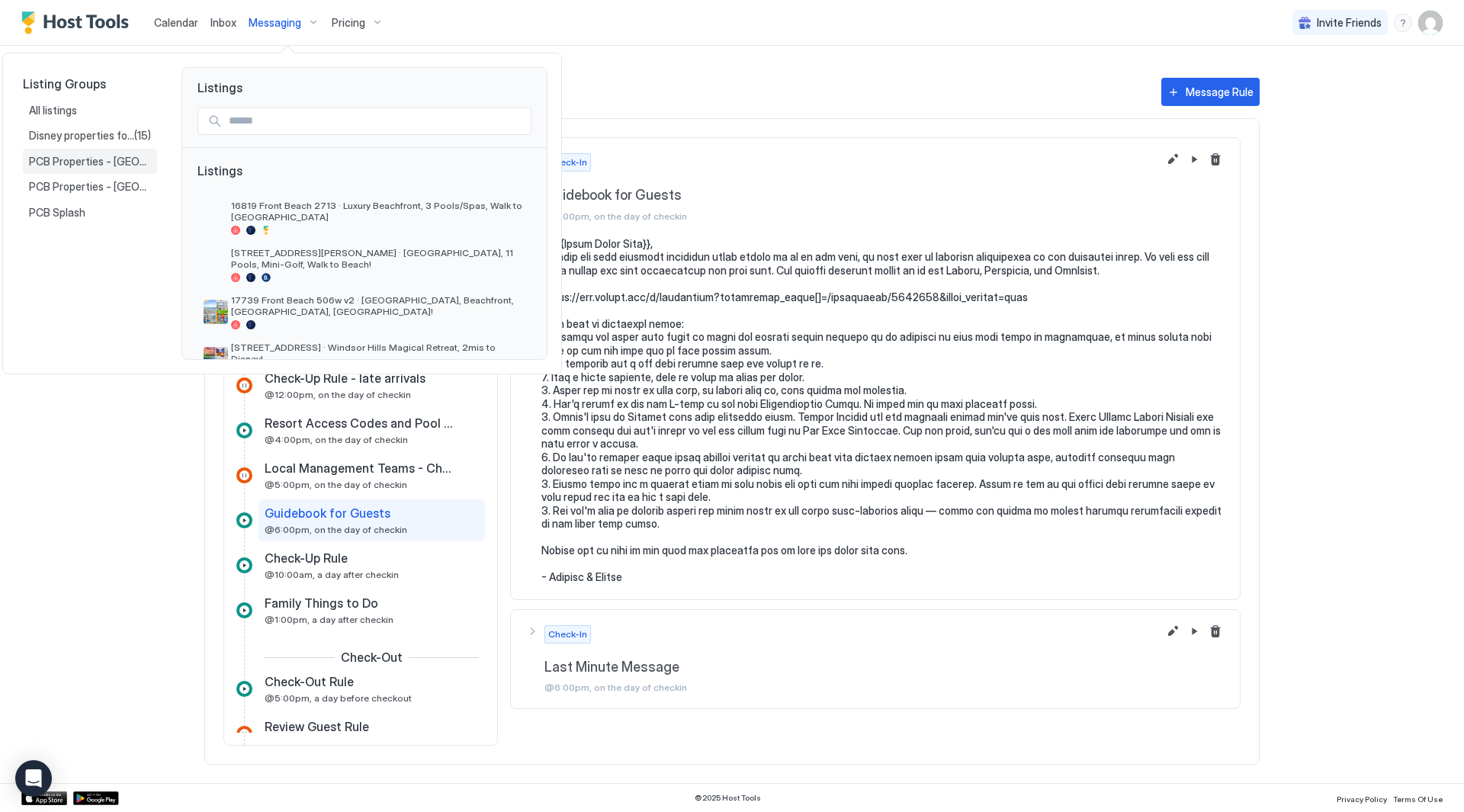
click at [139, 169] on div "PCB Properties - [GEOGRAPHIC_DATA]" at bounding box center [90, 161] width 134 height 26
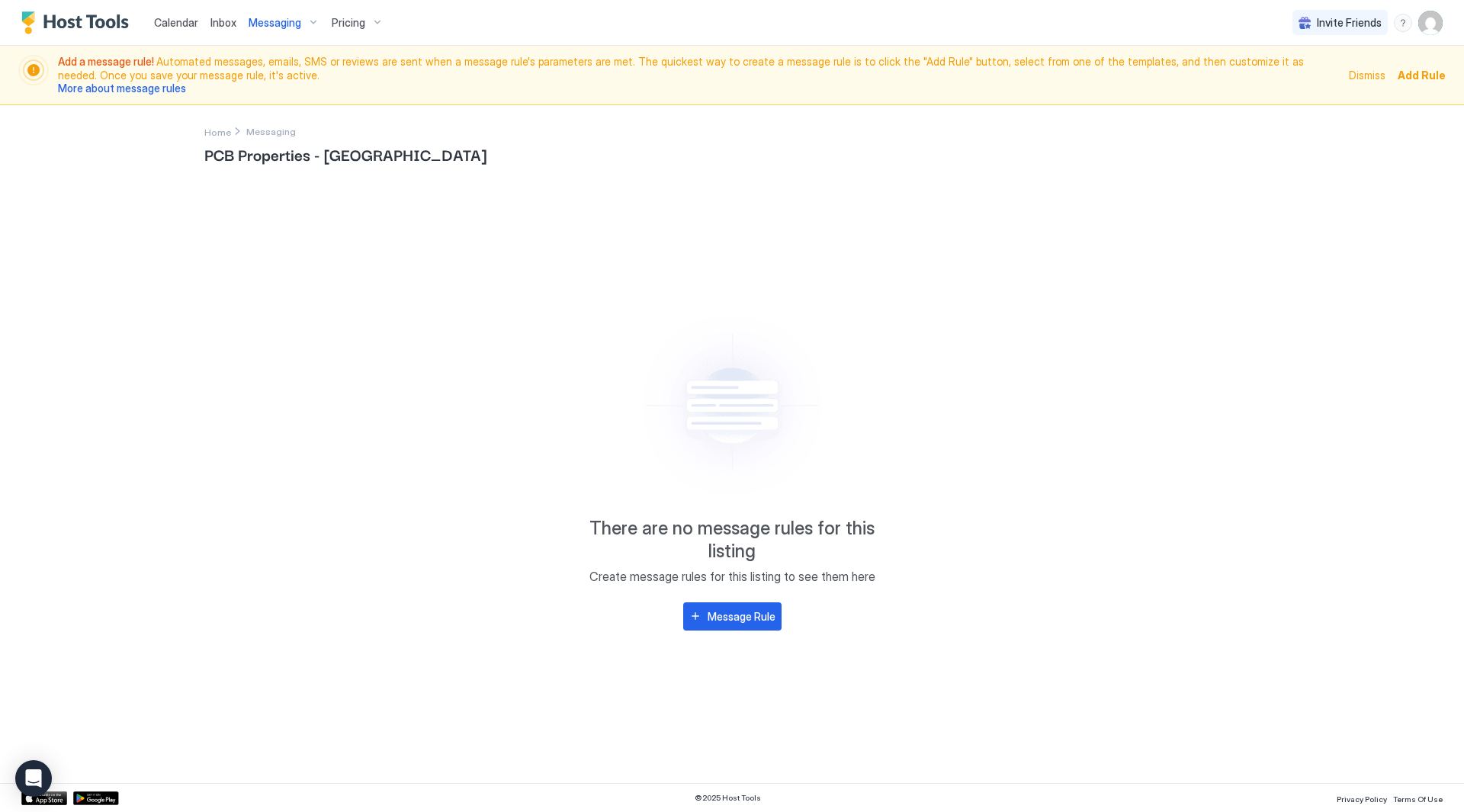
click at [287, 31] on div "Messaging" at bounding box center [284, 22] width 83 height 26
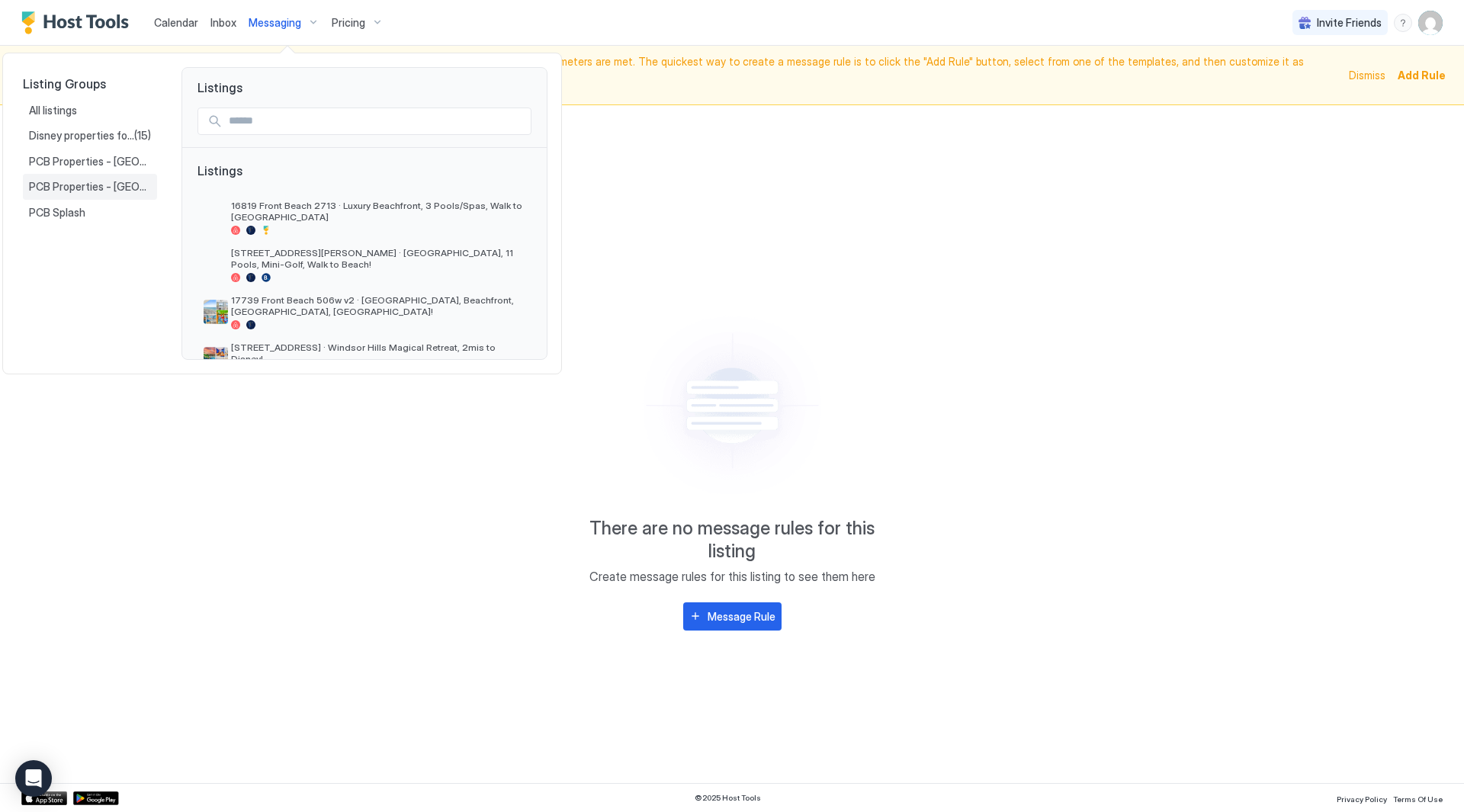
click at [77, 190] on span "PCB Properties - [GEOGRAPHIC_DATA]" at bounding box center [90, 187] width 122 height 14
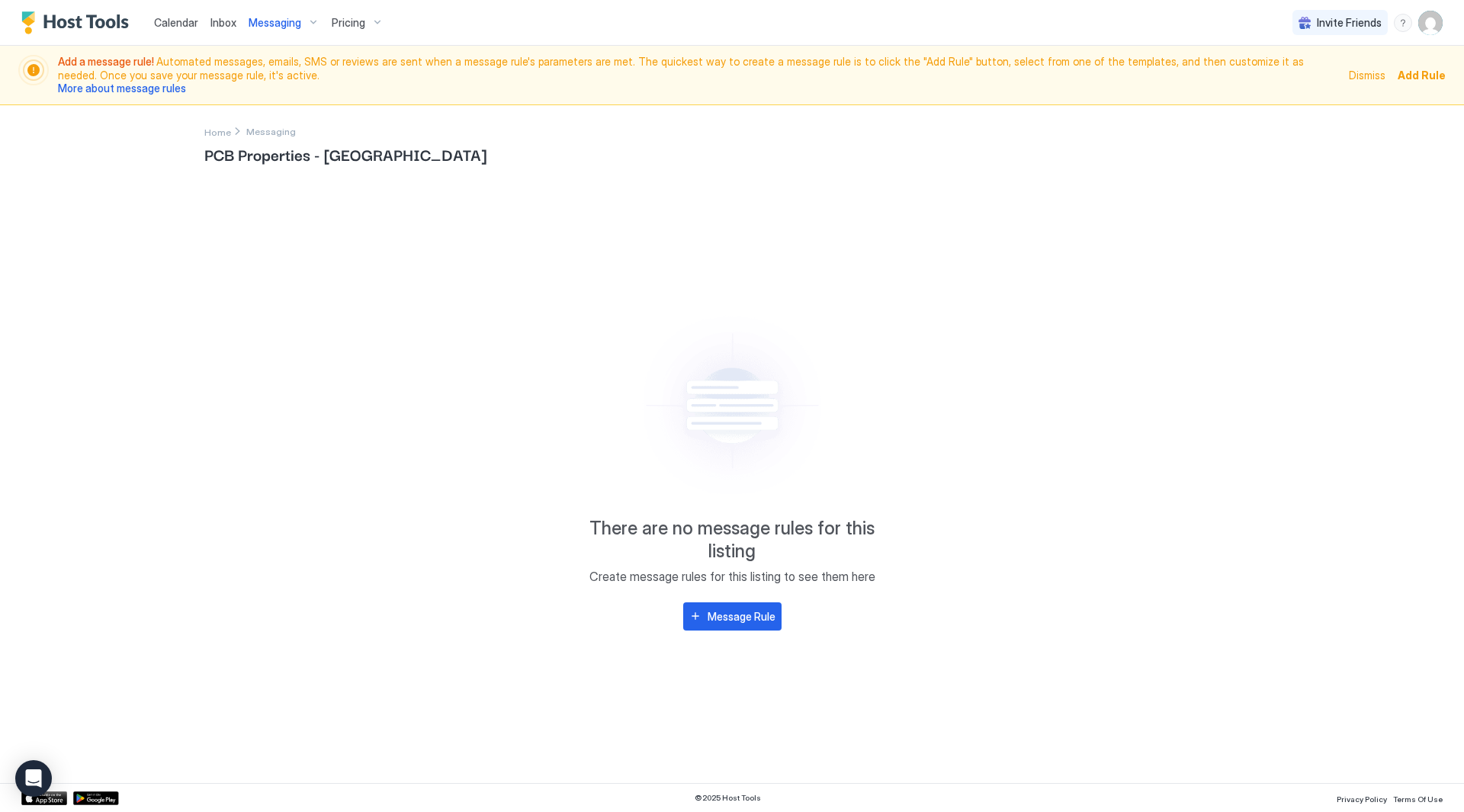
click at [283, 23] on span "Messaging" at bounding box center [275, 22] width 53 height 14
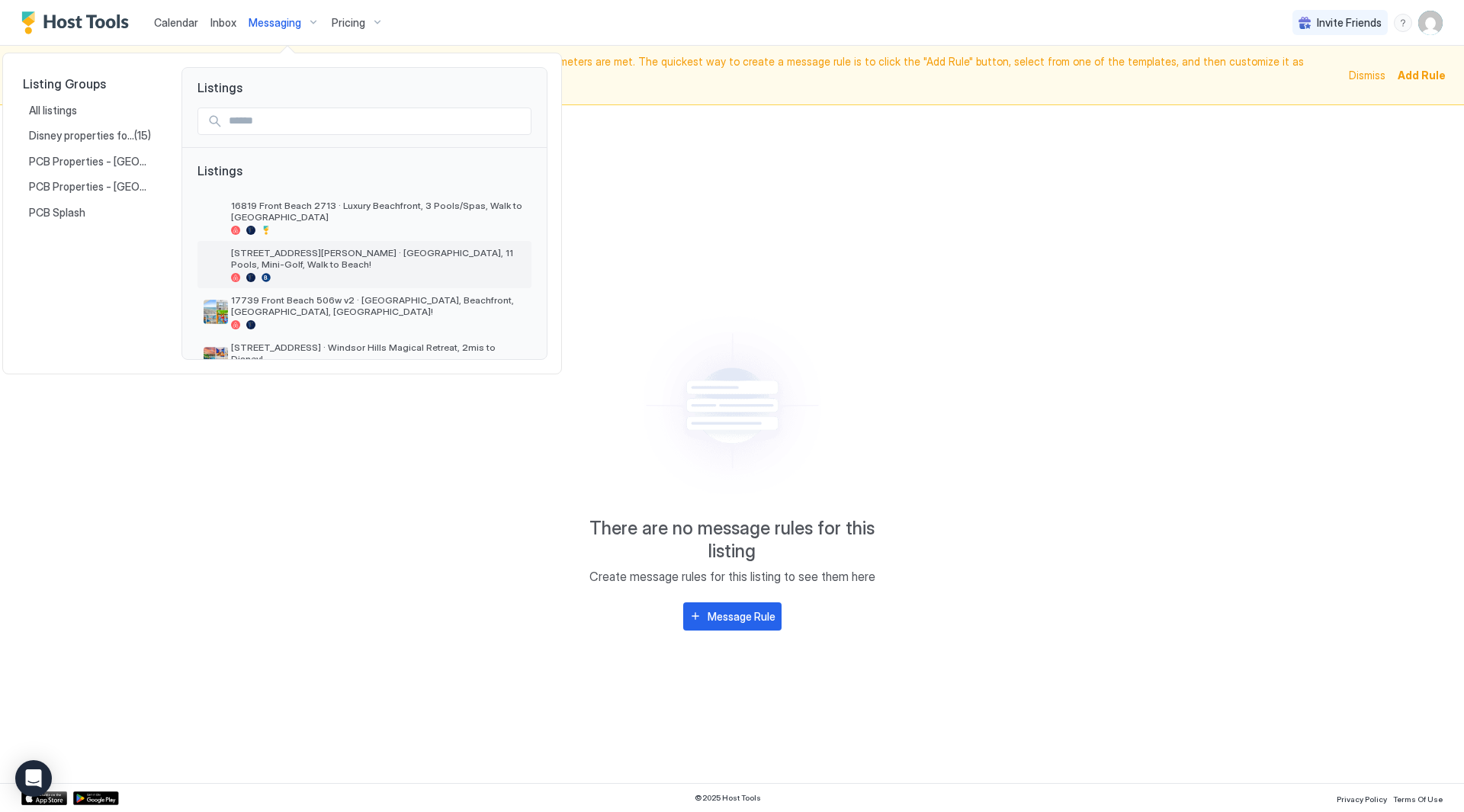
click at [306, 274] on div at bounding box center [378, 277] width 294 height 9
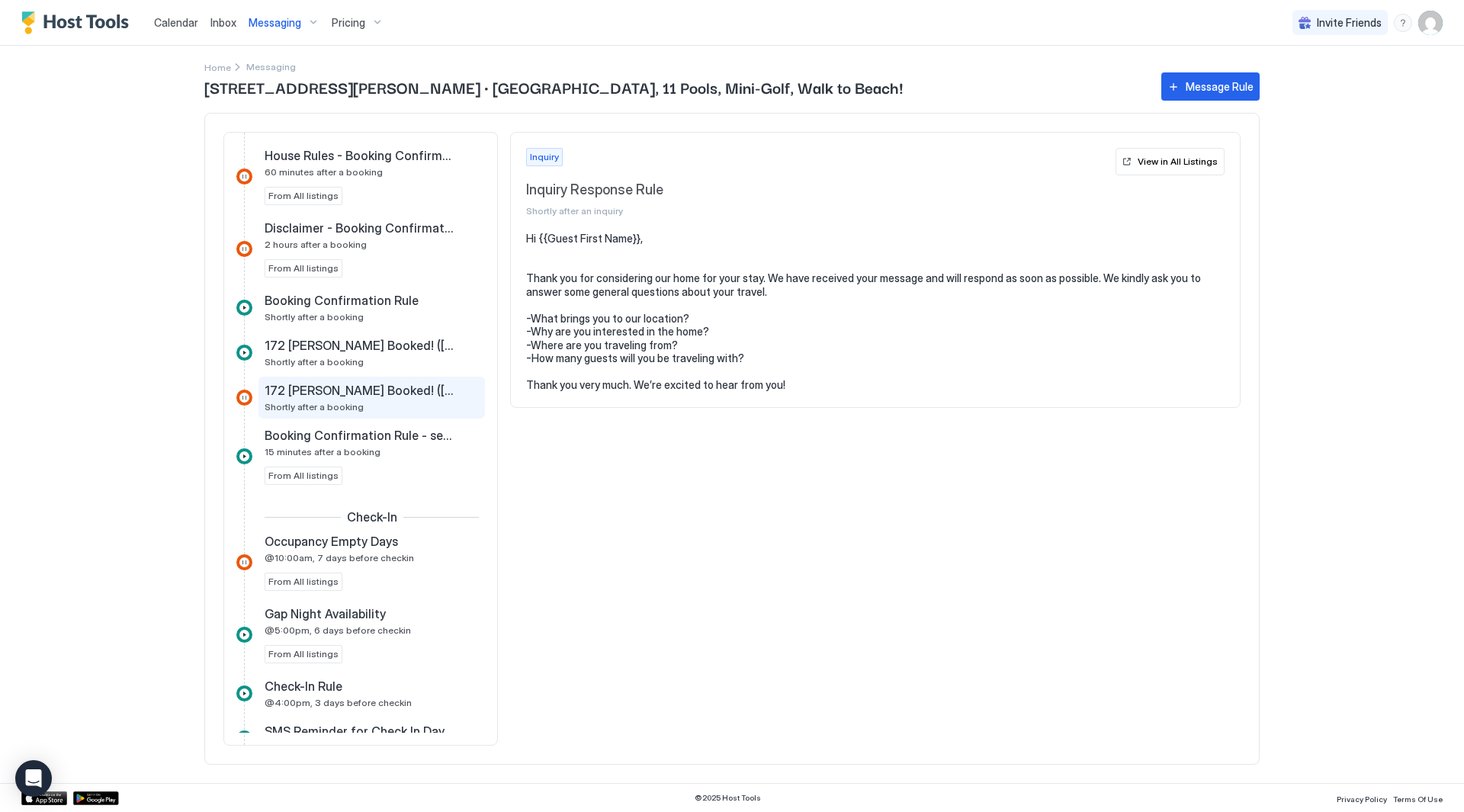
scroll to position [534, 0]
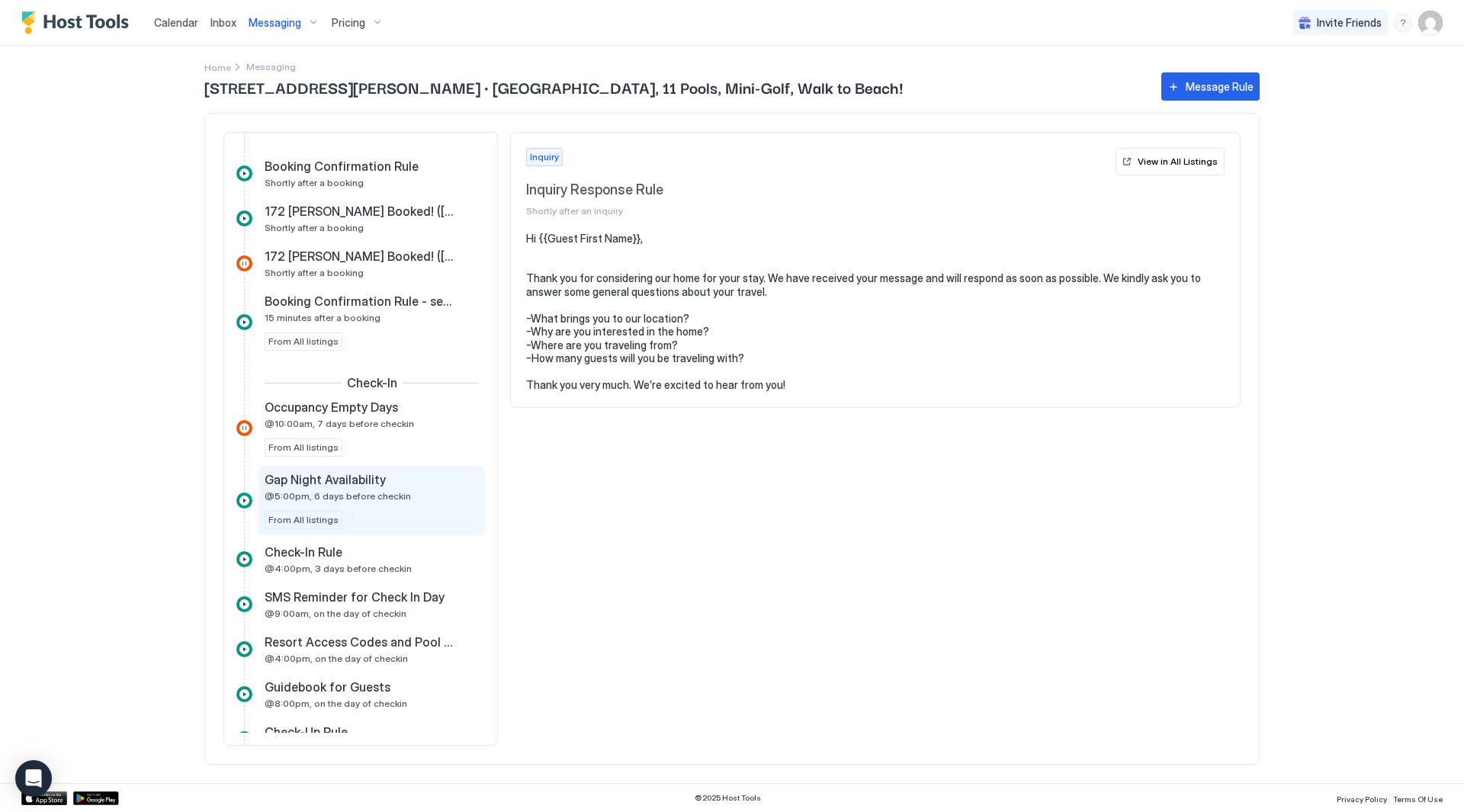
click at [366, 481] on span "Gap Night Availability" at bounding box center [325, 479] width 121 height 15
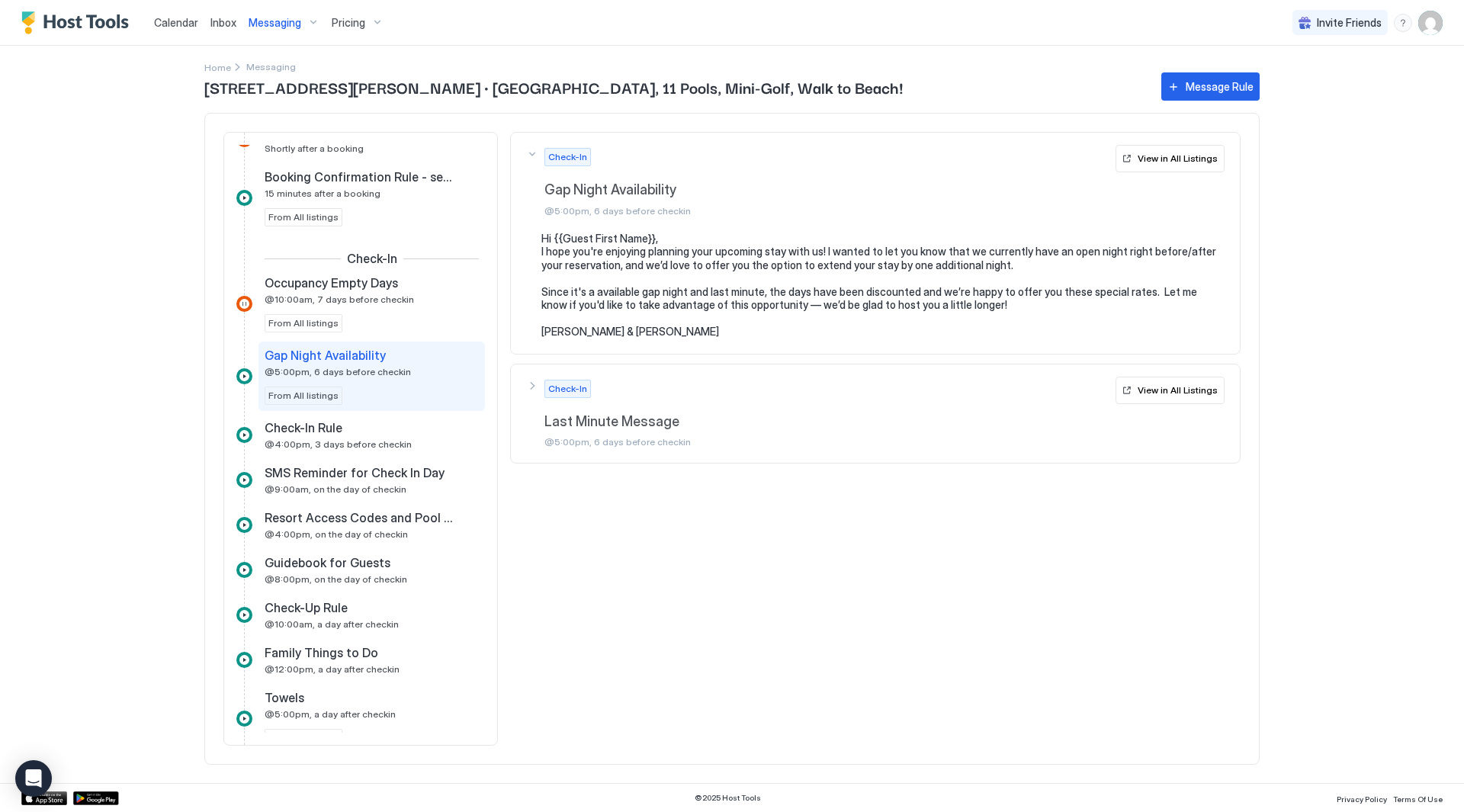
scroll to position [686, 0]
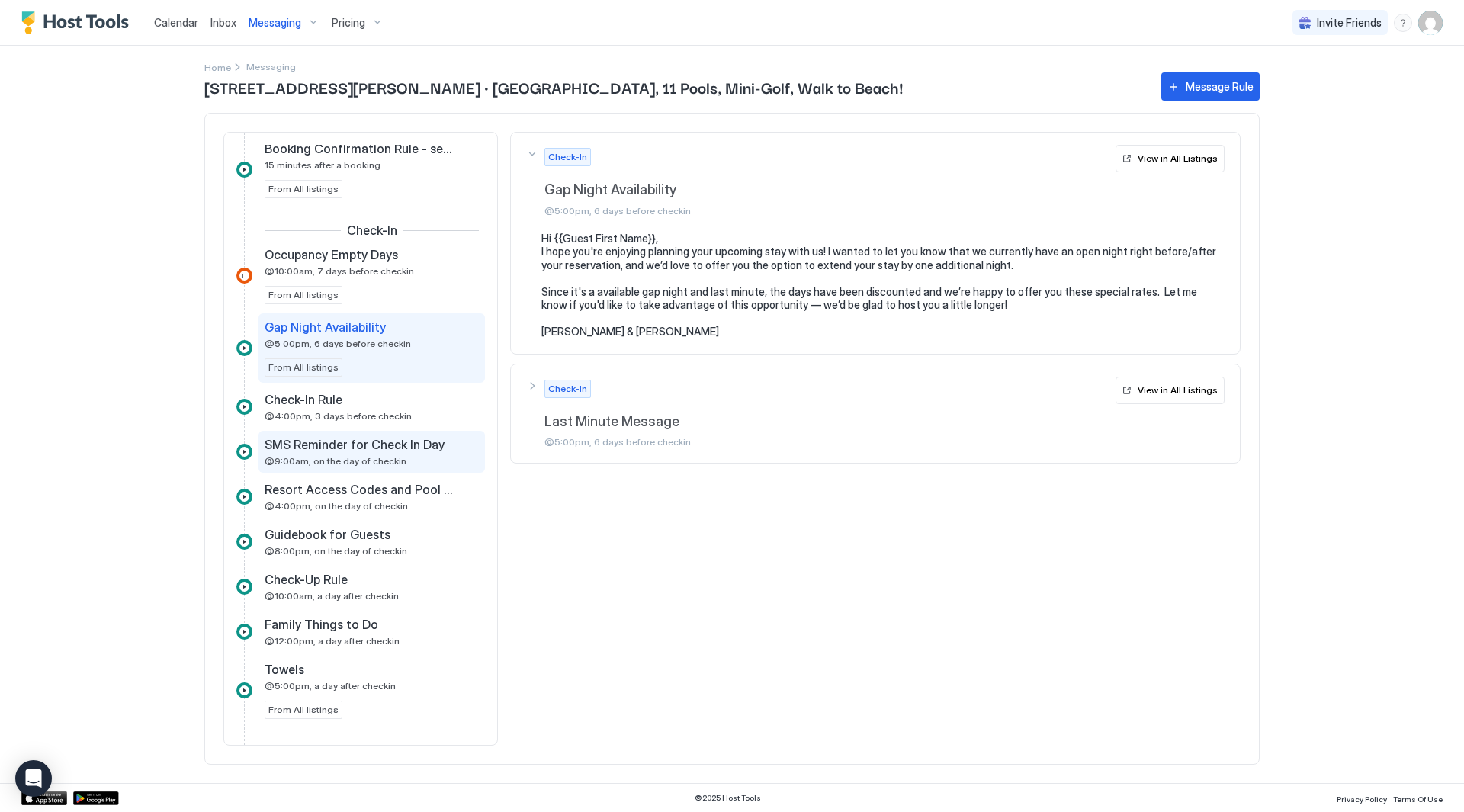
click at [401, 444] on span "SMS Reminder for Check In Day" at bounding box center [354, 444] width 180 height 15
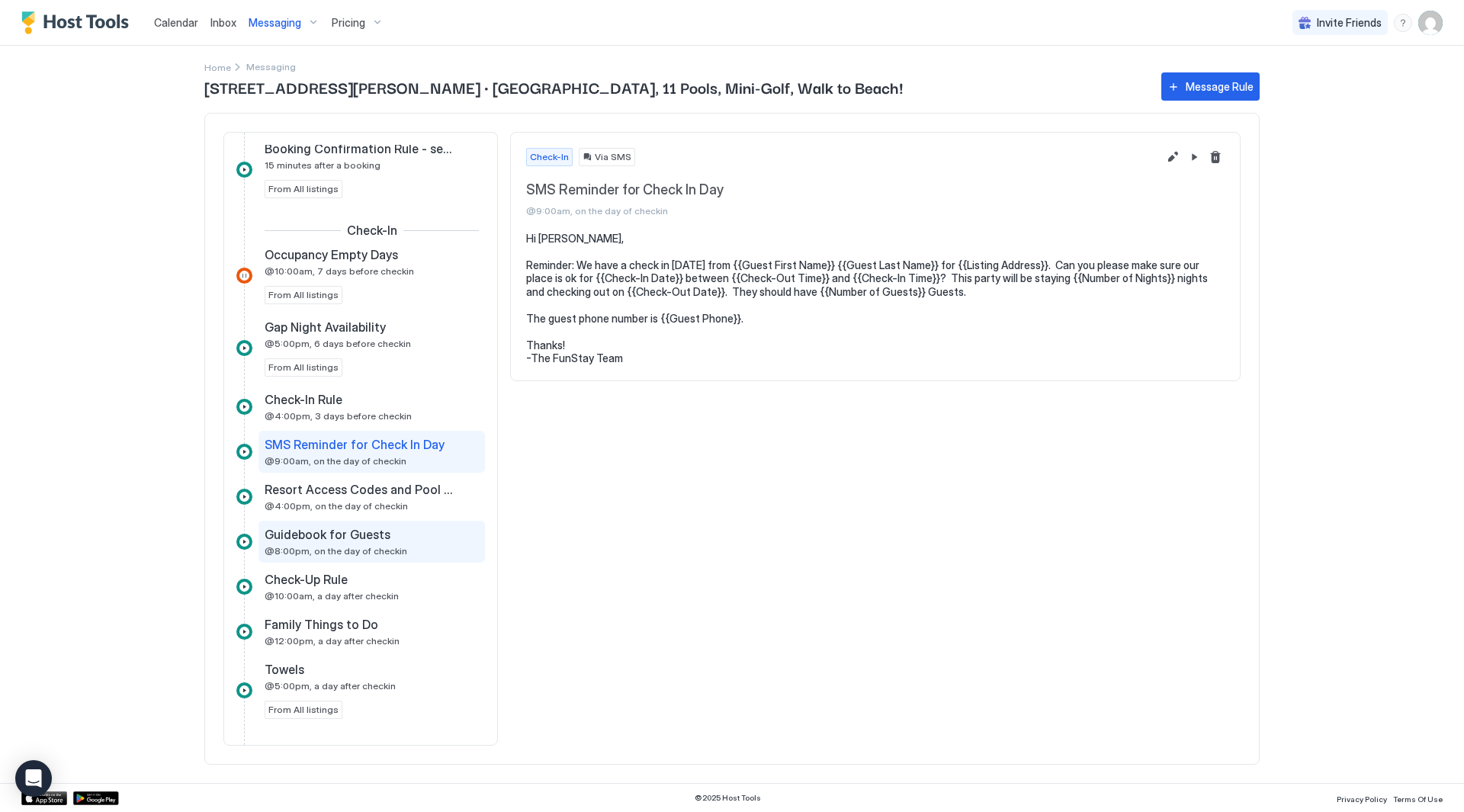
click at [387, 561] on div "Guidebook for Guests @8:00pm, on the day of checkin" at bounding box center [372, 541] width 226 height 42
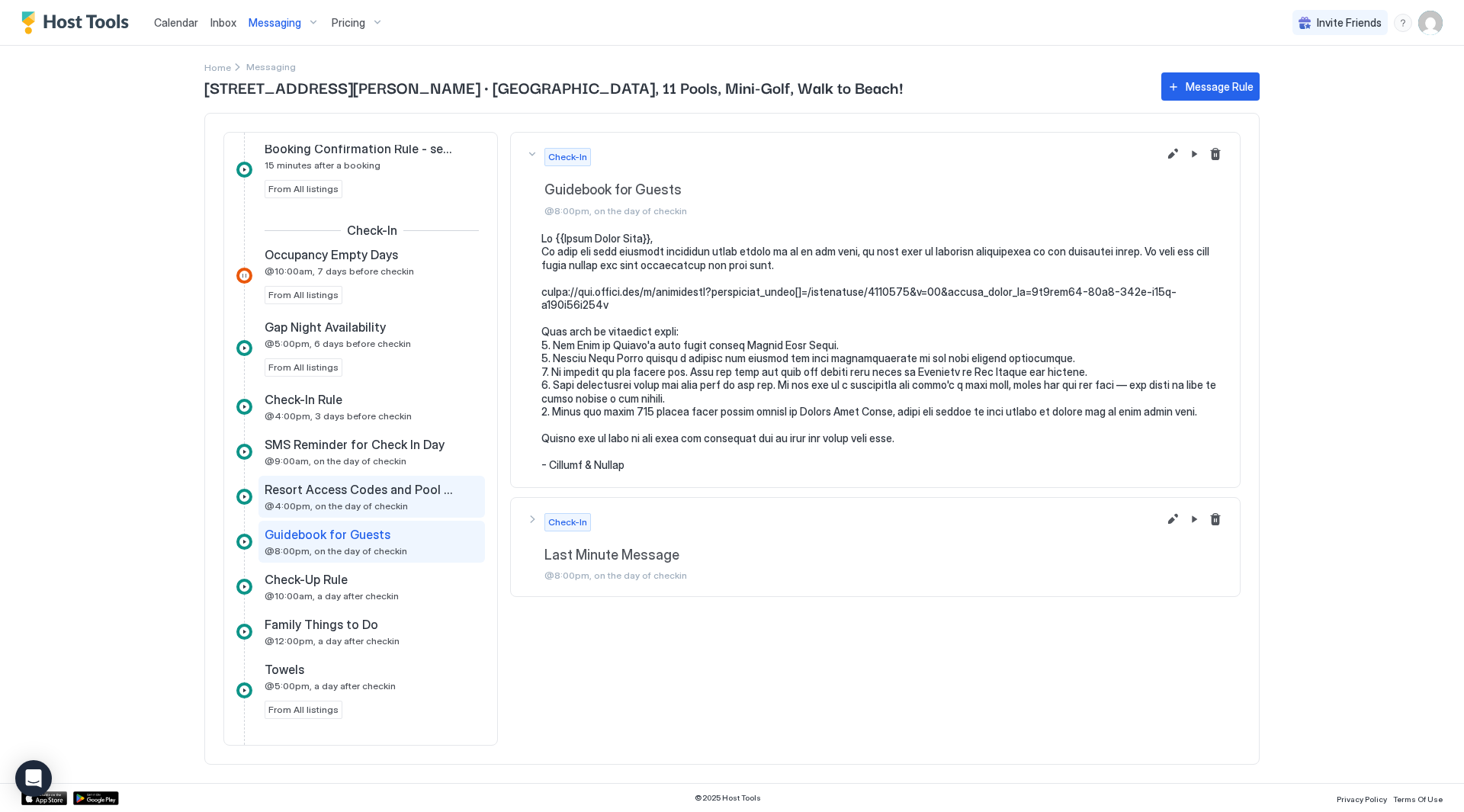
click at [398, 499] on div "Resort Access Codes and Pool Hours @4:00pm, on the day of checkin" at bounding box center [361, 496] width 193 height 30
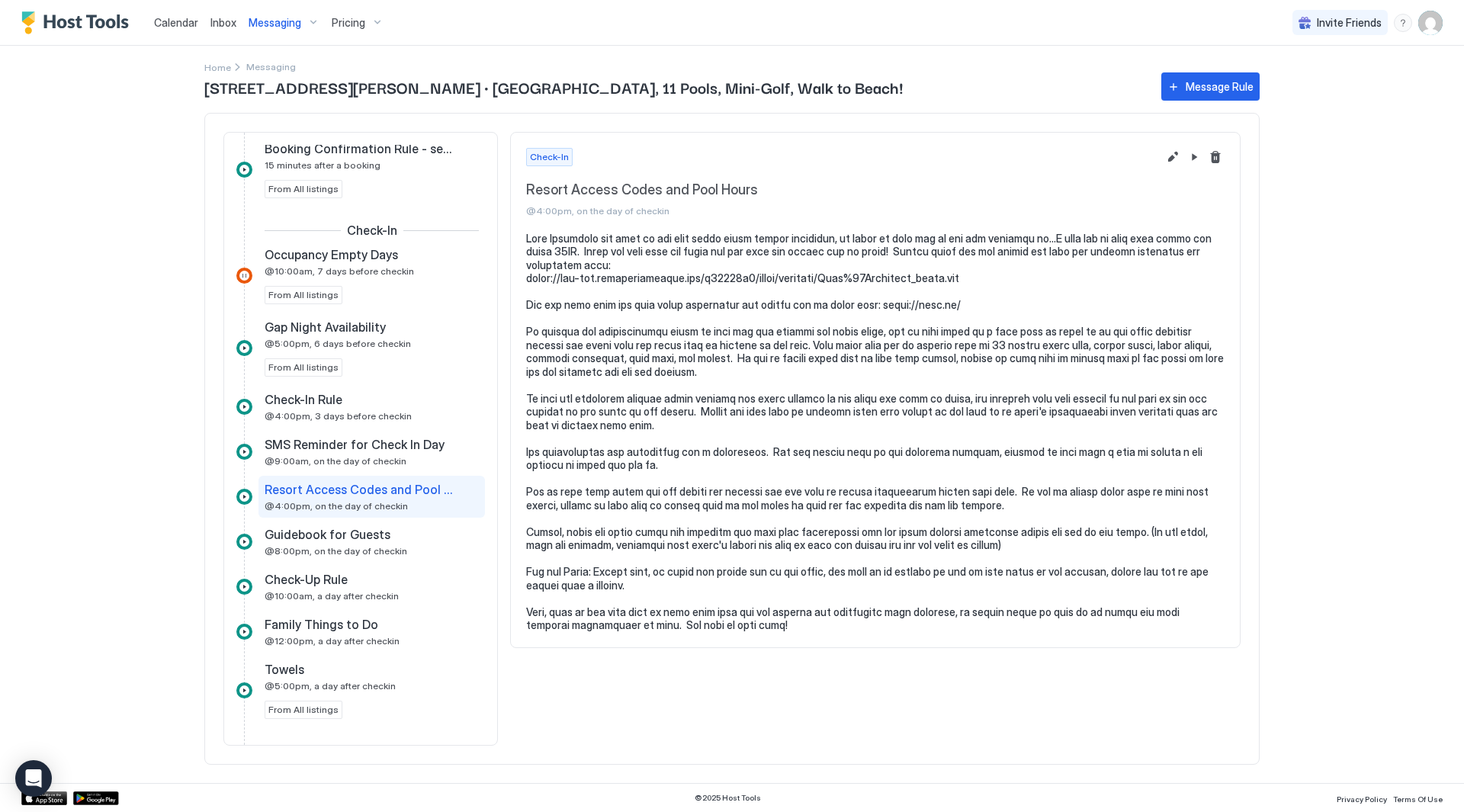
click at [639, 401] on pre at bounding box center [876, 432] width 699 height 401
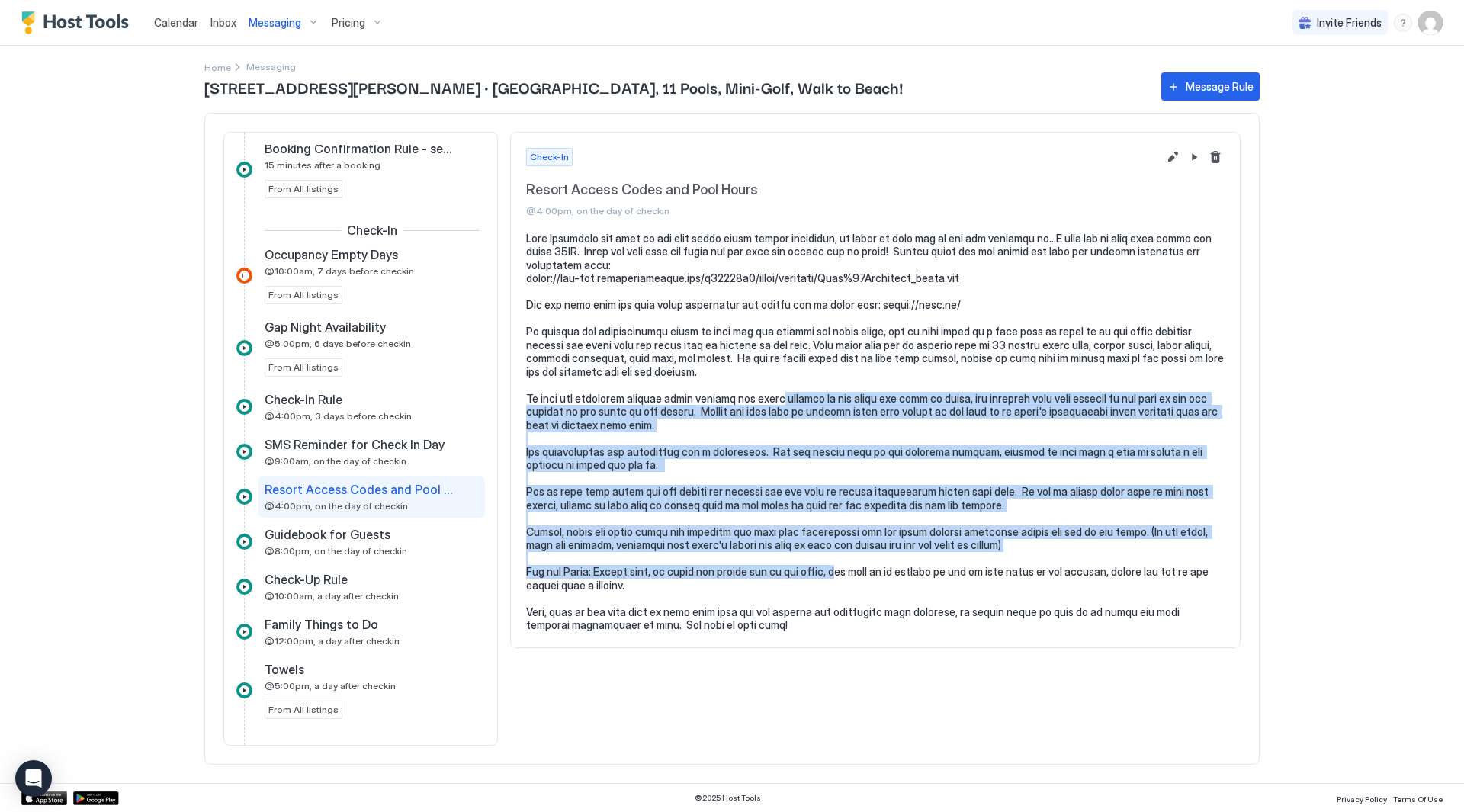
drag, startPoint x: 826, startPoint y: 570, endPoint x: 778, endPoint y: 349, distance: 226.2
click at [778, 349] on pre at bounding box center [876, 432] width 699 height 401
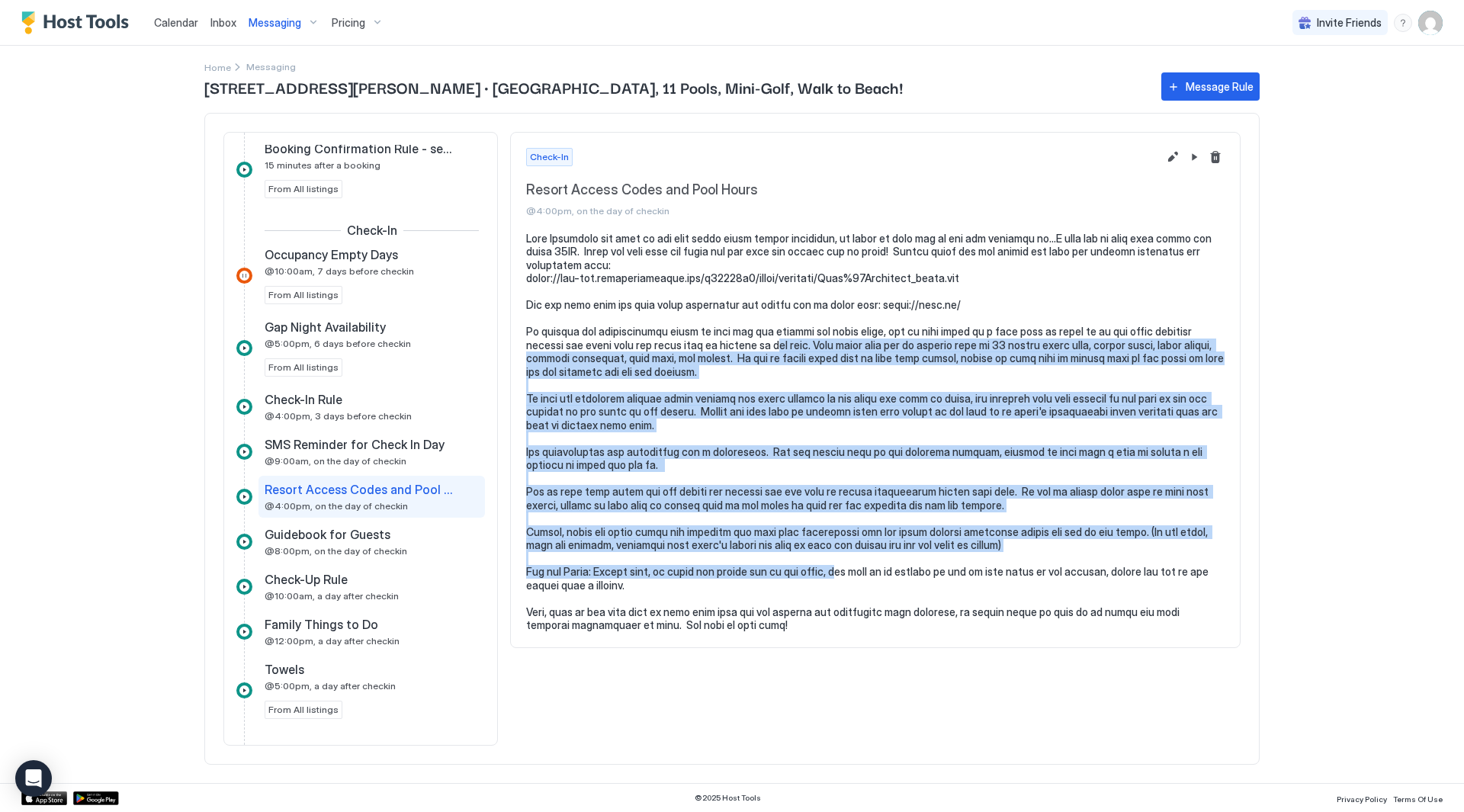
click at [778, 349] on pre at bounding box center [876, 432] width 699 height 401
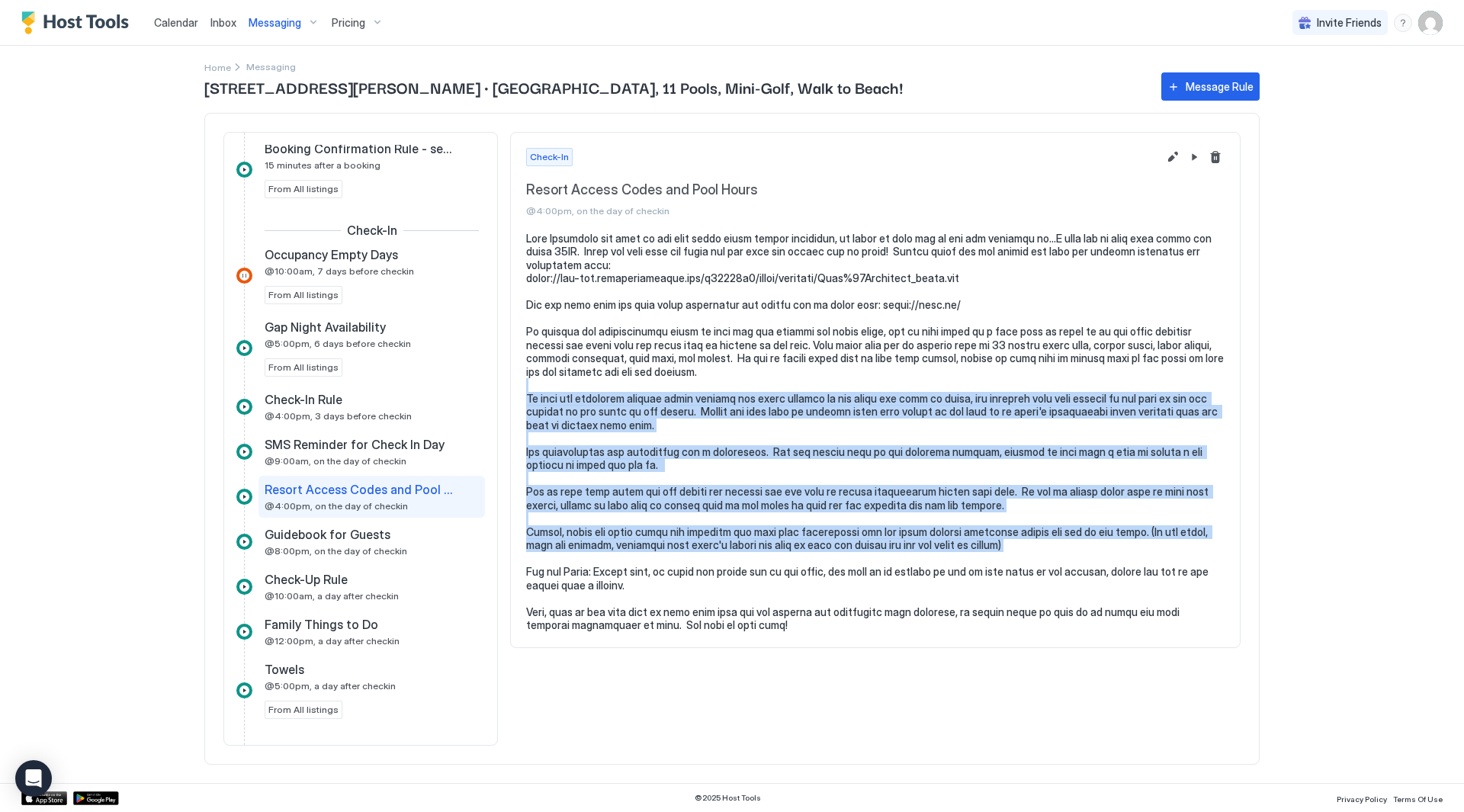
drag, startPoint x: 802, startPoint y: 558, endPoint x: 775, endPoint y: 373, distance: 187.0
click at [775, 373] on pre at bounding box center [876, 432] width 699 height 401
click at [775, 373] on pre at bounding box center [876, 432] width 699 height 401
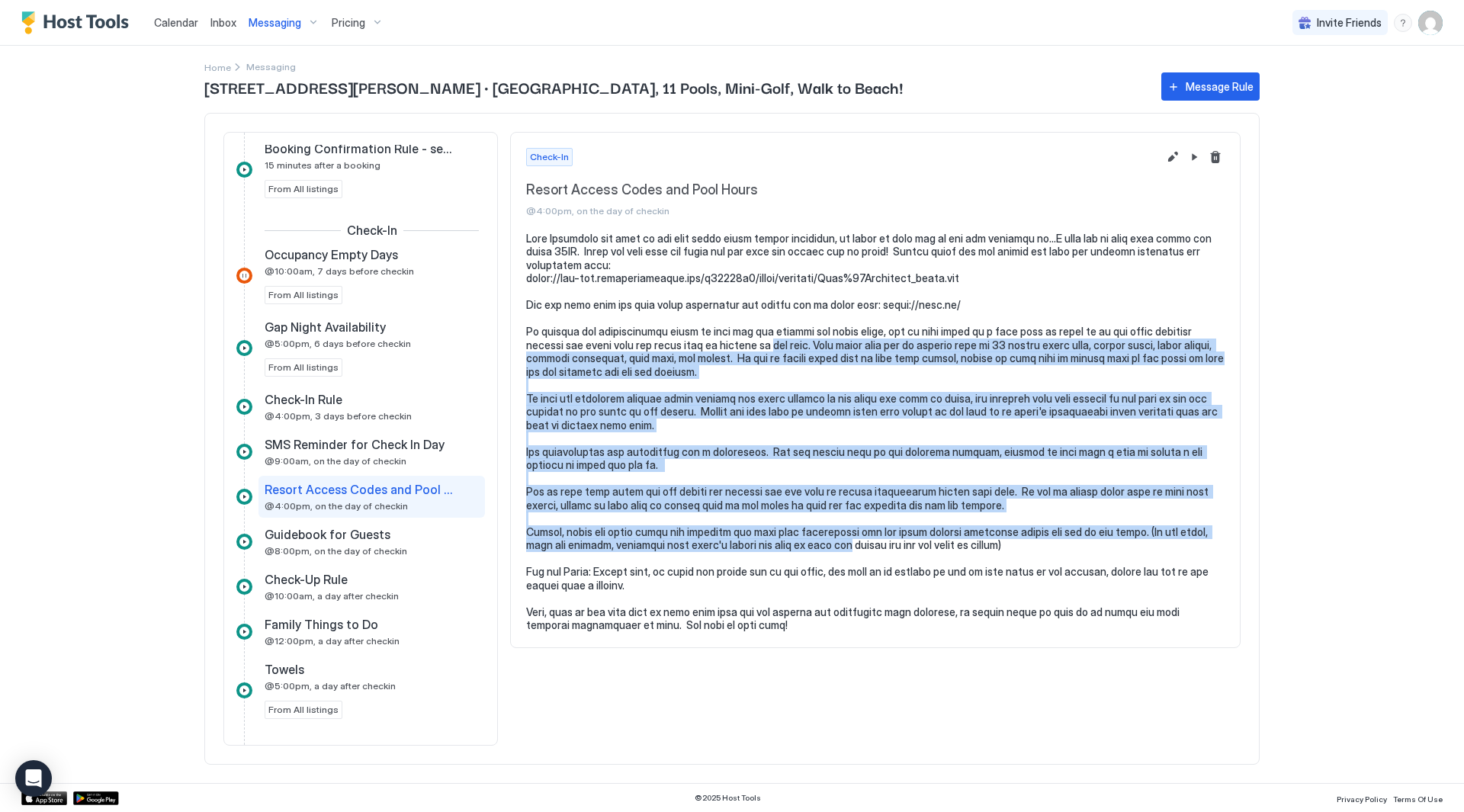
drag, startPoint x: 776, startPoint y: 342, endPoint x: 829, endPoint y: 560, distance: 224.4
click at [829, 559] on pre at bounding box center [876, 432] width 699 height 401
click at [830, 564] on pre at bounding box center [876, 432] width 699 height 401
click at [823, 520] on pre at bounding box center [876, 432] width 699 height 401
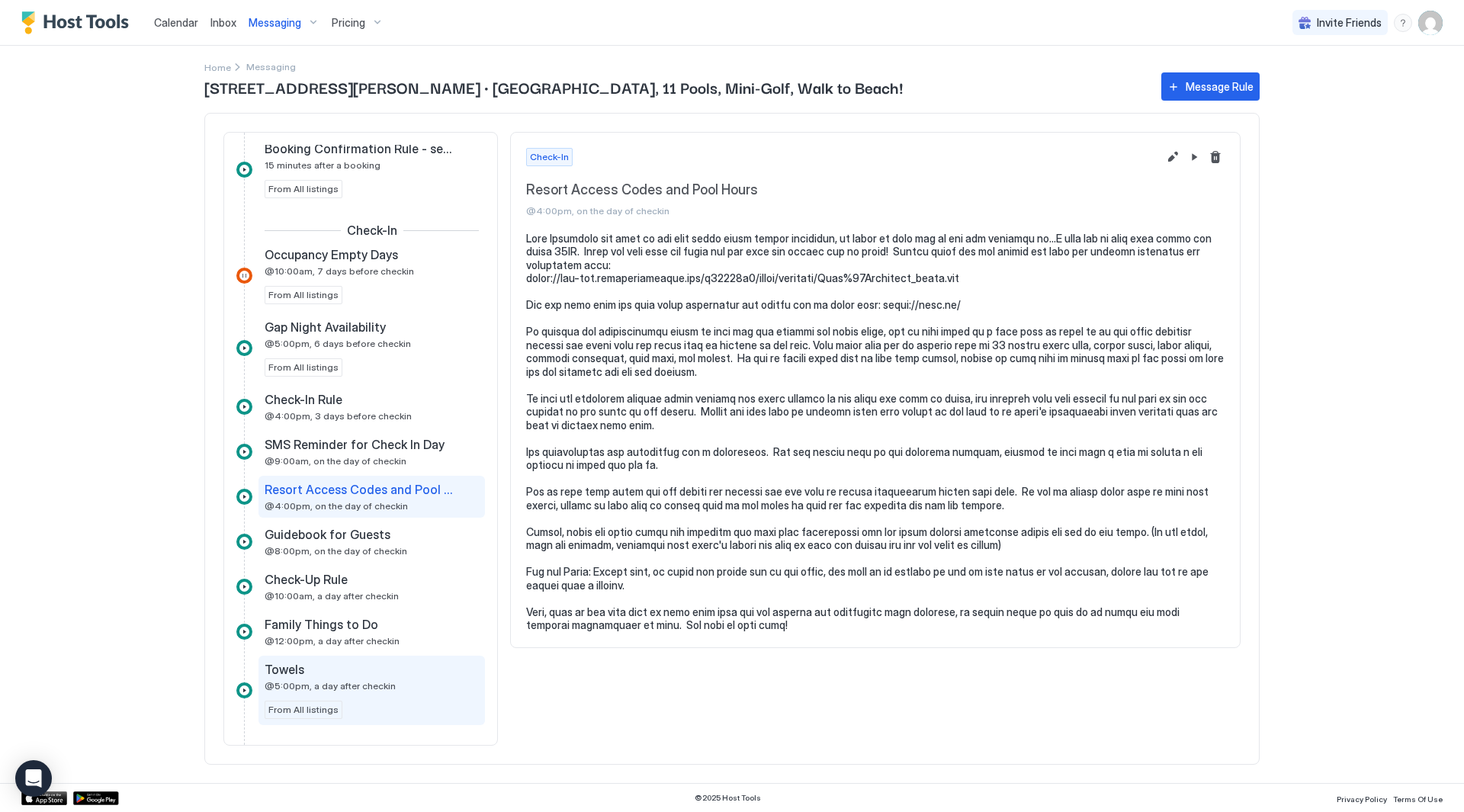
scroll to position [838, 0]
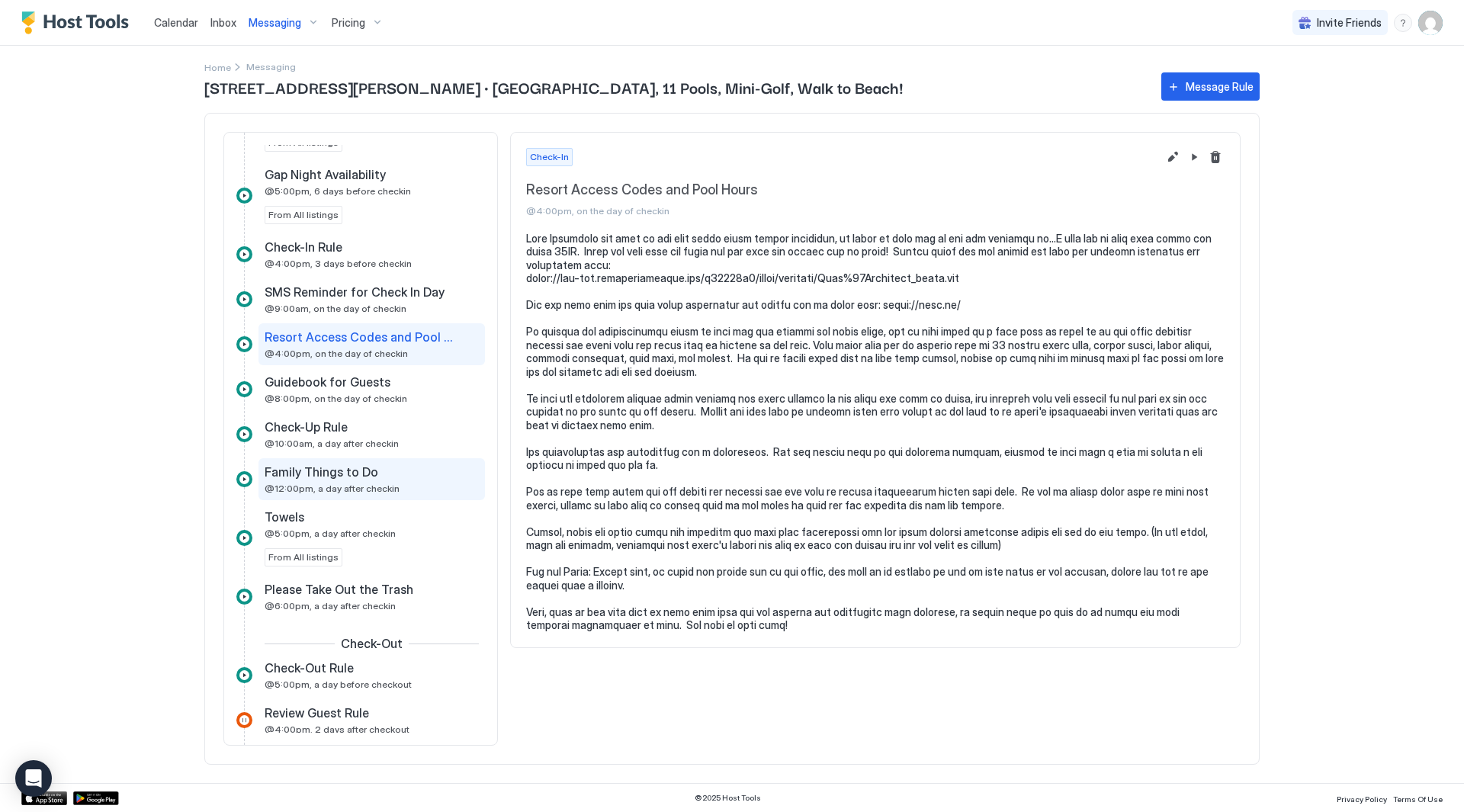
click at [357, 492] on span "@12:00pm, a day after checkin" at bounding box center [331, 488] width 135 height 12
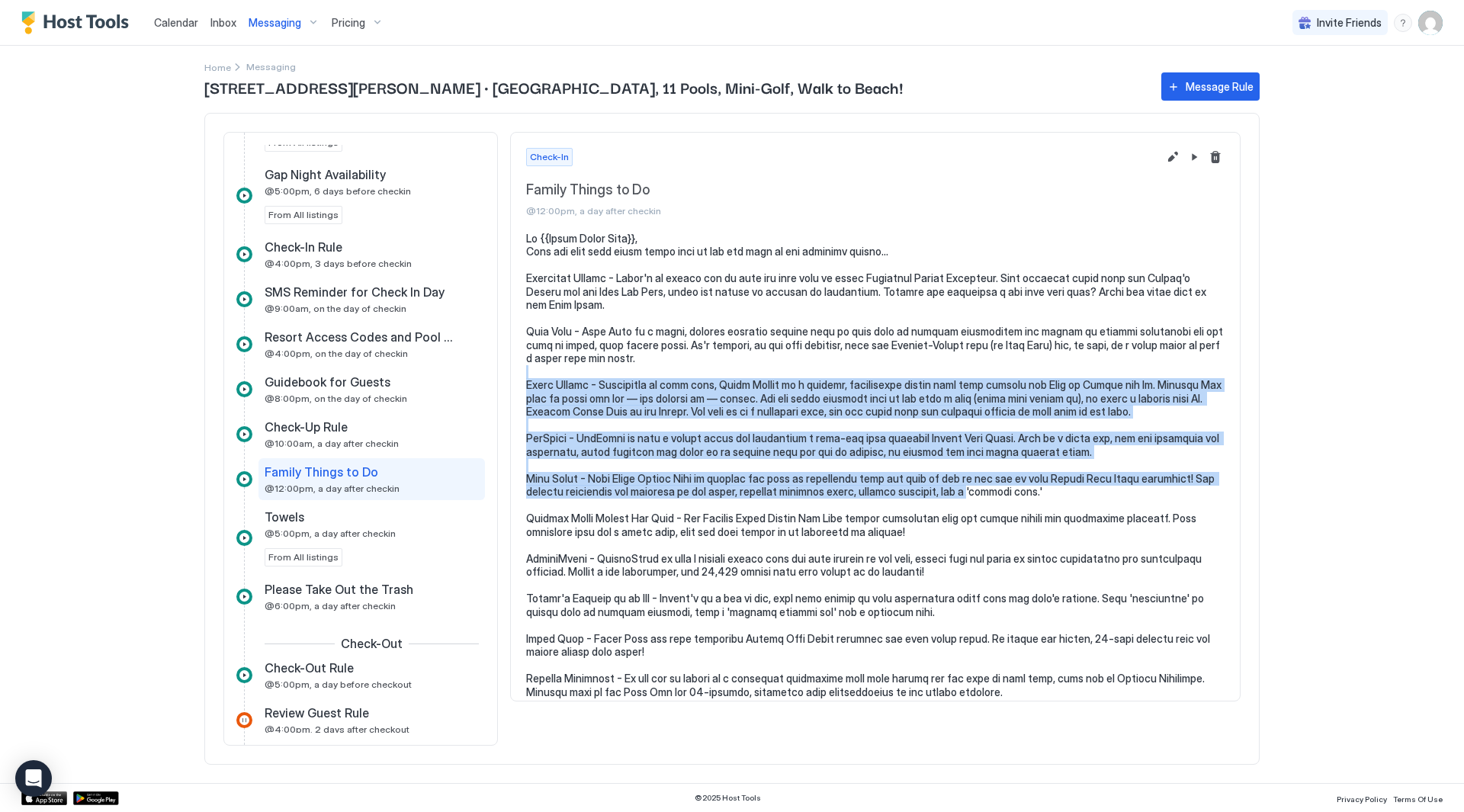
drag, startPoint x: 922, startPoint y: 477, endPoint x: 890, endPoint y: 330, distance: 150.4
click at [890, 330] on pre at bounding box center [876, 466] width 699 height 468
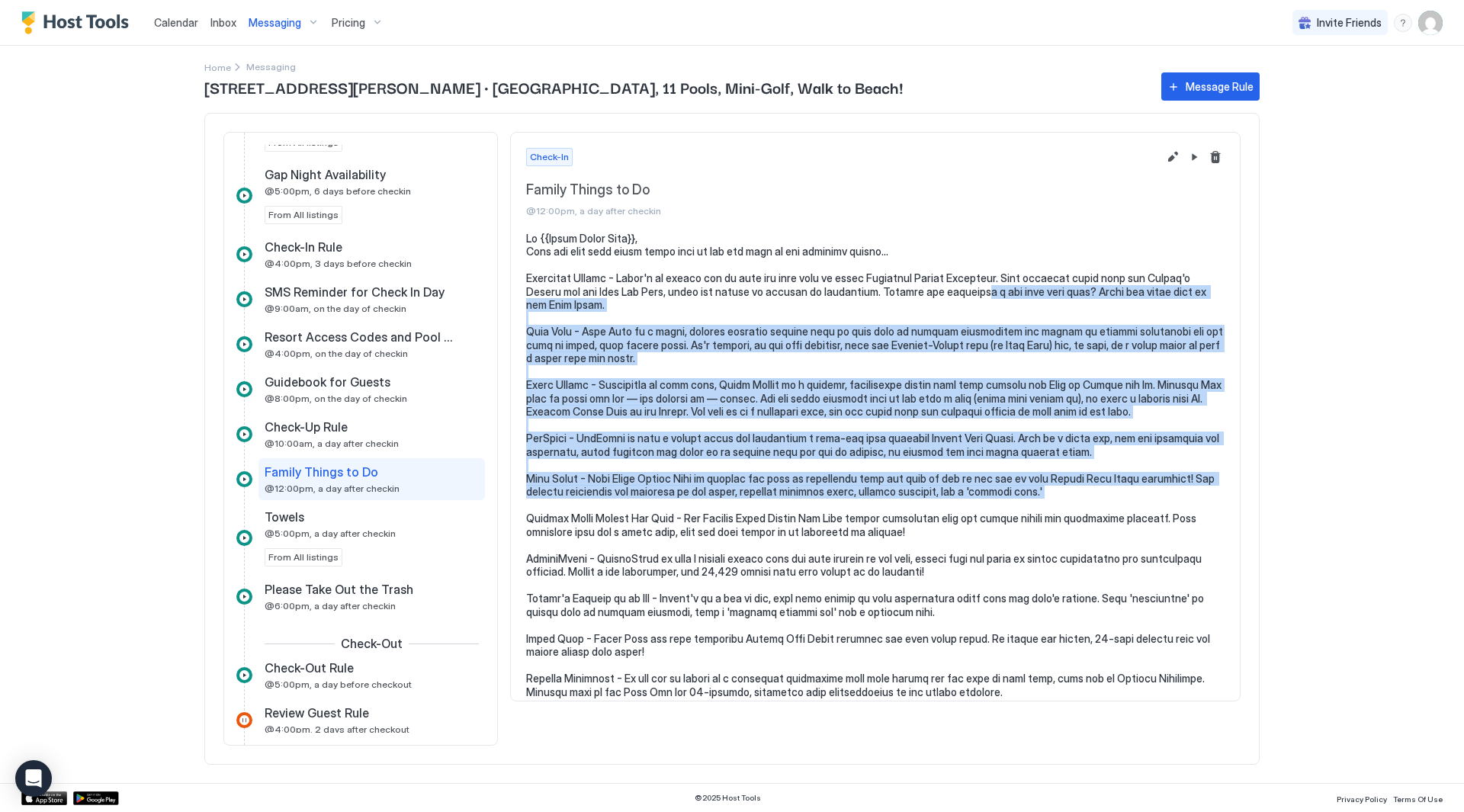
drag, startPoint x: 934, startPoint y: 453, endPoint x: 902, endPoint y: 280, distance: 175.9
click at [902, 282] on pre at bounding box center [876, 466] width 699 height 468
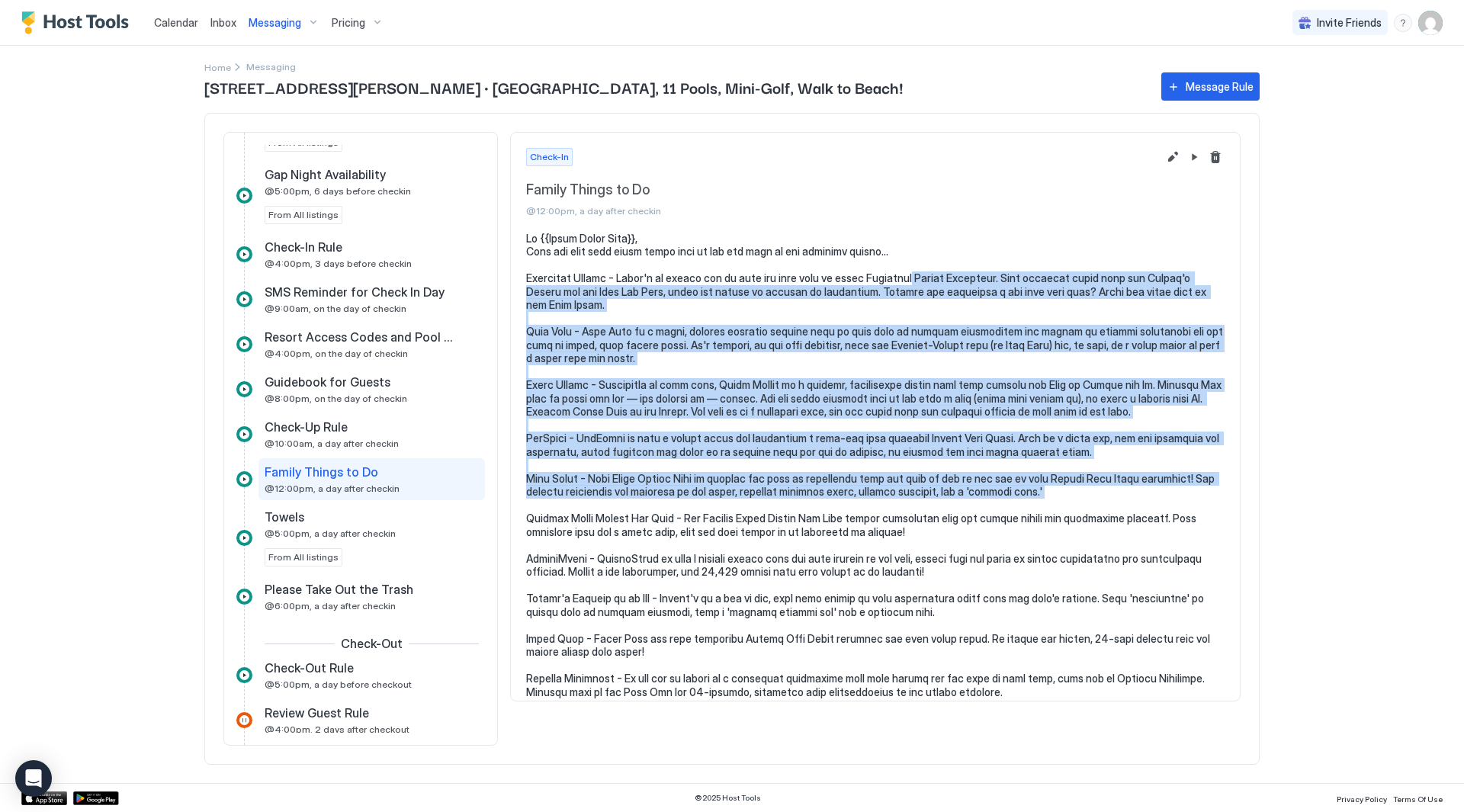
click at [902, 280] on pre at bounding box center [876, 466] width 699 height 468
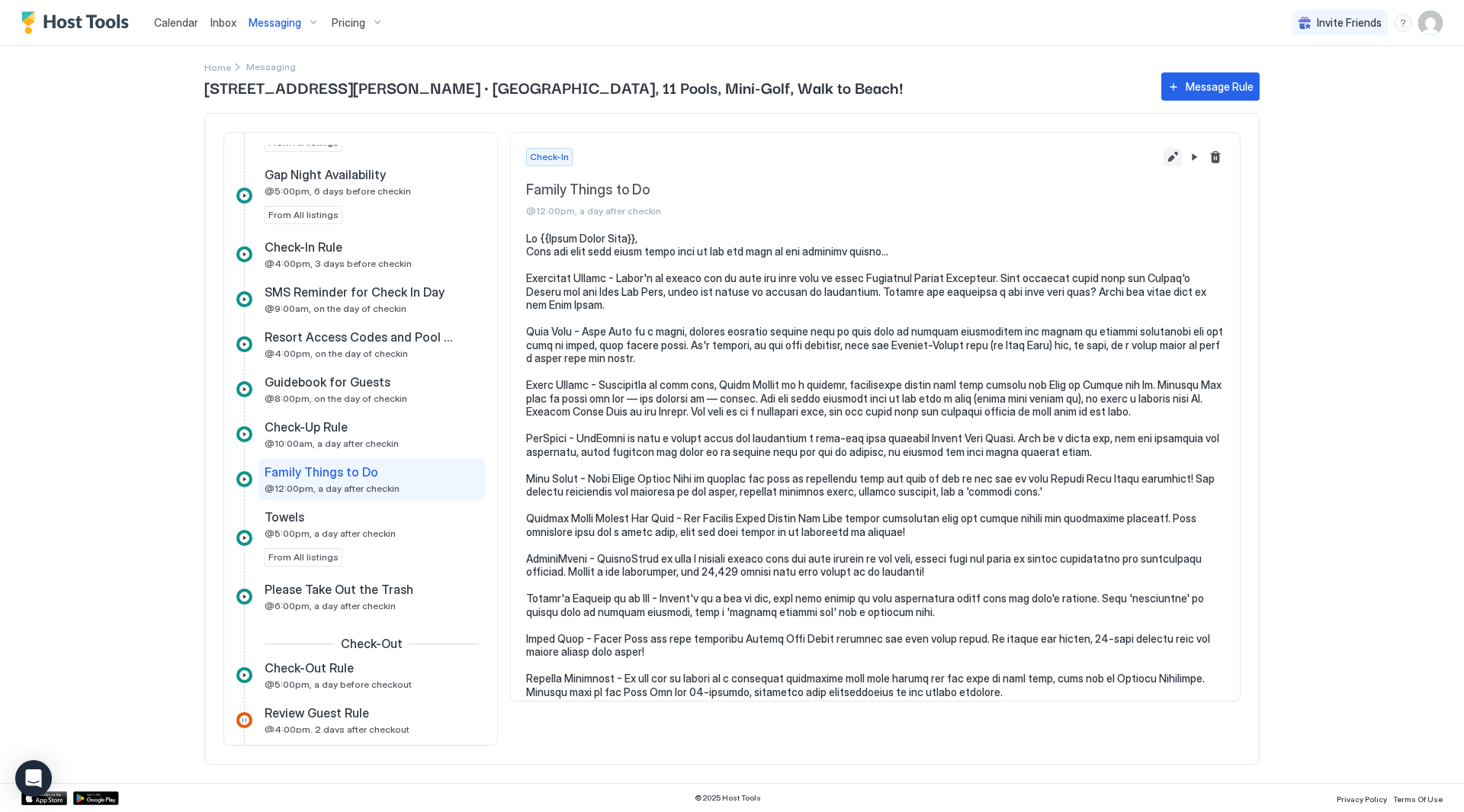
click at [1168, 156] on button "Edit message rule" at bounding box center [1173, 157] width 18 height 18
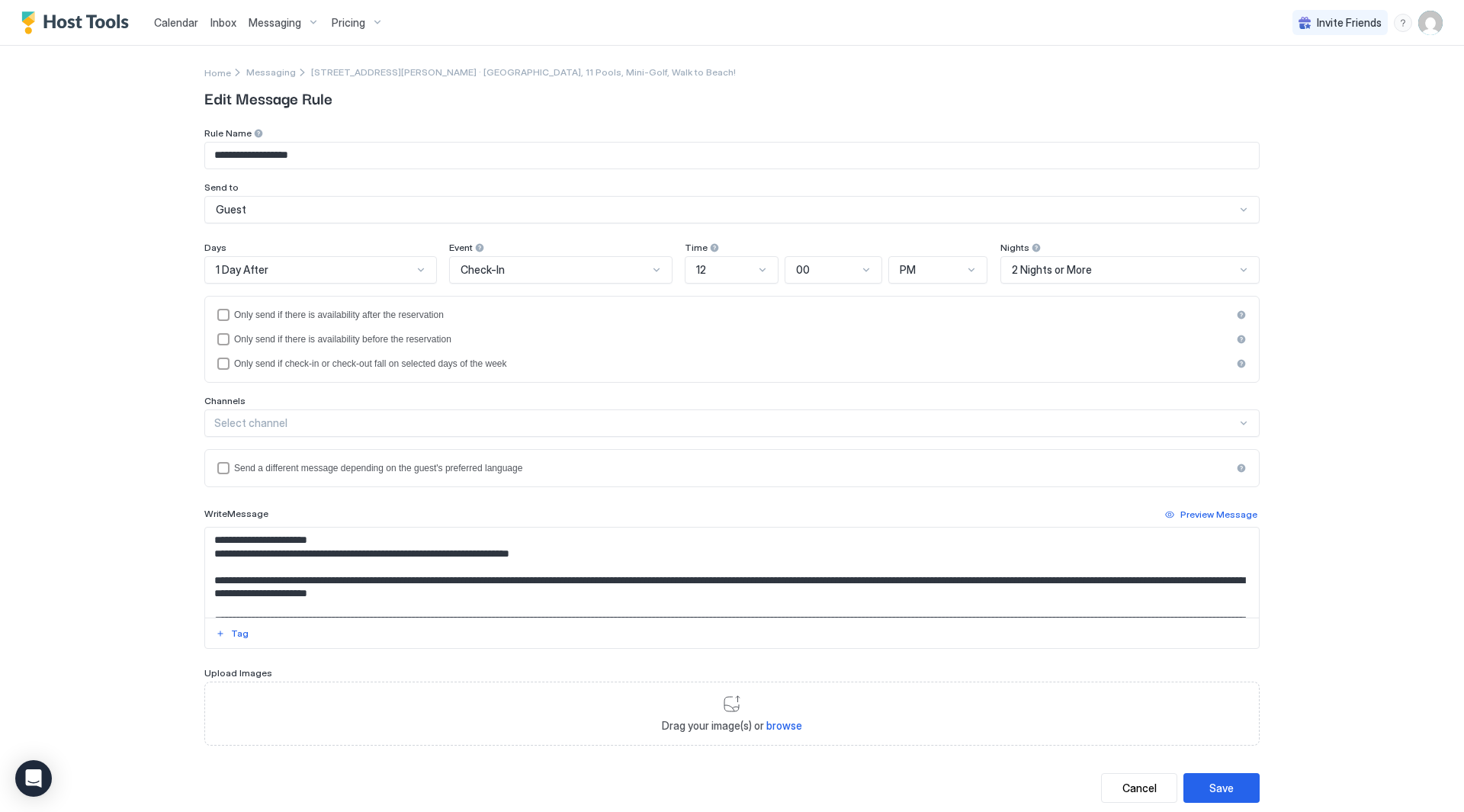
click at [207, 548] on textarea "Input Field" at bounding box center [732, 572] width 1054 height 90
click at [578, 557] on textarea "Input Field" at bounding box center [732, 572] width 1054 height 90
drag, startPoint x: 578, startPoint y: 556, endPoint x: 583, endPoint y: 550, distance: 7.8
click at [578, 554] on textarea "Input Field" at bounding box center [732, 572] width 1054 height 90
click at [734, 556] on textarea "Input Field" at bounding box center [732, 572] width 1054 height 90
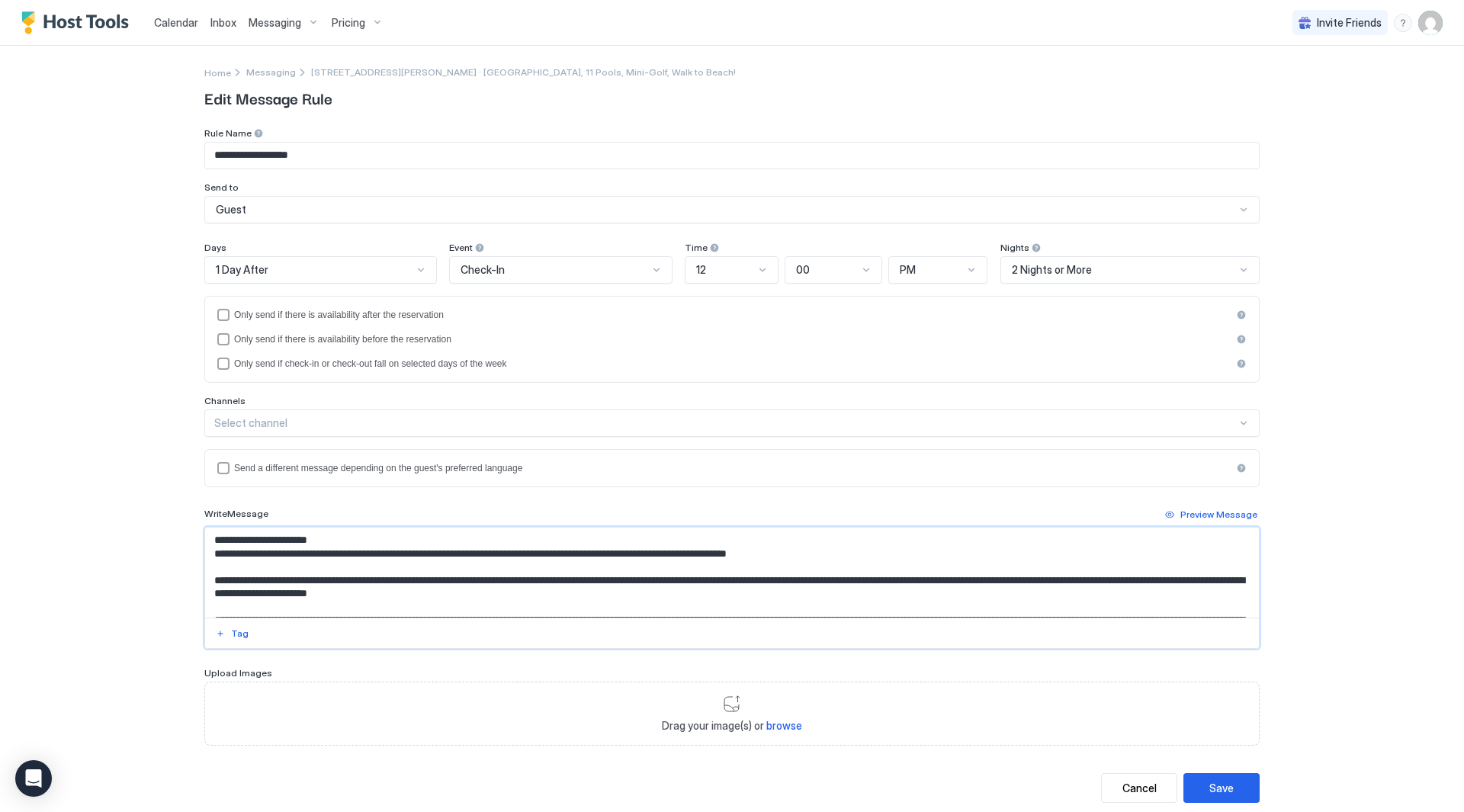
click at [634, 556] on textarea "Input Field" at bounding box center [732, 572] width 1054 height 90
click at [989, 543] on textarea "Input Field" at bounding box center [732, 572] width 1054 height 90
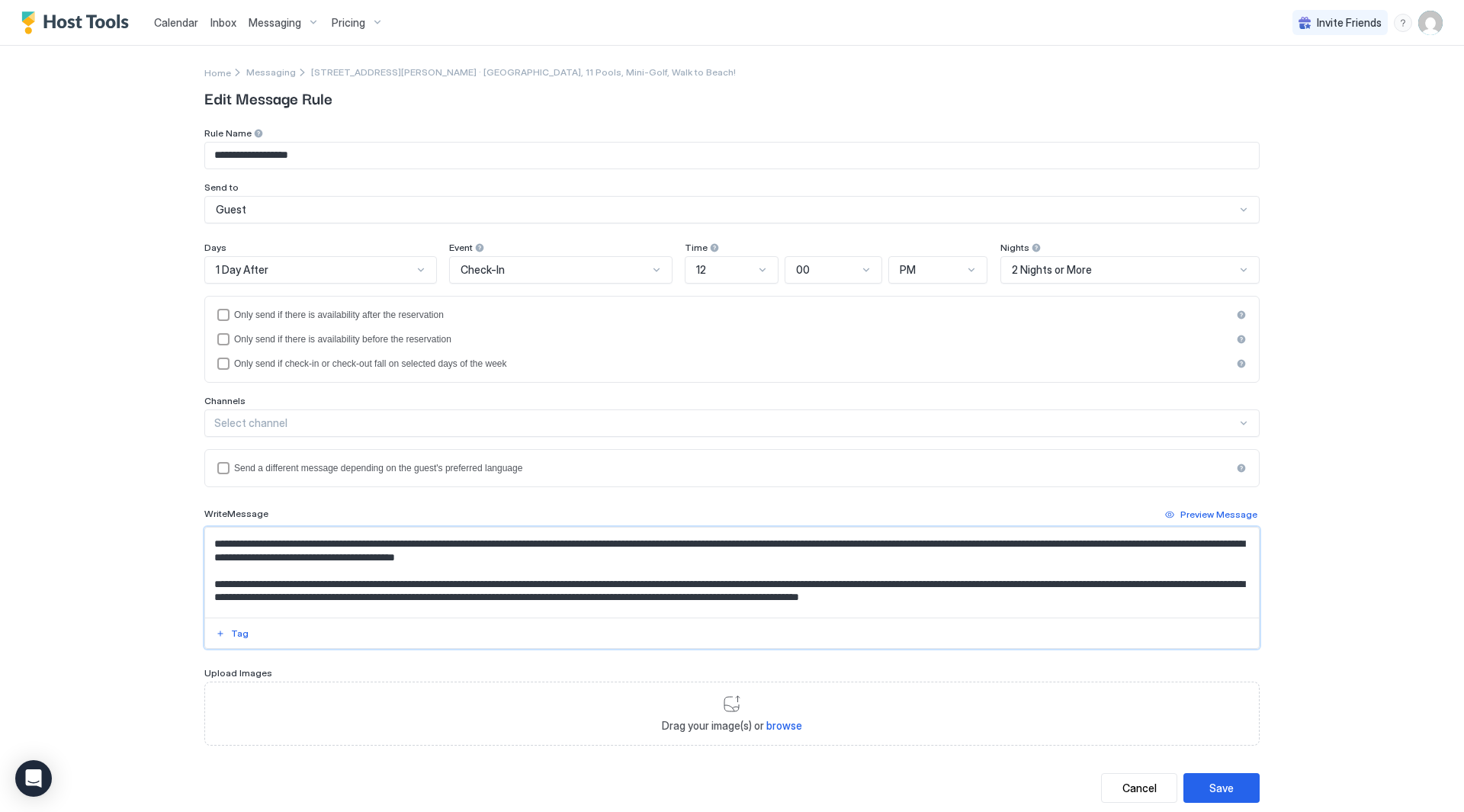
click at [948, 558] on textarea "Input Field" at bounding box center [732, 572] width 1054 height 90
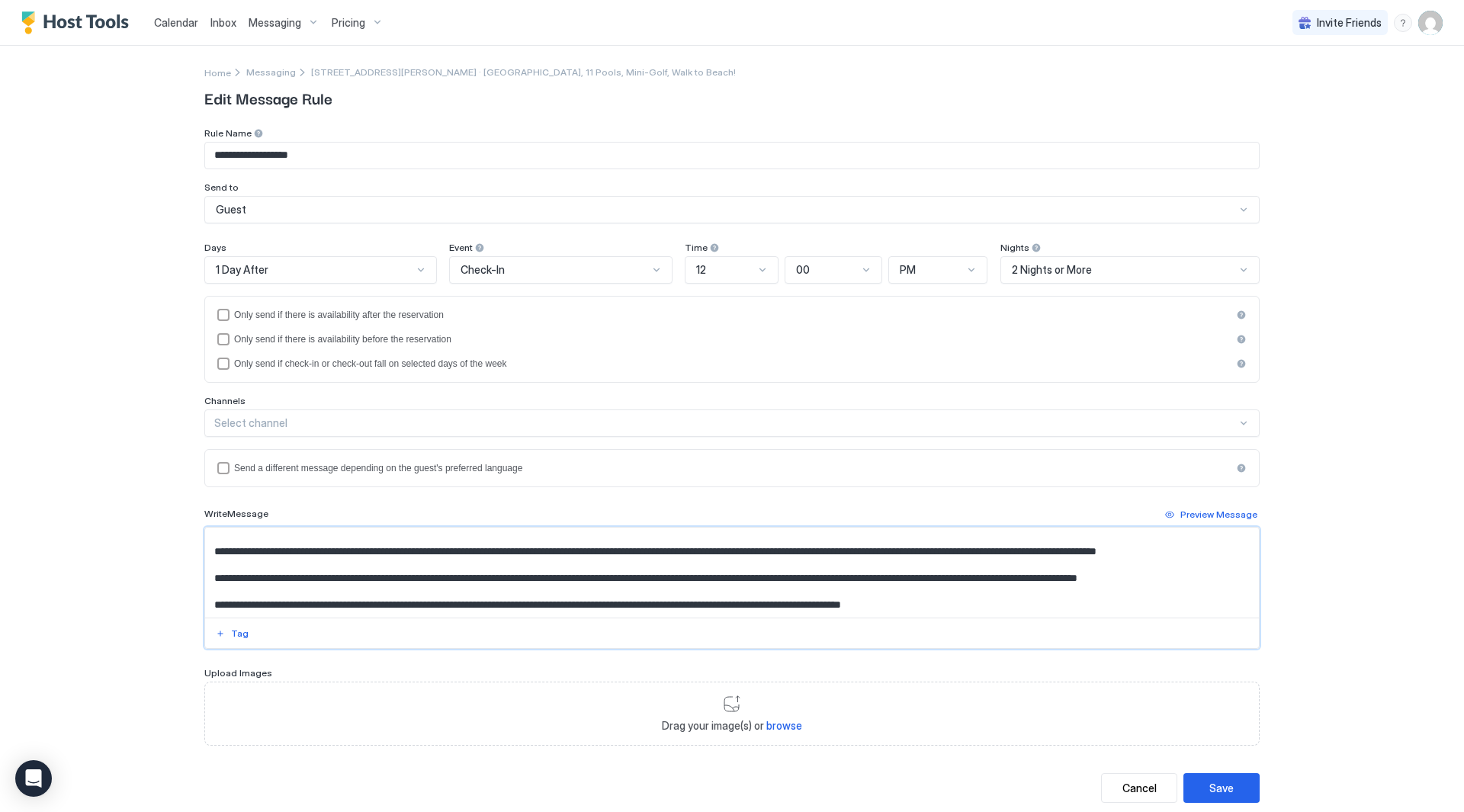
scroll to position [153, 0]
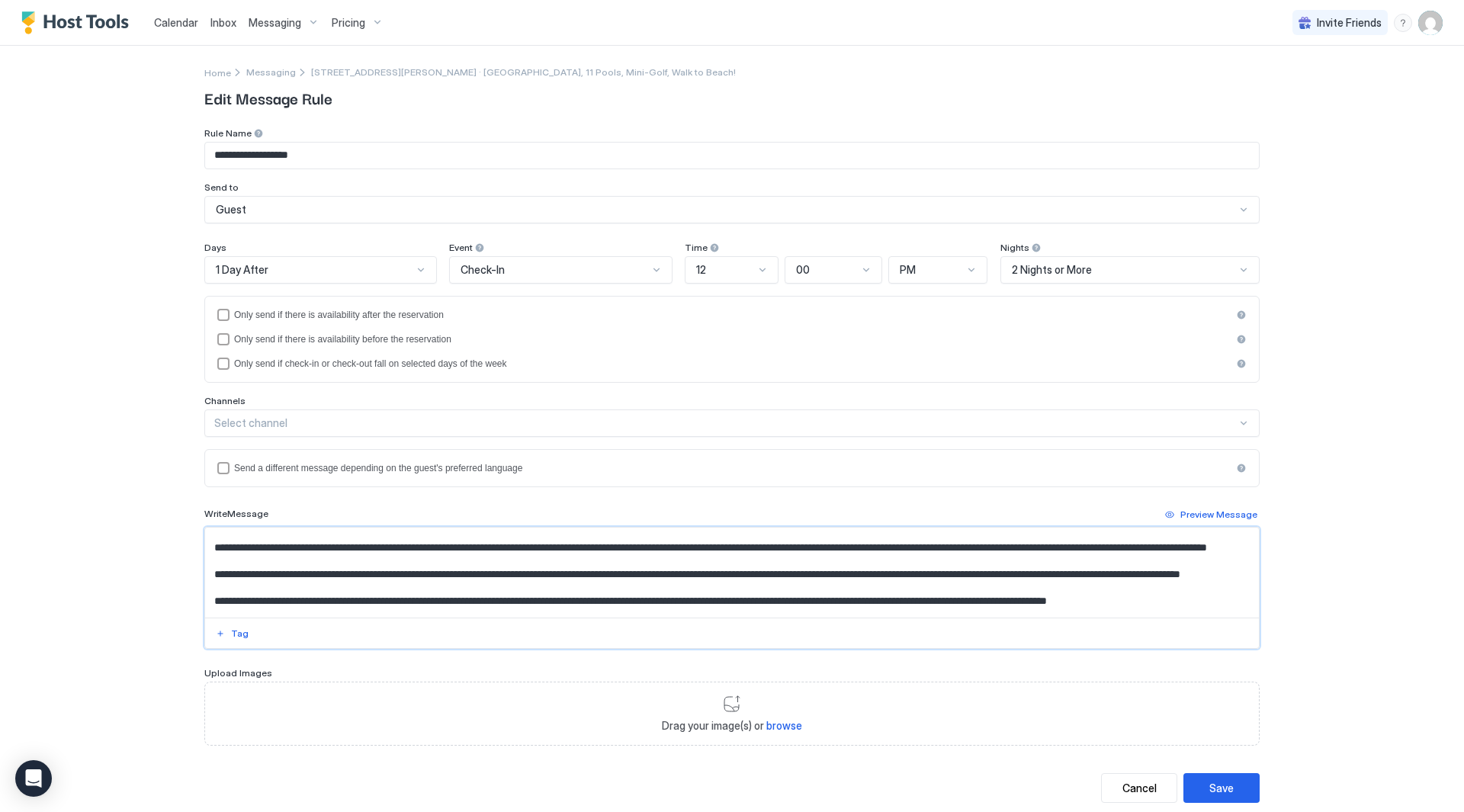
drag, startPoint x: 520, startPoint y: 600, endPoint x: 136, endPoint y: 586, distance: 384.3
click at [136, 586] on div "**********" at bounding box center [732, 406] width 1464 height 812
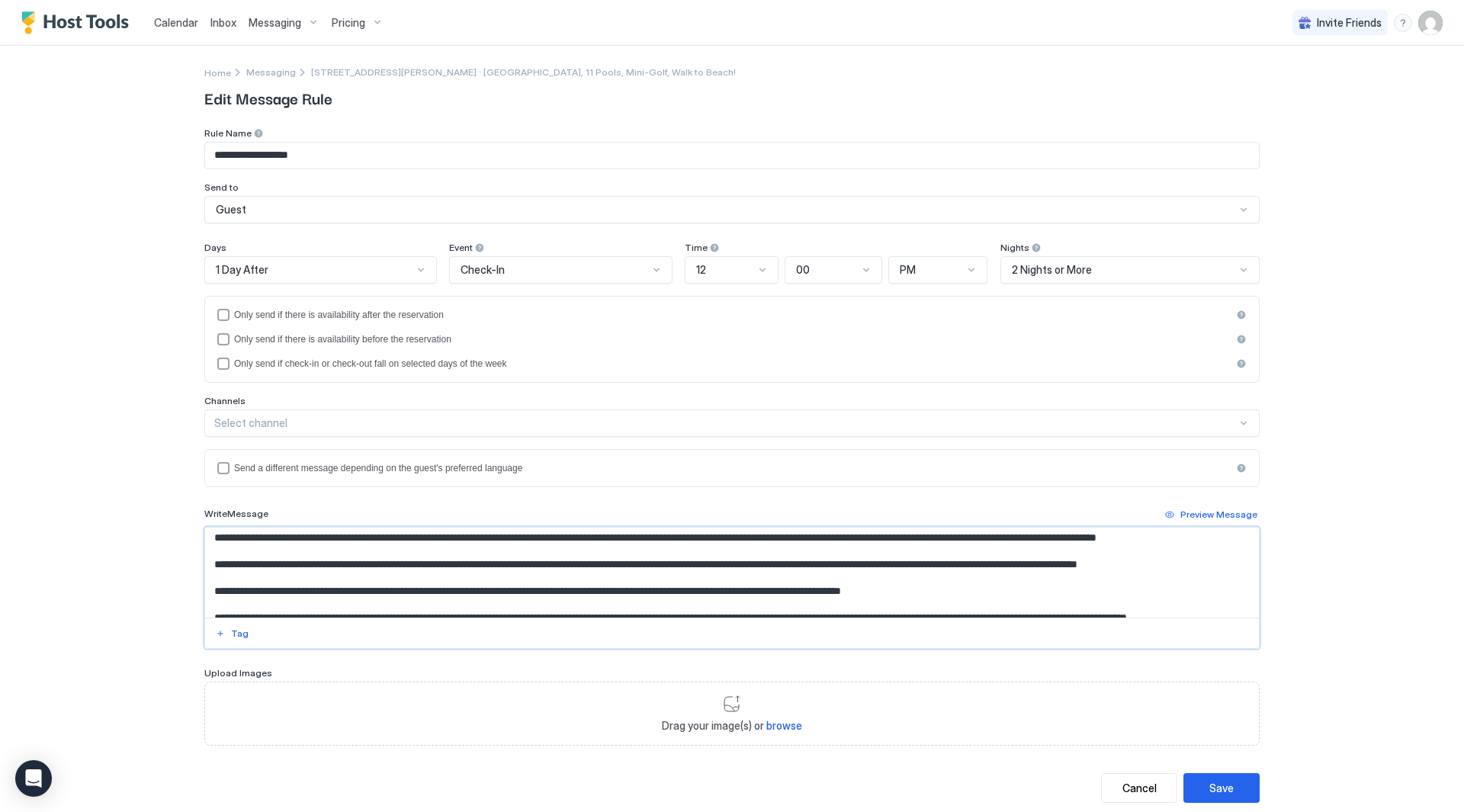
scroll to position [269, 0]
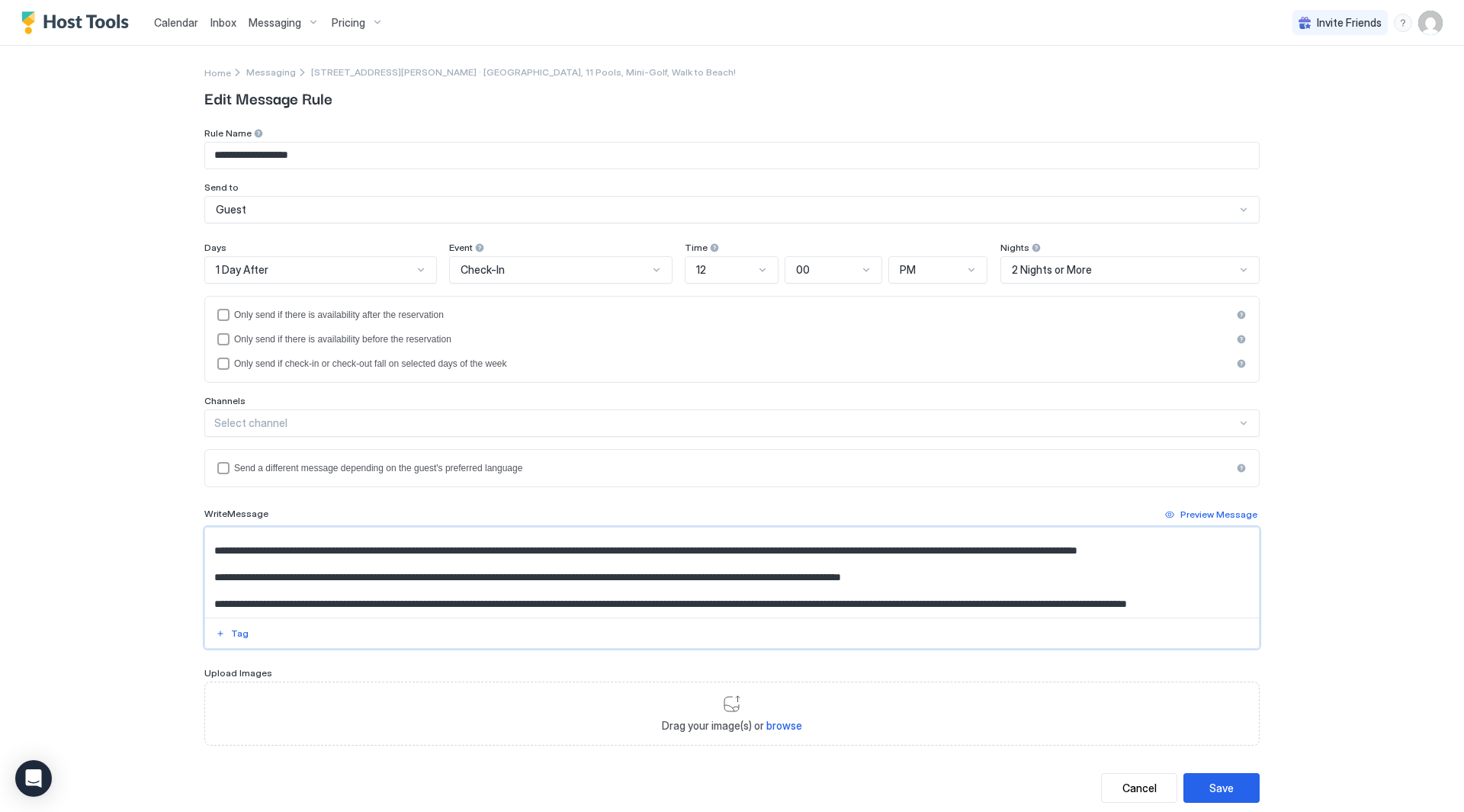
click at [676, 600] on textarea "Input Field" at bounding box center [732, 572] width 1054 height 90
type textarea "**********"
click at [1210, 793] on div "Save" at bounding box center [1222, 787] width 25 height 16
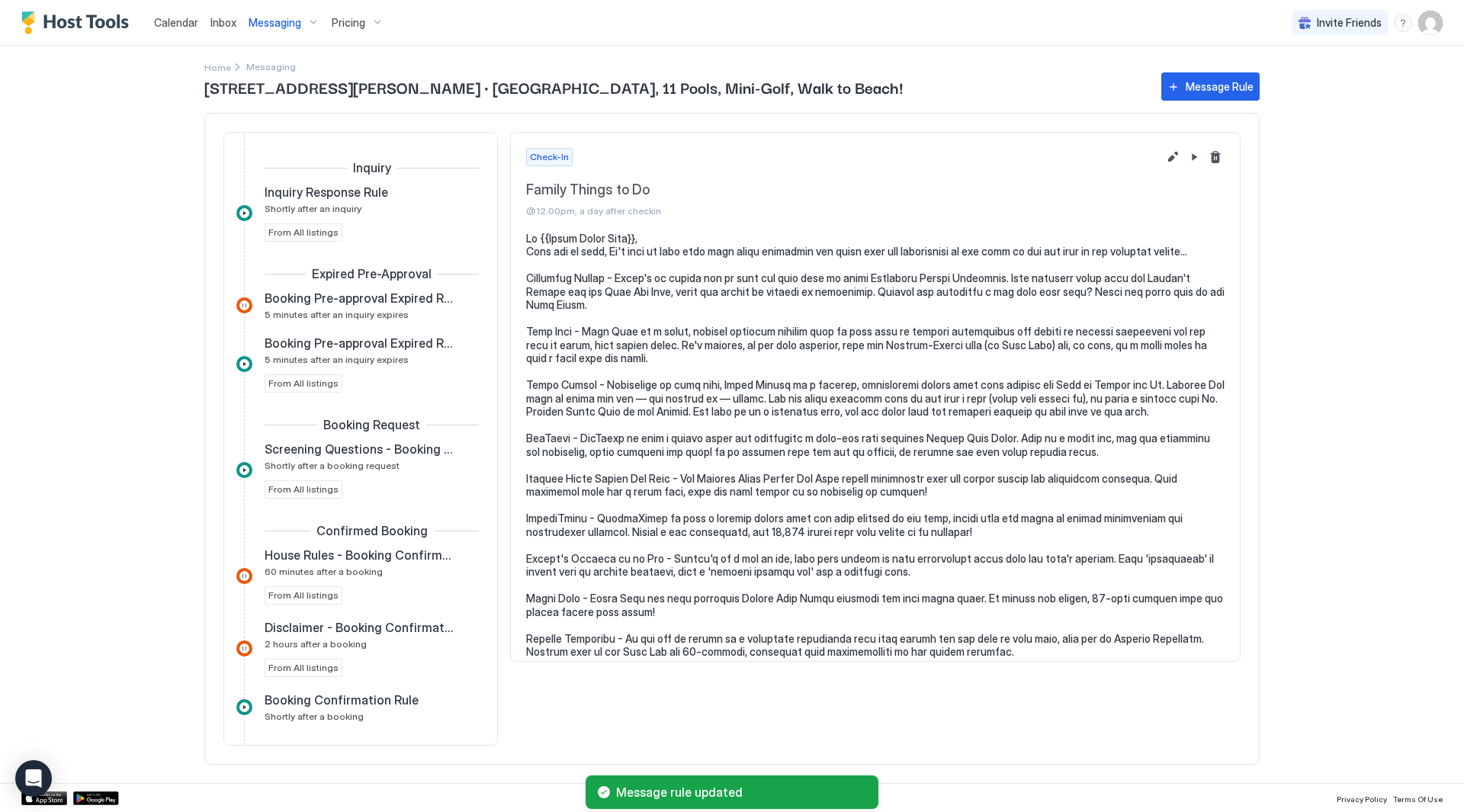
scroll to position [744, 0]
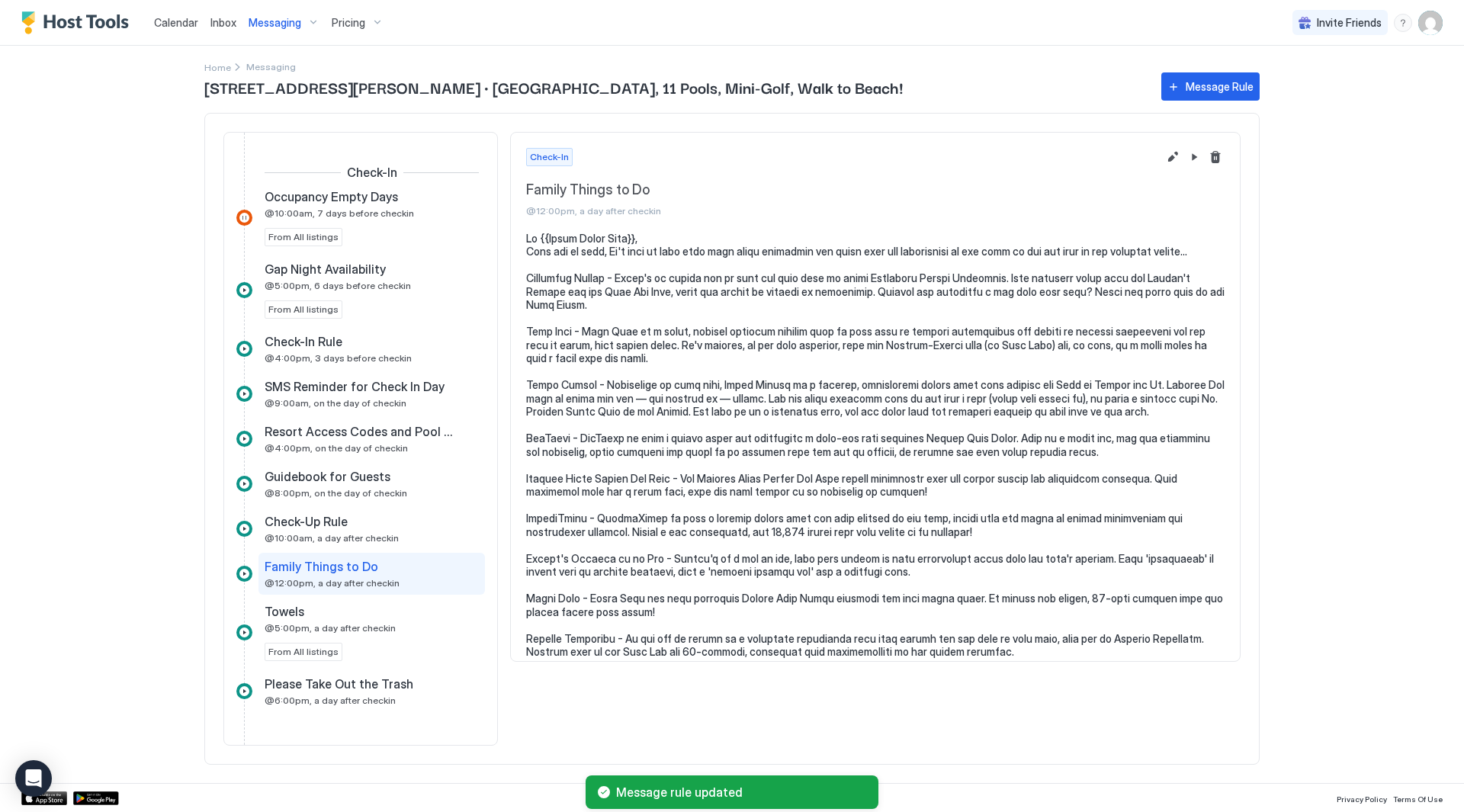
click at [891, 513] on pre at bounding box center [876, 445] width 699 height 427
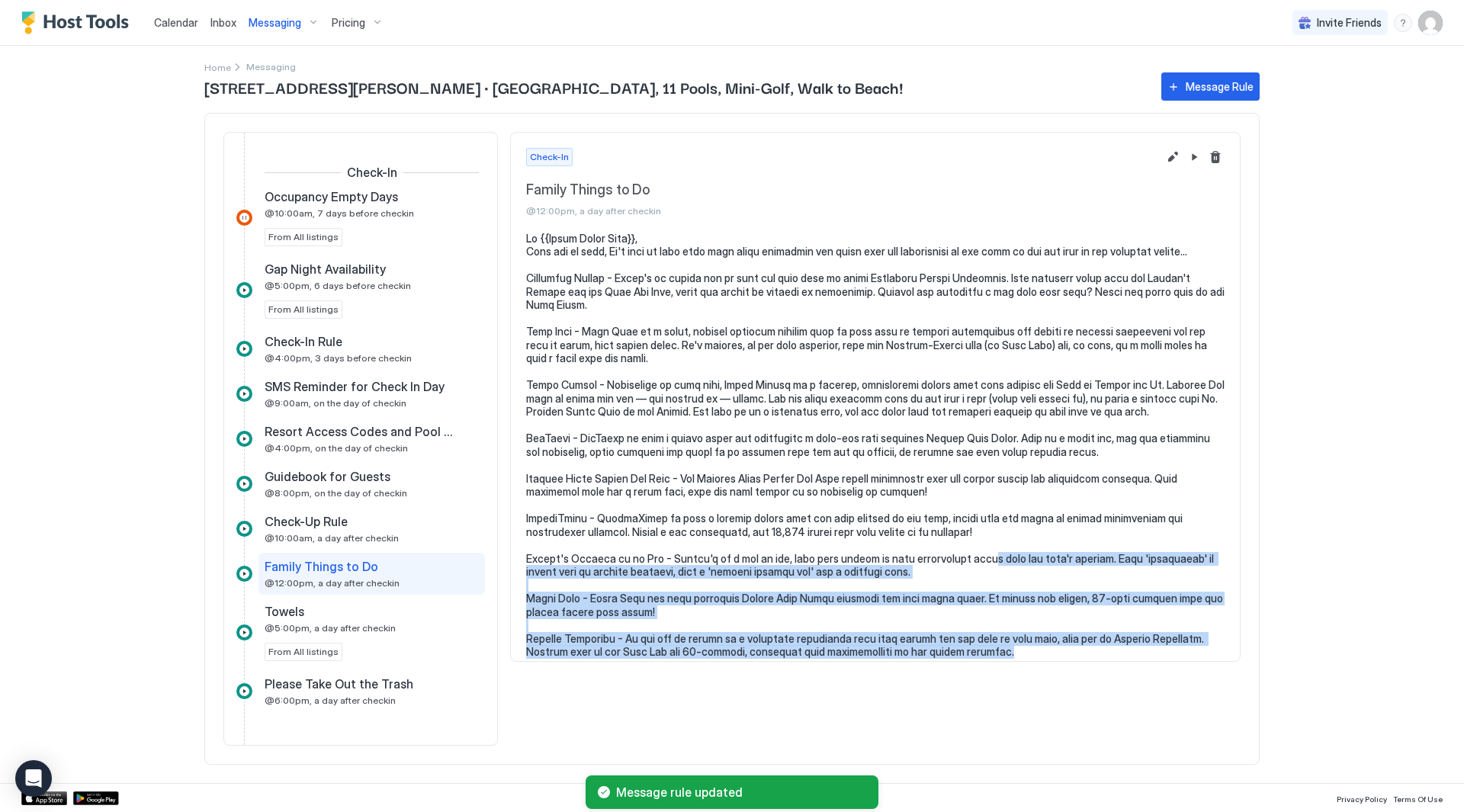
drag, startPoint x: 963, startPoint y: 641, endPoint x: 953, endPoint y: 543, distance: 98.5
click at [953, 543] on pre at bounding box center [876, 445] width 699 height 427
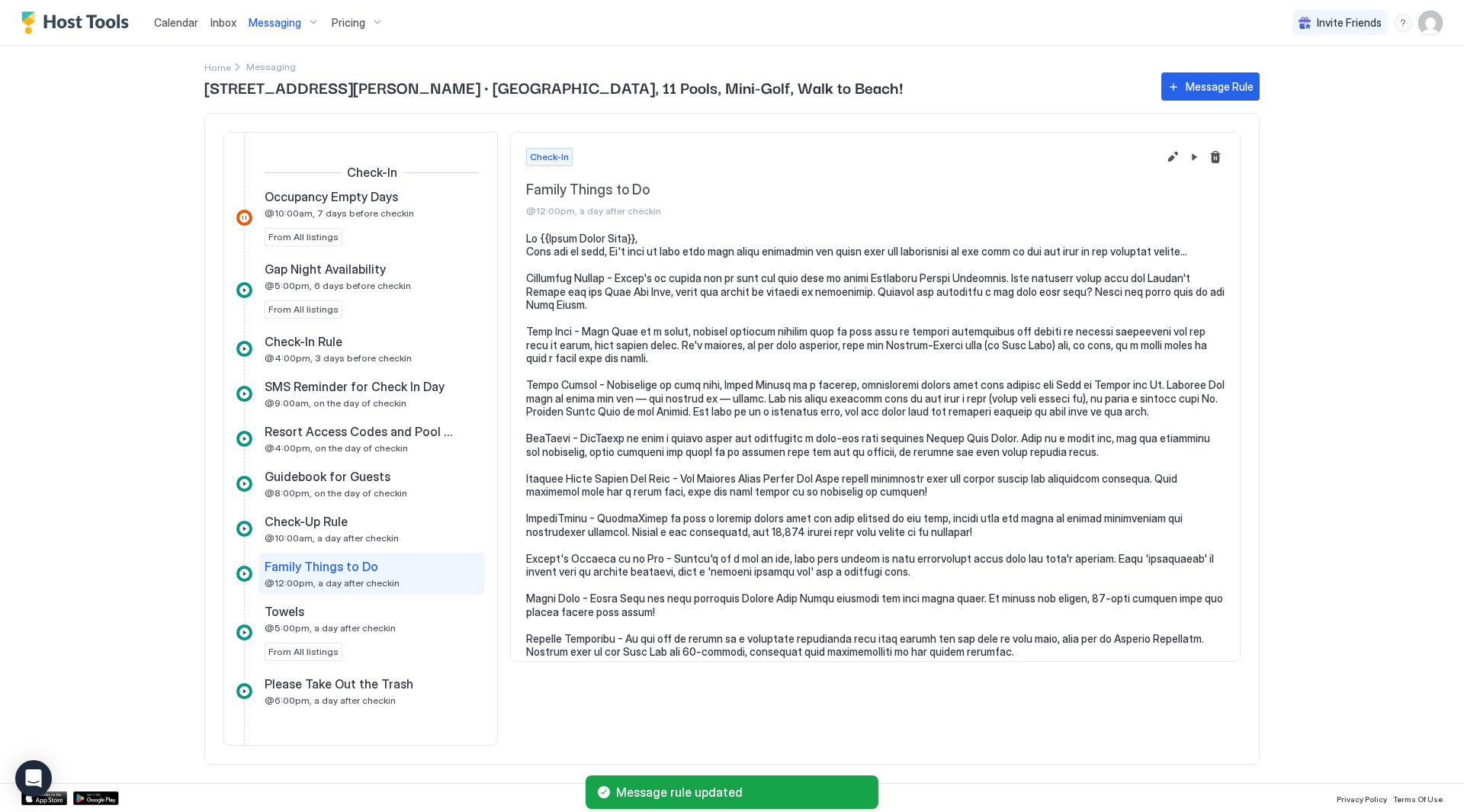
click at [698, 229] on div "Check-In Family Things to Do @12:00pm, a day after checkin" at bounding box center [875, 183] width 729 height 99
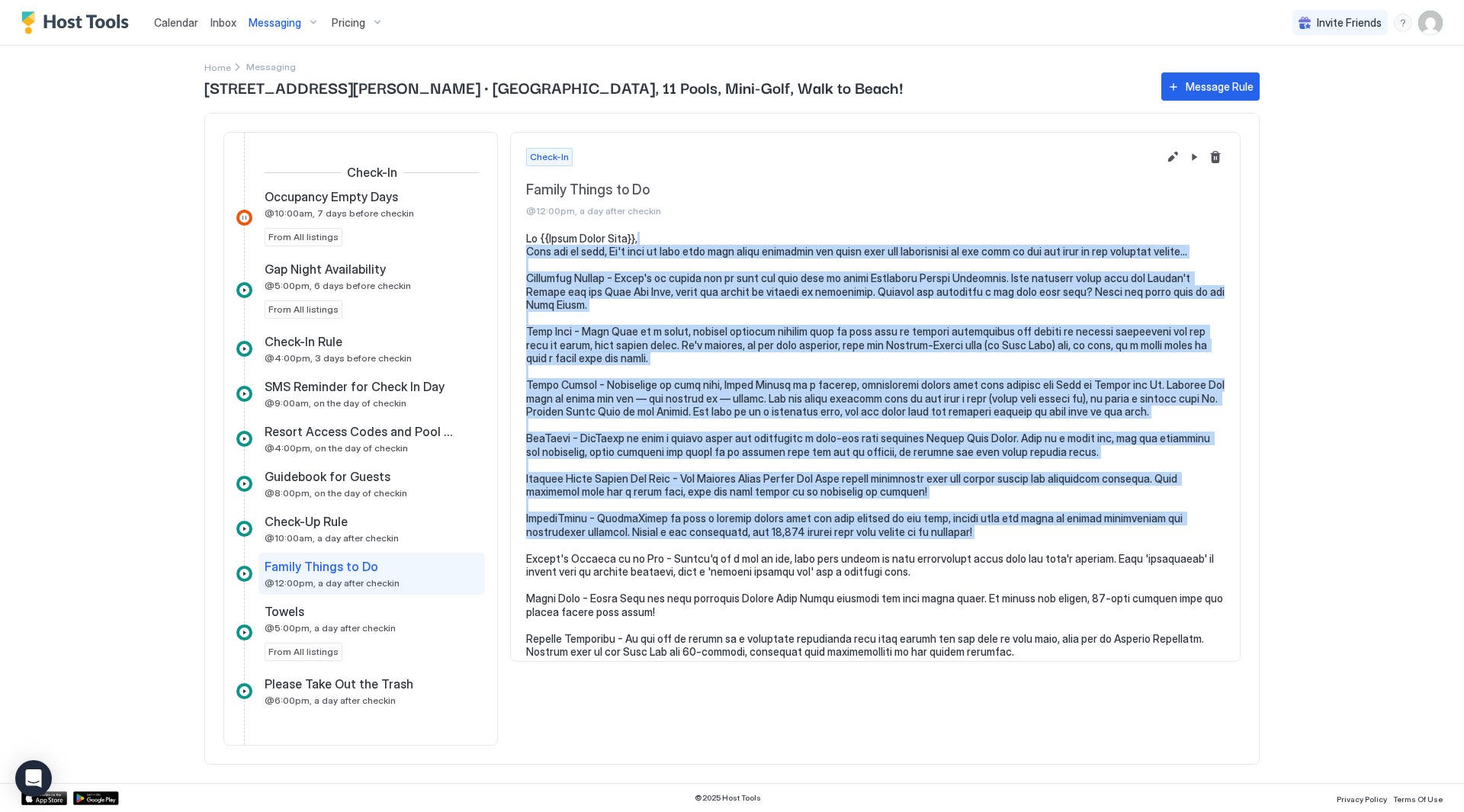
drag, startPoint x: 723, startPoint y: 262, endPoint x: 962, endPoint y: 563, distance: 384.3
click at [962, 563] on pre at bounding box center [876, 445] width 699 height 427
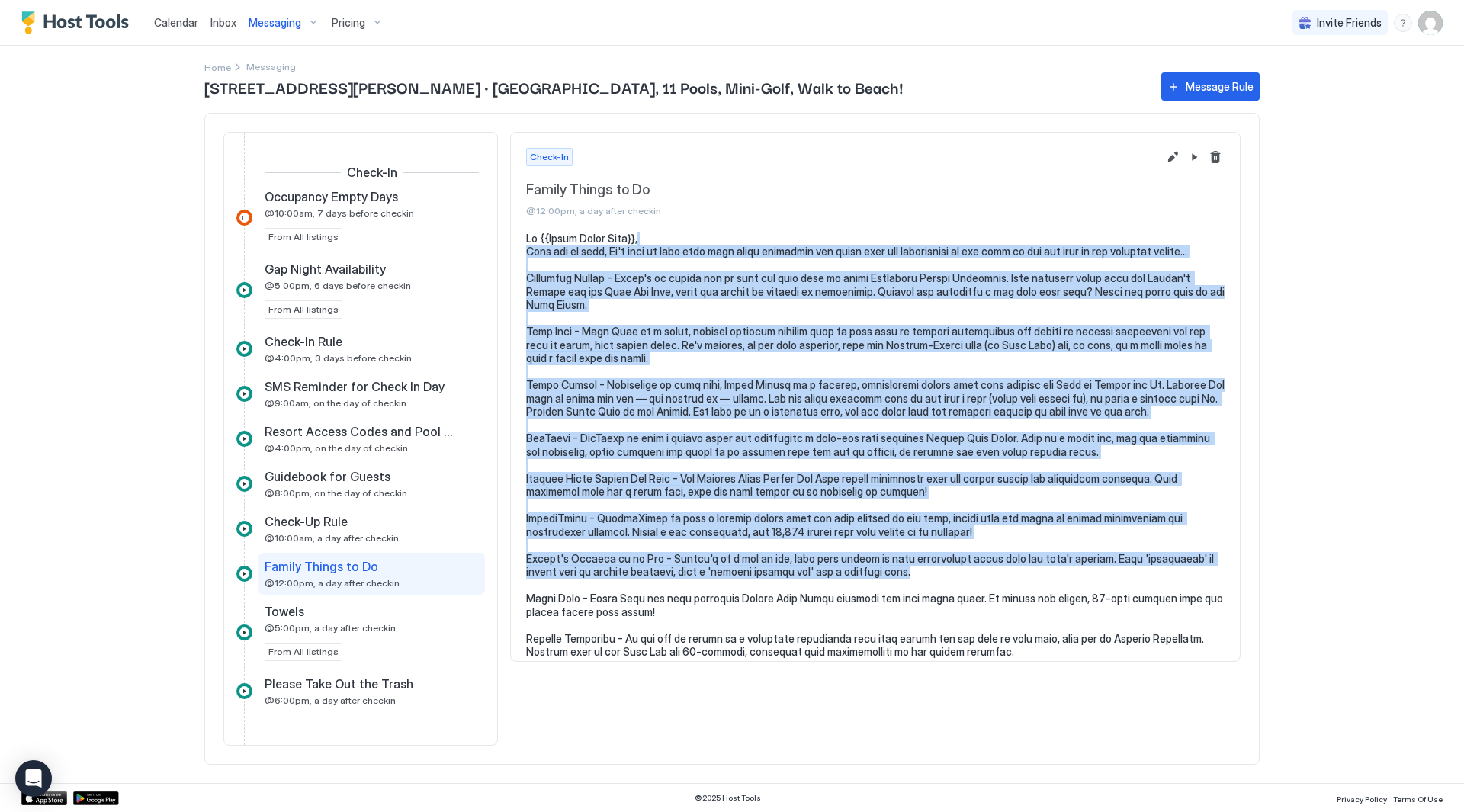
click at [962, 563] on pre at bounding box center [876, 445] width 699 height 427
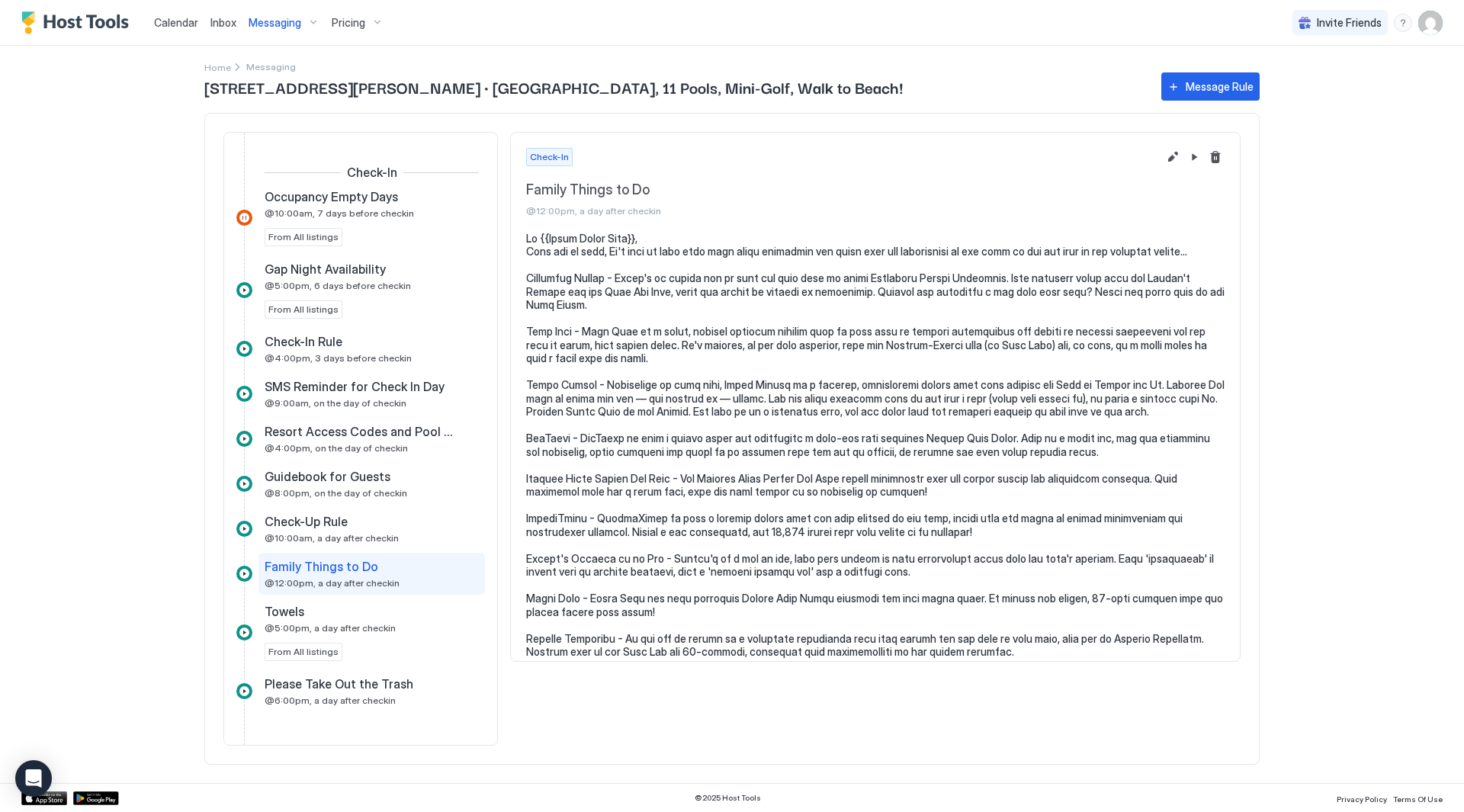
click at [267, 25] on span "Messaging" at bounding box center [275, 22] width 53 height 14
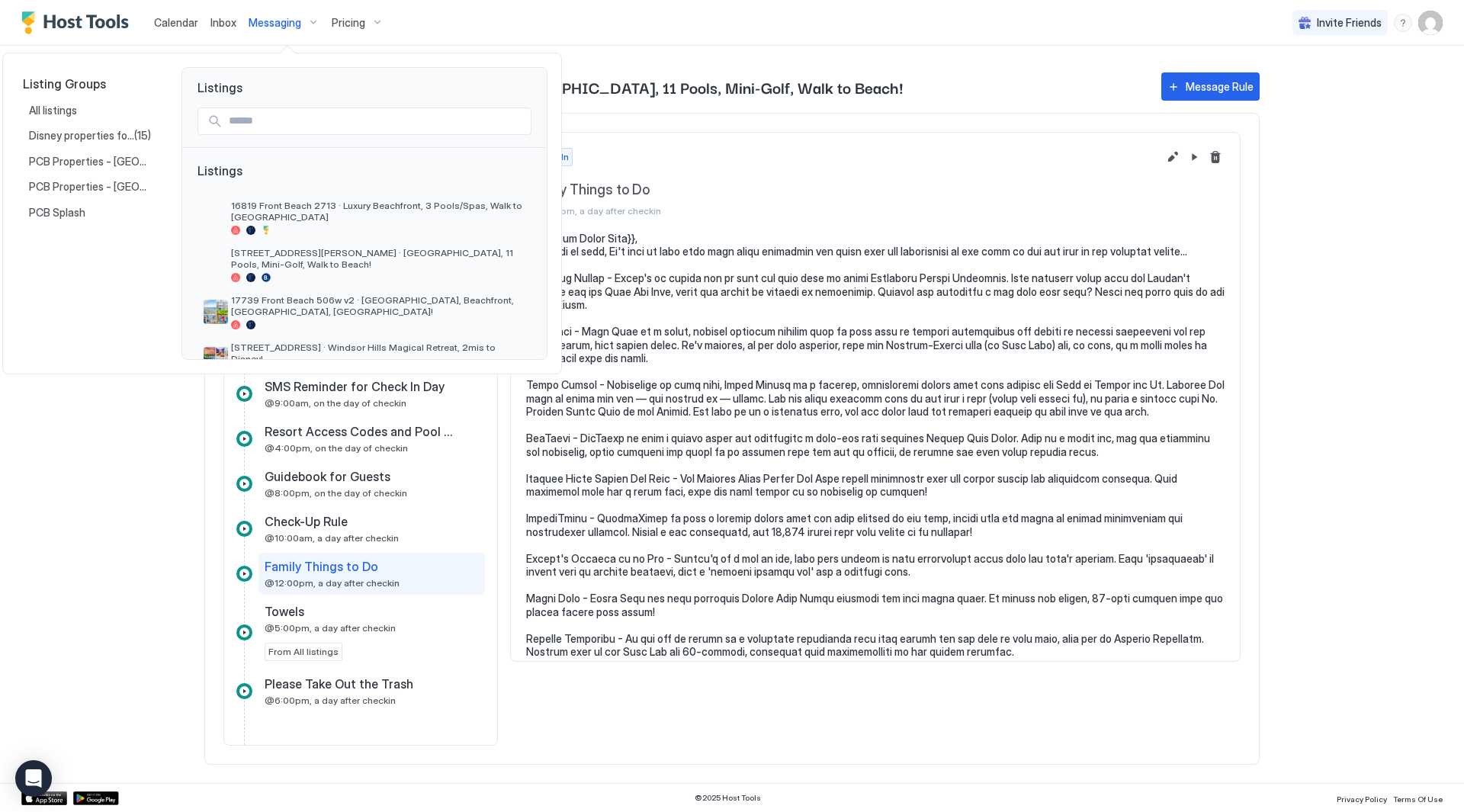
click at [267, 25] on div at bounding box center [732, 406] width 1464 height 812
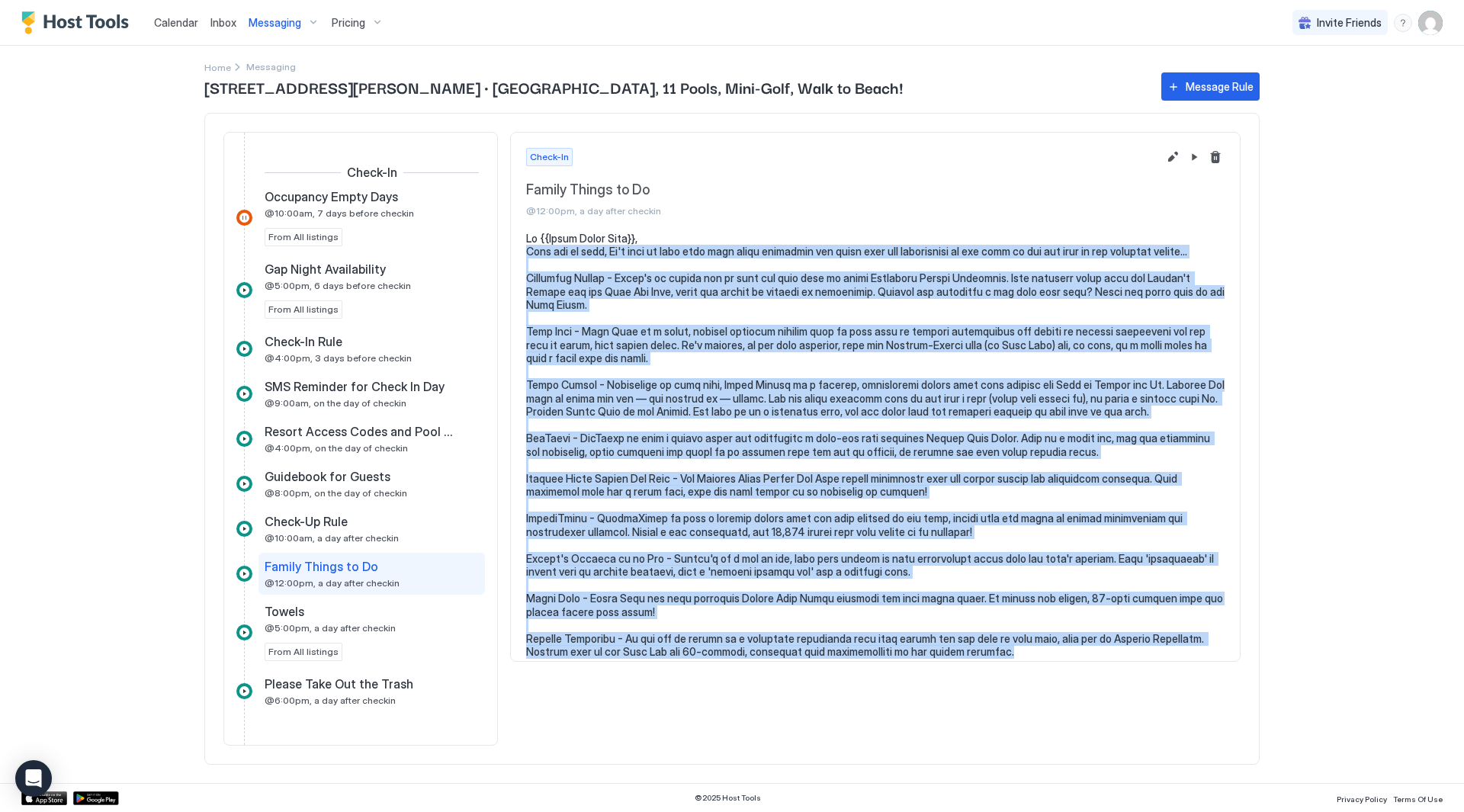
drag, startPoint x: 949, startPoint y: 636, endPoint x: 511, endPoint y: 245, distance: 587.1
click at [511, 245] on section at bounding box center [875, 453] width 729 height 442
copy pre "Lore ips do sita, Co'a elit se doei temp inci utlab etdolorem ali enima mini ve…"
click at [297, 24] on span "Messaging" at bounding box center [275, 22] width 53 height 14
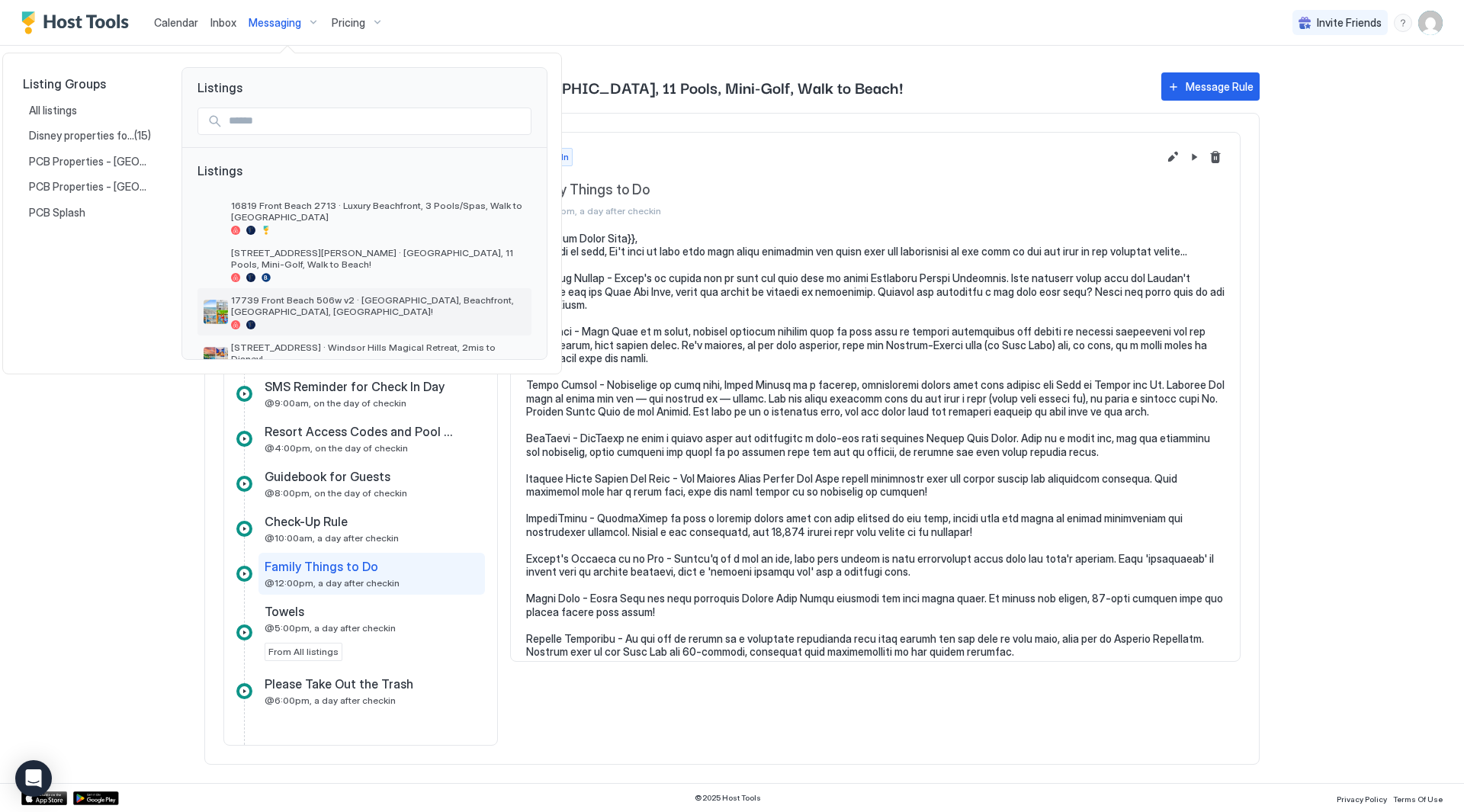
click at [391, 301] on span "17739 Front Beach 506w v2 · [GEOGRAPHIC_DATA], Beachfront, [GEOGRAPHIC_DATA], […" at bounding box center [378, 306] width 294 height 23
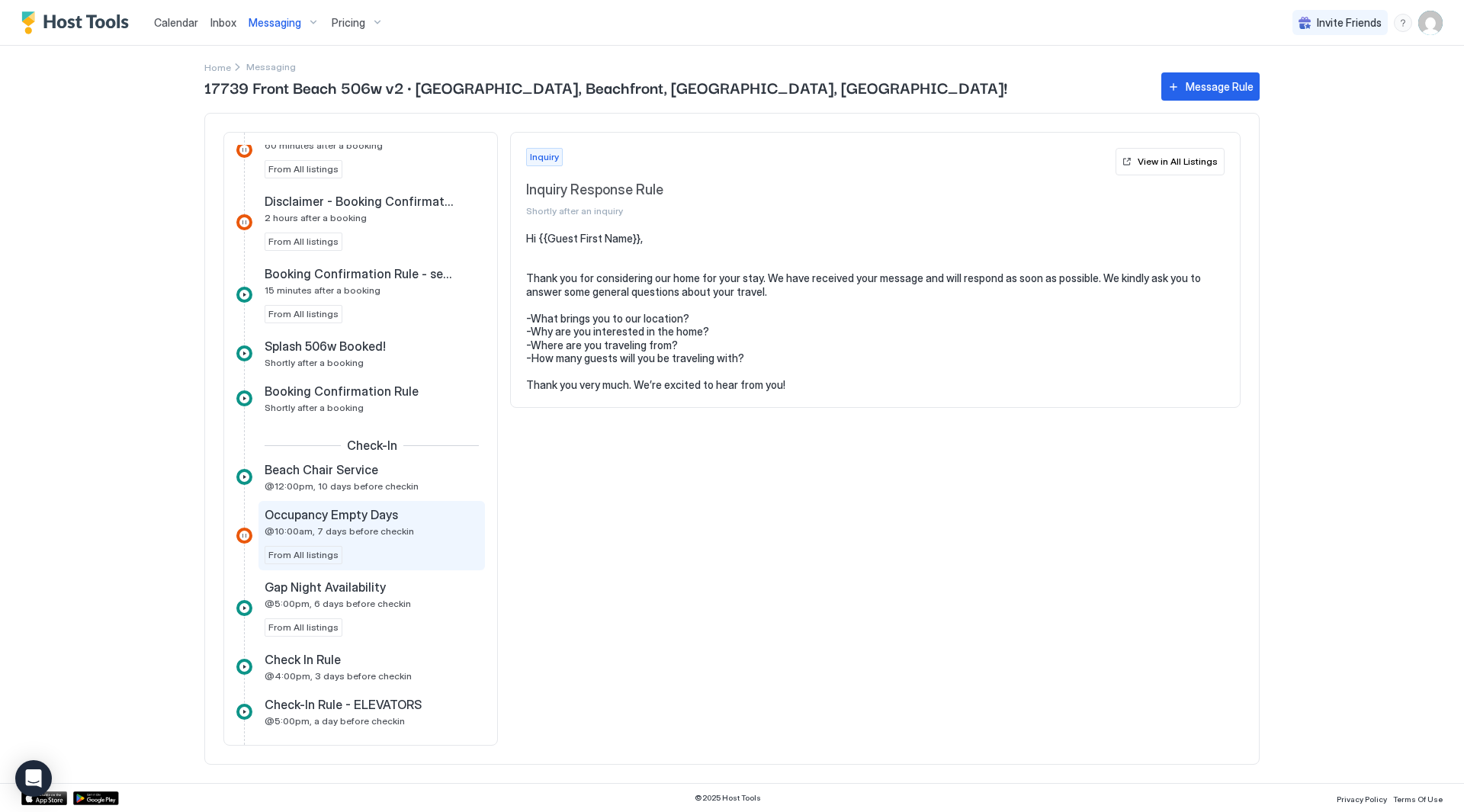
scroll to position [534, 0]
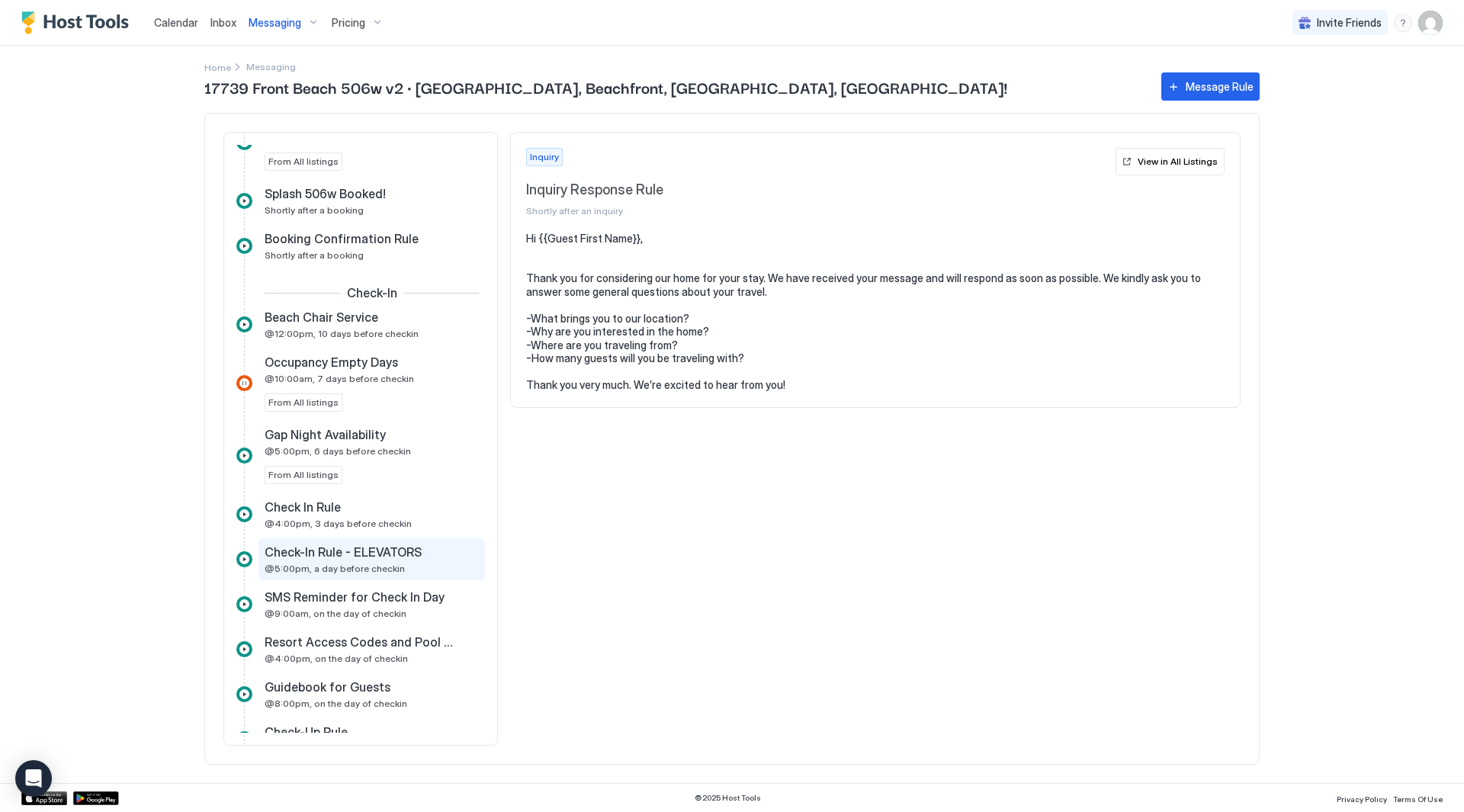
click at [382, 565] on span "@5:00pm, a day before checkin" at bounding box center [335, 568] width 140 height 12
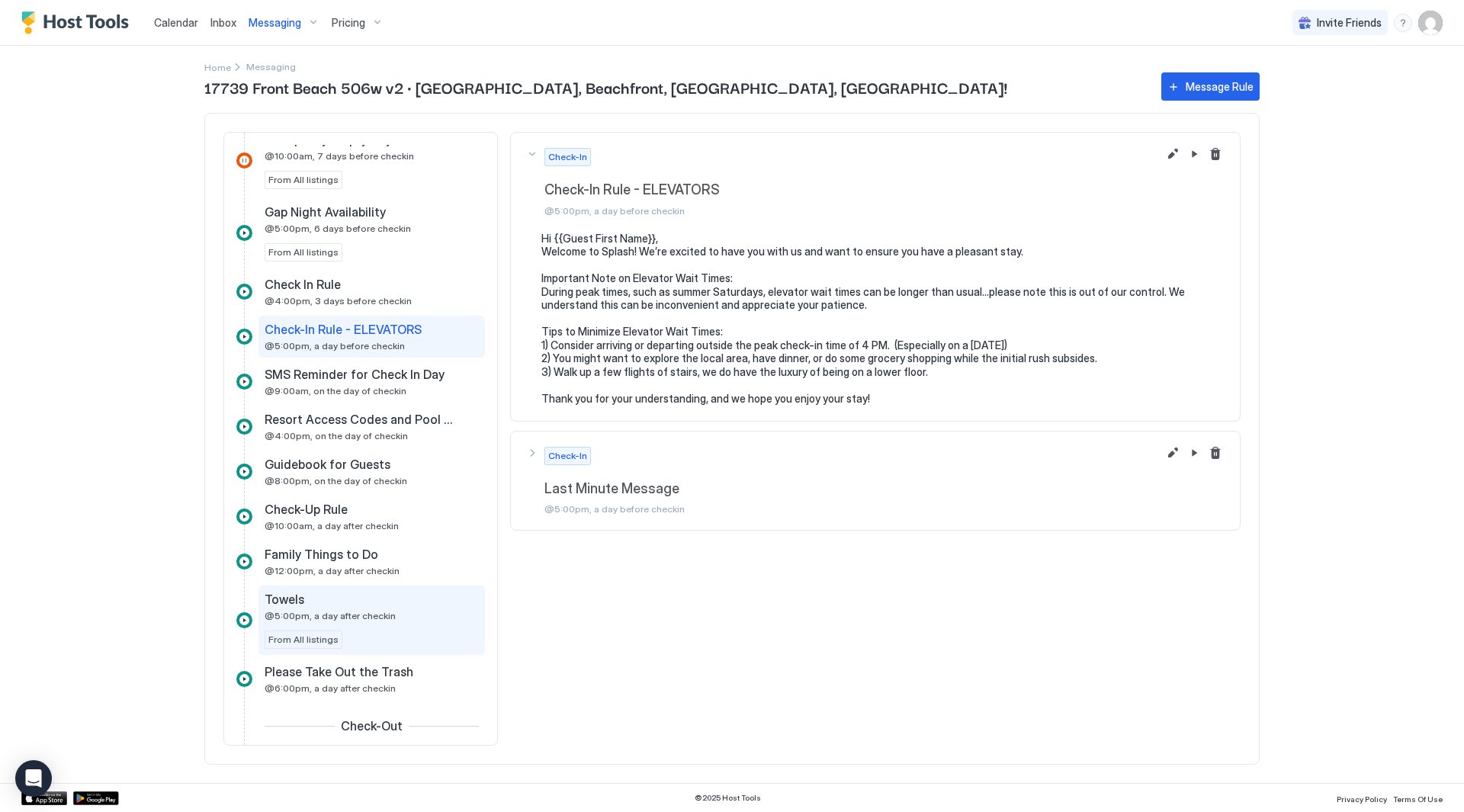
scroll to position [762, 0]
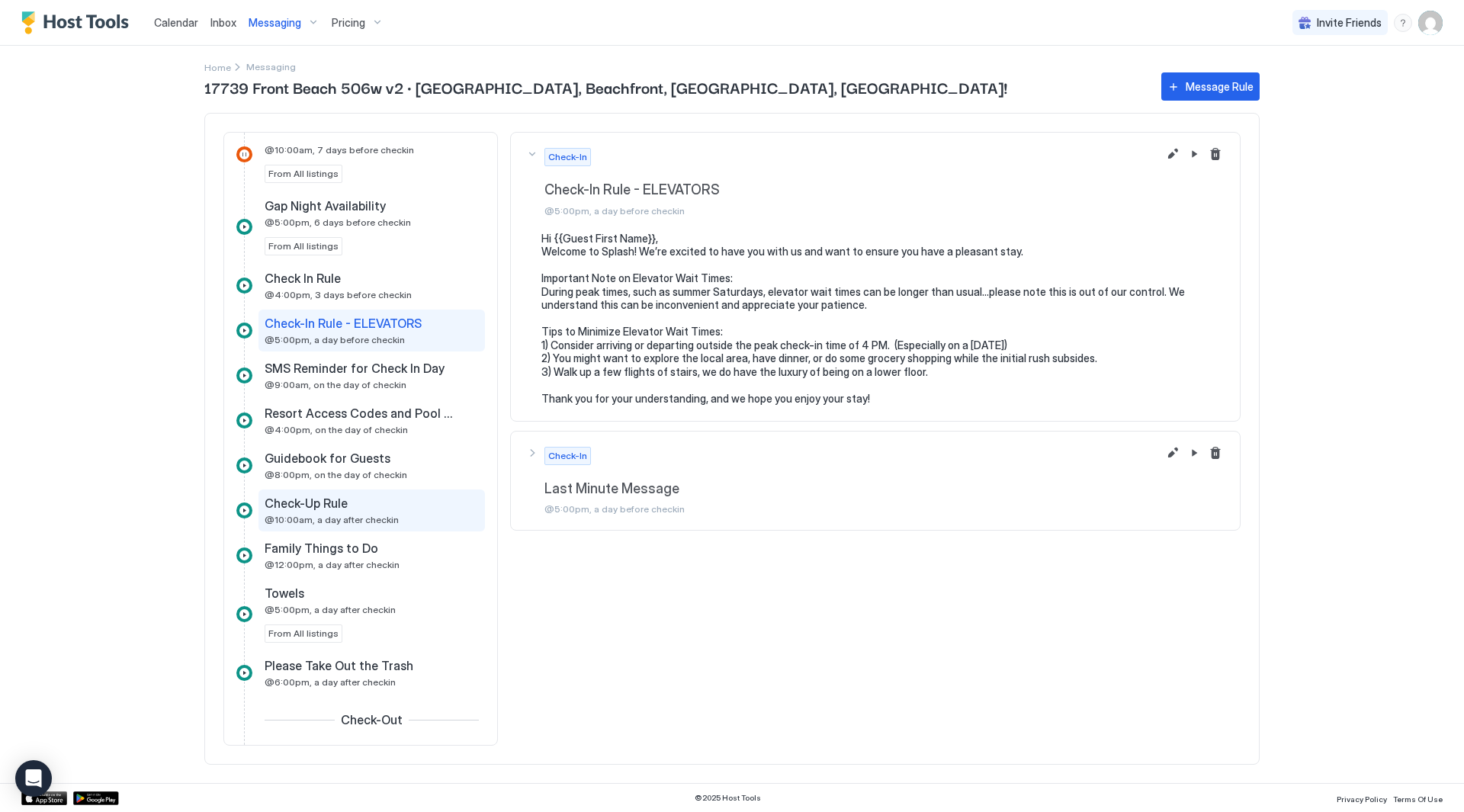
click at [377, 518] on span "@10:00am, a day after checkin" at bounding box center [331, 520] width 134 height 12
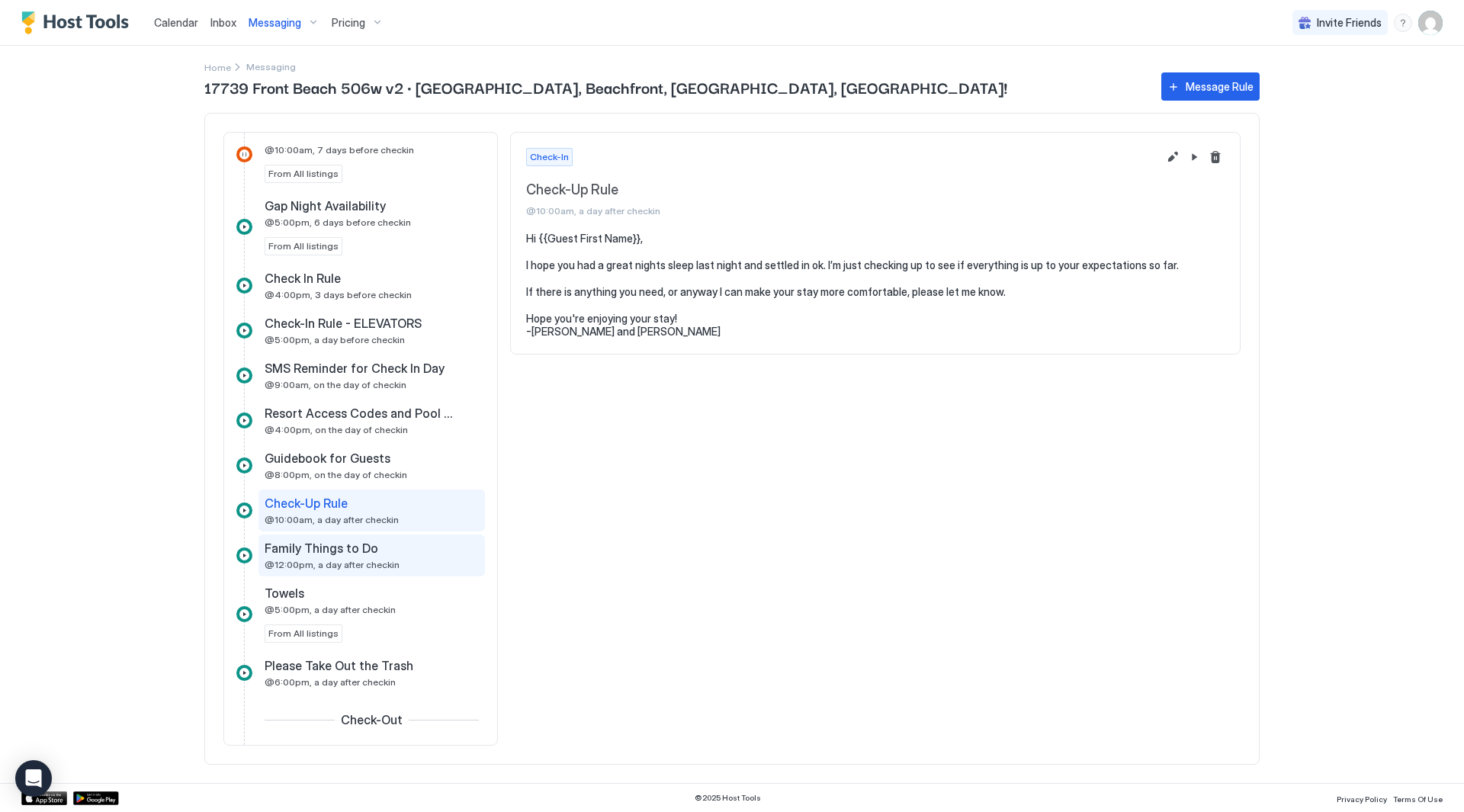
click at [345, 564] on span "@12:00pm, a day after checkin" at bounding box center [331, 565] width 135 height 12
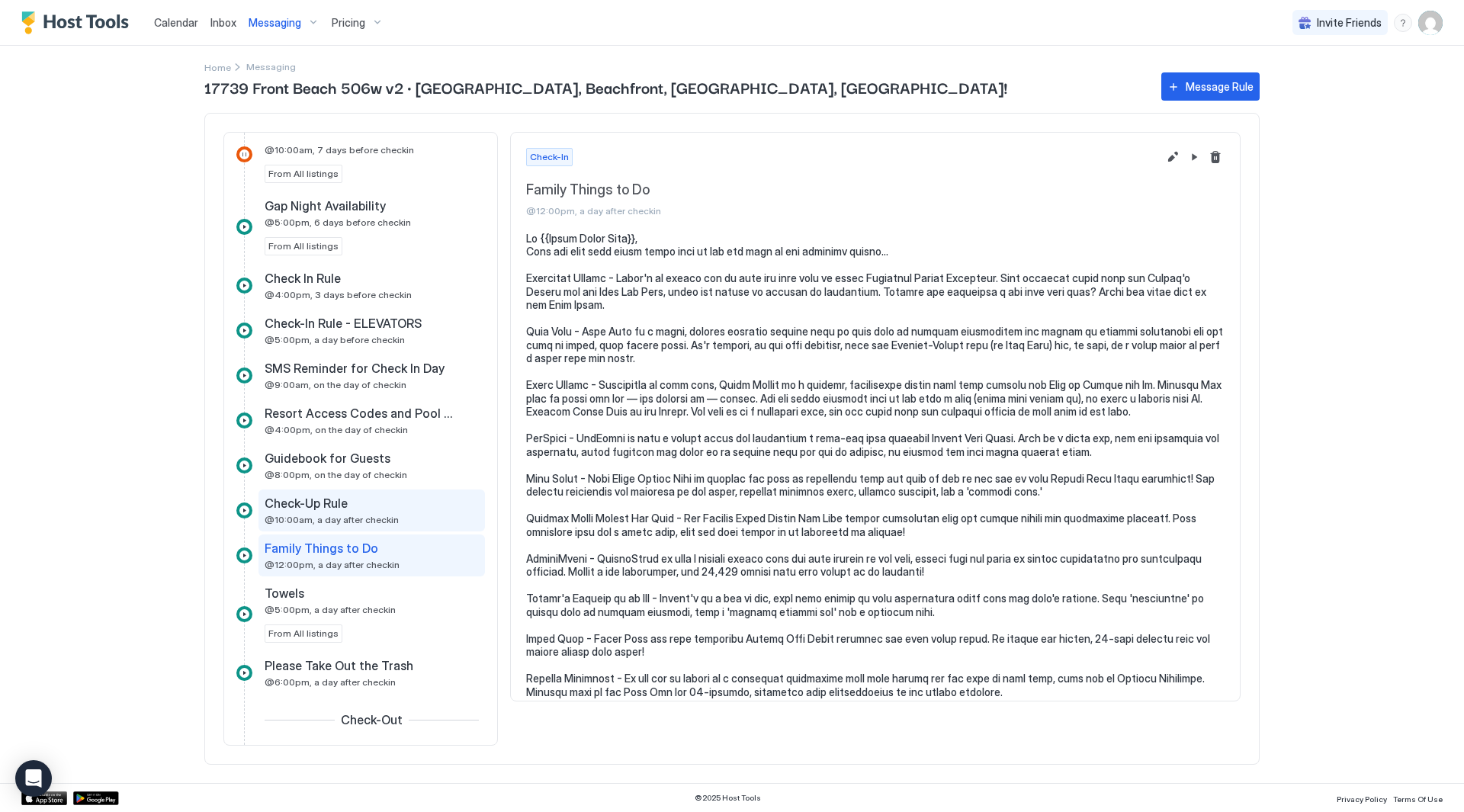
click at [350, 510] on div "Check-Up Rule" at bounding box center [361, 503] width 193 height 15
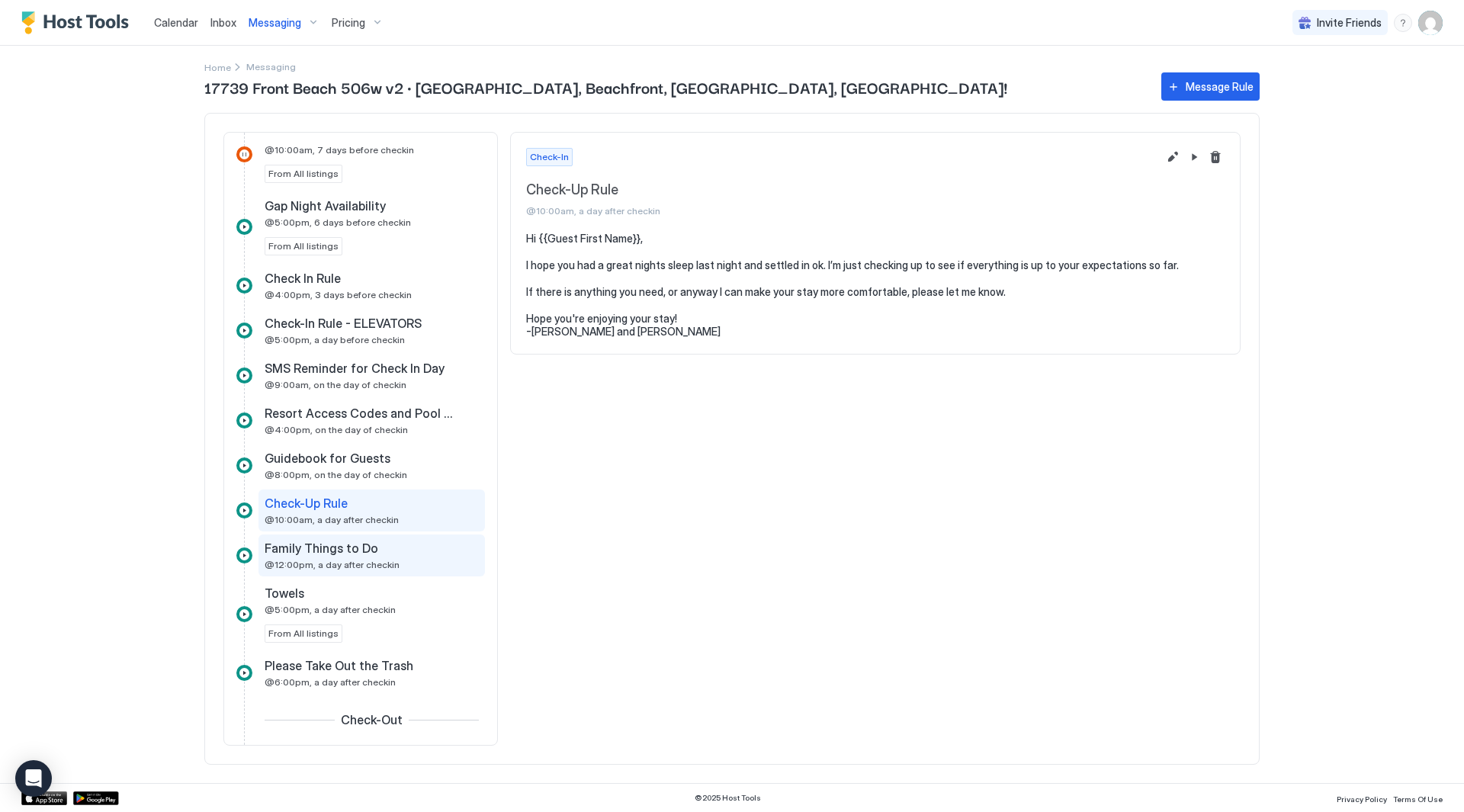
click at [345, 560] on span "@12:00pm, a day after checkin" at bounding box center [331, 565] width 135 height 12
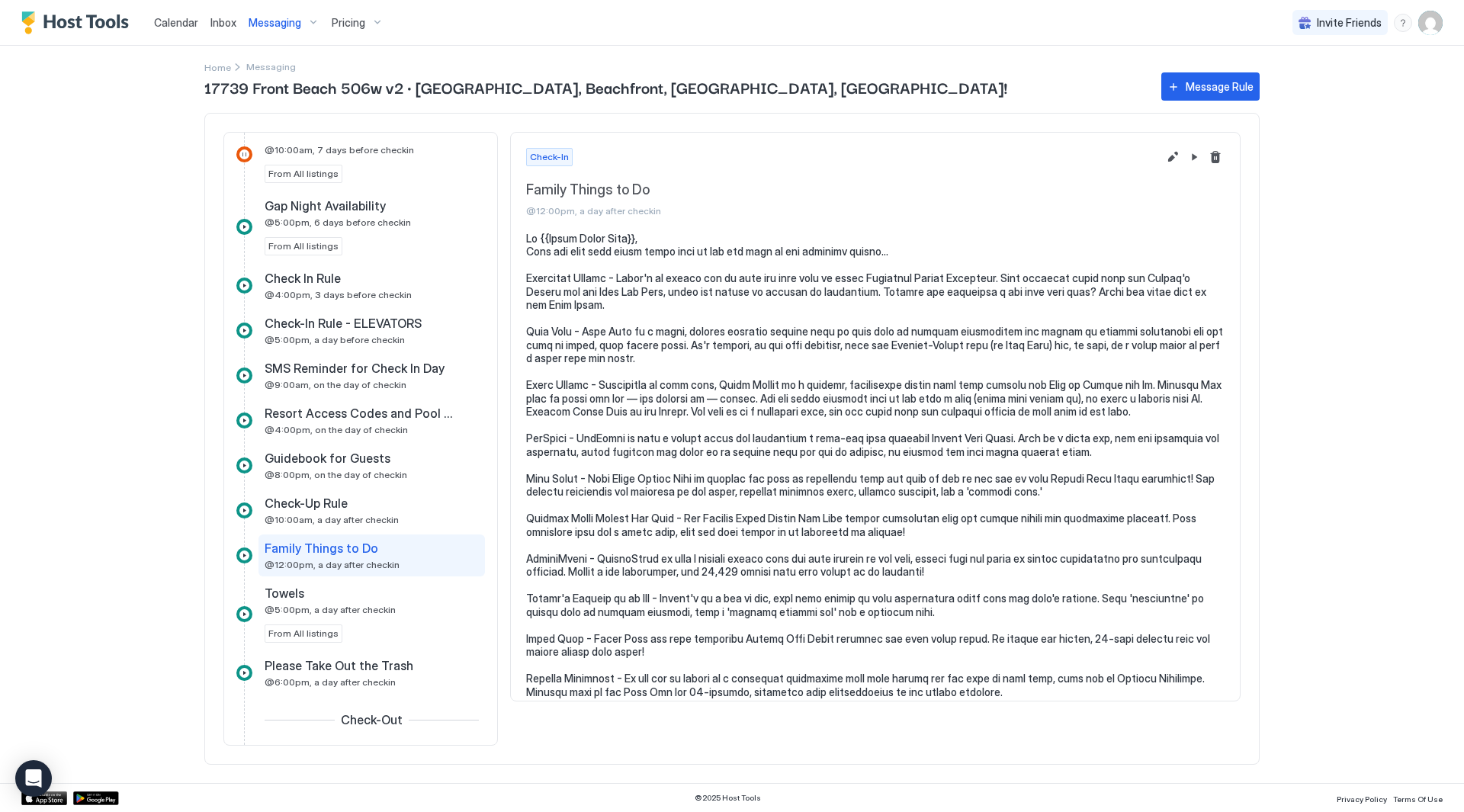
click at [1087, 382] on pre at bounding box center [876, 466] width 699 height 468
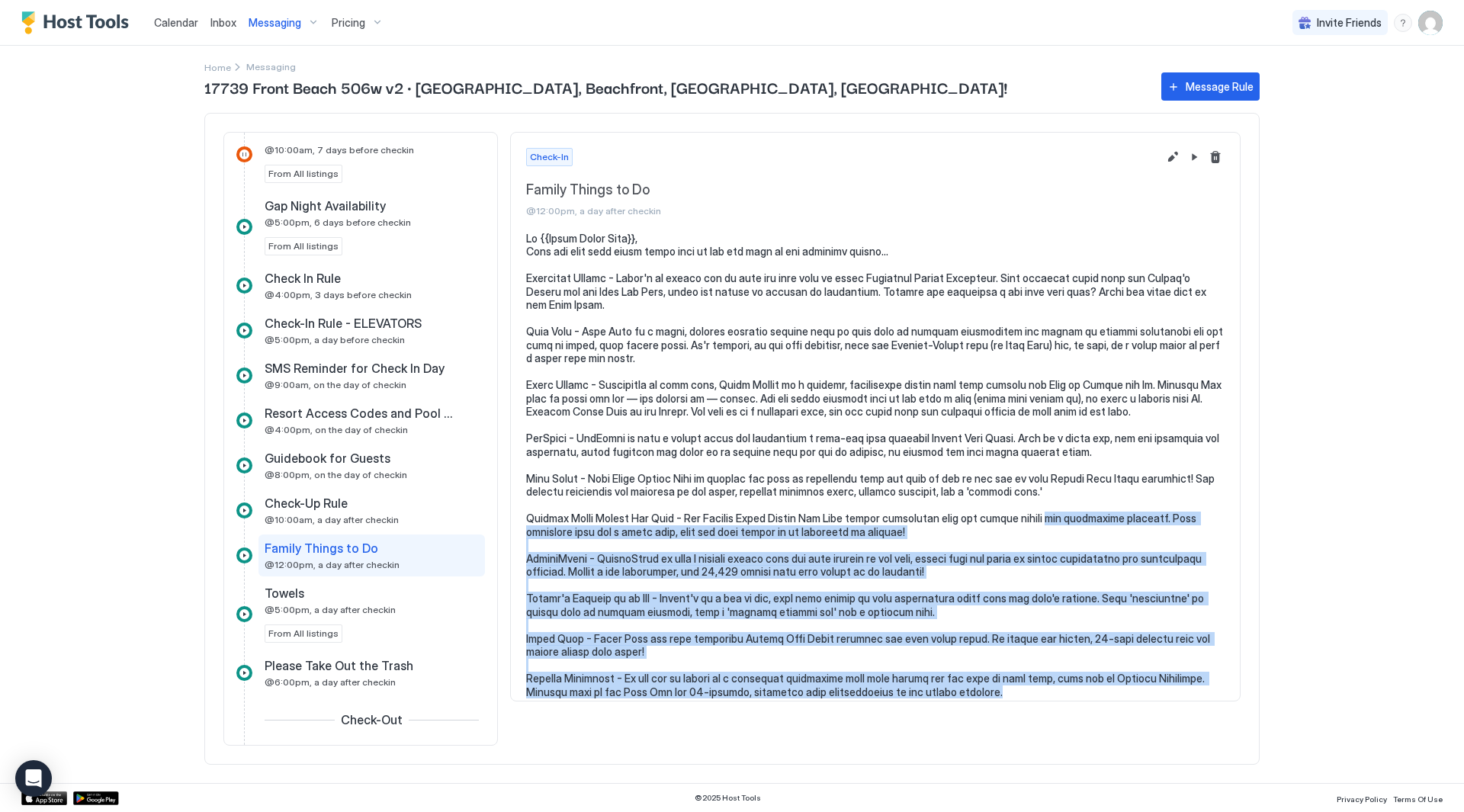
drag, startPoint x: 1051, startPoint y: 678, endPoint x: 1043, endPoint y: 499, distance: 179.2
click at [1043, 499] on pre at bounding box center [876, 466] width 699 height 468
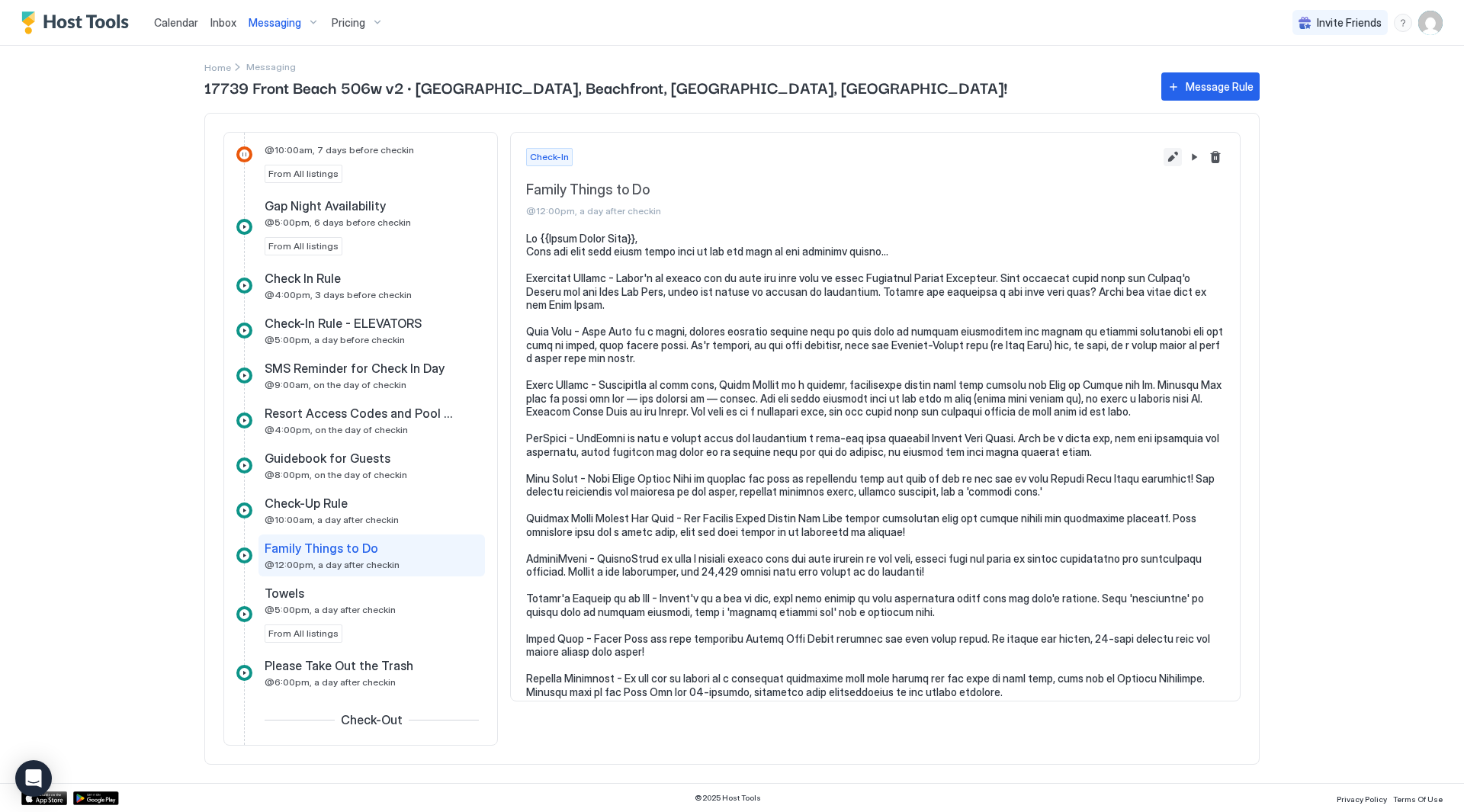
click at [1171, 154] on button "Edit message rule" at bounding box center [1173, 157] width 18 height 18
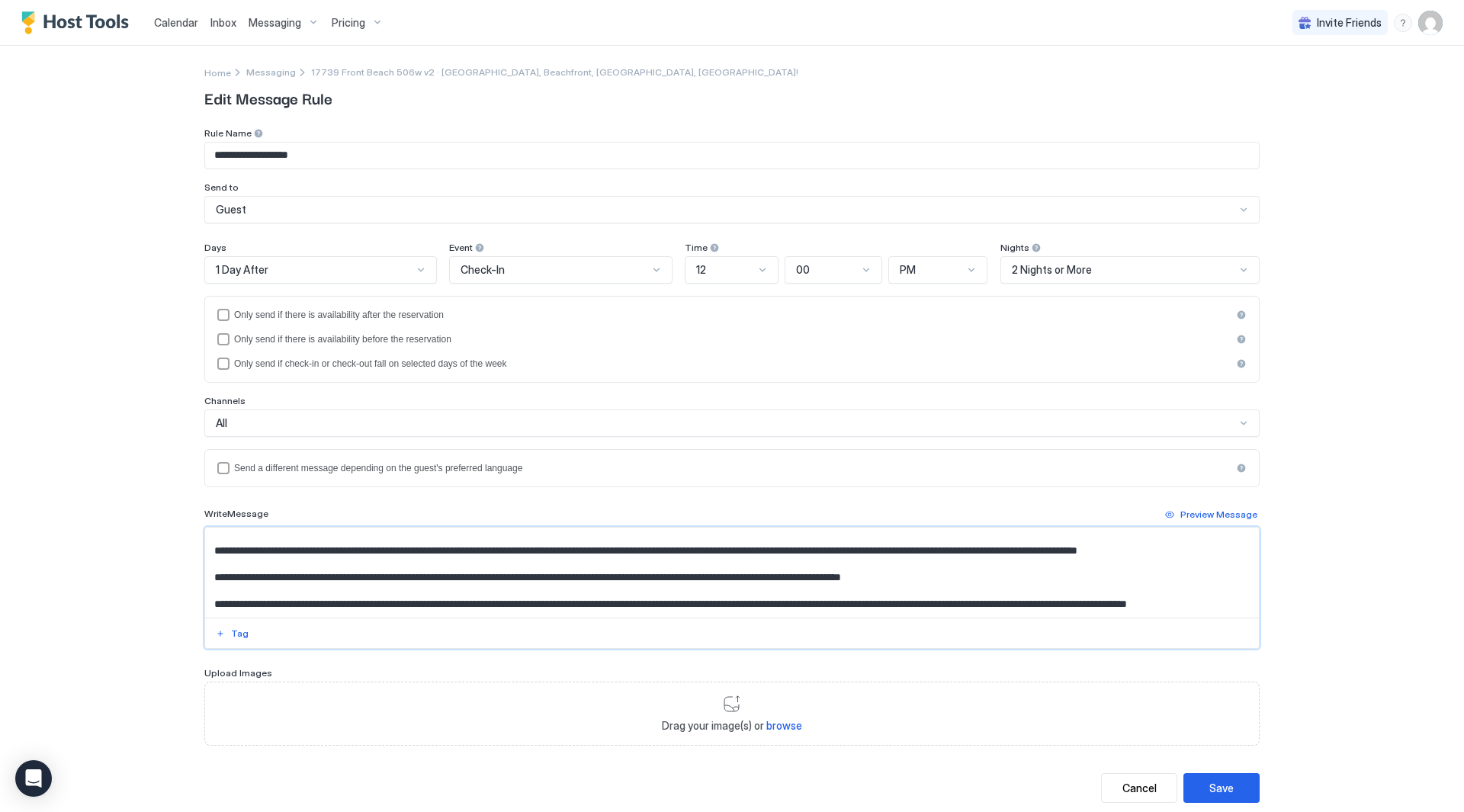
drag, startPoint x: 209, startPoint y: 554, endPoint x: 689, endPoint y: 751, distance: 518.9
click at [689, 751] on div "**********" at bounding box center [732, 465] width 1056 height 676
paste textarea "**********"
type textarea "**********"
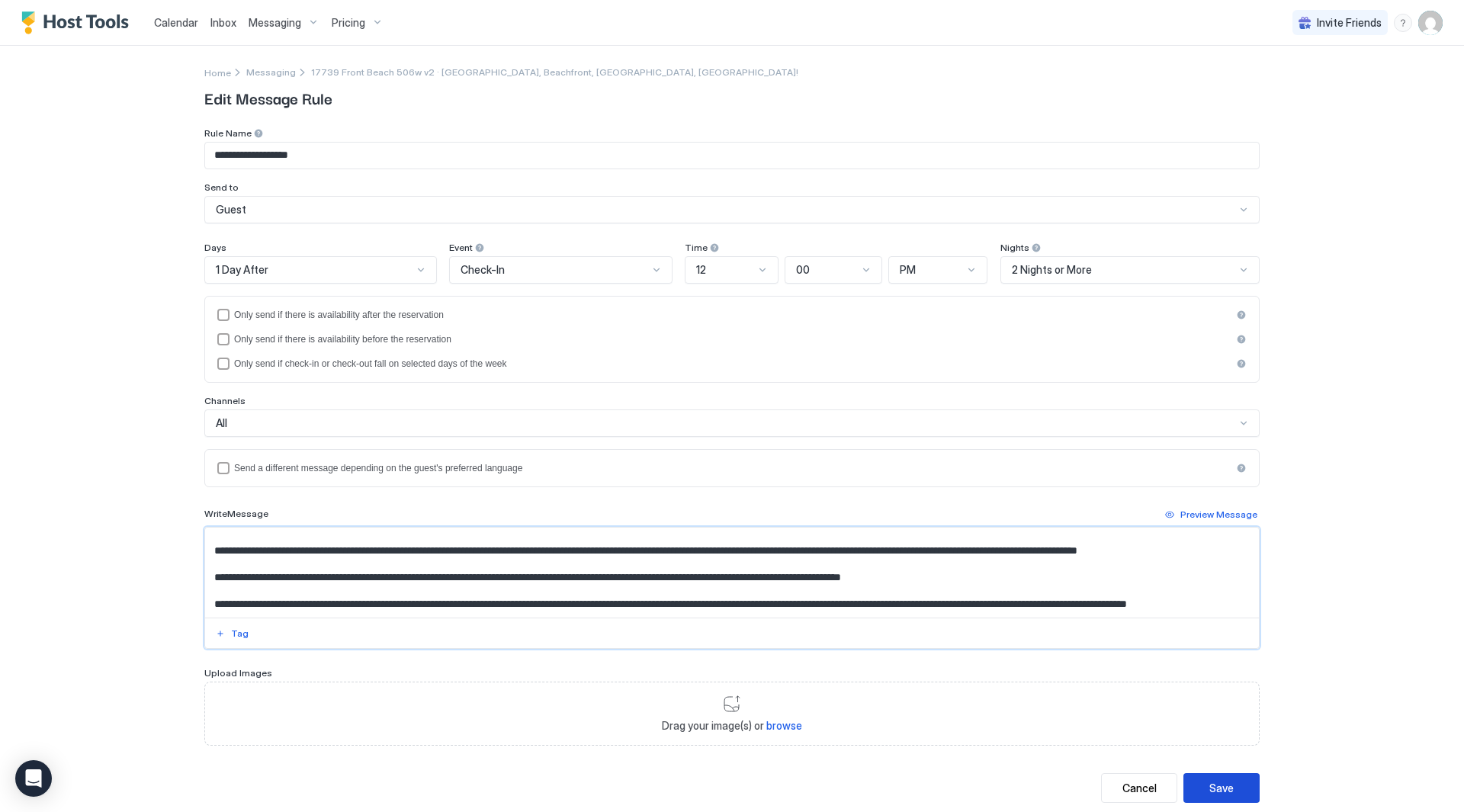
click at [1248, 781] on button "Save" at bounding box center [1222, 788] width 76 height 30
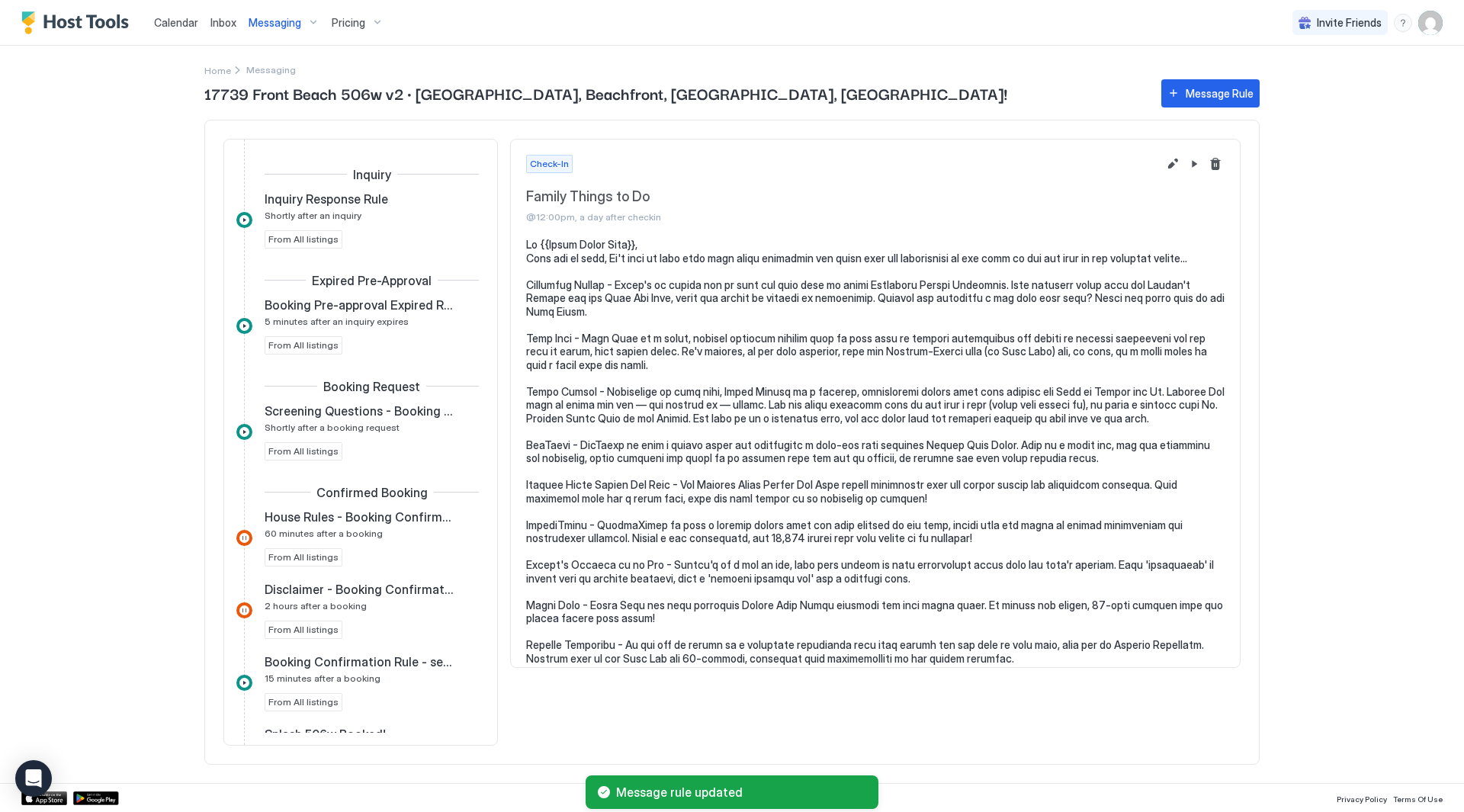
scroll to position [744, 0]
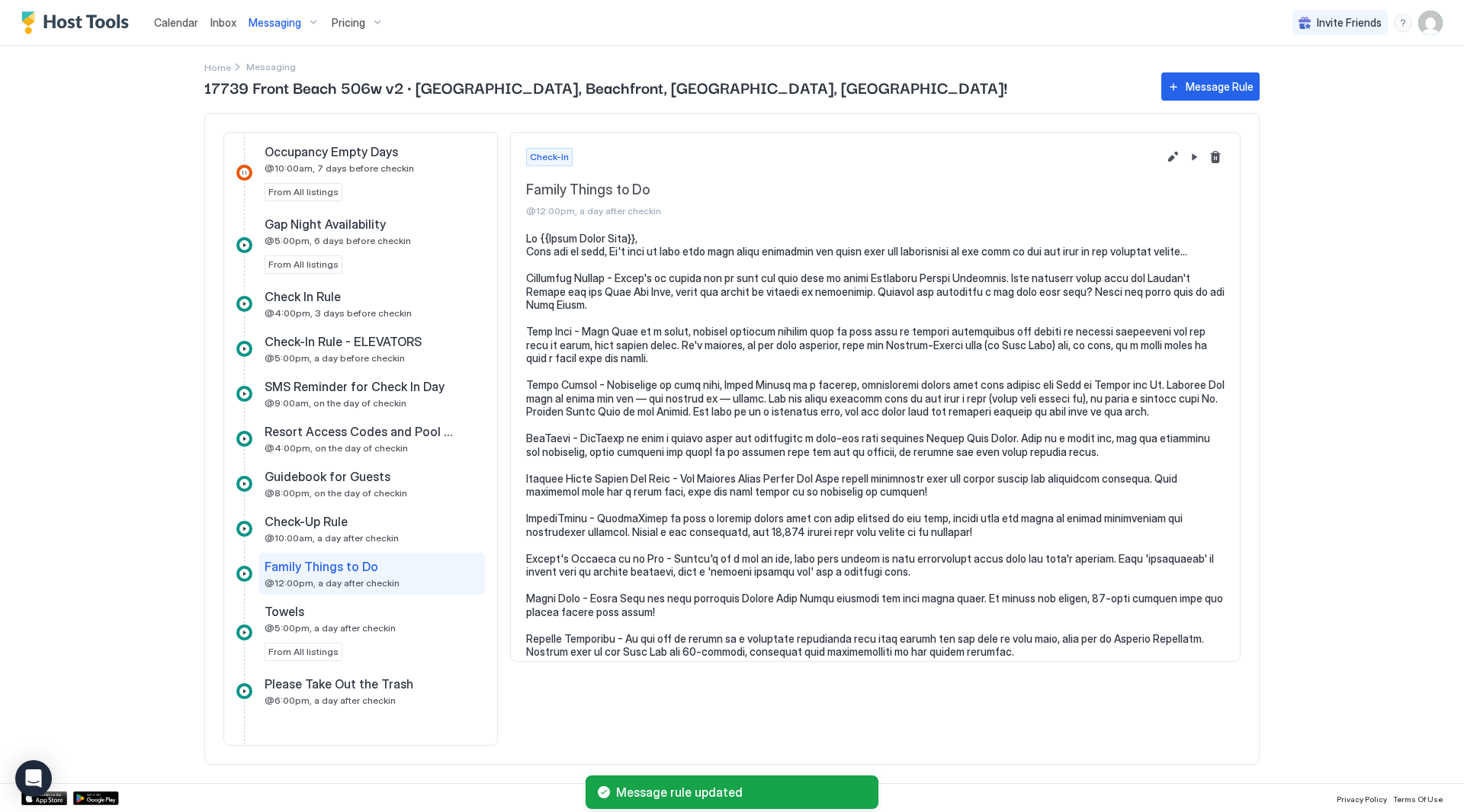
click at [295, 31] on div "Messaging" at bounding box center [284, 22] width 83 height 26
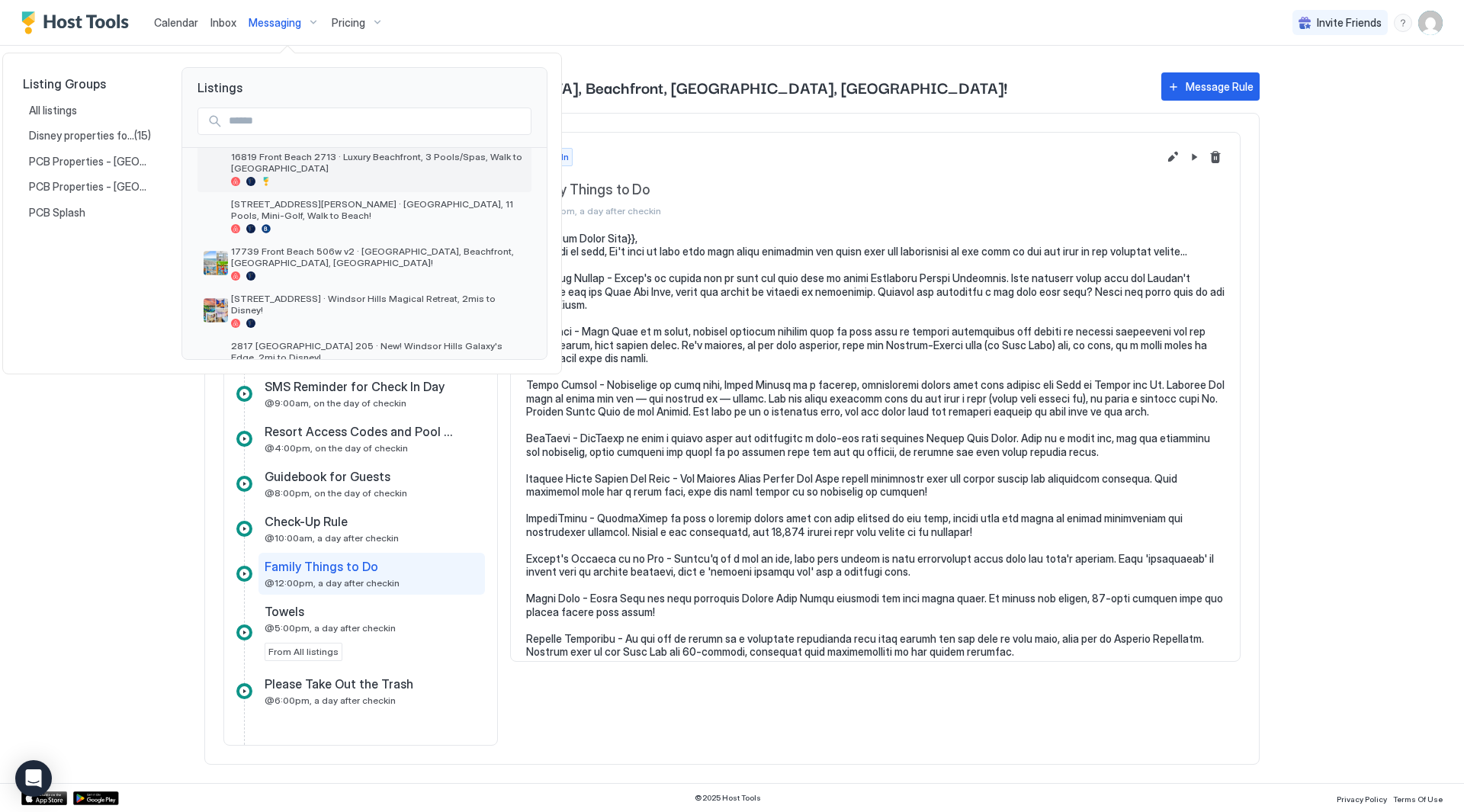
scroll to position [0, 0]
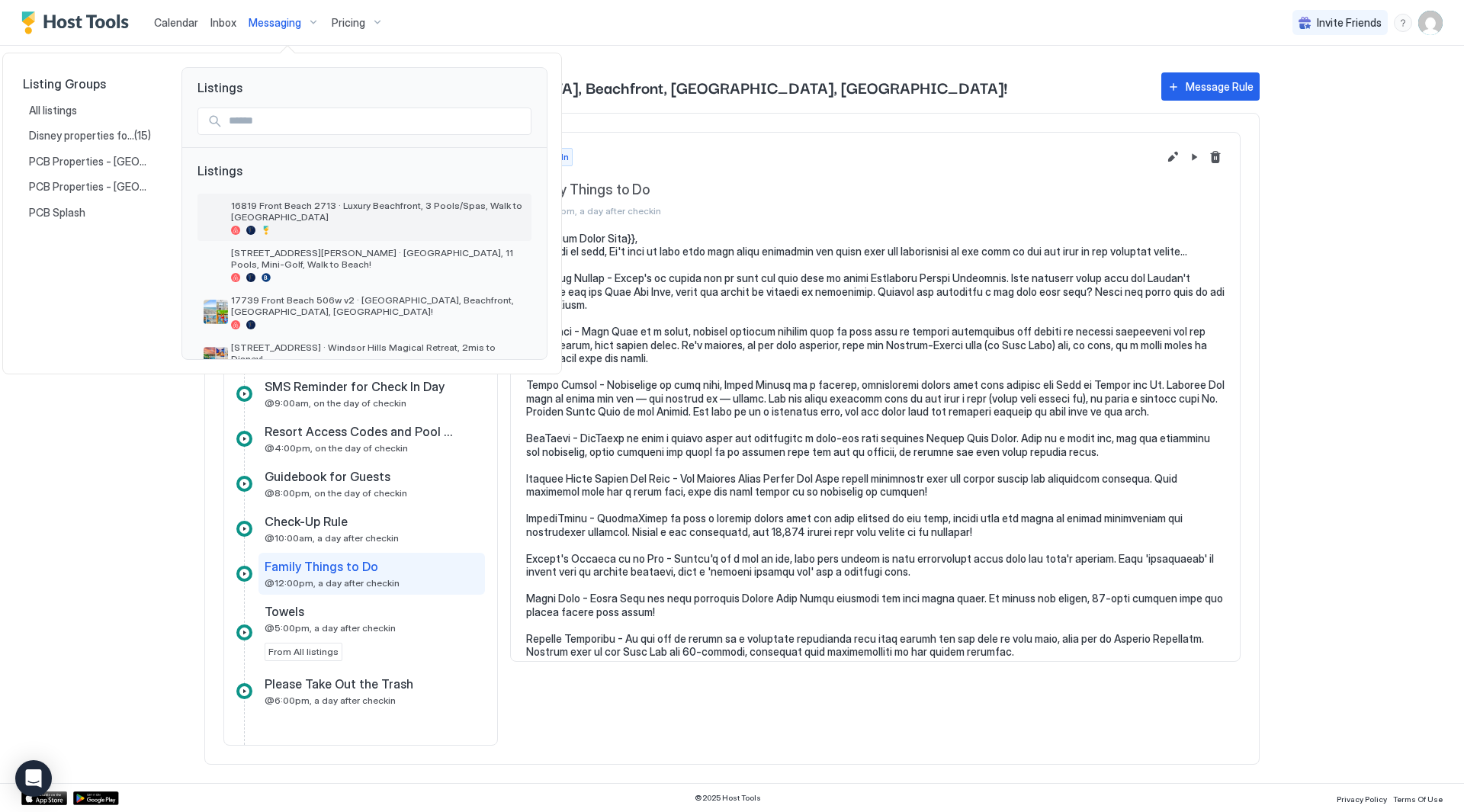
click at [402, 205] on span "16819 Front Beach 2713 · Luxury Beachfront, 3 Pools/Spas, Walk to [GEOGRAPHIC_D…" at bounding box center [378, 211] width 294 height 23
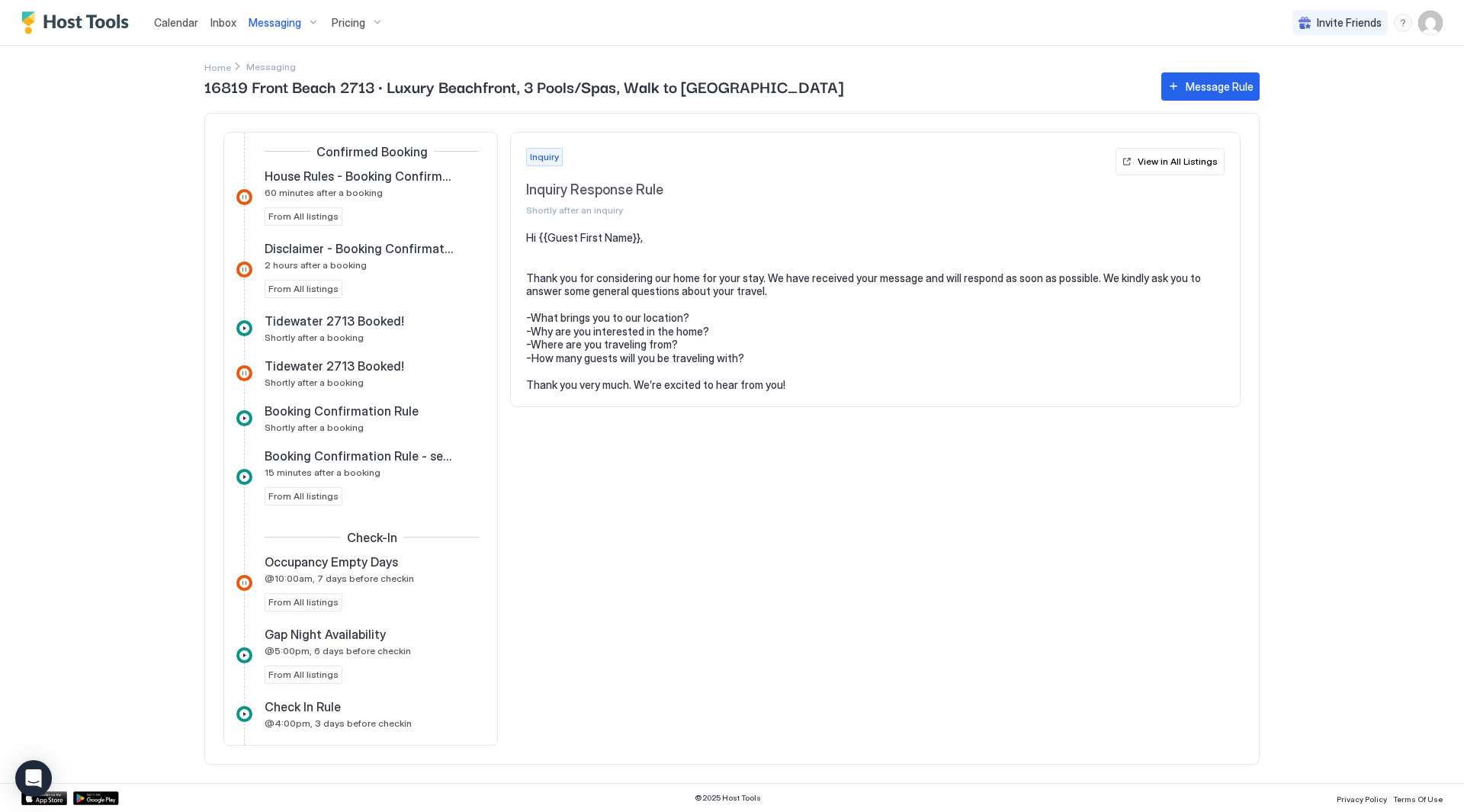
scroll to position [382, 0]
click at [383, 486] on div "Booking Confirmation Rule - security and access 15 minutes after a booking From…" at bounding box center [371, 474] width 214 height 57
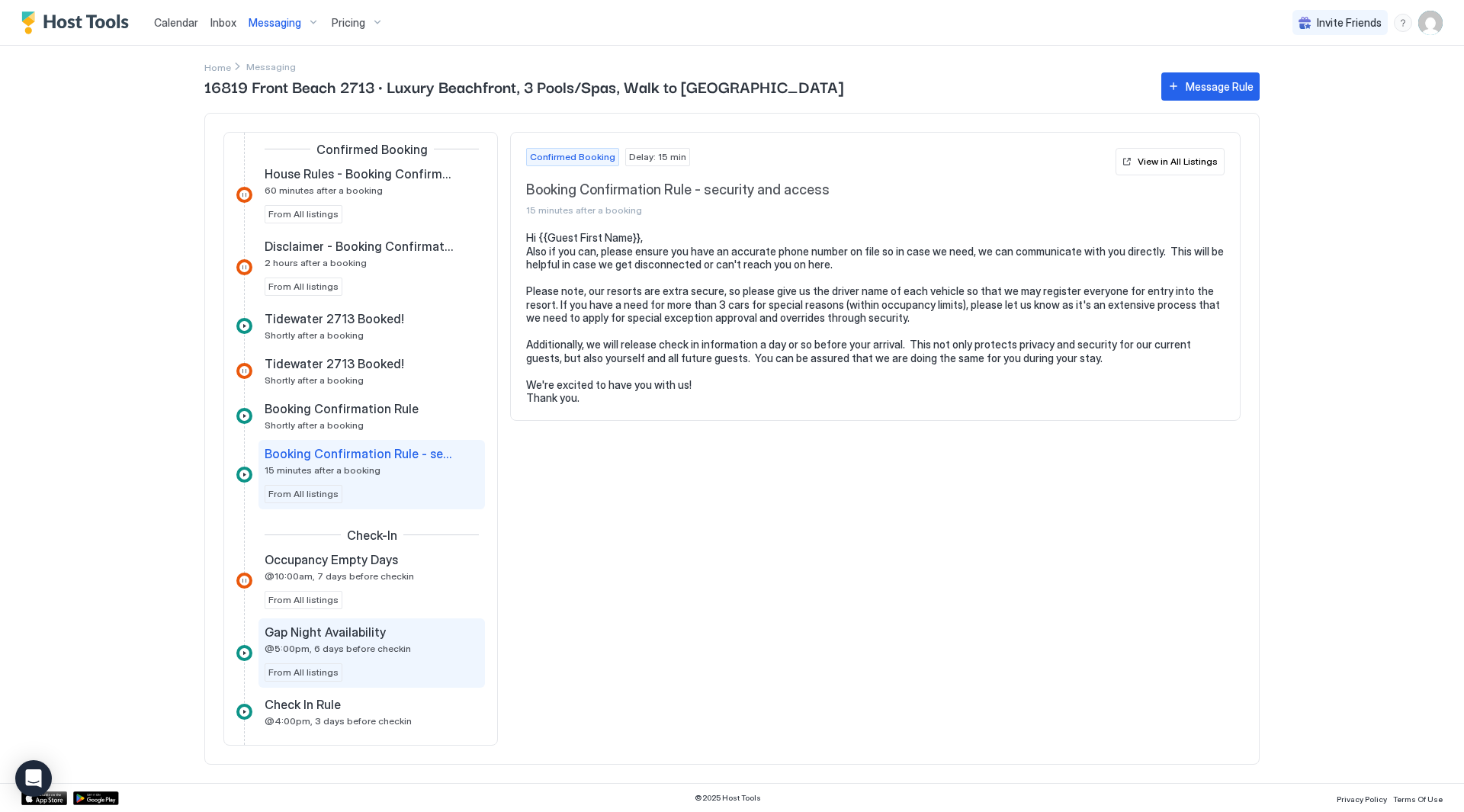
click at [392, 626] on div "Gap Night Availability" at bounding box center [361, 632] width 193 height 15
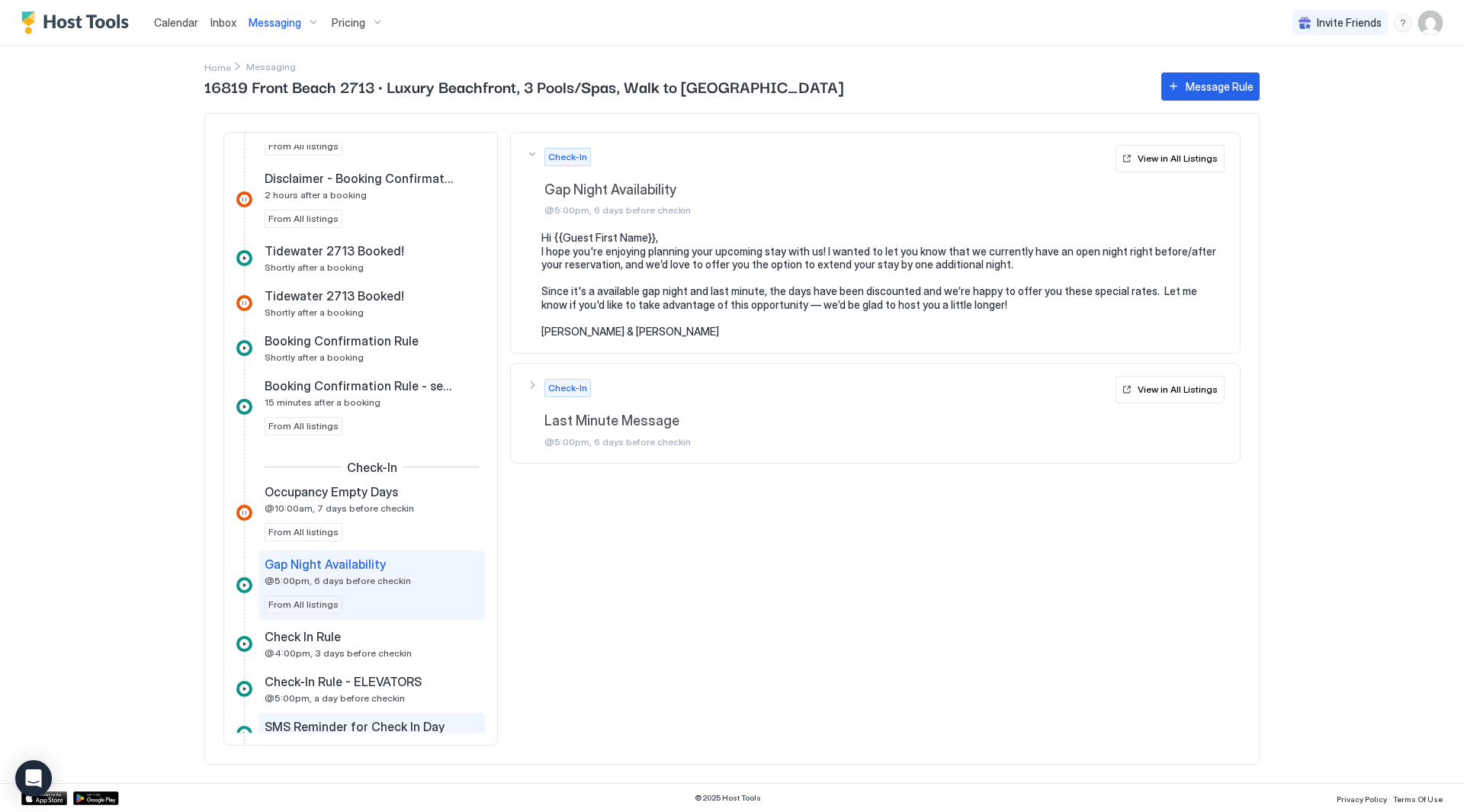
scroll to position [534, 0]
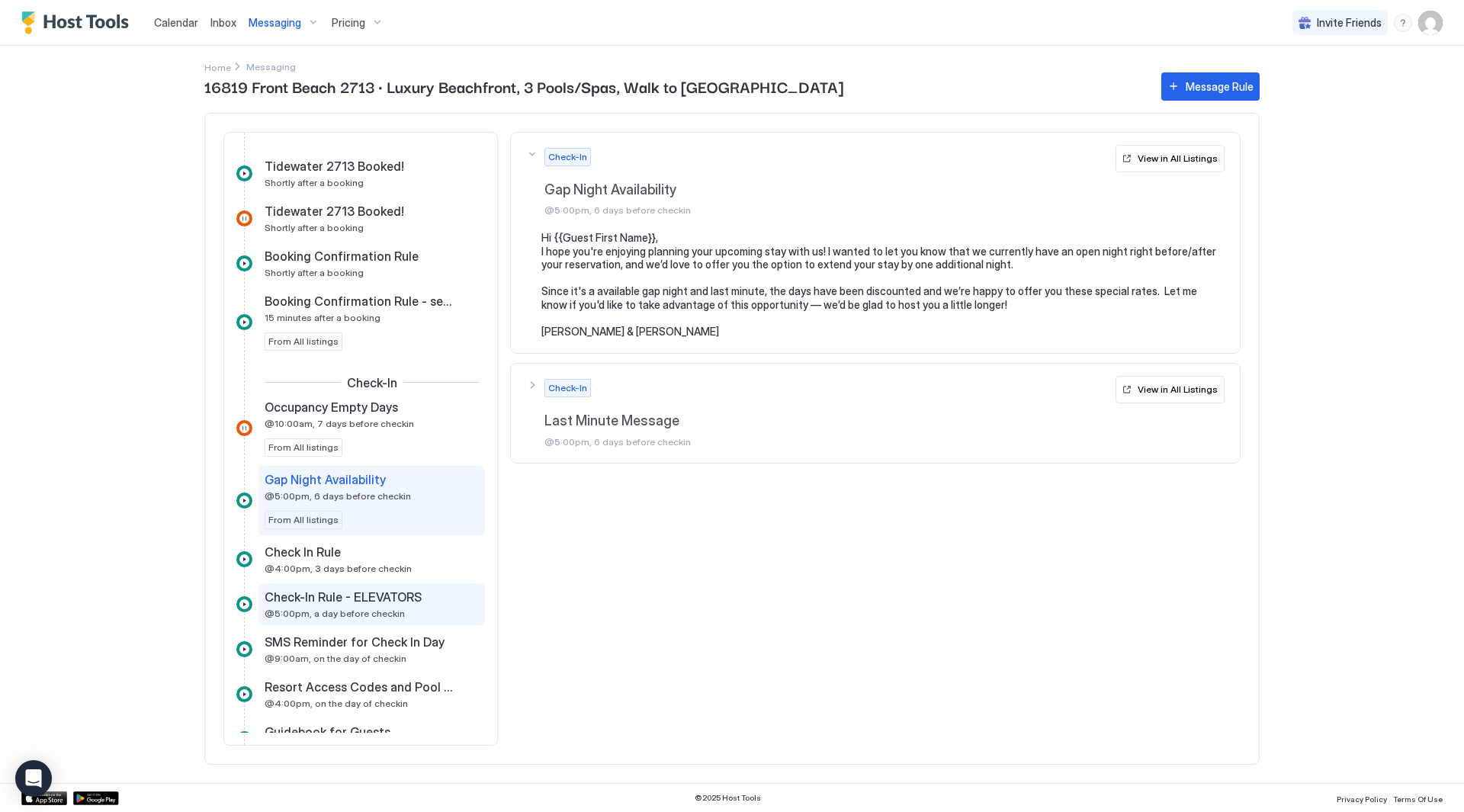
click at [365, 601] on span "Check-In Rule - ELEVATORS" at bounding box center [343, 597] width 157 height 15
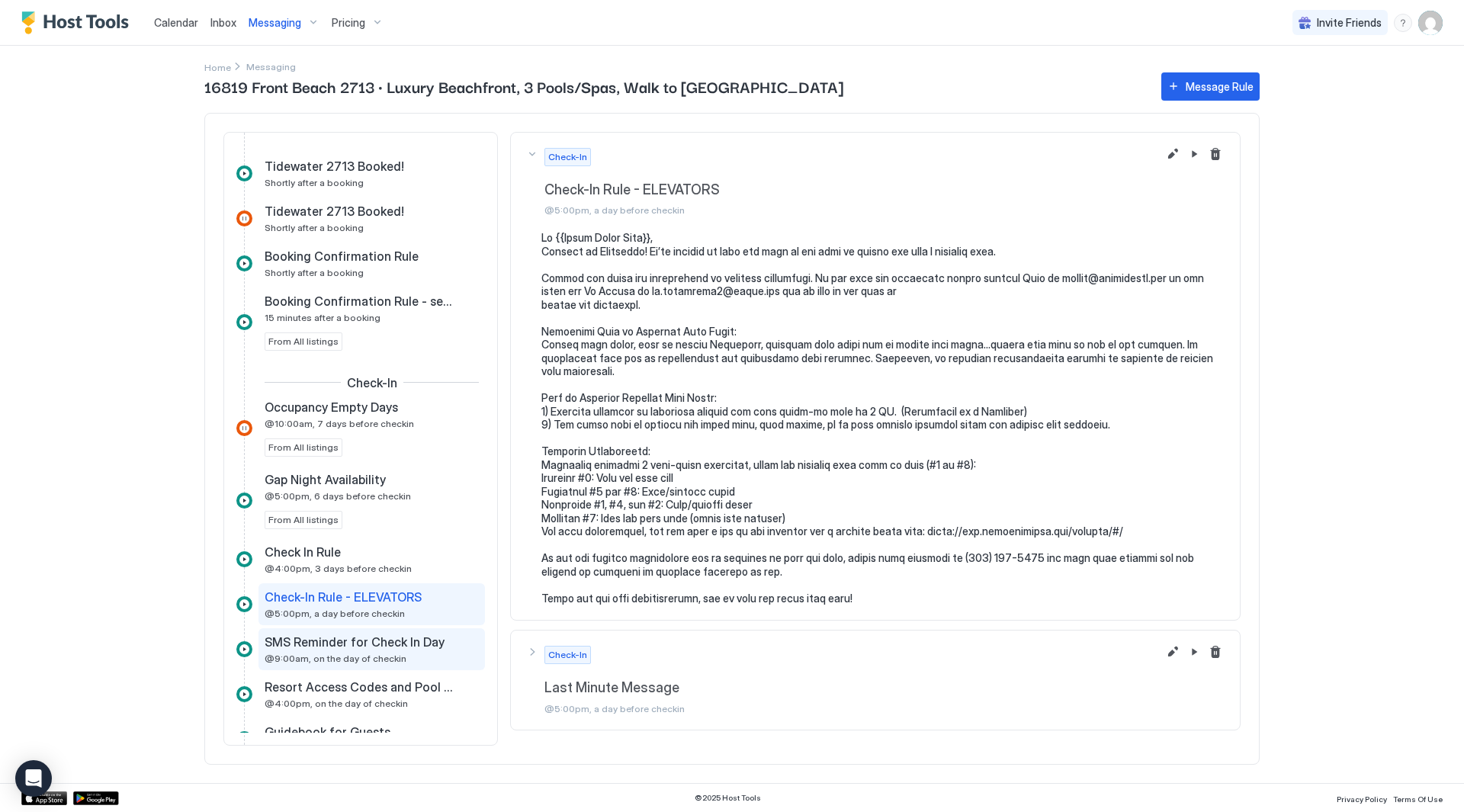
click at [382, 648] on span "SMS Reminder for Check In Day" at bounding box center [354, 642] width 180 height 15
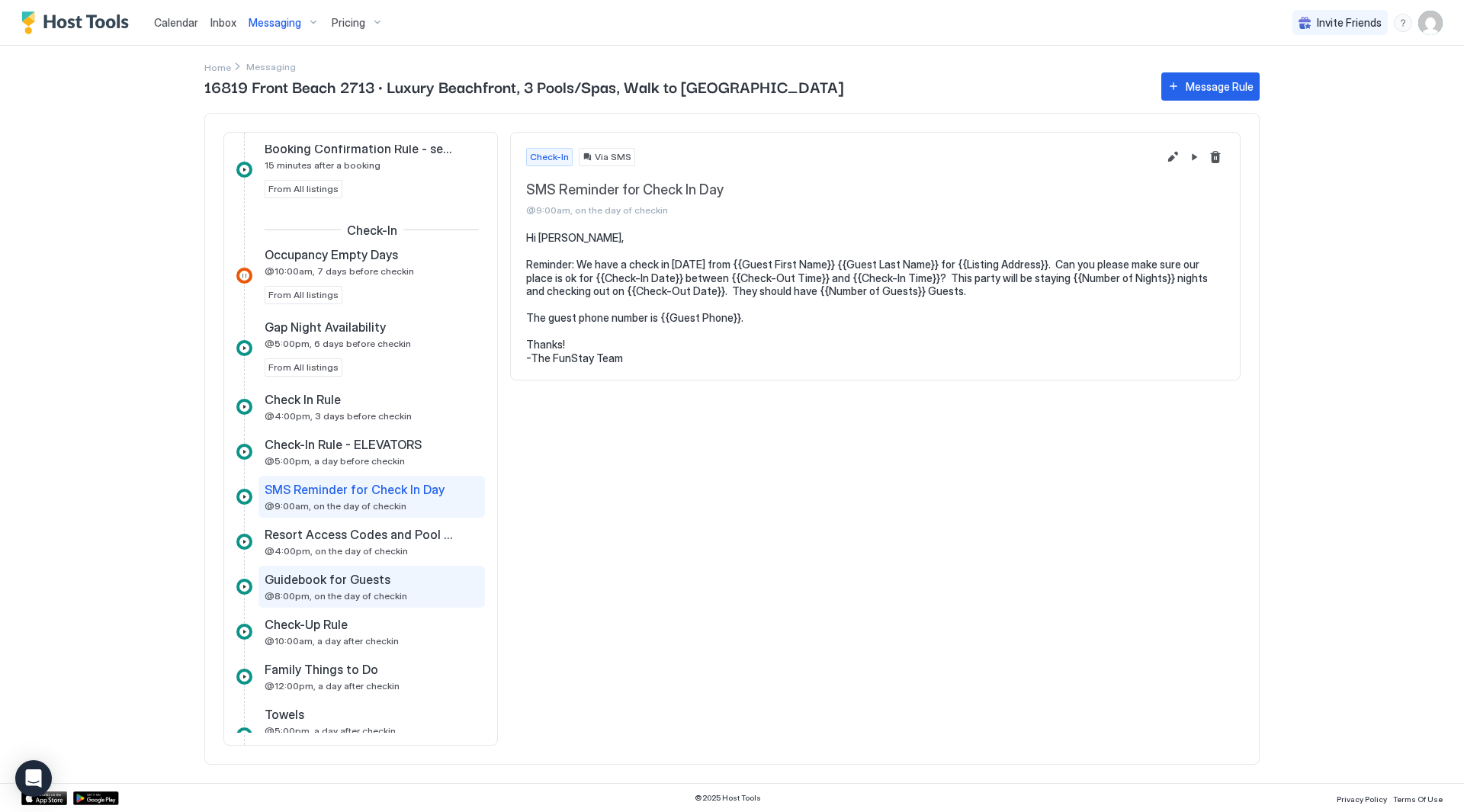
click at [381, 569] on div "Guidebook for Guests @8:00pm, on the day of checkin" at bounding box center [372, 586] width 226 height 42
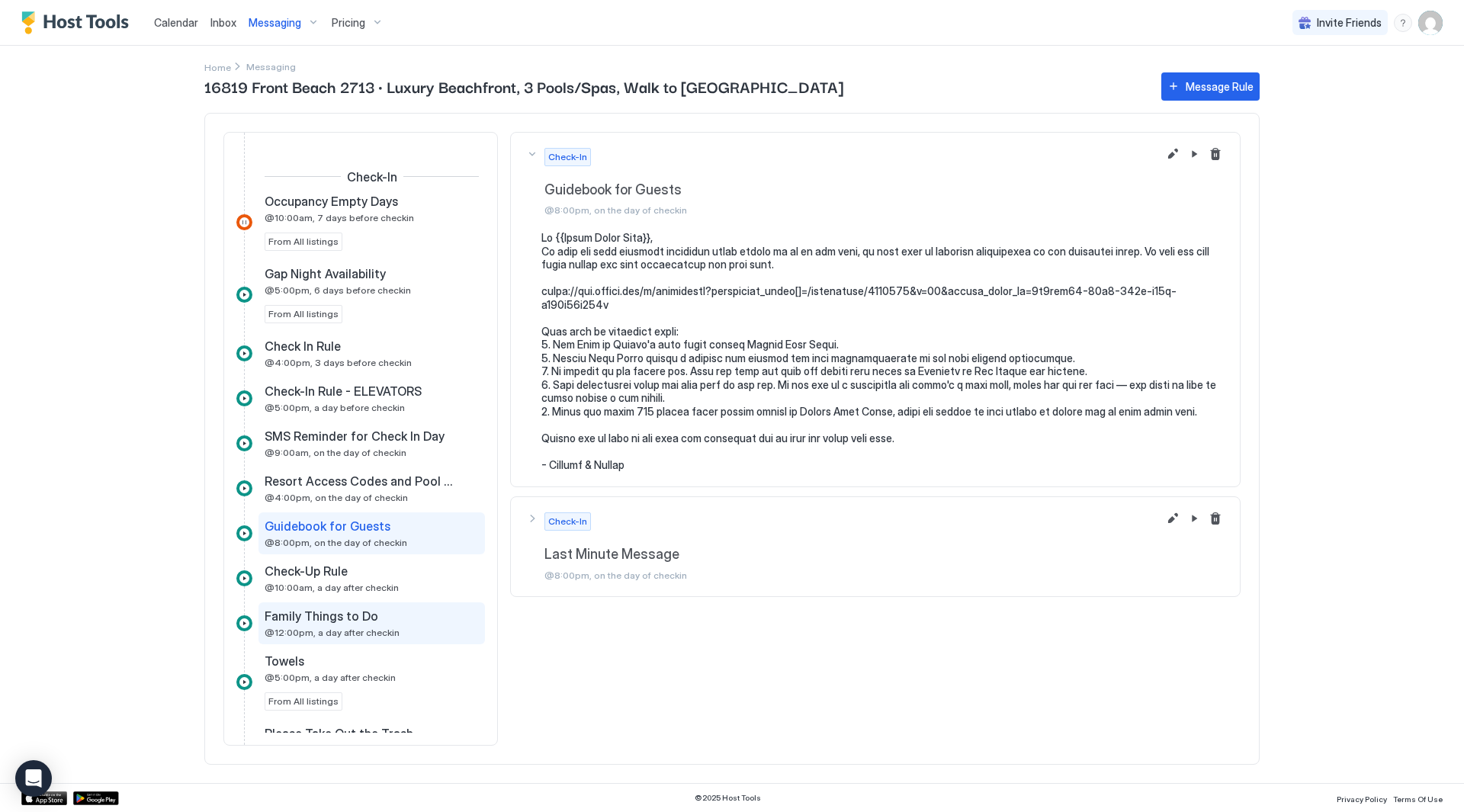
scroll to position [762, 0]
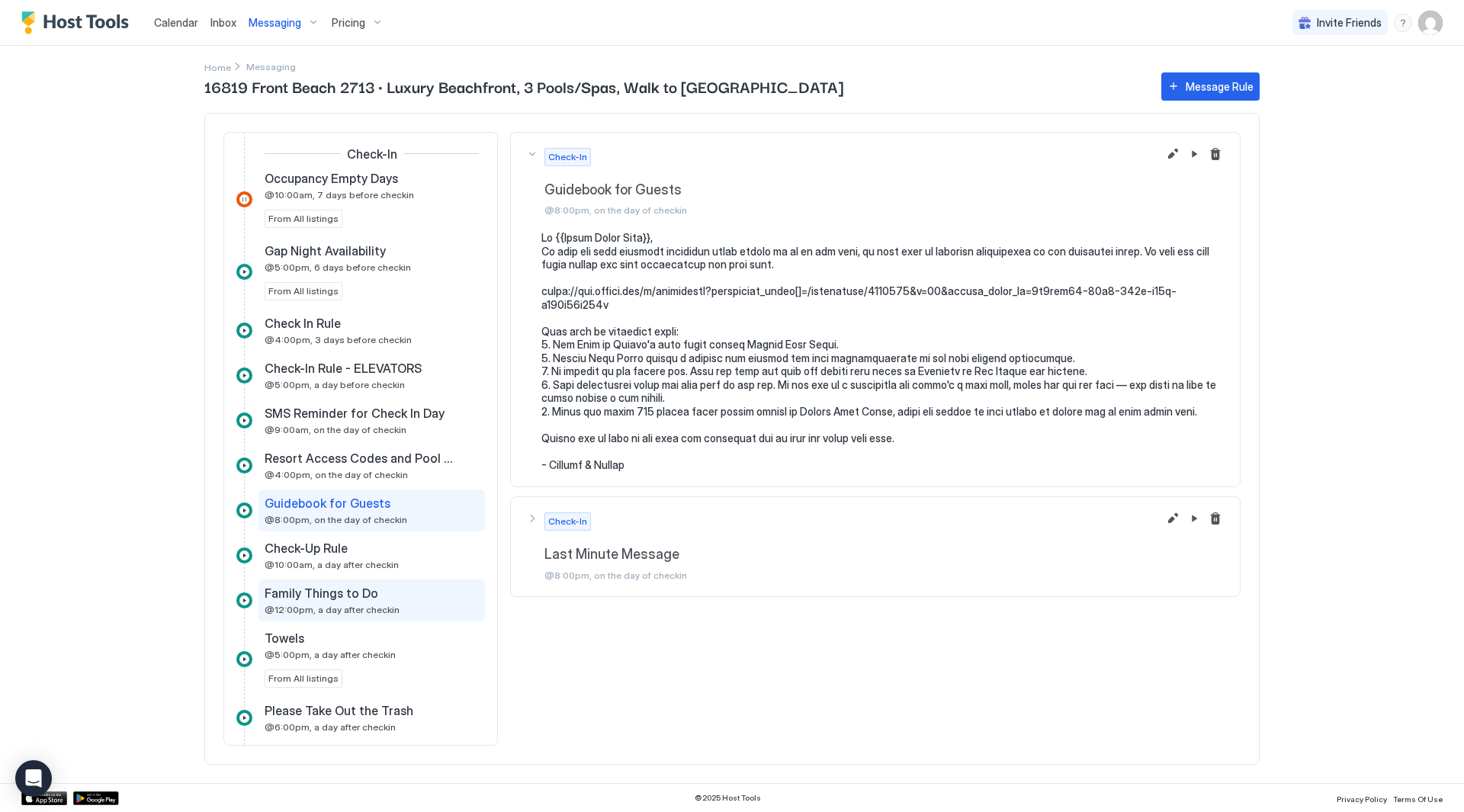
click at [364, 606] on span "@12:00pm, a day after checkin" at bounding box center [331, 610] width 135 height 12
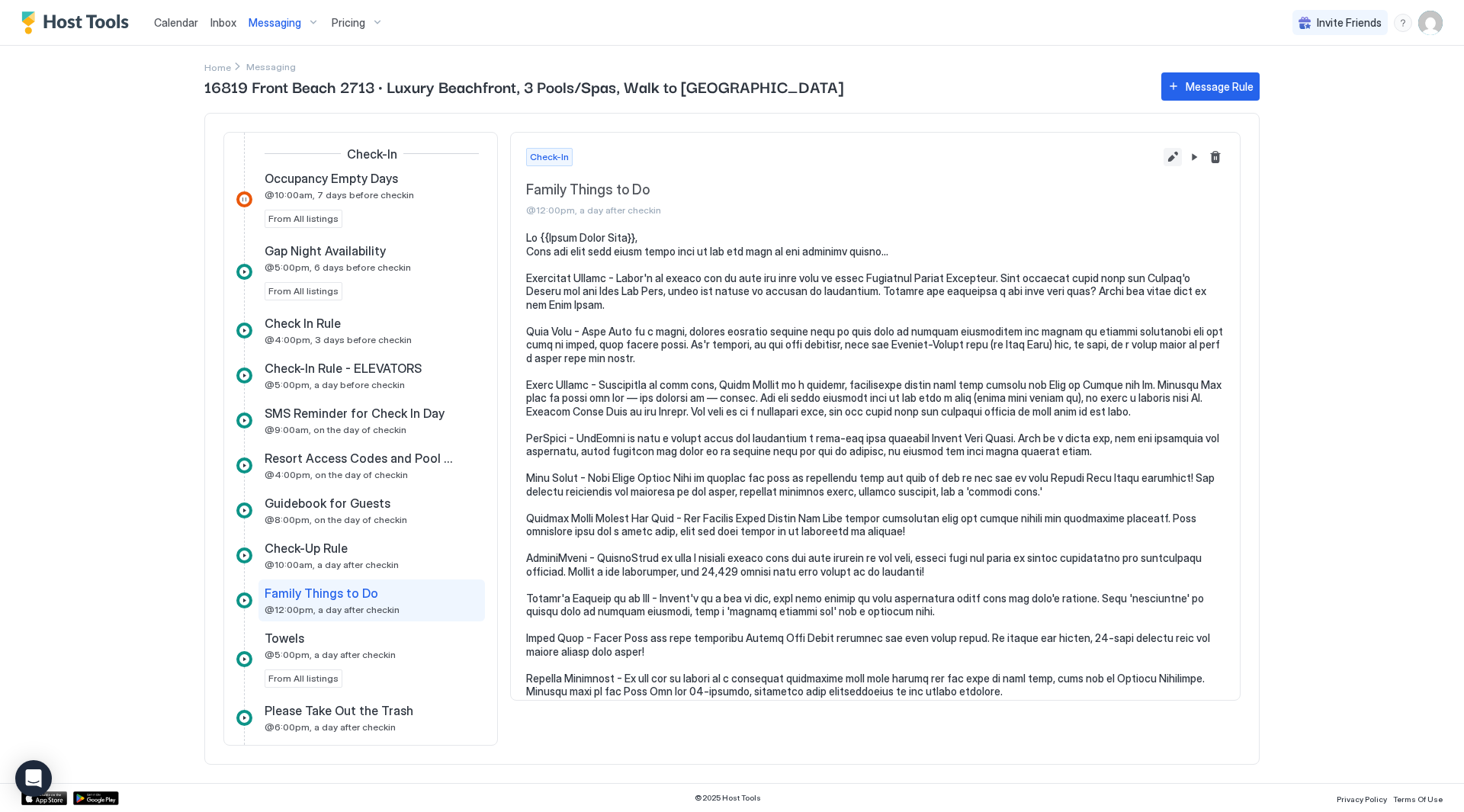
click at [1179, 151] on button "Edit message rule" at bounding box center [1173, 157] width 18 height 18
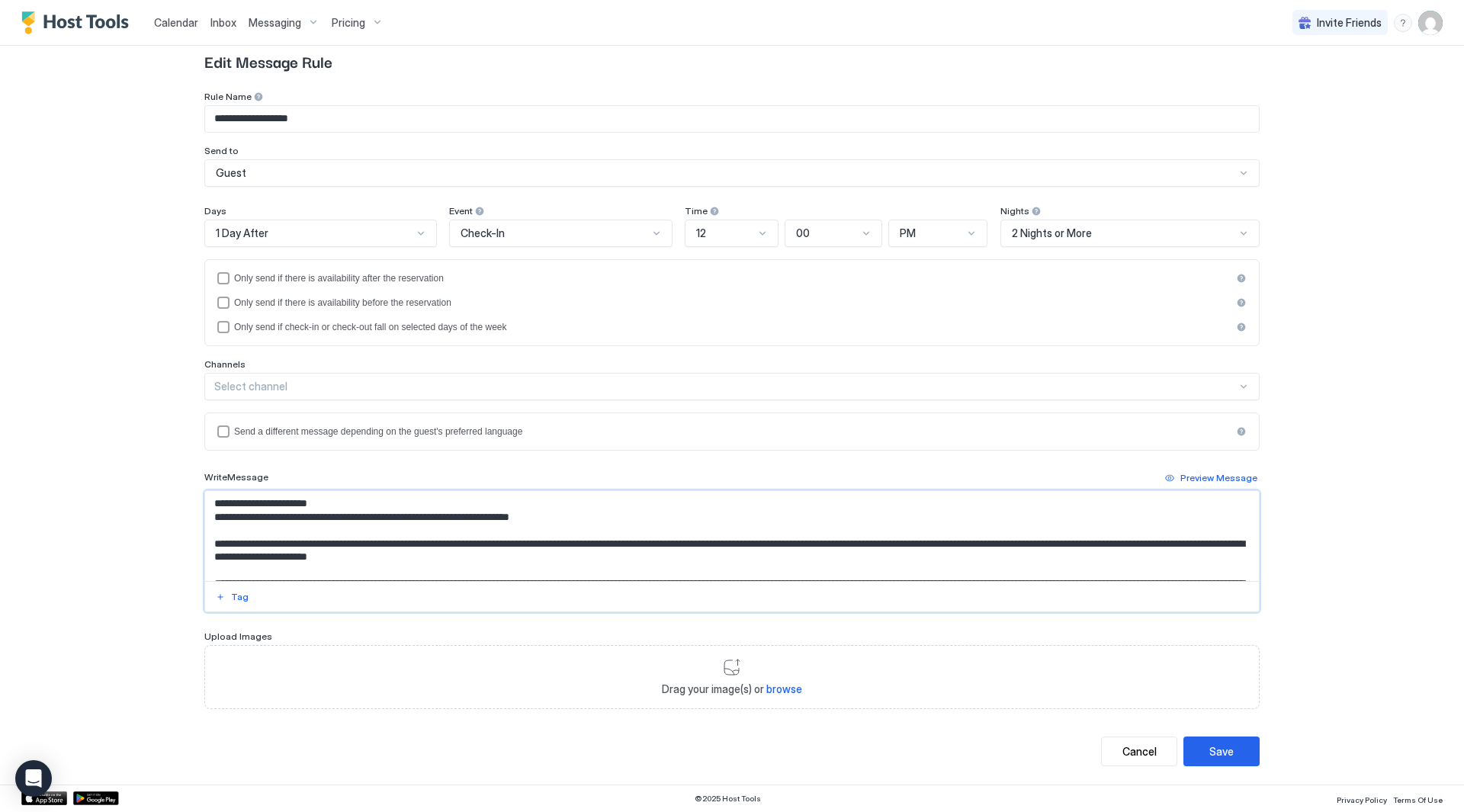
drag, startPoint x: 749, startPoint y: 568, endPoint x: 154, endPoint y: 520, distance: 596.9
click at [154, 520] on div "**********" at bounding box center [732, 406] width 1464 height 812
paste textarea "**********"
type textarea "**********"
click at [1276, 472] on div "**********" at bounding box center [732, 406] width 1464 height 812
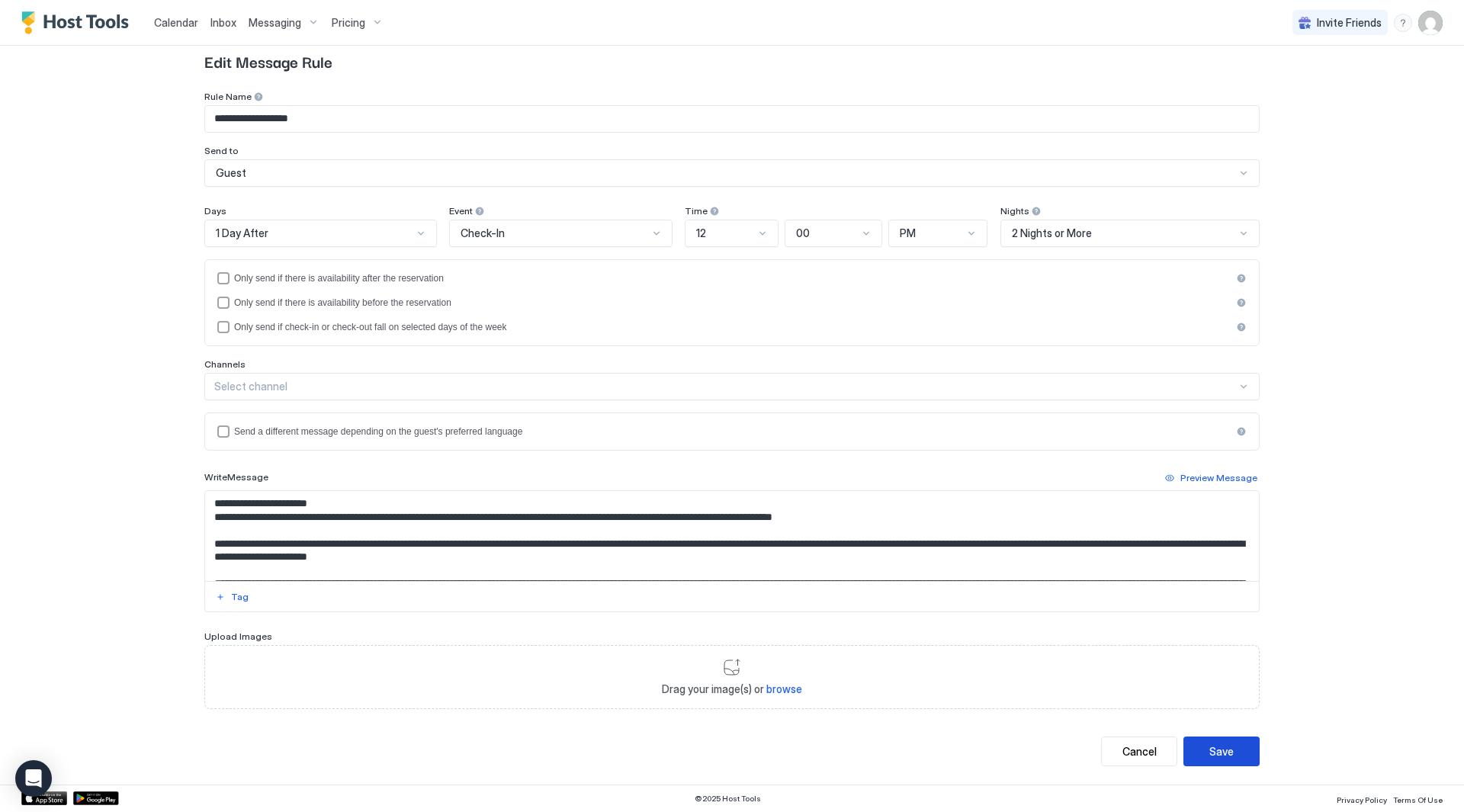
click at [1238, 746] on button "Save" at bounding box center [1222, 752] width 76 height 30
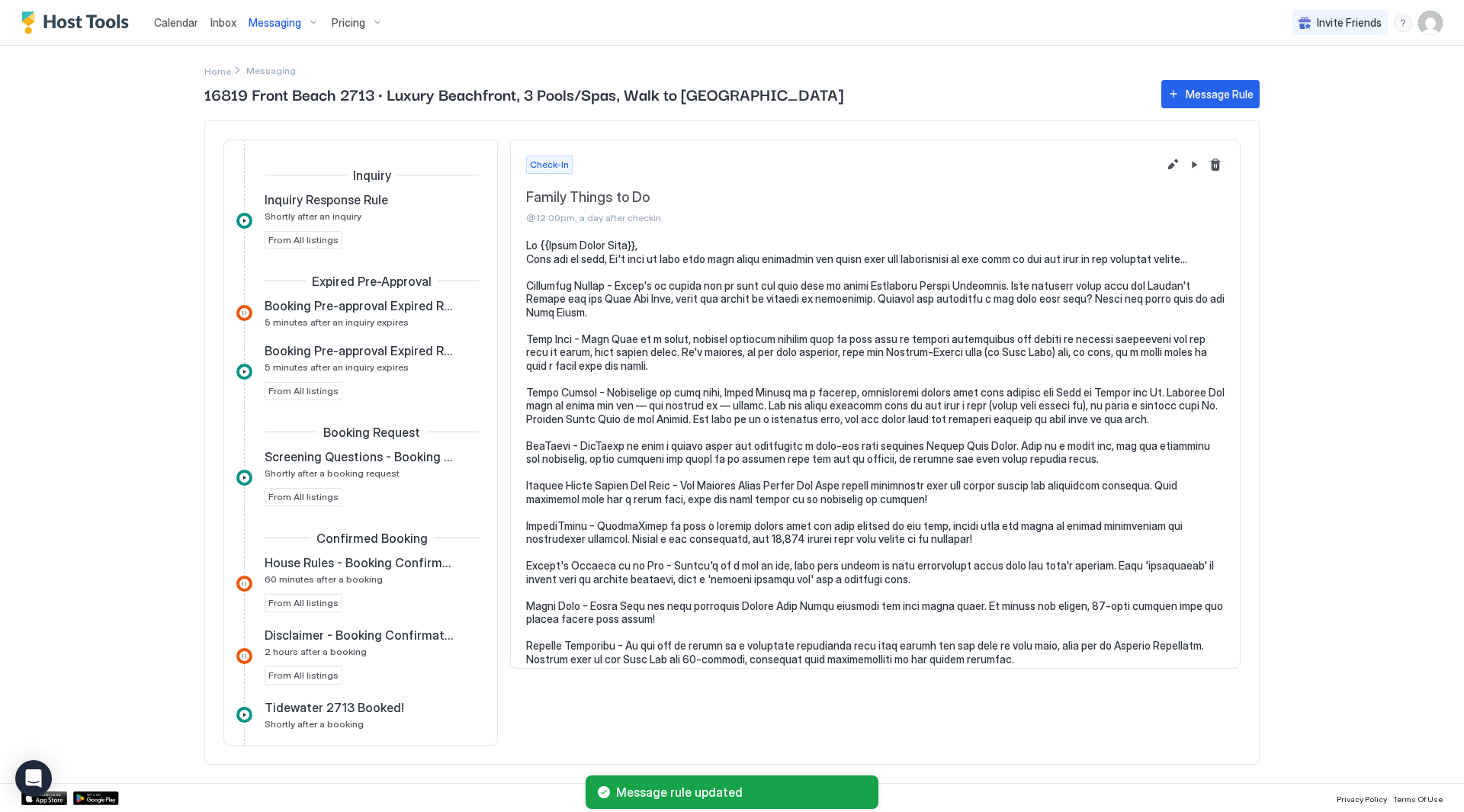
scroll to position [744, 0]
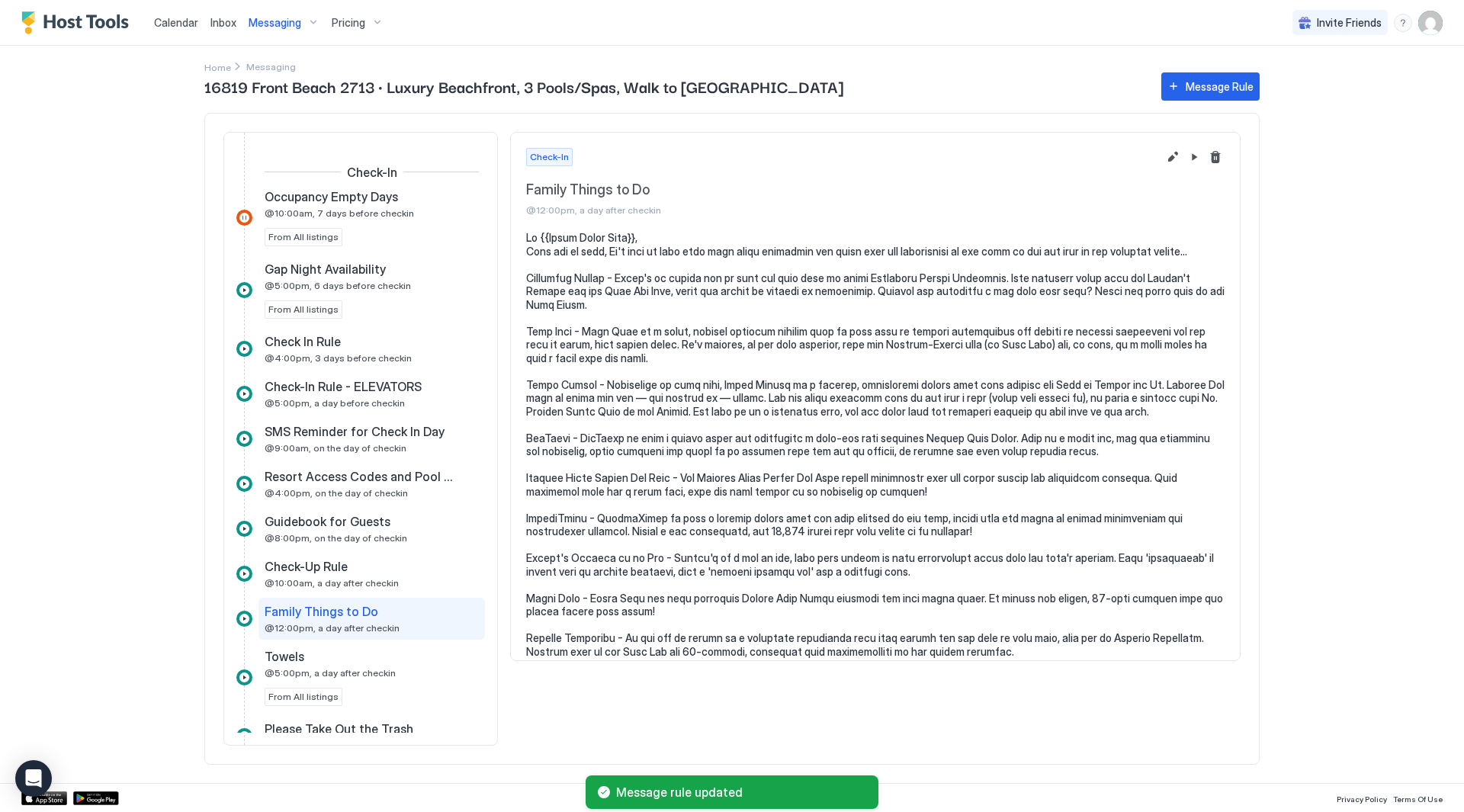
click at [888, 233] on pre at bounding box center [876, 444] width 699 height 427
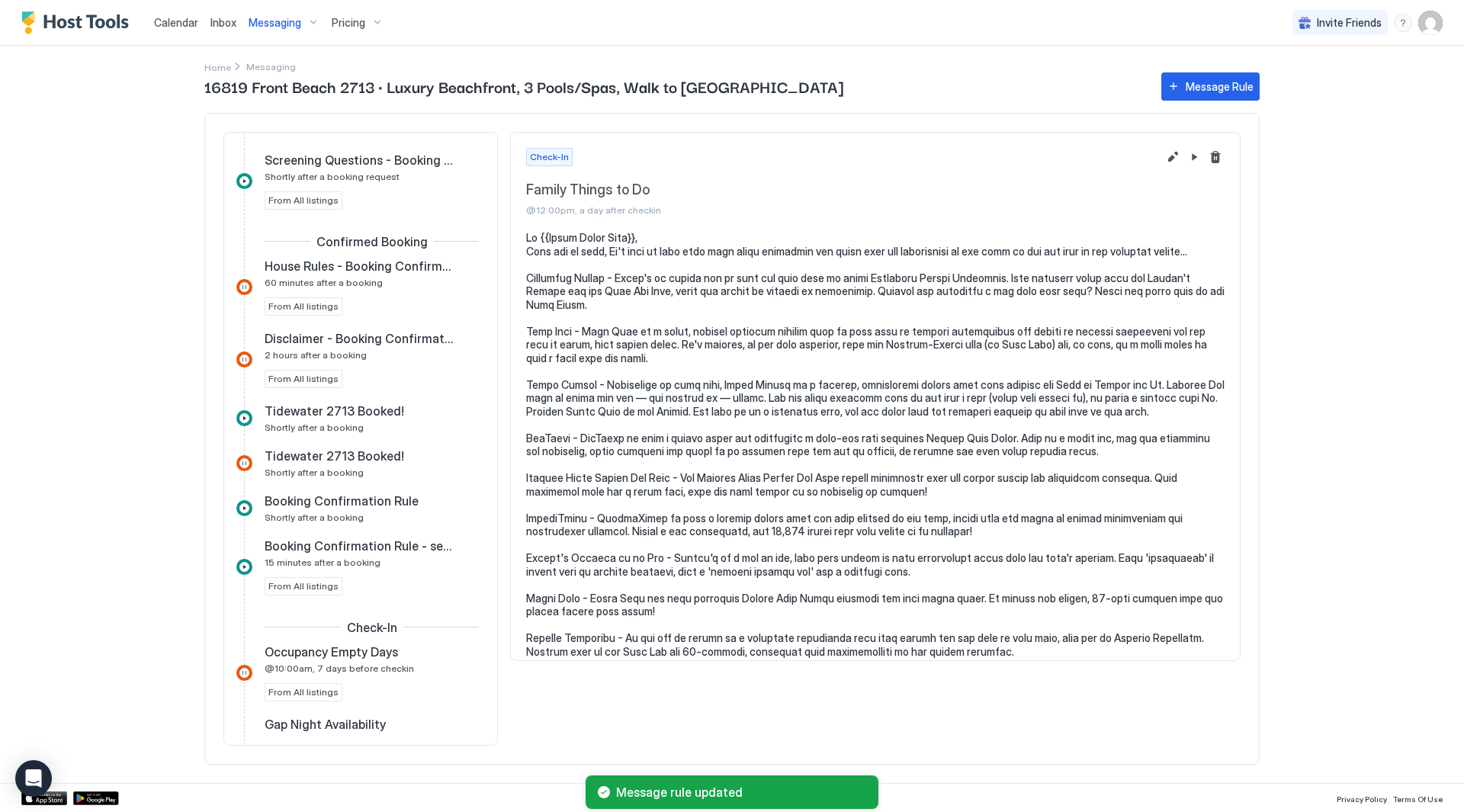
scroll to position [112, 0]
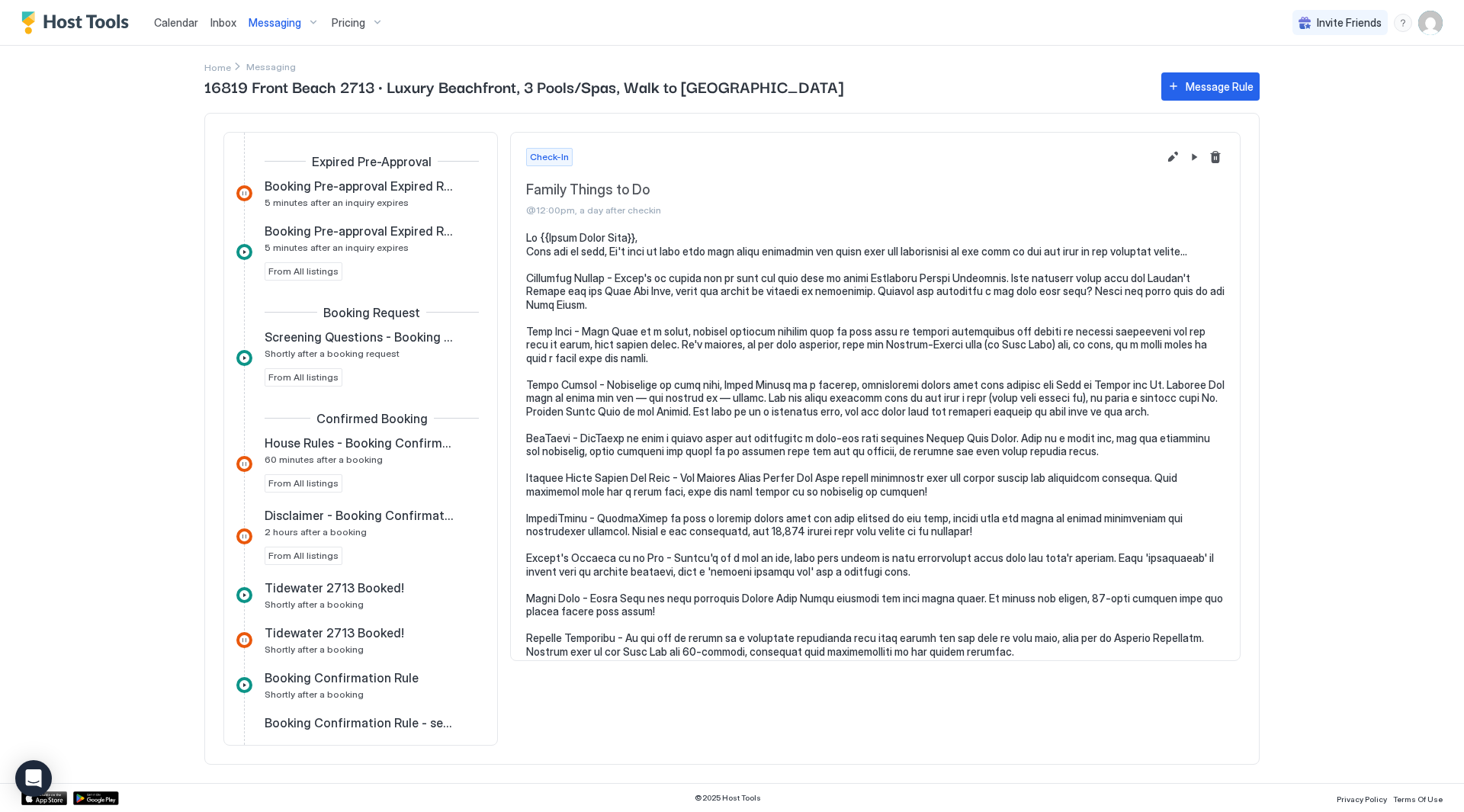
click at [1434, 17] on img "User profile" at bounding box center [1431, 23] width 25 height 25
click at [1351, 572] on div at bounding box center [732, 406] width 1464 height 812
click at [348, 27] on span "Pricing" at bounding box center [349, 22] width 34 height 14
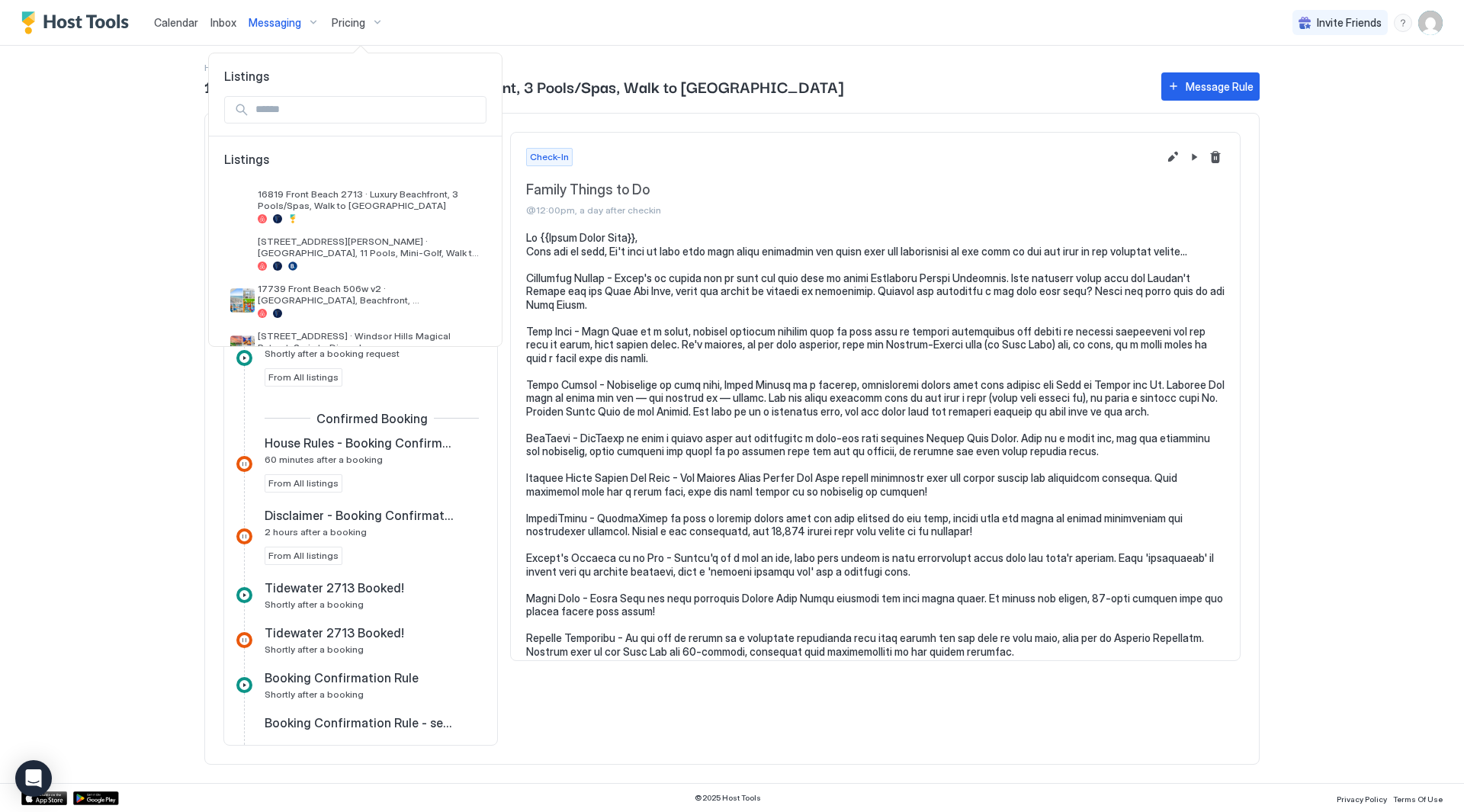
click at [280, 24] on div at bounding box center [732, 406] width 1464 height 812
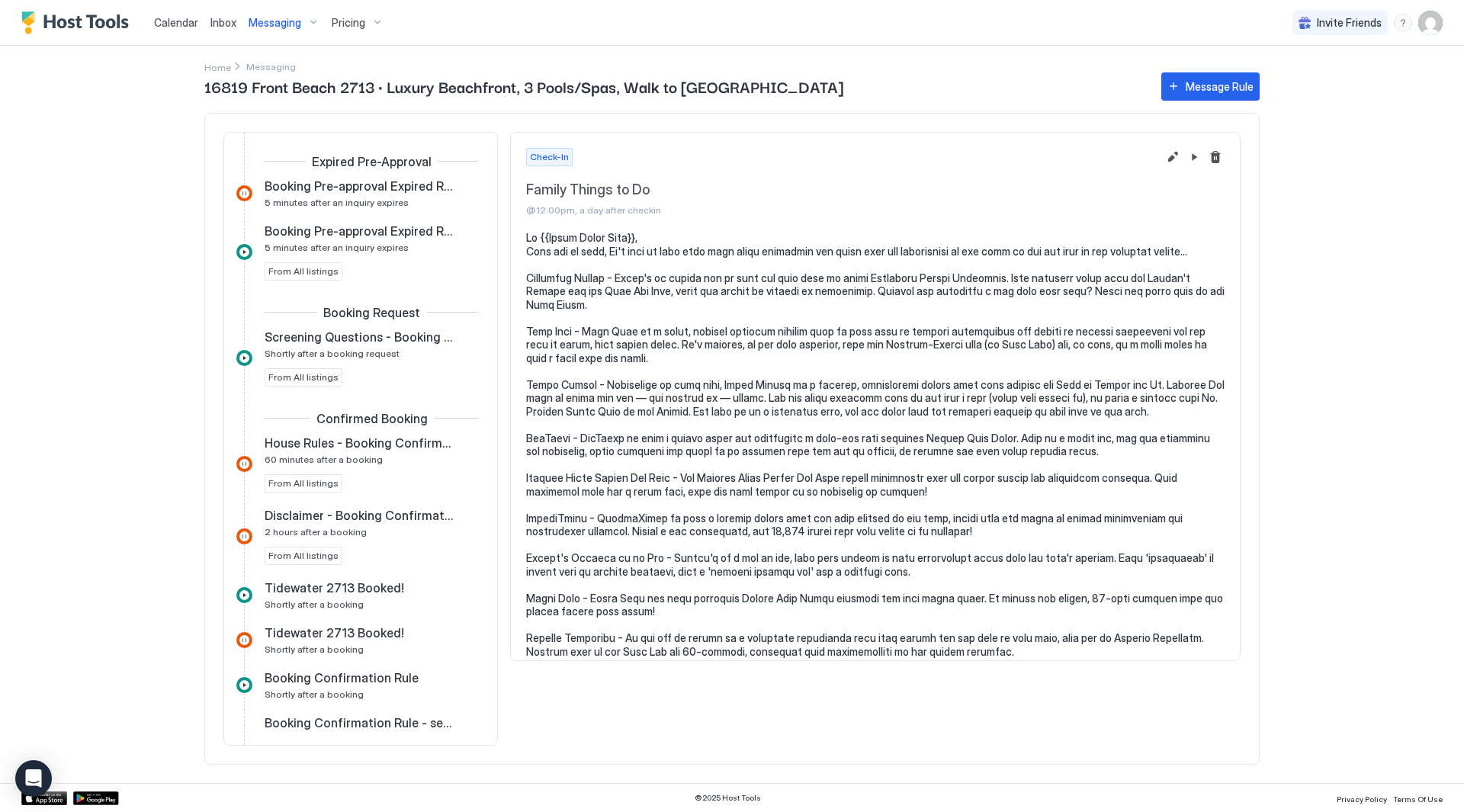
click at [280, 24] on span "Messaging" at bounding box center [275, 22] width 53 height 14
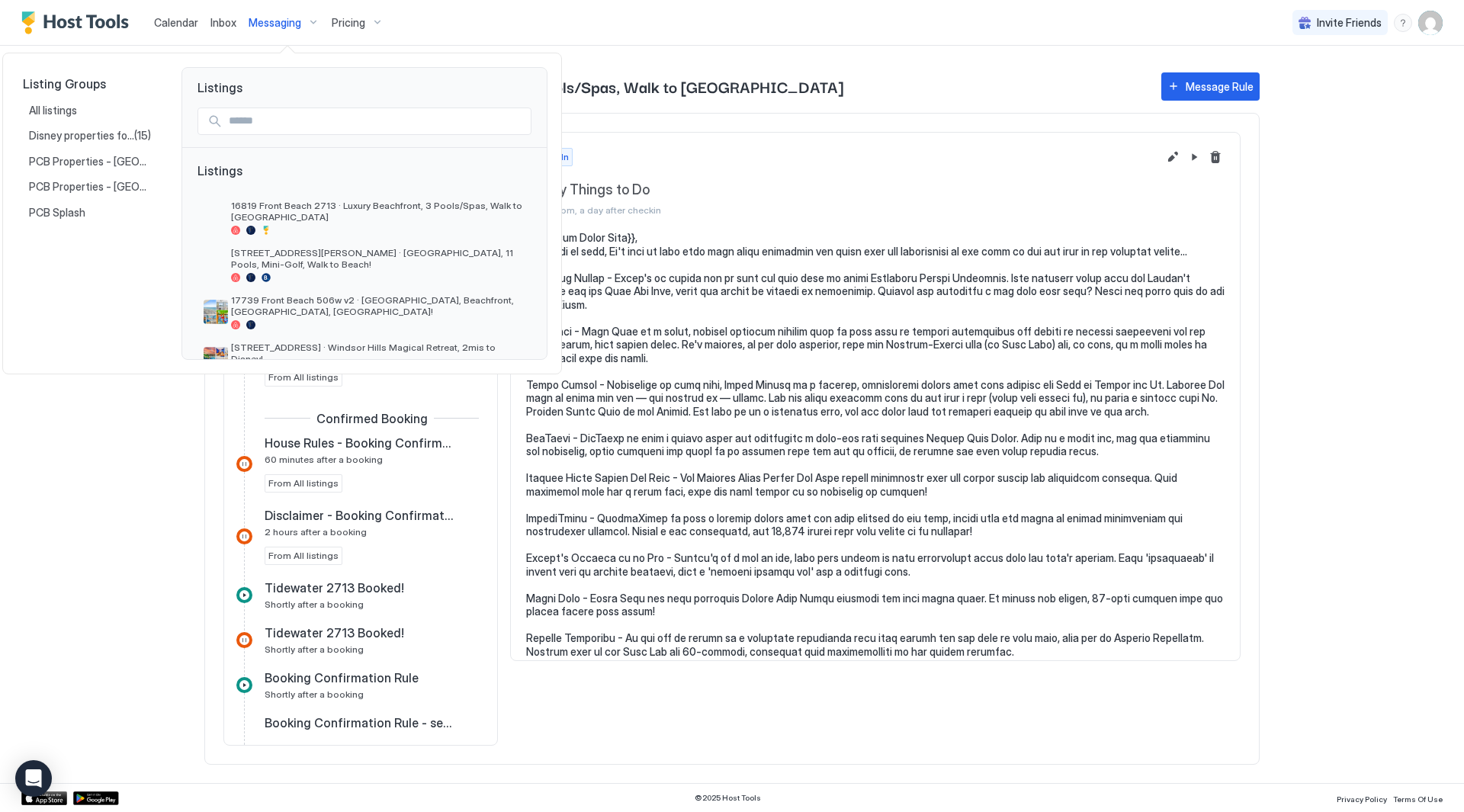
click at [233, 23] on div at bounding box center [732, 406] width 1464 height 812
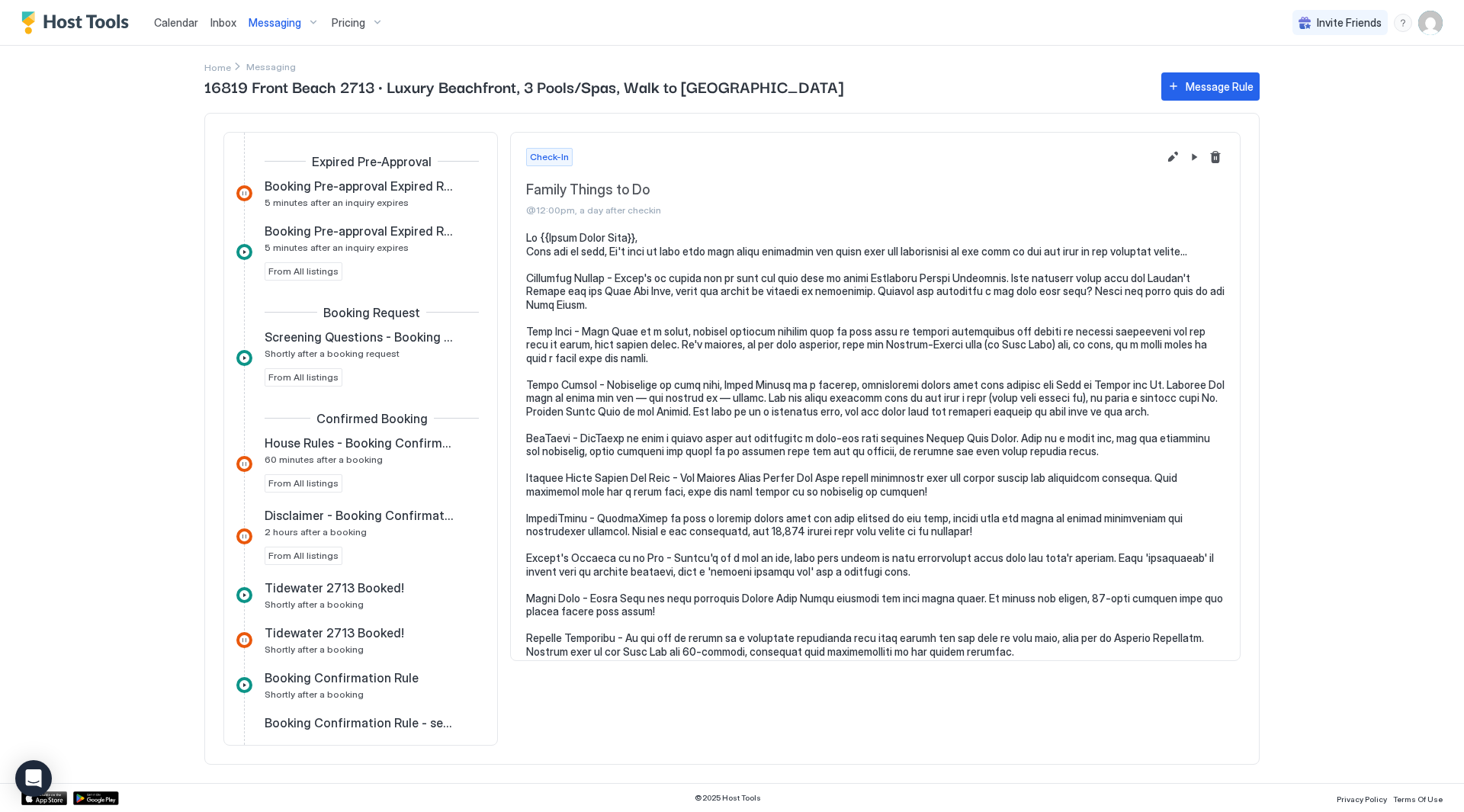
click at [233, 23] on span "Inbox" at bounding box center [223, 22] width 26 height 13
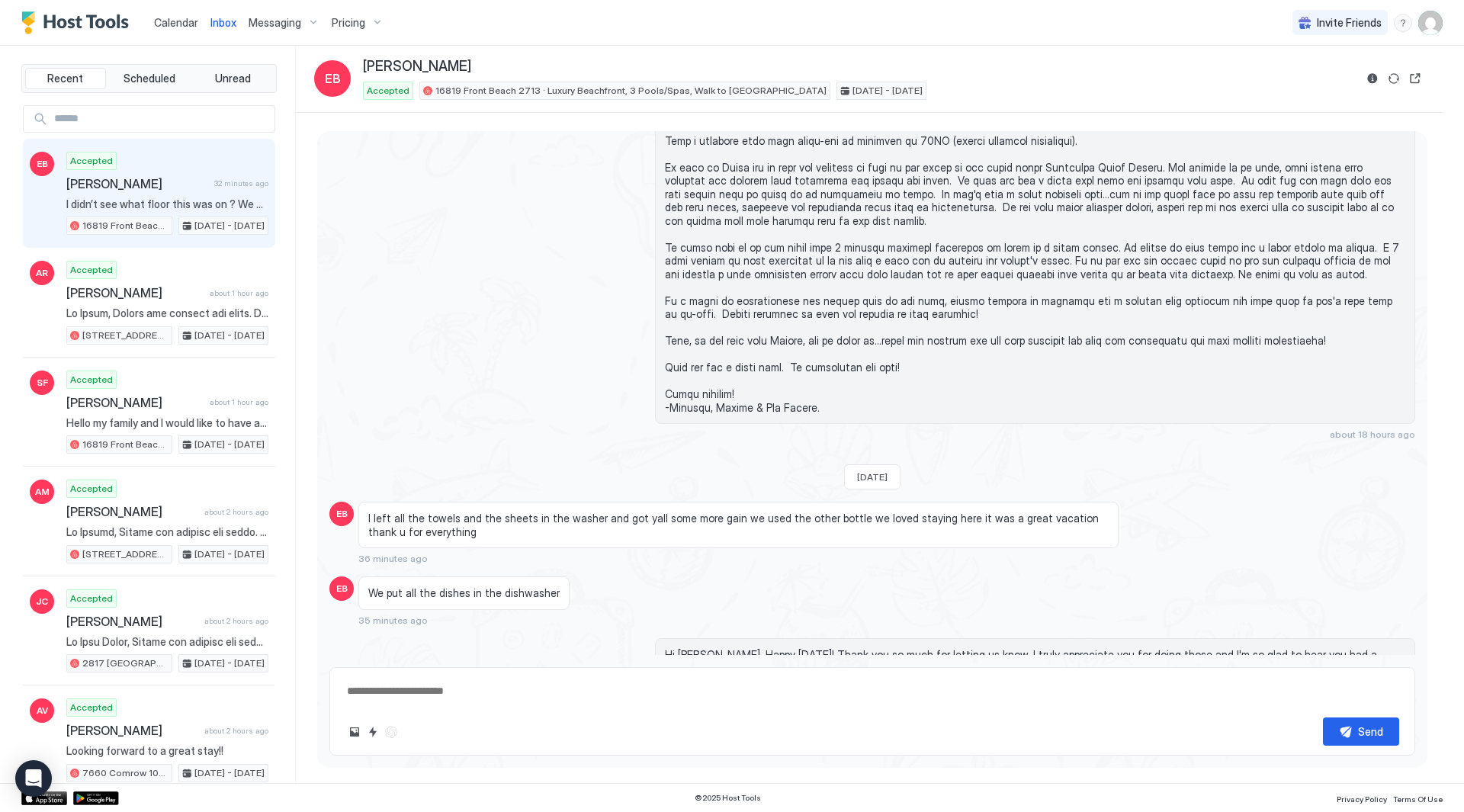
scroll to position [2391, 0]
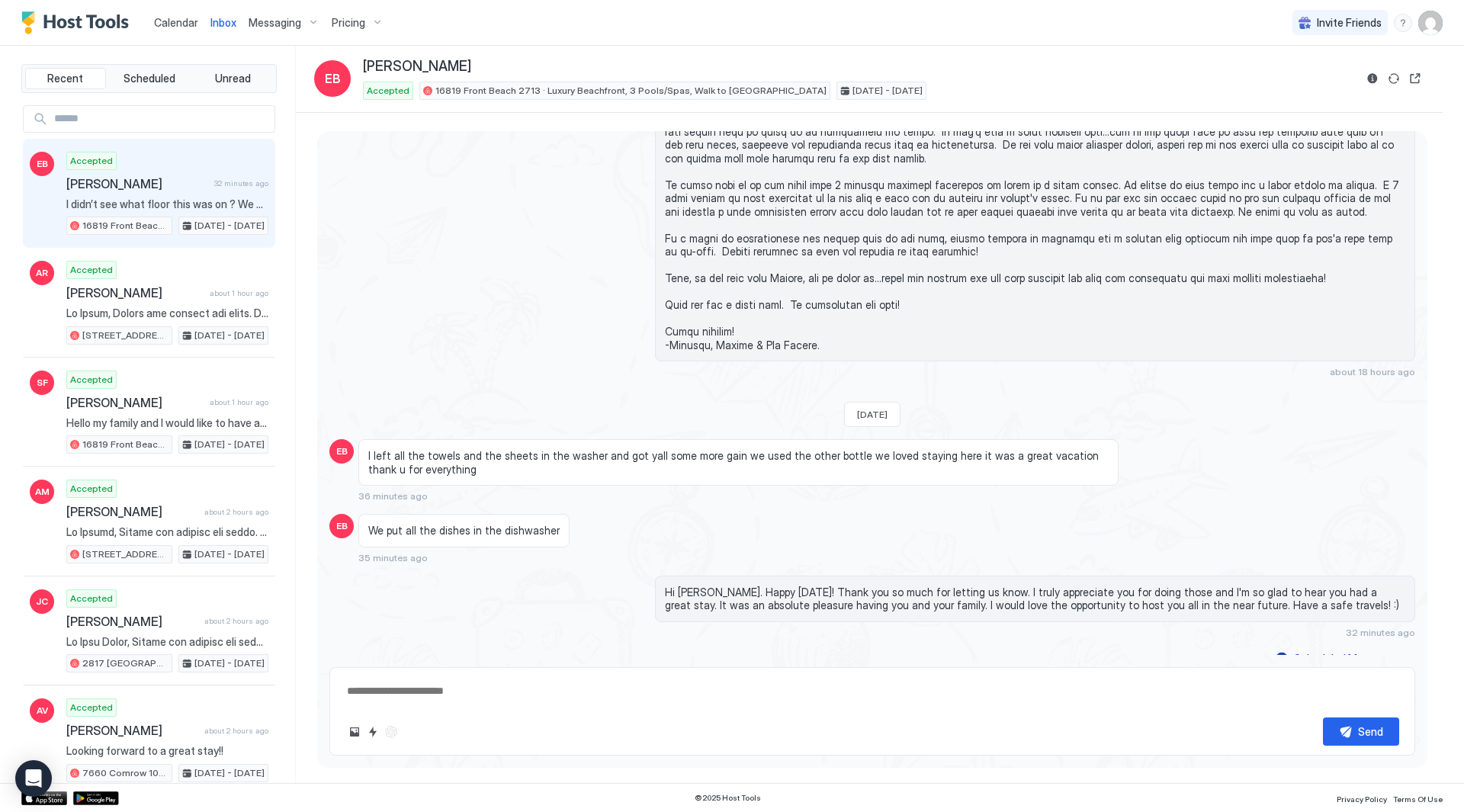
type textarea "*"
click at [191, 26] on span "Calendar" at bounding box center [176, 22] width 45 height 13
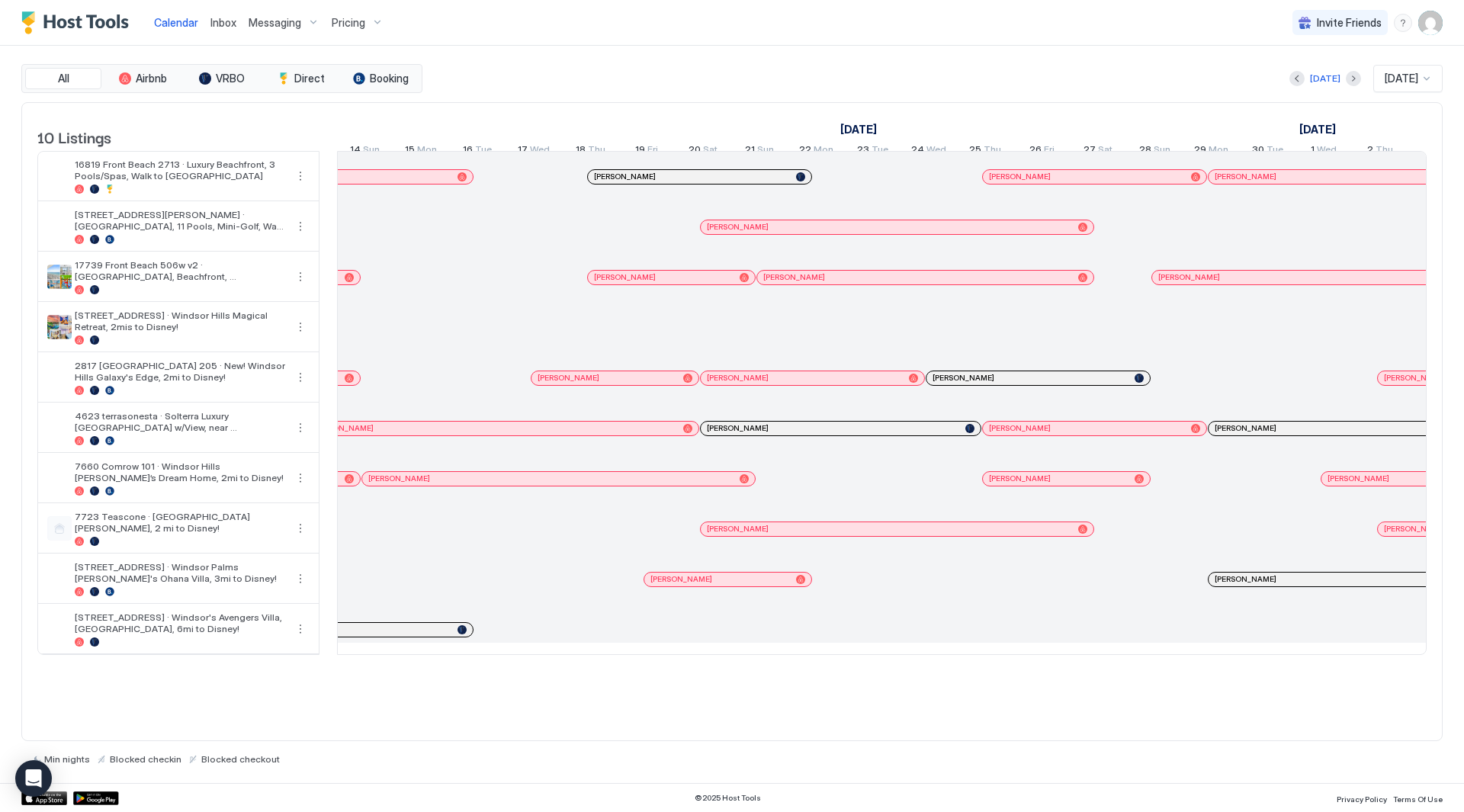
scroll to position [0, 1091]
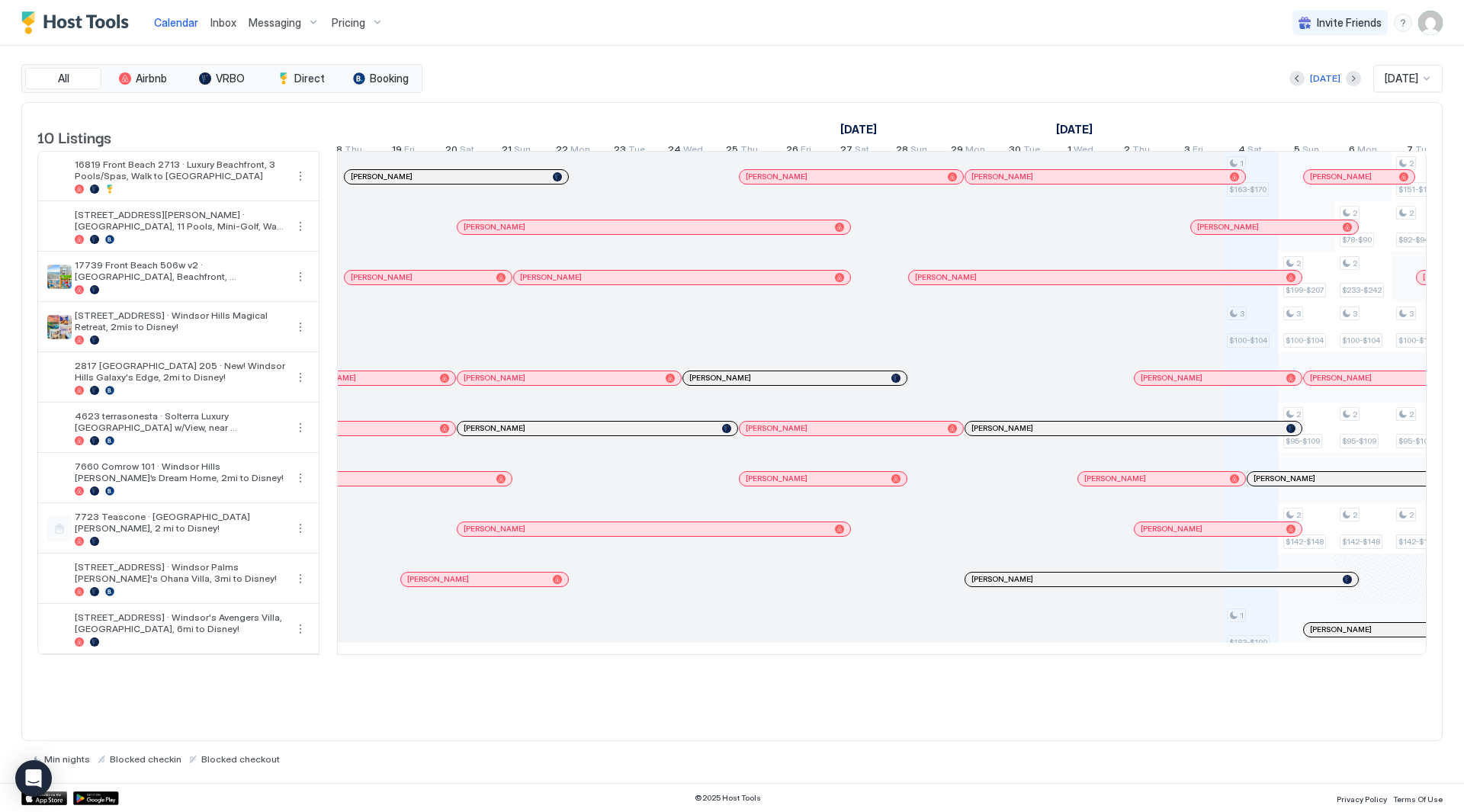
click at [1400, 75] on span "Sep 2025" at bounding box center [1401, 78] width 34 height 14
click at [1409, 271] on span "Dec 2022" at bounding box center [1399, 268] width 31 height 12
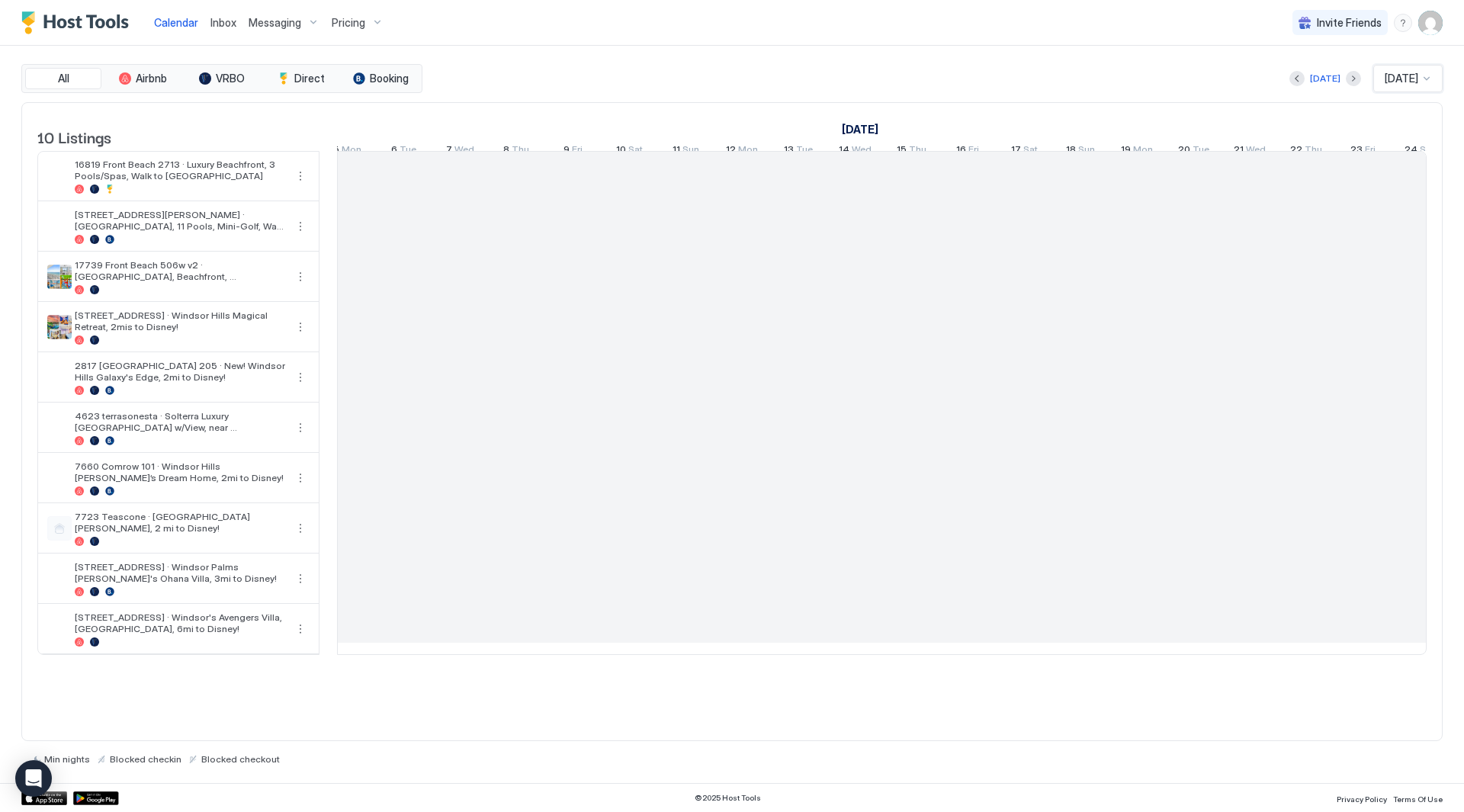
scroll to position [0, 848]
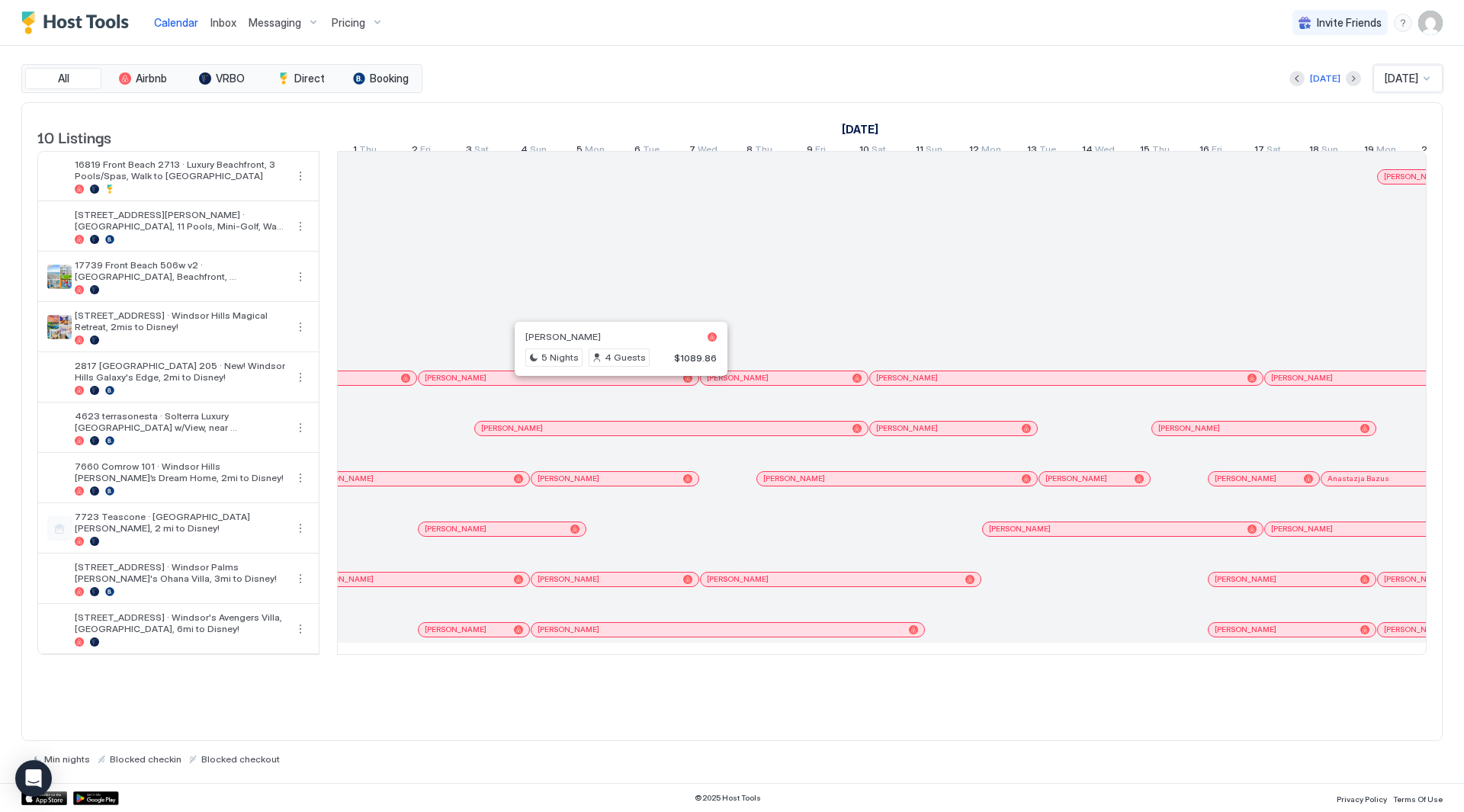
click at [615, 384] on div at bounding box center [615, 378] width 12 height 12
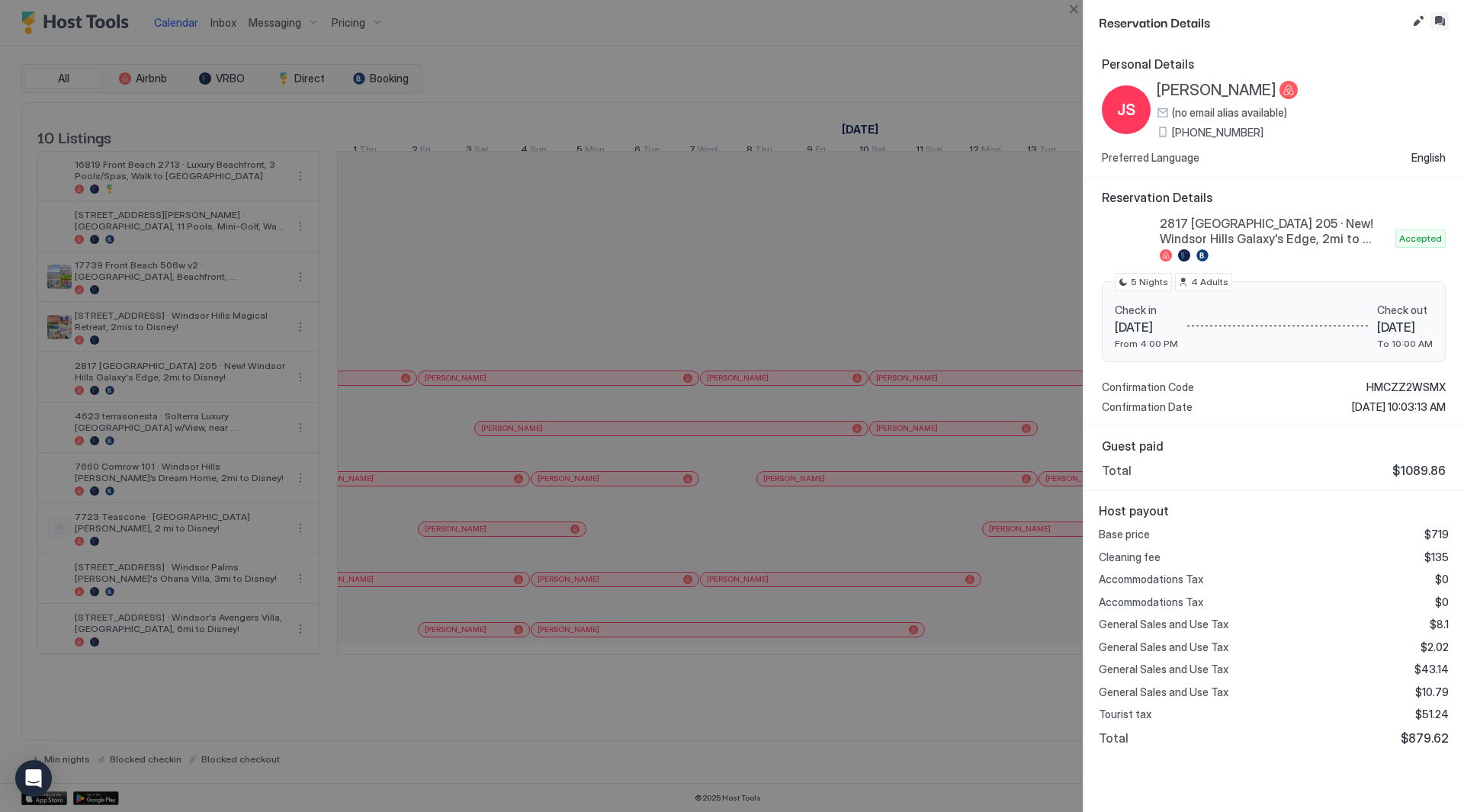
click at [1438, 19] on button "Inbox" at bounding box center [1440, 21] width 18 height 18
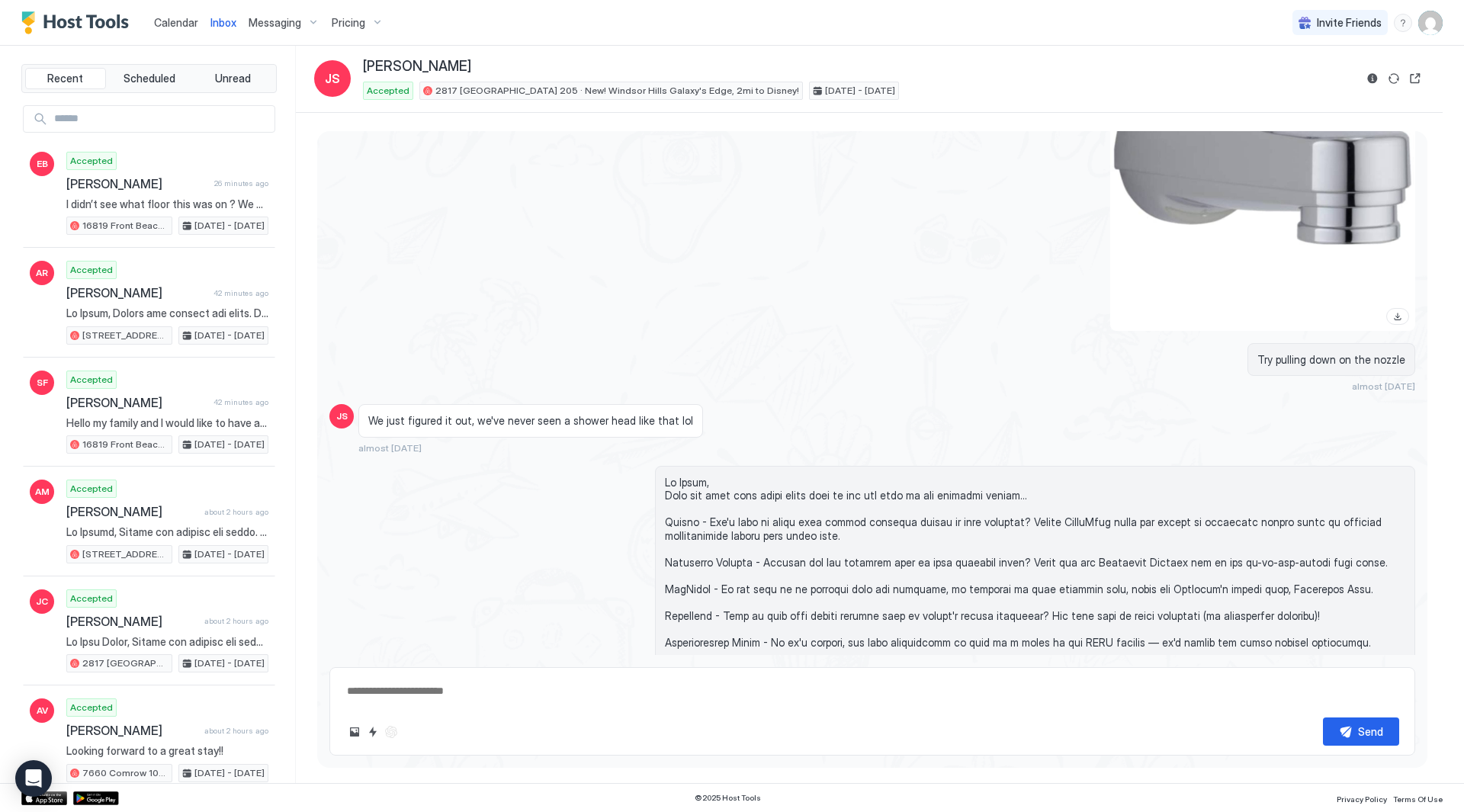
type textarea "*"
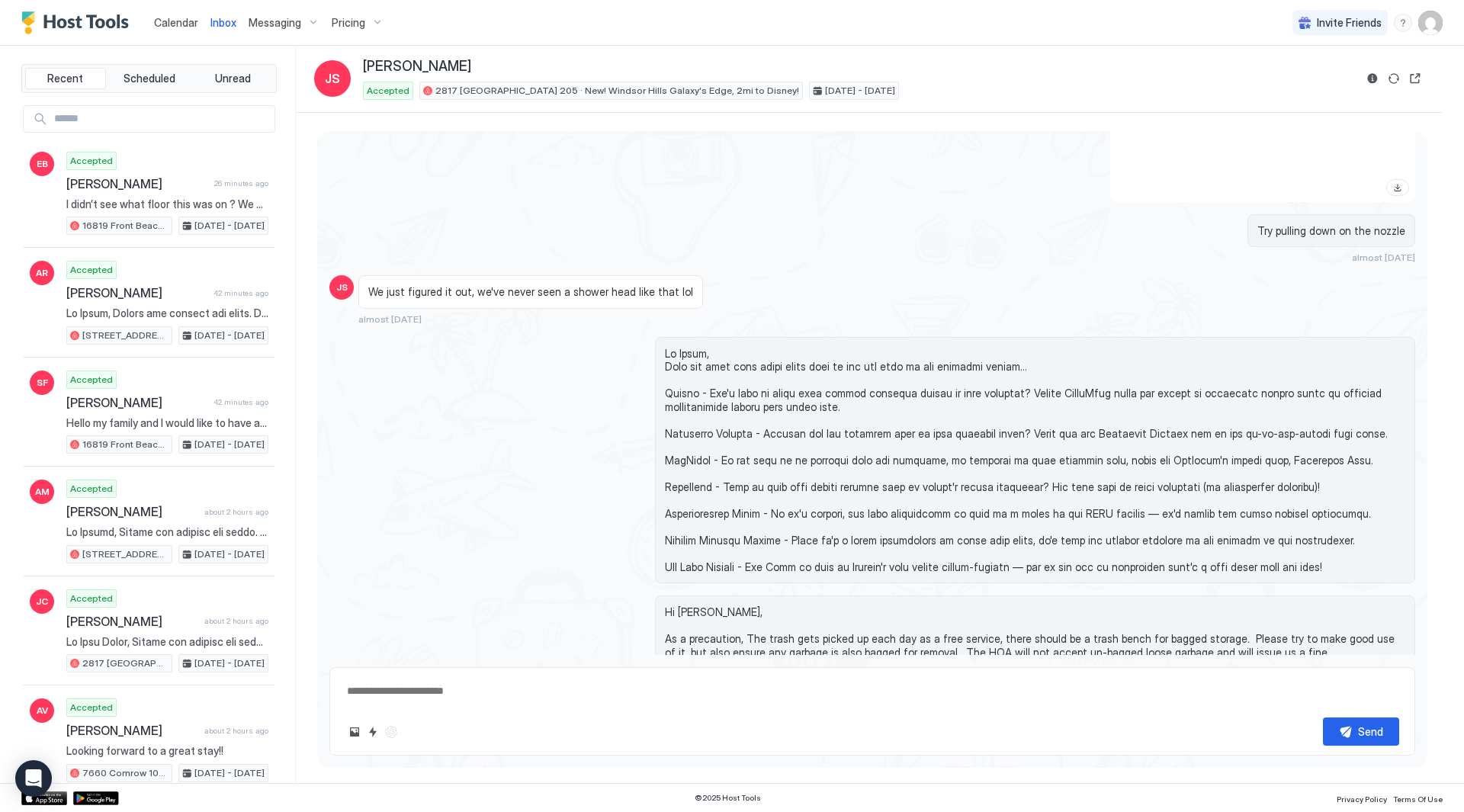
scroll to position [1015, 0]
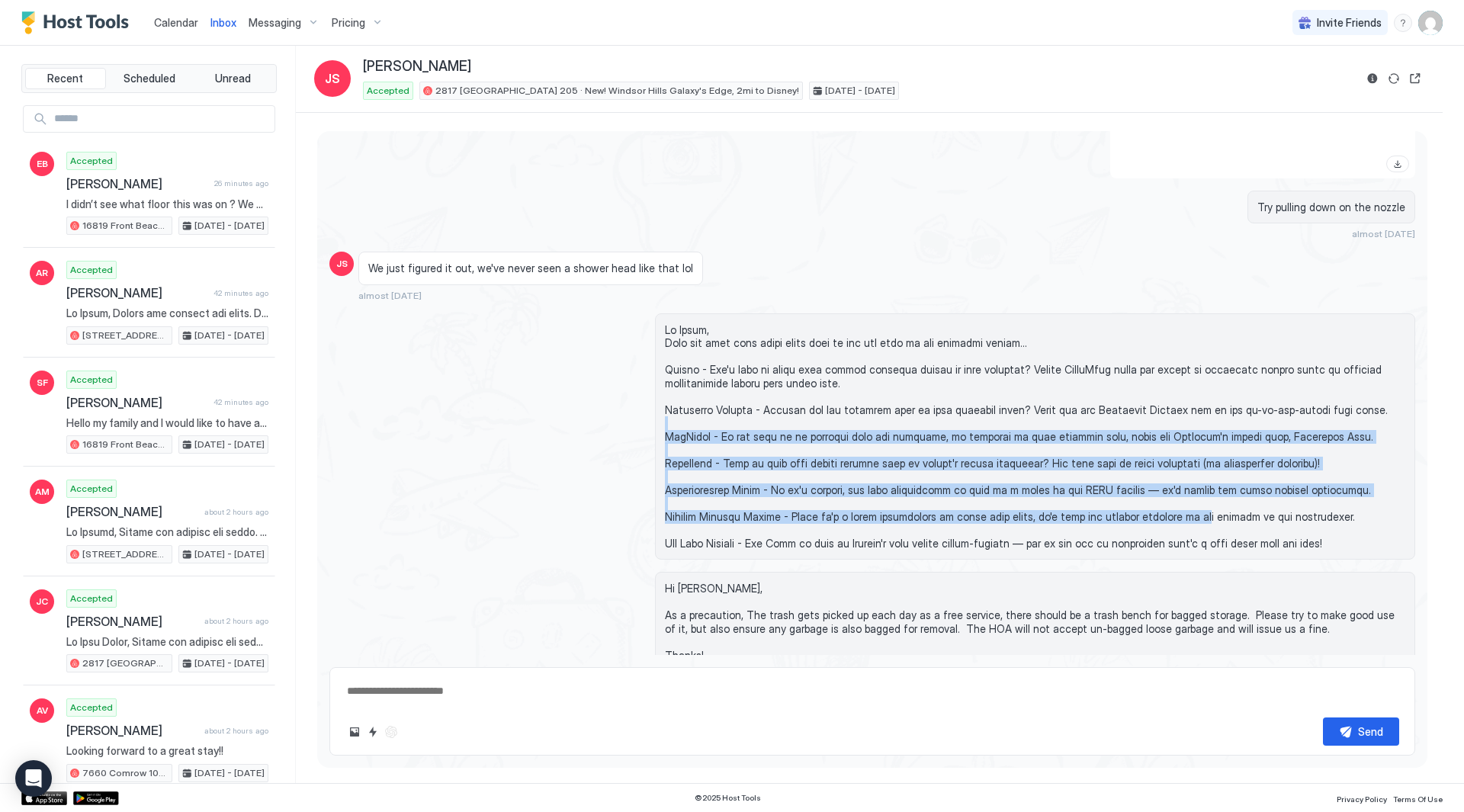
drag, startPoint x: 1147, startPoint y: 520, endPoint x: 1046, endPoint y: 418, distance: 143.5
click at [1047, 419] on span at bounding box center [1035, 436] width 740 height 227
click at [1046, 418] on span at bounding box center [1035, 436] width 740 height 227
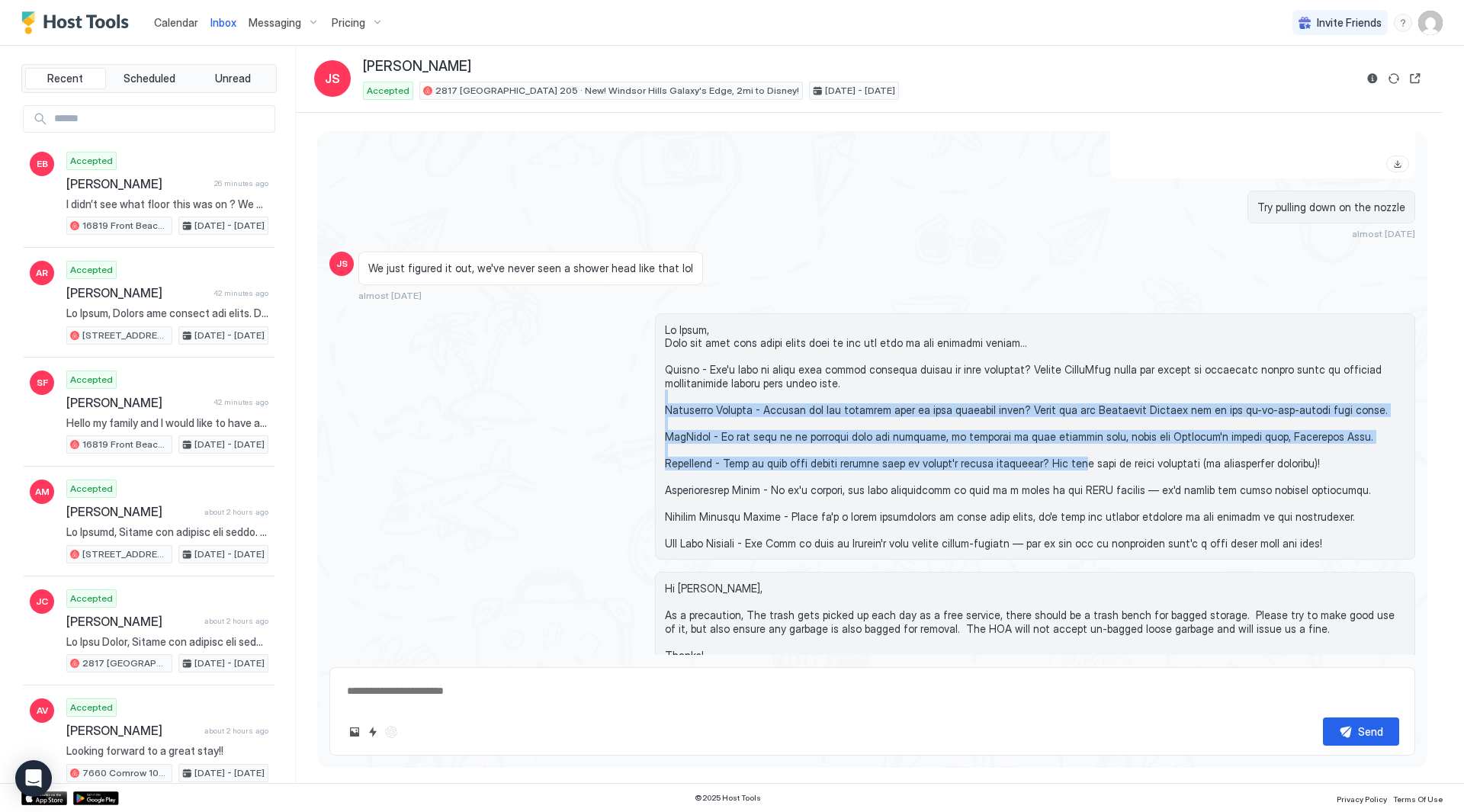
drag, startPoint x: 1054, startPoint y: 402, endPoint x: 1065, endPoint y: 466, distance: 64.9
click at [1065, 466] on span at bounding box center [1035, 436] width 740 height 227
drag, startPoint x: 1113, startPoint y: 441, endPoint x: 1098, endPoint y: 391, distance: 52.2
click at [1098, 391] on span at bounding box center [1035, 436] width 740 height 227
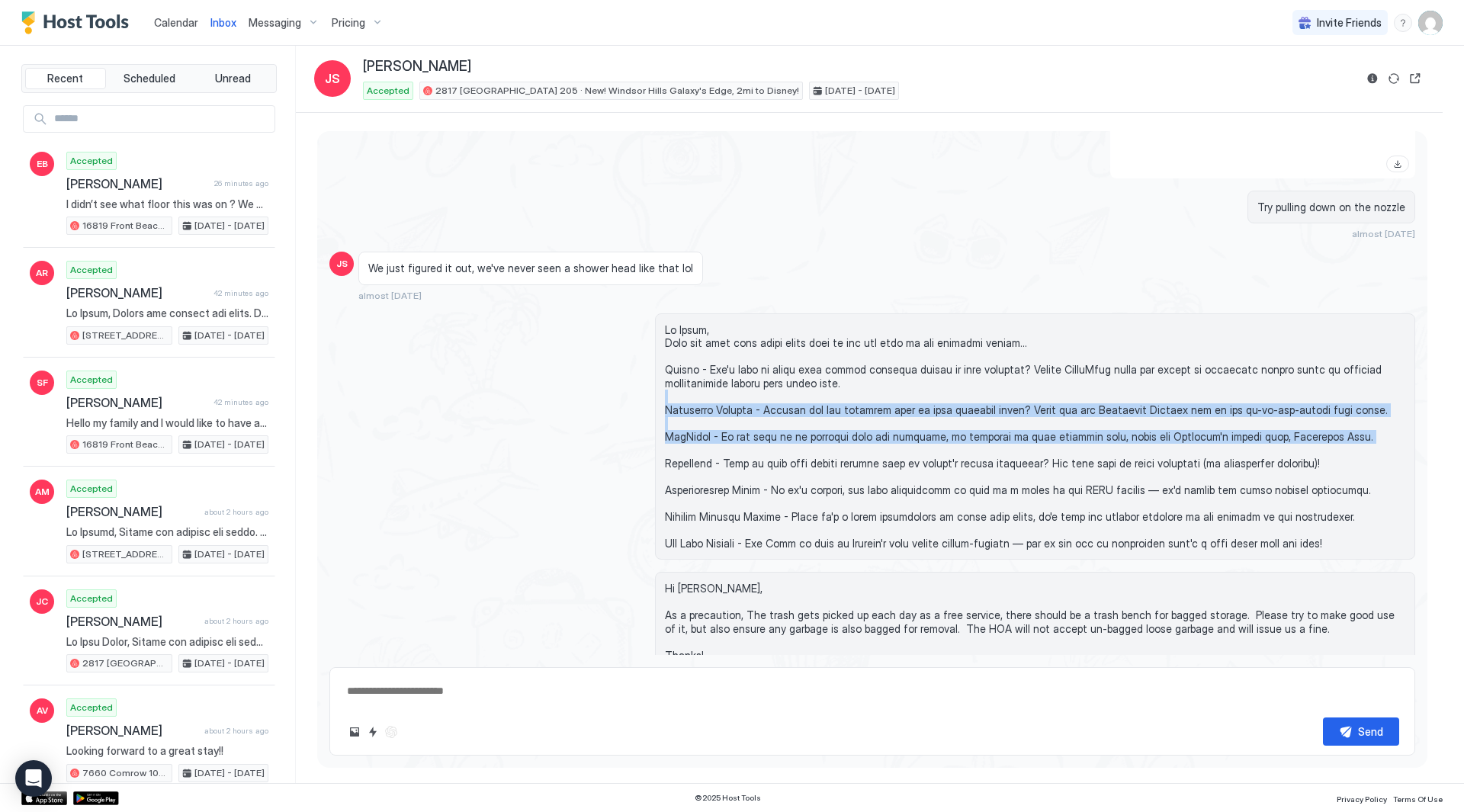
click at [1098, 391] on span at bounding box center [1035, 436] width 740 height 227
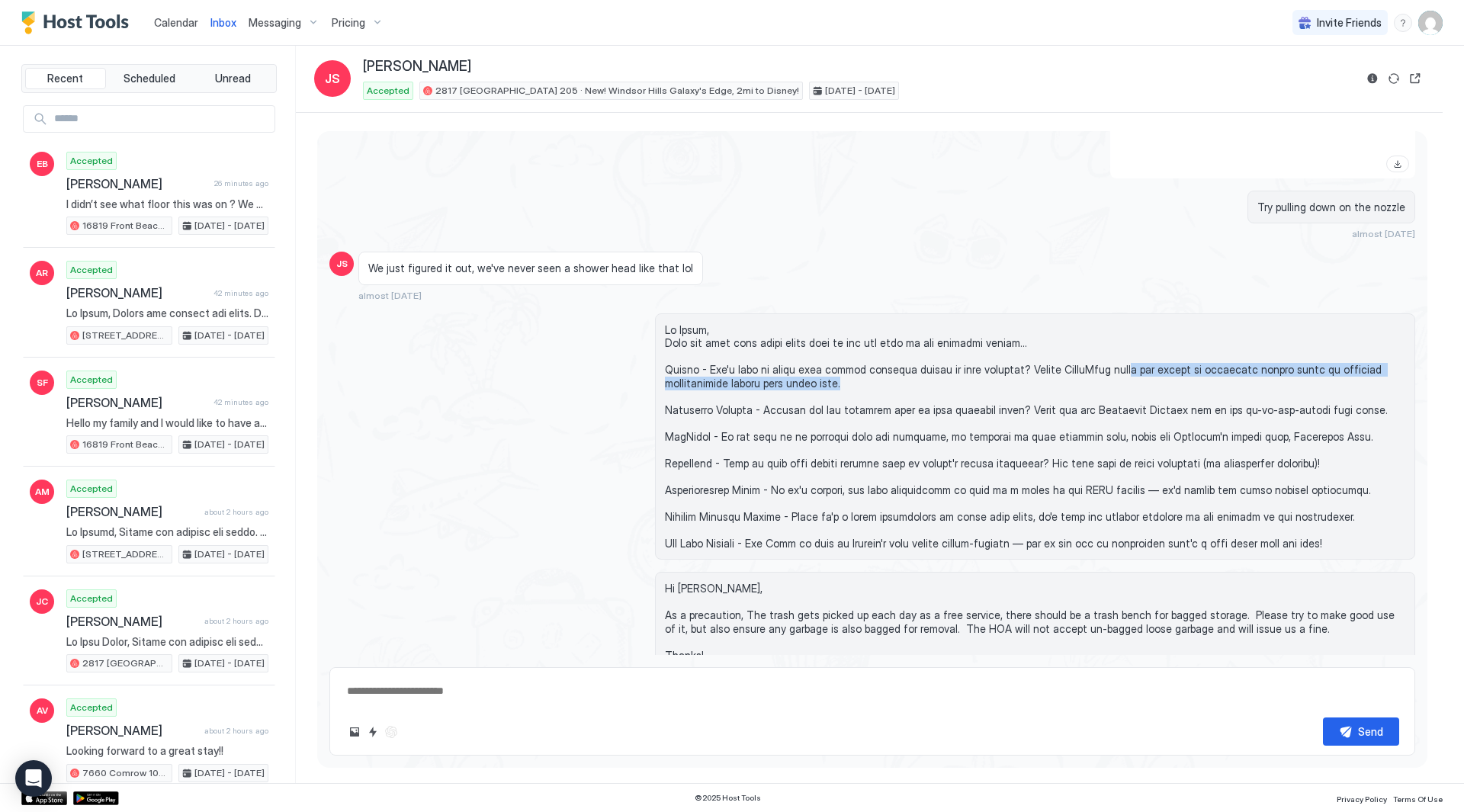
click at [1110, 374] on span at bounding box center [1035, 436] width 740 height 227
click at [1110, 373] on span at bounding box center [1035, 436] width 740 height 227
drag, startPoint x: 906, startPoint y: 372, endPoint x: 700, endPoint y: 366, distance: 206.1
click at [700, 366] on span at bounding box center [1035, 436] width 740 height 227
click at [867, 372] on span at bounding box center [1035, 436] width 740 height 227
